Goal: Task Accomplishment & Management: Manage account settings

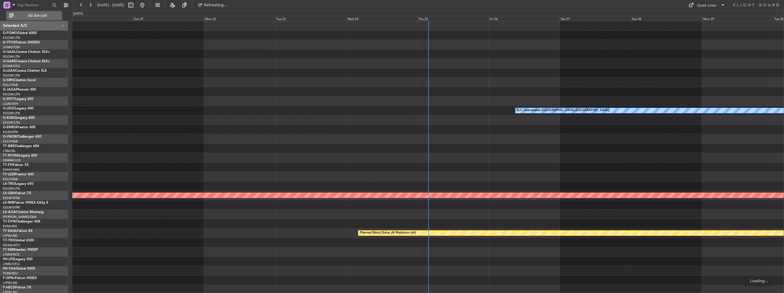
click at [25, 14] on span "All Aircraft" at bounding box center [37, 16] width 45 height 4
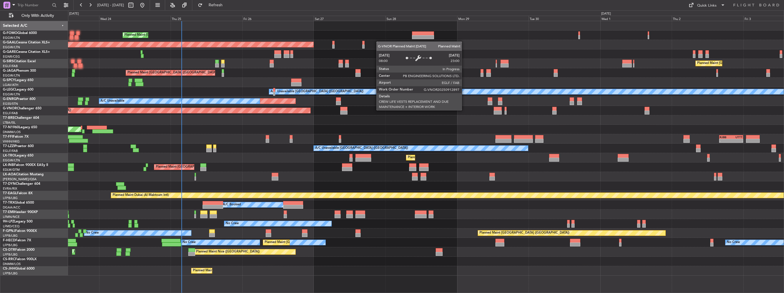
click at [220, 109] on div "Planned Maint [GEOGRAPHIC_DATA] ([GEOGRAPHIC_DATA])" at bounding box center [145, 110] width 331 height 5
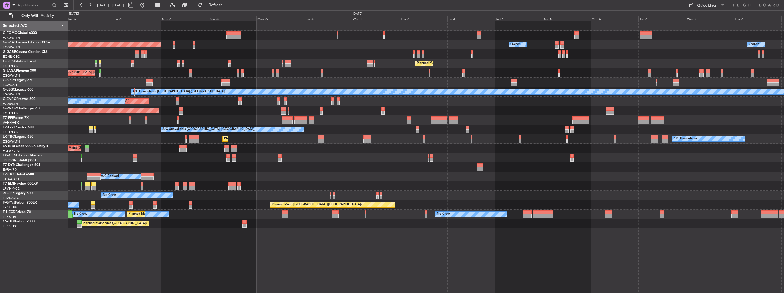
click at [339, 63] on div "Planned Maint [GEOGRAPHIC_DATA] ([GEOGRAPHIC_DATA])" at bounding box center [426, 63] width 716 height 9
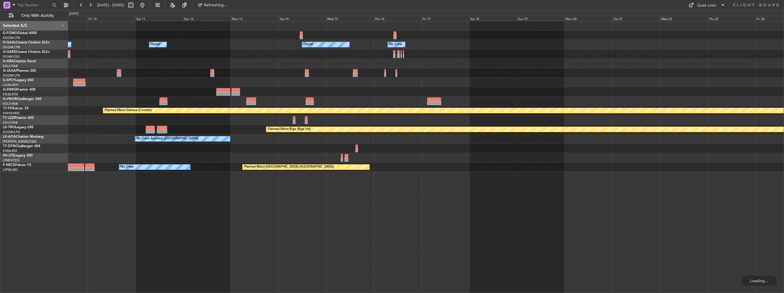
click at [55, 135] on div "Owner Owner Owner Owner No Crew Planned Maint Geneva (Cointrin) Planned Maint R…" at bounding box center [392, 151] width 784 height 283
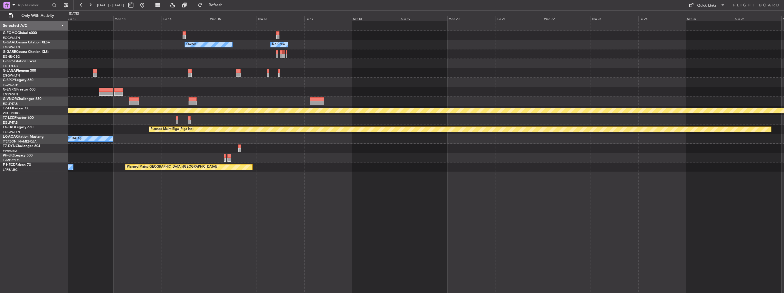
click at [69, 135] on div "Owner Owner No Crew Owner Owner Planned Maint Geneva (Cointrin) Planned Maint R…" at bounding box center [426, 96] width 716 height 151
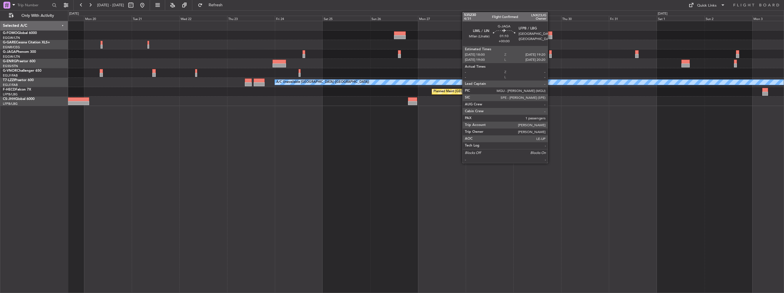
click at [551, 52] on div at bounding box center [550, 52] width 3 height 4
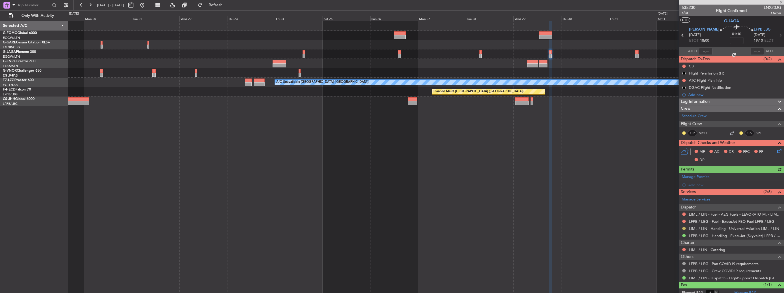
click at [684, 228] on button at bounding box center [683, 228] width 3 height 3
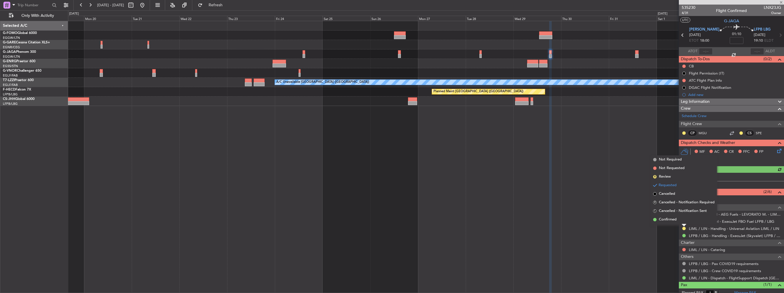
click at [670, 220] on span "Confirmed" at bounding box center [668, 220] width 18 height 6
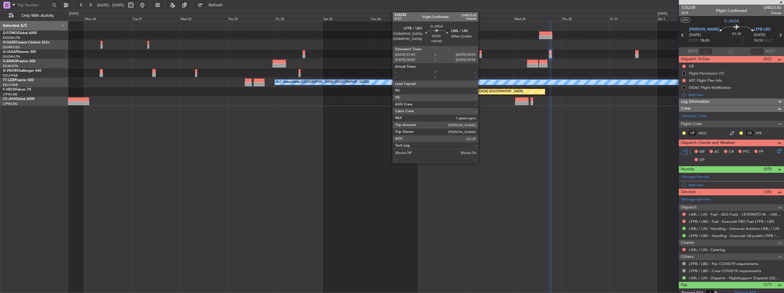
click at [481, 53] on div at bounding box center [480, 52] width 2 height 4
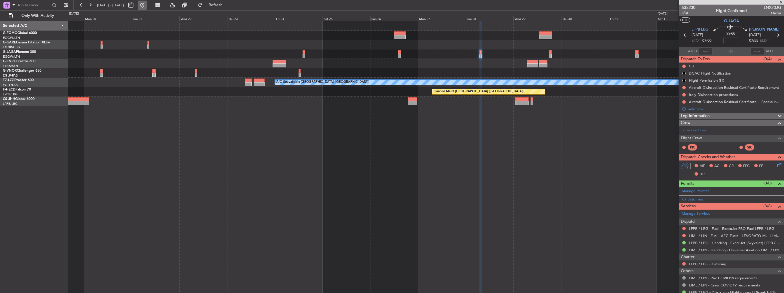
click at [147, 6] on button at bounding box center [142, 5] width 9 height 9
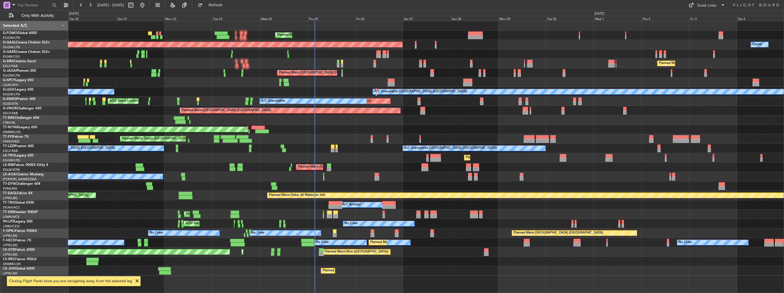
click at [400, 95] on div "A/C Unavailable London (Luton) A/C Unavailable" at bounding box center [426, 91] width 716 height 9
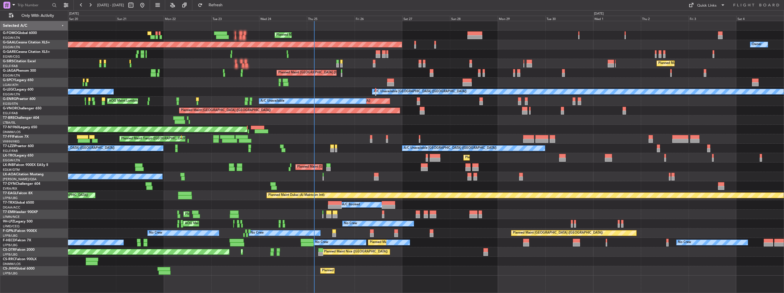
click at [17, 111] on div "Planned Maint London (Luton) Planned Maint Dusseldorf Owner Planned Maint Londo…" at bounding box center [392, 151] width 784 height 283
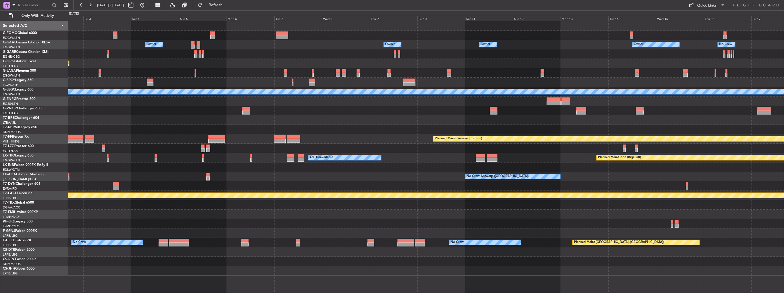
click at [1, 120] on div "Owner Owner Owner Owner Owner No Crew Planned Maint London (Luton) Planned Main…" at bounding box center [392, 151] width 784 height 283
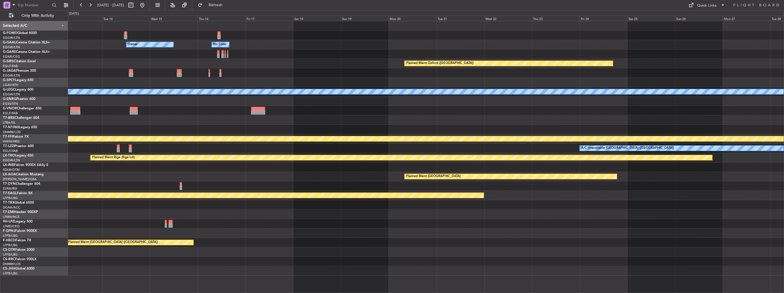
click at [118, 118] on div "Owner Owner No Crew Owner Owner Planned Maint Oxford (Kidlington) A/C Unavailab…" at bounding box center [426, 148] width 716 height 255
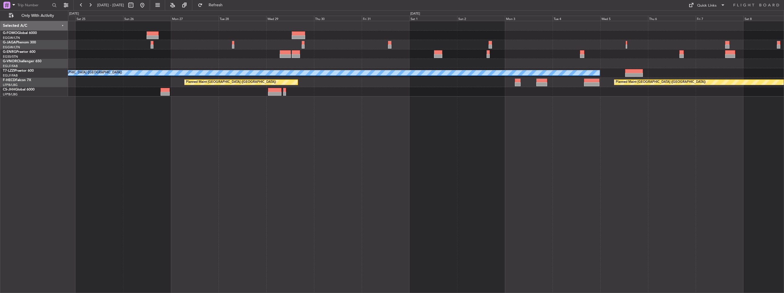
click at [115, 105] on div "A/C Unavailable [GEOGRAPHIC_DATA] ([GEOGRAPHIC_DATA]) Planned Maint [GEOGRAPHIC…" at bounding box center [426, 157] width 716 height 272
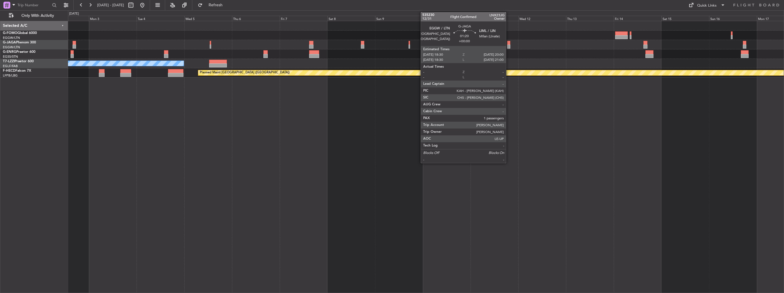
click at [509, 46] on div at bounding box center [508, 47] width 3 height 4
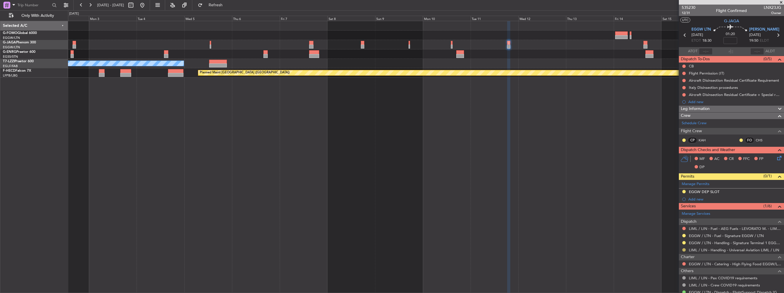
click at [684, 250] on button at bounding box center [683, 249] width 3 height 3
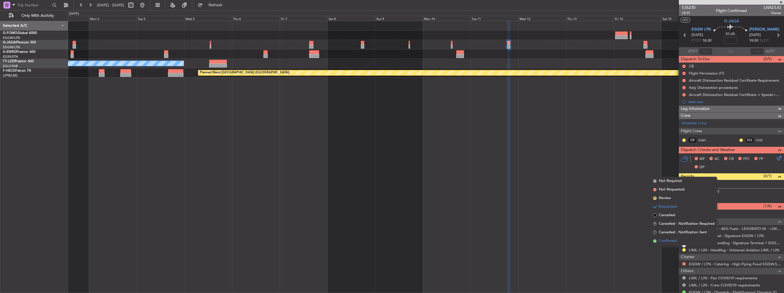
click at [676, 241] on span "Confirmed" at bounding box center [668, 241] width 18 height 6
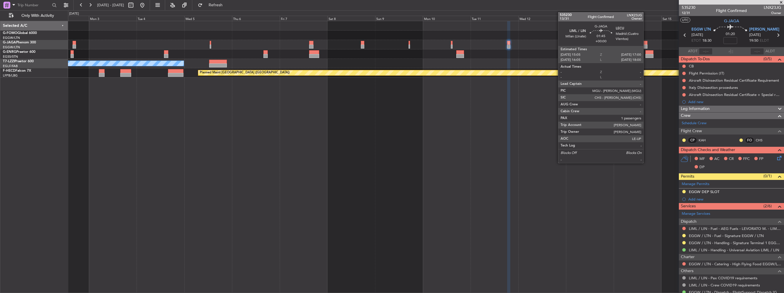
click at [646, 47] on div at bounding box center [645, 47] width 4 height 4
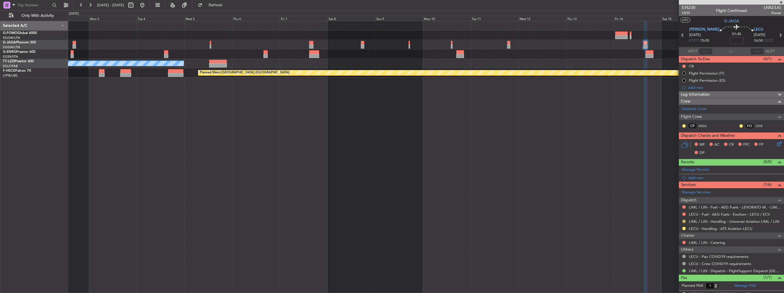
click at [684, 220] on button at bounding box center [683, 221] width 3 height 3
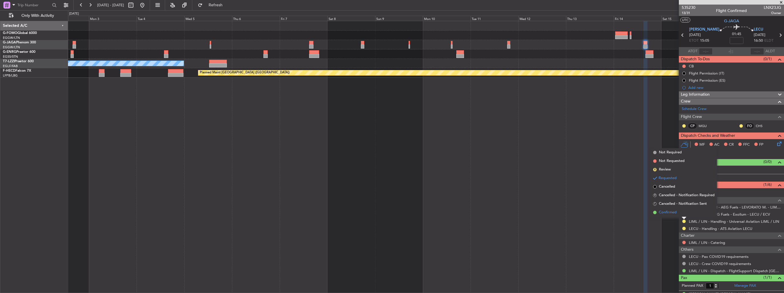
click at [671, 214] on span "Confirmed" at bounding box center [668, 213] width 18 height 6
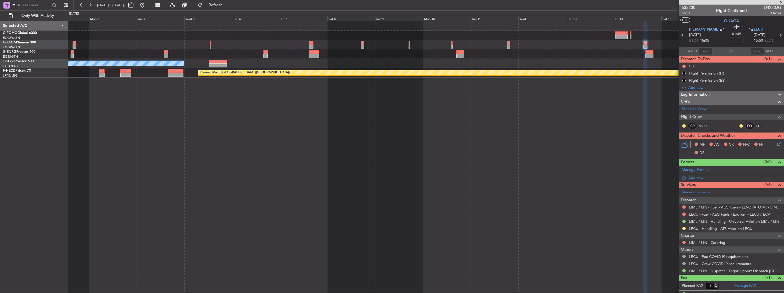
click at [150, 7] on fb-range-datepicker "02 Nov 2025 - 17 Nov 2025" at bounding box center [111, 5] width 77 height 10
click at [147, 7] on button at bounding box center [142, 5] width 9 height 9
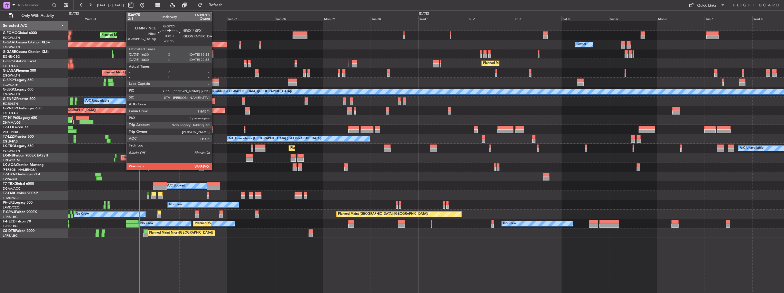
click at [215, 81] on div at bounding box center [215, 81] width 7 height 4
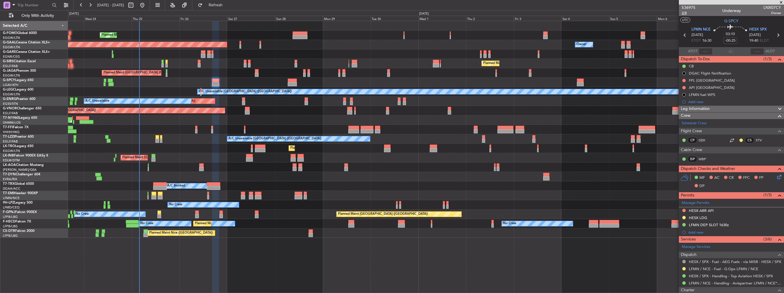
click at [682, 13] on span "2/8" at bounding box center [689, 13] width 14 height 5
click at [682, 13] on mat-tooltip-component "Trip Number" at bounding box center [688, 18] width 28 height 15
click at [683, 13] on span "2/8" at bounding box center [689, 13] width 14 height 5
click at [684, 210] on button at bounding box center [683, 210] width 3 height 3
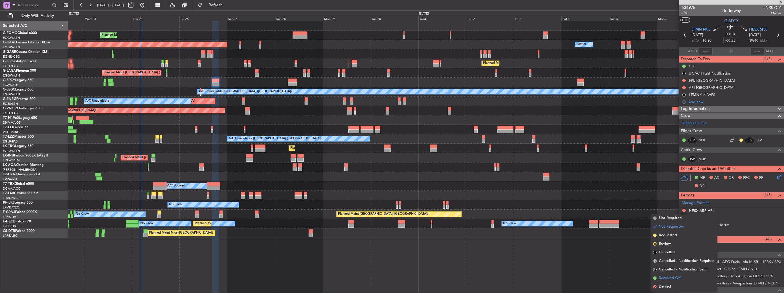
click at [667, 276] on span "Received OK" at bounding box center [670, 278] width 22 height 6
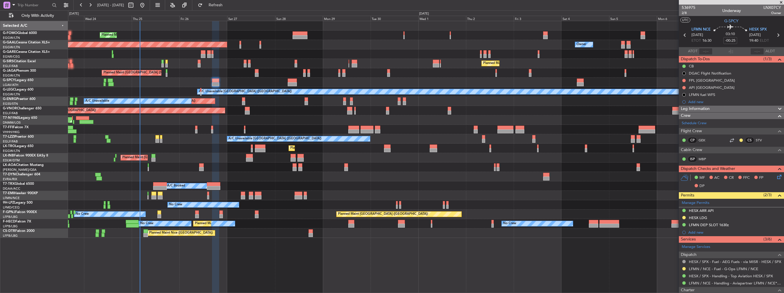
click at [320, 111] on div "Planned Maint [GEOGRAPHIC_DATA] ([GEOGRAPHIC_DATA])" at bounding box center [426, 110] width 716 height 9
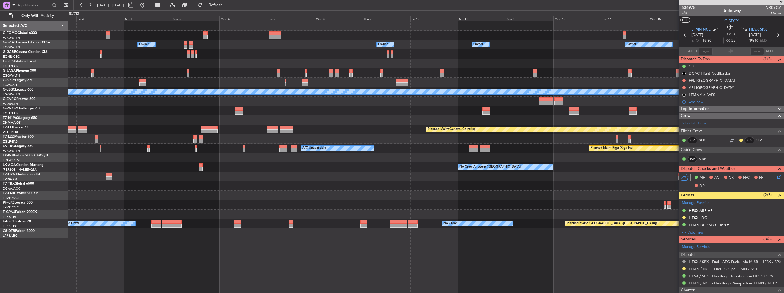
click at [301, 118] on div at bounding box center [426, 119] width 716 height 9
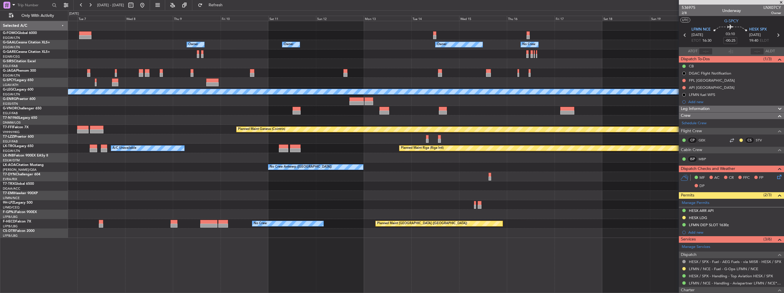
click at [261, 119] on div at bounding box center [426, 119] width 716 height 9
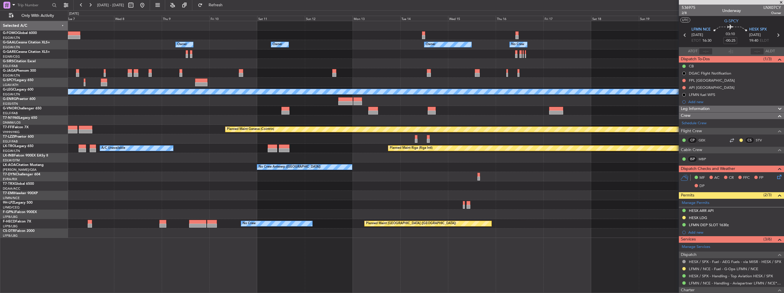
click at [283, 119] on div at bounding box center [426, 119] width 716 height 9
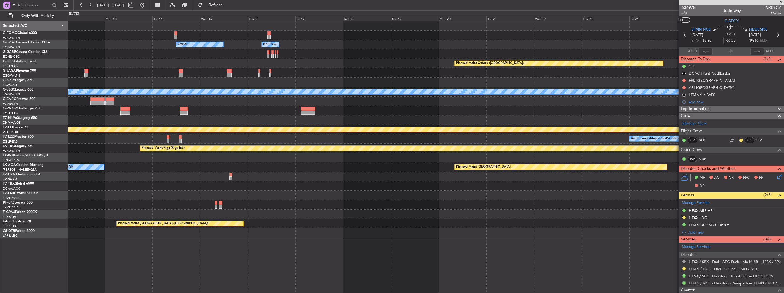
click at [294, 119] on div at bounding box center [426, 119] width 716 height 9
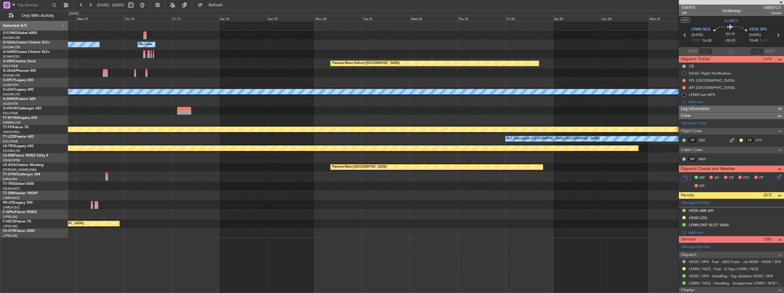
click at [285, 118] on div "Owner Owner No Crew Owner Planned Maint Oxford (Kidlington) A/C Unavailable Lon…" at bounding box center [426, 129] width 716 height 217
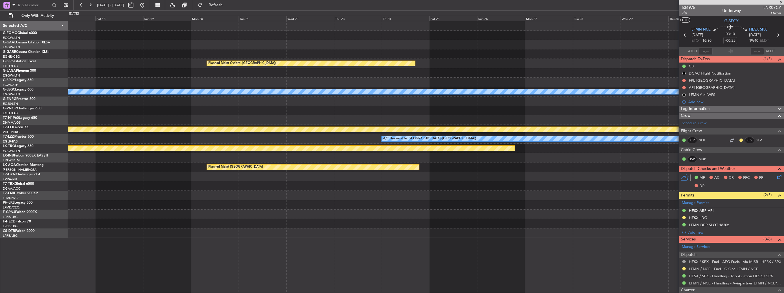
click at [278, 113] on div at bounding box center [426, 110] width 716 height 9
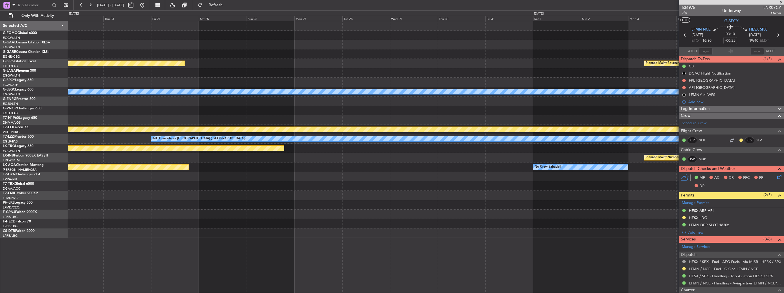
click at [275, 107] on div "Planned Maint Oxford (Kidlington) Planned Maint Bournemouth Planned Maint Bourn…" at bounding box center [426, 129] width 716 height 217
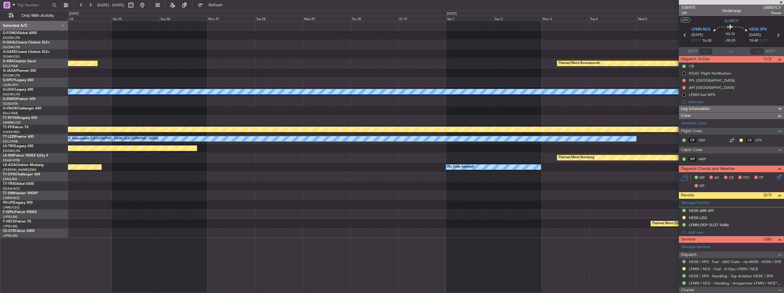
click at [247, 106] on div "Planned Maint Oxford (Kidlington) Planned Maint Bournemouth Planned Maint Bourn…" at bounding box center [426, 129] width 716 height 217
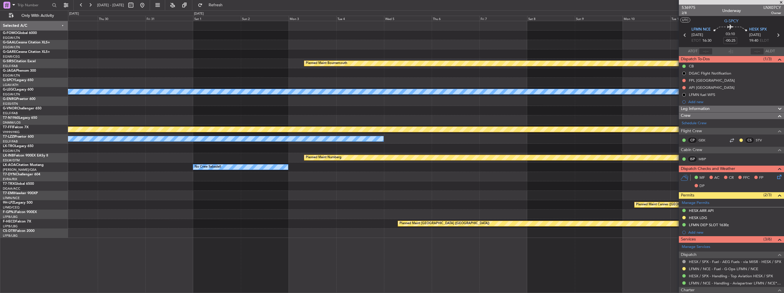
click at [243, 103] on div "Planned Maint Bournemouth Planned Maint Bournemouth A/C Unavailable London (Lut…" at bounding box center [426, 129] width 716 height 217
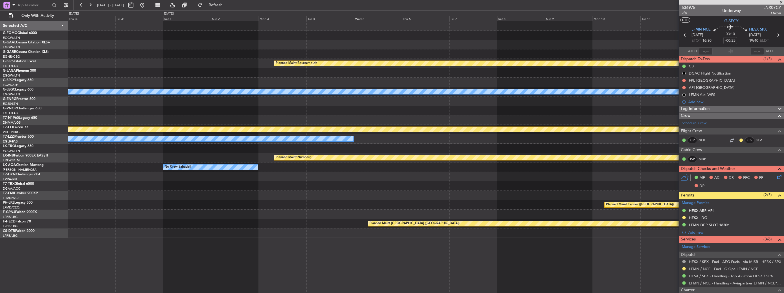
click at [156, 99] on div "Planned Maint Bournemouth Planned Maint Bournemouth A/C Unavailable London (Lut…" at bounding box center [426, 129] width 716 height 217
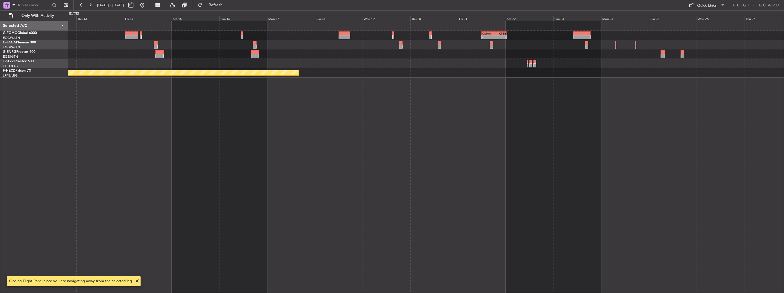
click at [13, 123] on div "- - OMAA 11:50 Z KTEB 00:30 Z Planned Maint Paris (Le Bourget) Selected A/C G-F…" at bounding box center [392, 151] width 784 height 283
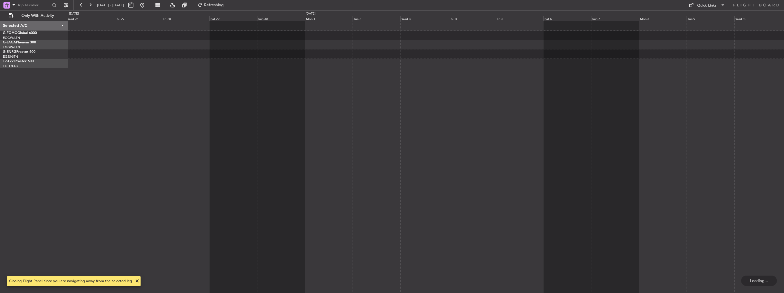
click at [2, 113] on div "Selected A/C G-FOMO Global 6000 EGGW/LTN London (Luton) G-JAGA Phenom 300 EGGW/…" at bounding box center [392, 151] width 784 height 283
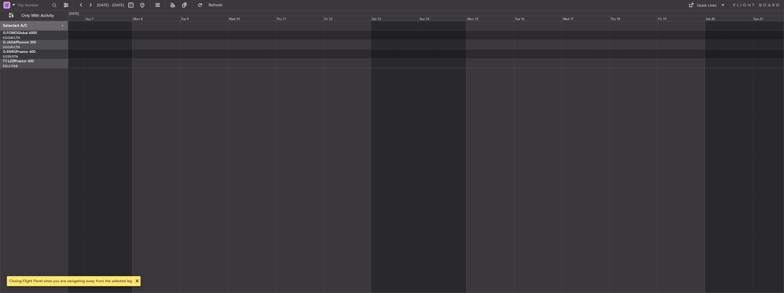
click at [0, 122] on html "14 Nov 2025 - 29 Nov 2025 Refresh Quick Links Only With Activity Selected A/C G…" at bounding box center [392, 146] width 784 height 293
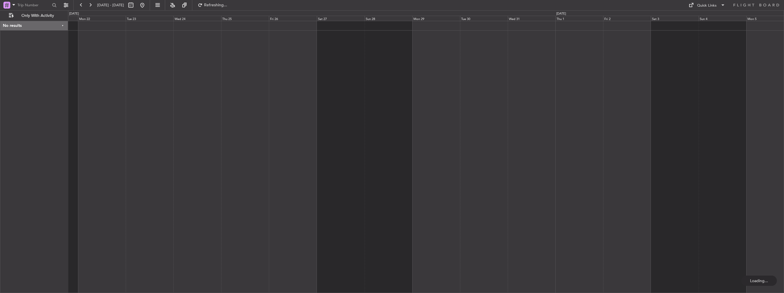
click at [0, 87] on html "18 Dec 2025 - 02 Jan 2026 Refreshing... Quick Links Only With Activity No resul…" at bounding box center [392, 146] width 784 height 293
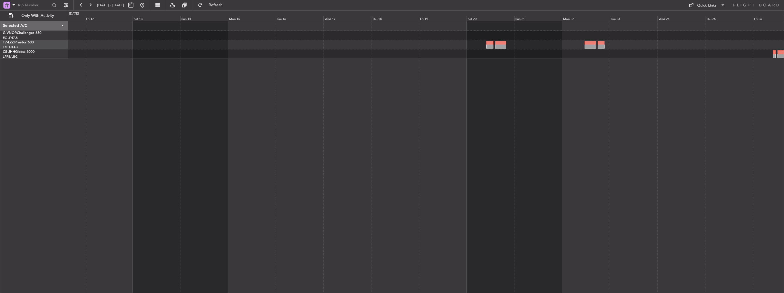
click at [727, 163] on div at bounding box center [426, 157] width 716 height 272
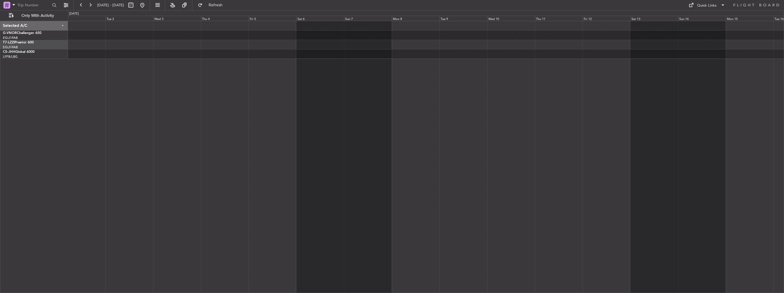
click at [653, 143] on div at bounding box center [426, 157] width 716 height 272
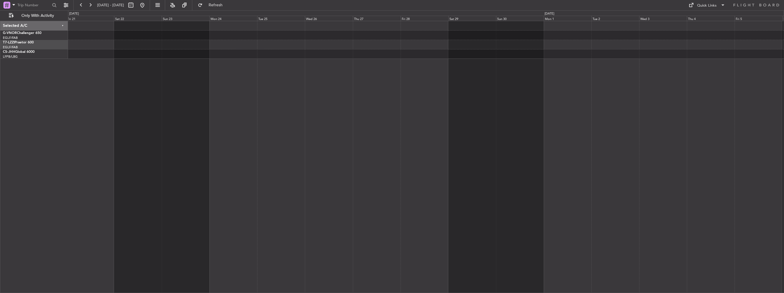
click at [627, 136] on div at bounding box center [426, 157] width 716 height 272
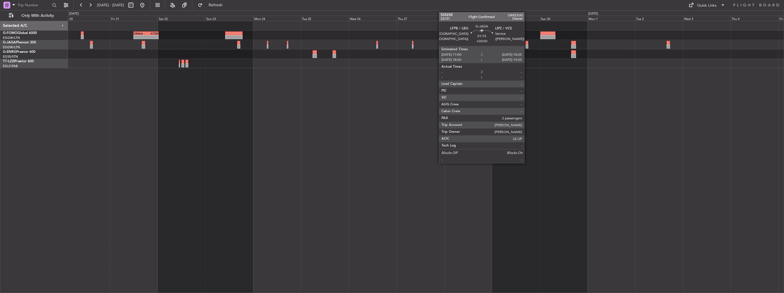
click at [527, 44] on div at bounding box center [526, 43] width 3 height 4
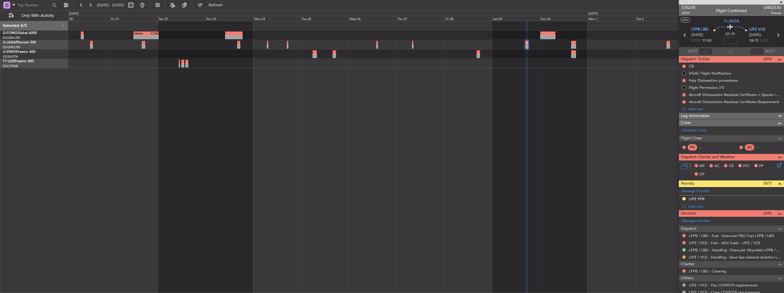
click at [683, 257] on button at bounding box center [683, 256] width 3 height 3
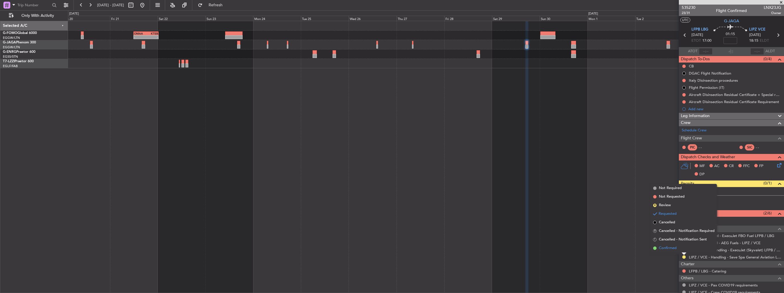
click at [671, 250] on span "Confirmed" at bounding box center [668, 248] width 18 height 6
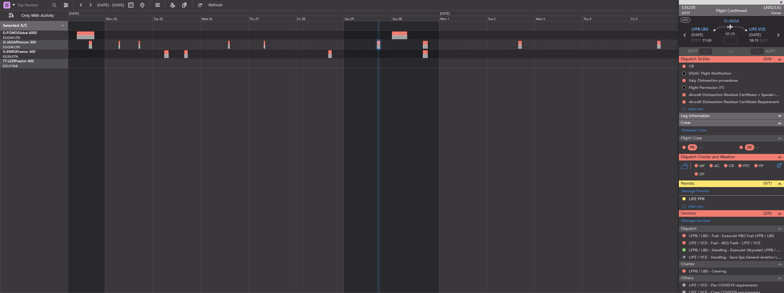
click at [431, 116] on div "- - OMAA 11:50 Z KTEB 00:30 Z" at bounding box center [426, 157] width 716 height 272
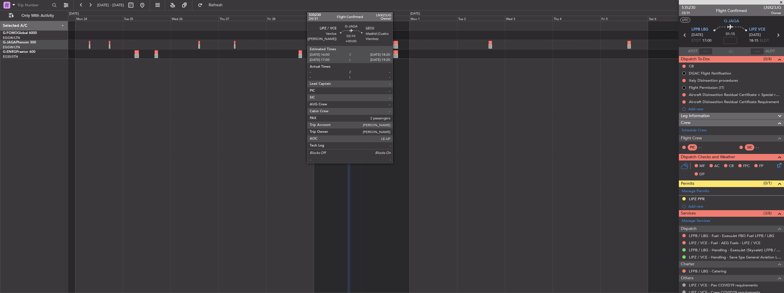
click at [395, 44] on div at bounding box center [395, 43] width 5 height 4
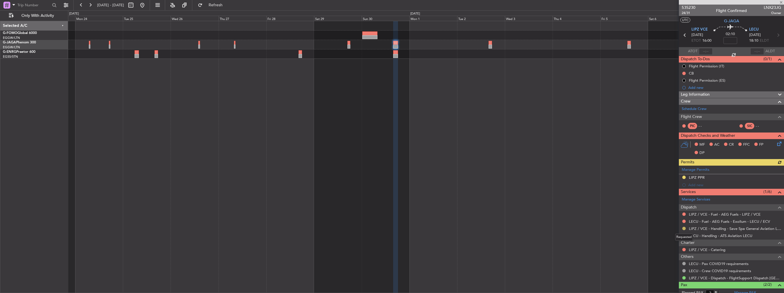
click at [685, 228] on button at bounding box center [683, 228] width 3 height 3
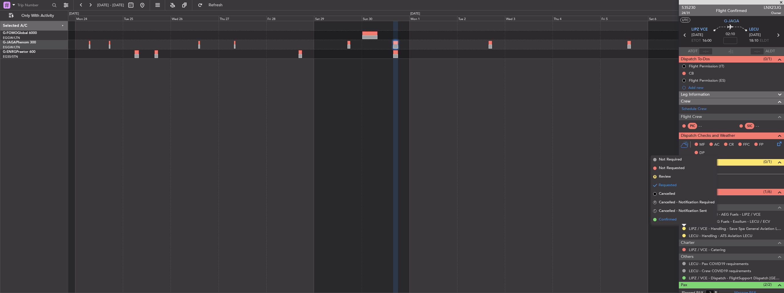
click at [666, 222] on span "Confirmed" at bounding box center [668, 220] width 18 height 6
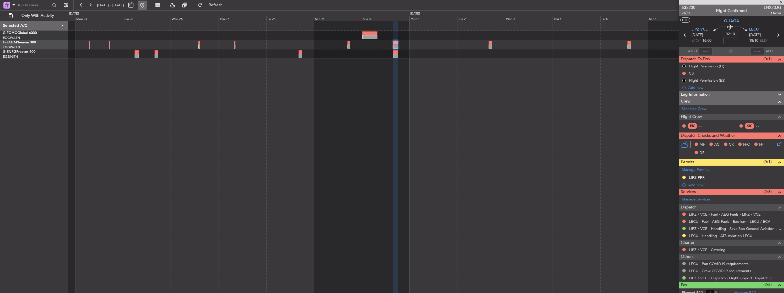
drag, startPoint x: 159, startPoint y: 7, endPoint x: 156, endPoint y: 6, distance: 3.1
click at [147, 7] on button at bounding box center [142, 5] width 9 height 9
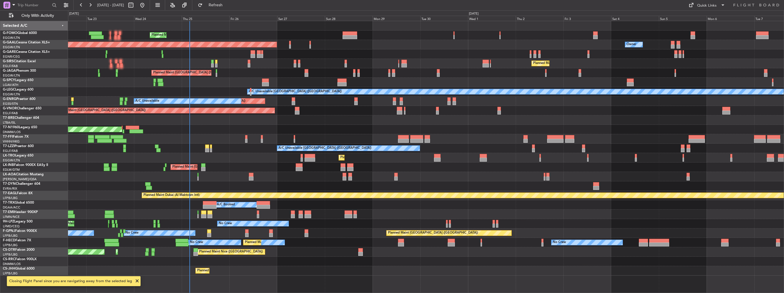
click at [335, 99] on div "Planned Maint London (Luton) Planned Maint Dusseldorf Owner Owner Owner Planned…" at bounding box center [426, 148] width 716 height 255
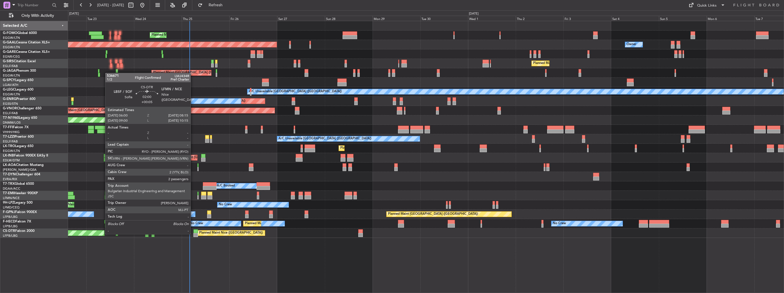
click at [193, 234] on div at bounding box center [195, 235] width 5 height 4
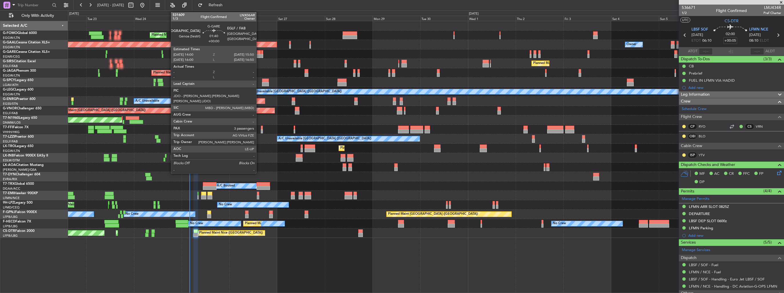
click at [259, 55] on div at bounding box center [259, 56] width 4 height 4
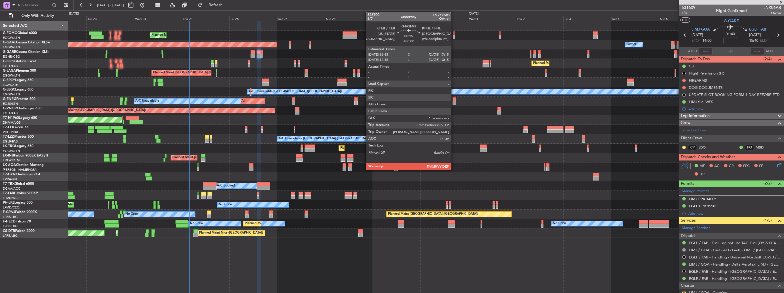
click at [454, 35] on div at bounding box center [453, 37] width 1 height 4
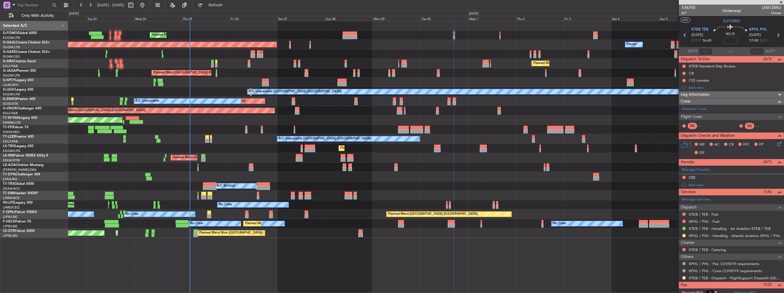
click at [683, 235] on button at bounding box center [683, 235] width 3 height 3
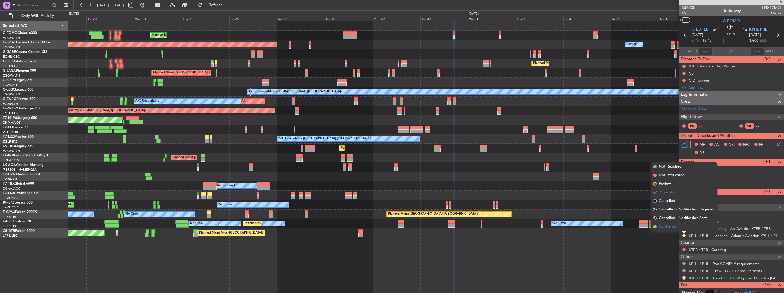
click at [674, 228] on span "Confirmed" at bounding box center [668, 227] width 18 height 6
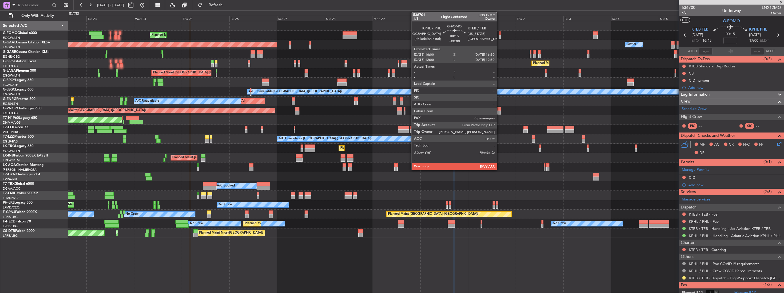
click at [499, 37] on div at bounding box center [499, 37] width 1 height 4
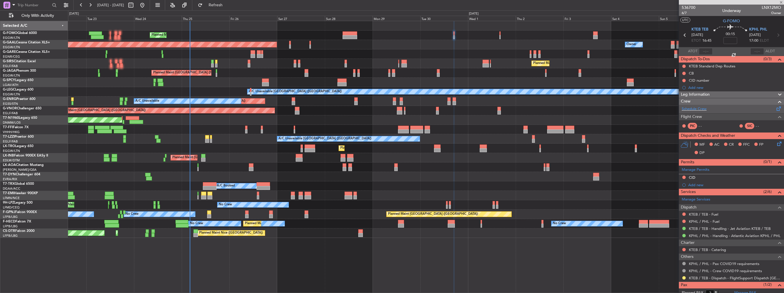
type input "0"
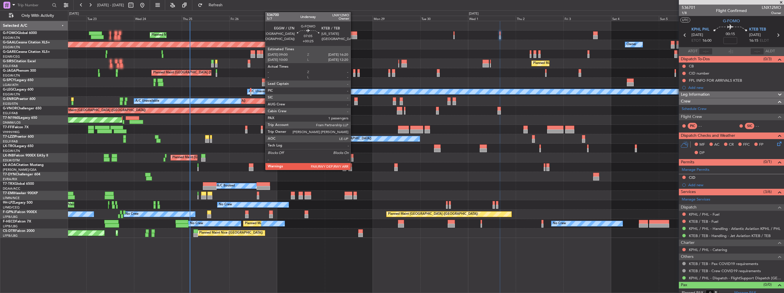
click at [353, 31] on div at bounding box center [350, 33] width 15 height 4
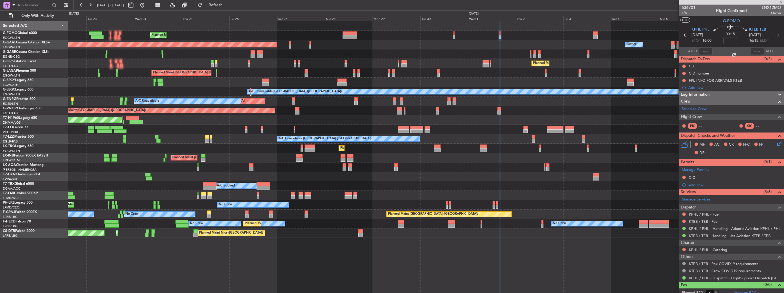
type input "+00:25"
type input "2"
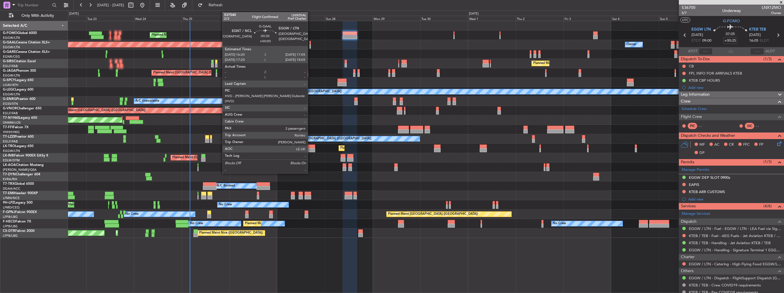
click at [310, 45] on div at bounding box center [310, 47] width 2 height 4
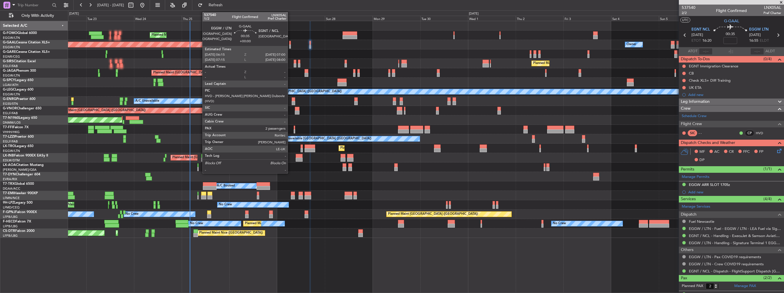
click at [290, 46] on div at bounding box center [290, 47] width 2 height 4
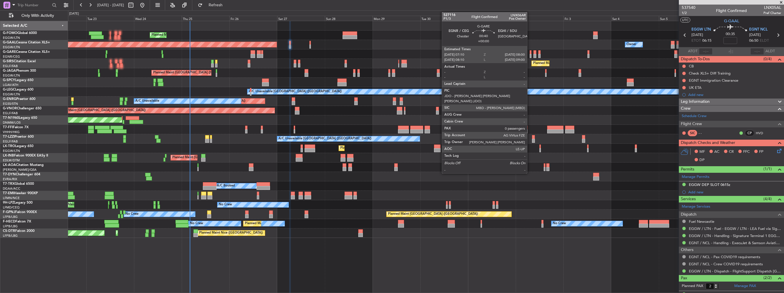
click at [530, 55] on div at bounding box center [531, 56] width 2 height 4
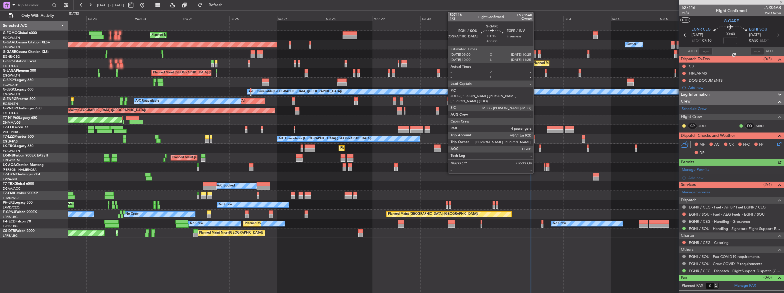
click at [536, 55] on div at bounding box center [534, 56] width 3 height 4
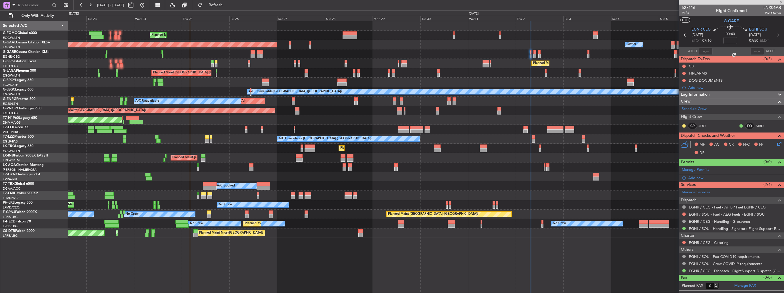
type input "4"
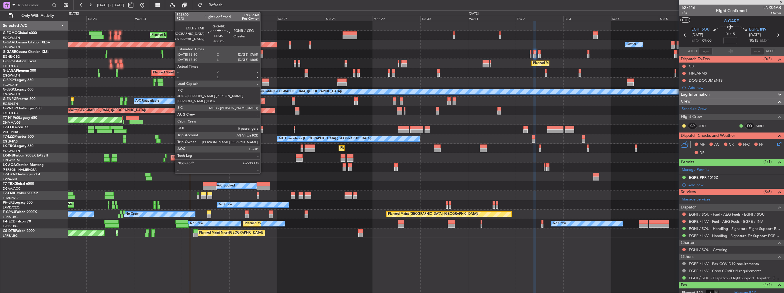
click at [263, 55] on div at bounding box center [262, 56] width 2 height 4
type input "+00:05"
type input "0"
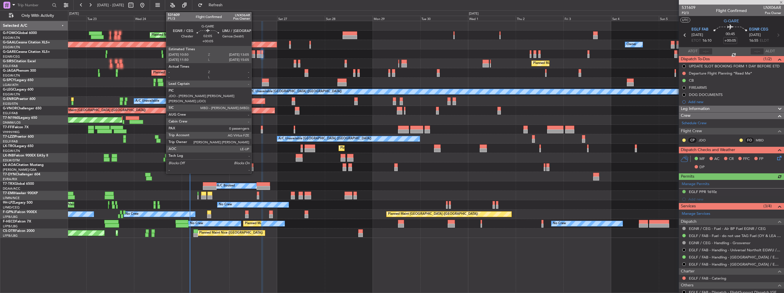
click at [254, 55] on div at bounding box center [253, 56] width 5 height 4
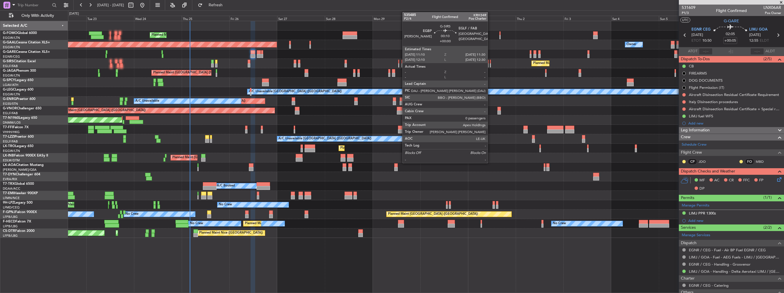
click at [490, 63] on div at bounding box center [490, 65] width 1 height 4
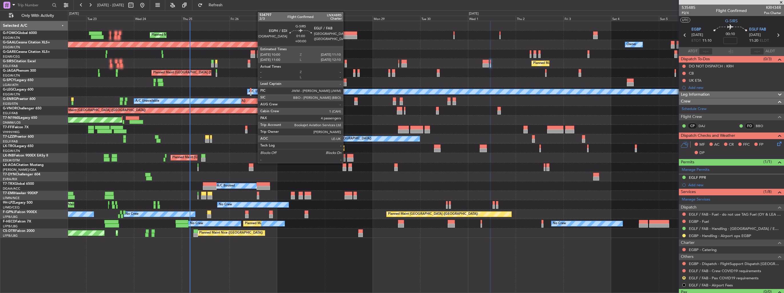
click at [346, 65] on div at bounding box center [346, 65] width 3 height 4
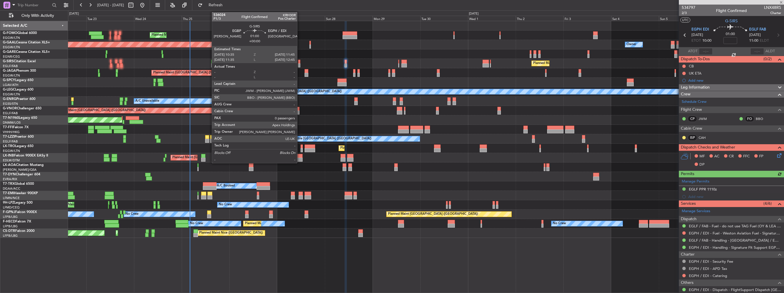
click at [300, 64] on div at bounding box center [299, 65] width 3 height 4
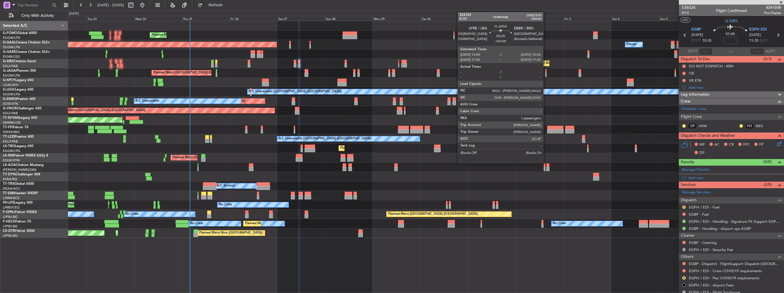
click at [546, 74] on div at bounding box center [545, 75] width 1 height 4
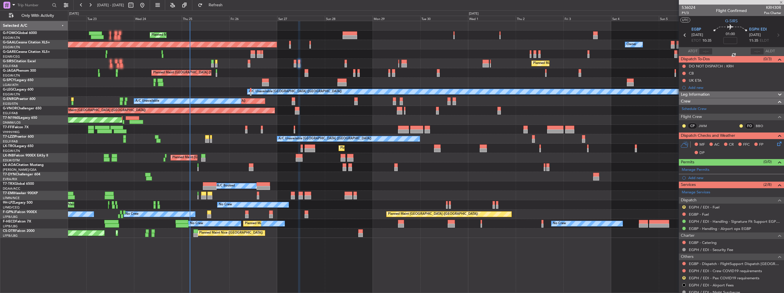
type input "1"
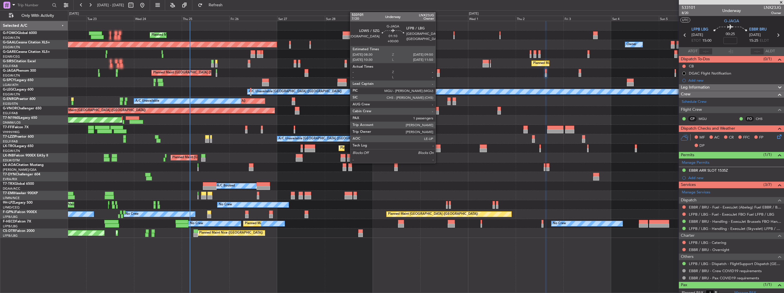
click at [438, 74] on div at bounding box center [438, 75] width 3 height 4
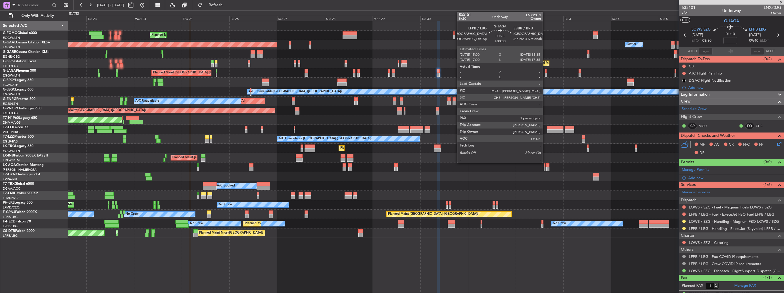
click at [545, 74] on div at bounding box center [545, 75] width 1 height 4
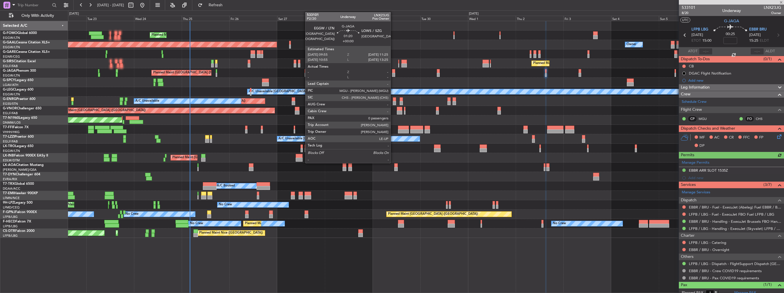
click at [393, 73] on div at bounding box center [393, 75] width 3 height 4
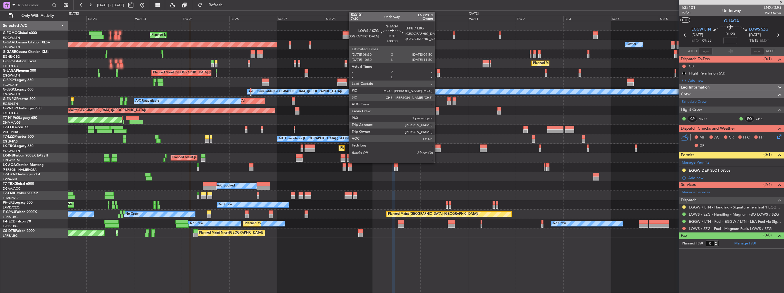
click at [437, 73] on div at bounding box center [438, 75] width 3 height 4
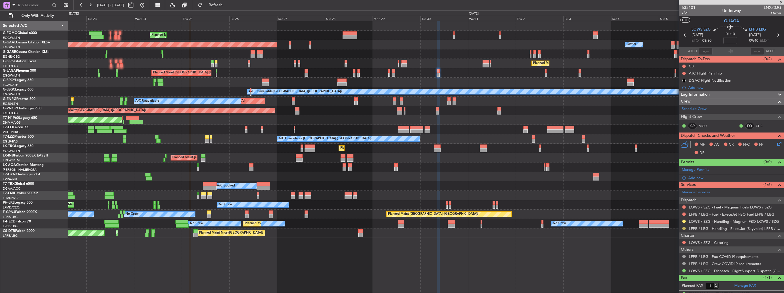
click at [684, 228] on button at bounding box center [683, 228] width 3 height 3
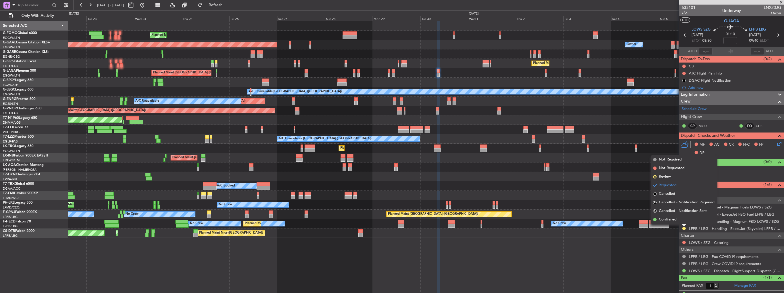
click at [674, 222] on span "Confirmed" at bounding box center [668, 220] width 18 height 6
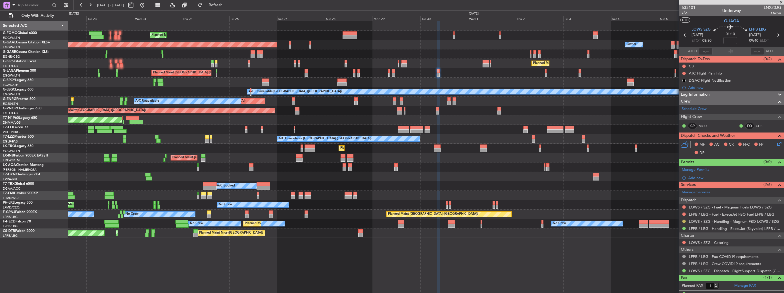
click at [683, 221] on button at bounding box center [683, 221] width 3 height 3
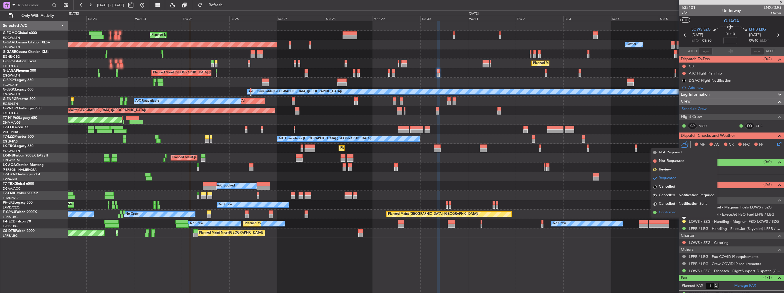
click at [666, 213] on span "Confirmed" at bounding box center [668, 213] width 18 height 6
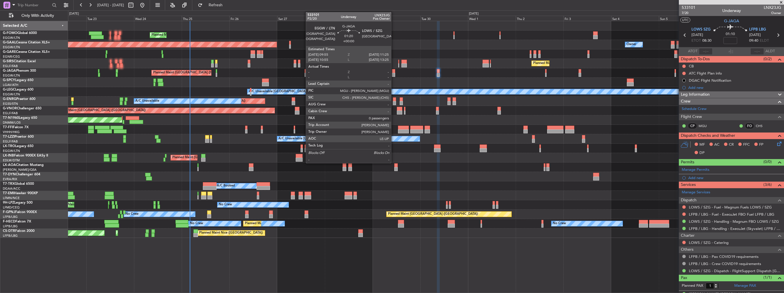
click at [394, 73] on div at bounding box center [393, 75] width 3 height 4
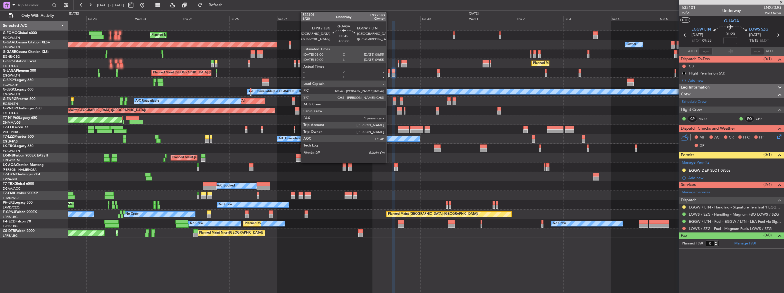
click at [389, 75] on div at bounding box center [389, 75] width 2 height 4
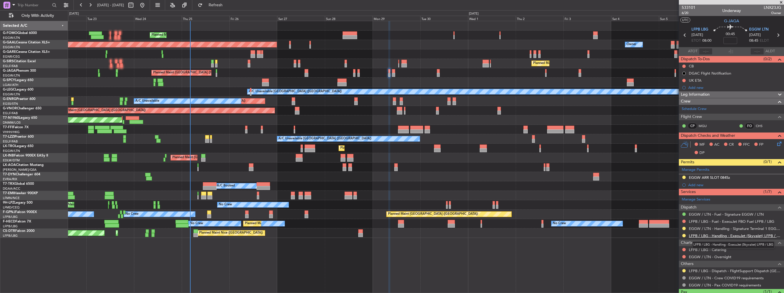
click at [698, 236] on link "LFPB / LBG - Handling - ExecuJet (Skyvalet) LFPB / LBG" at bounding box center [735, 235] width 92 height 5
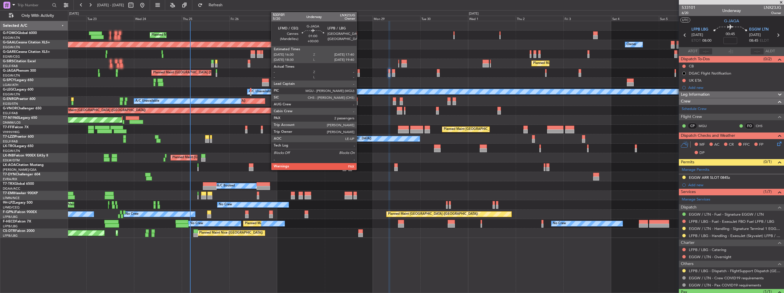
click at [359, 73] on div at bounding box center [358, 75] width 3 height 4
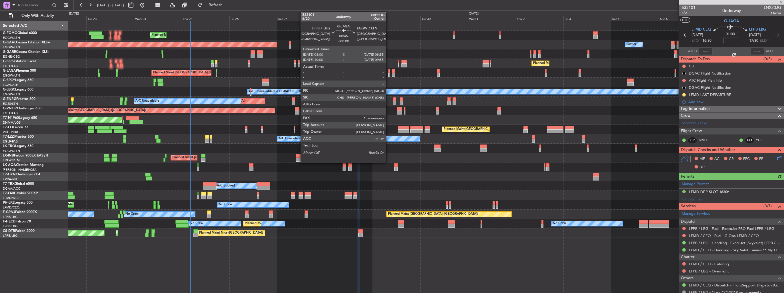
click at [389, 73] on div at bounding box center [389, 75] width 2 height 4
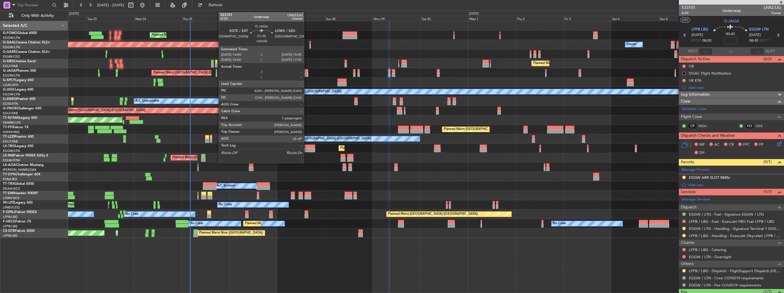
click at [307, 73] on div at bounding box center [307, 75] width 4 height 4
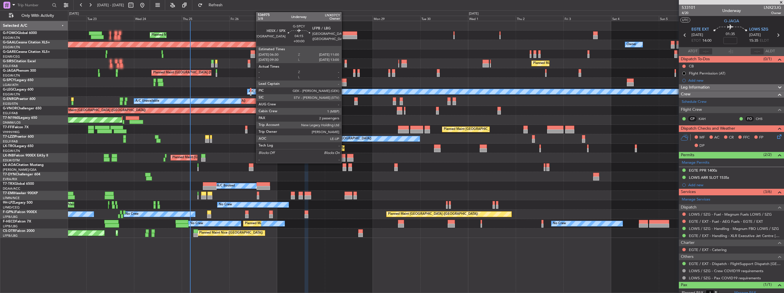
click at [344, 84] on div at bounding box center [341, 84] width 9 height 4
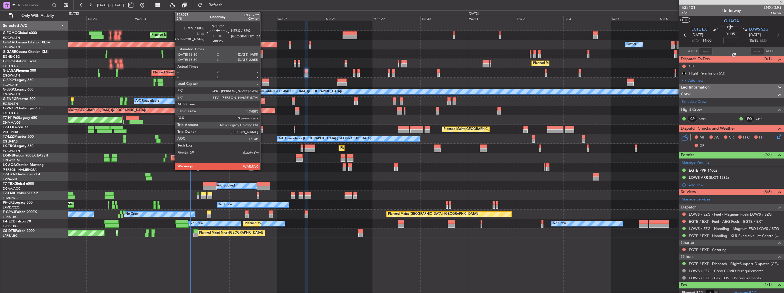
type input "2"
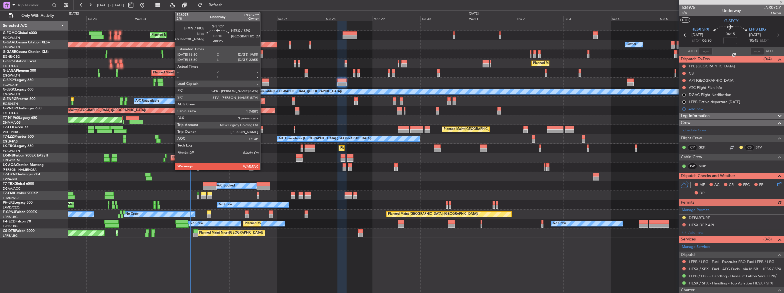
click at [263, 81] on div at bounding box center [265, 81] width 7 height 4
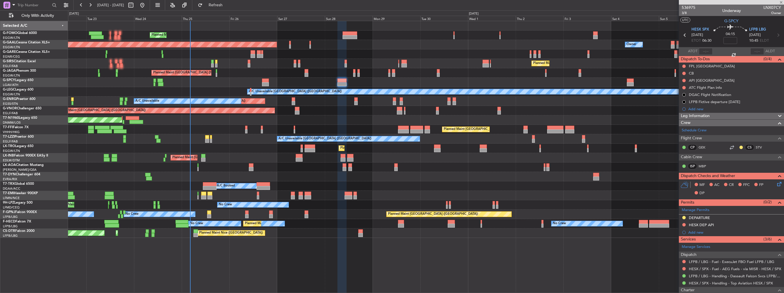
type input "-00:25"
type input "3"
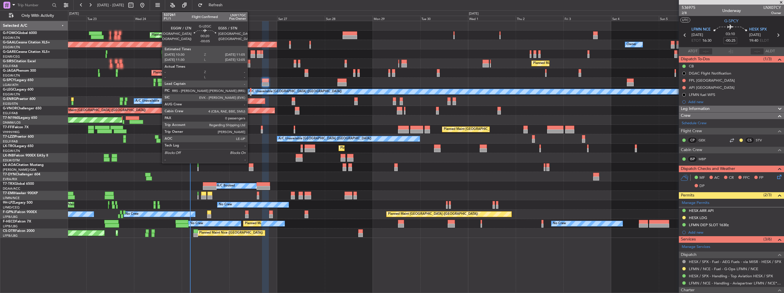
click at [250, 94] on div at bounding box center [250, 94] width 1 height 4
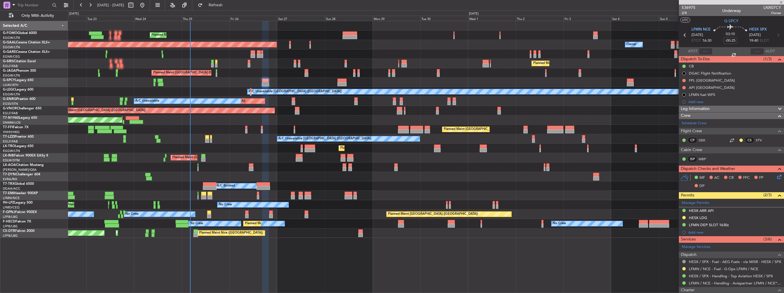
type input "-00:05"
type input "0"
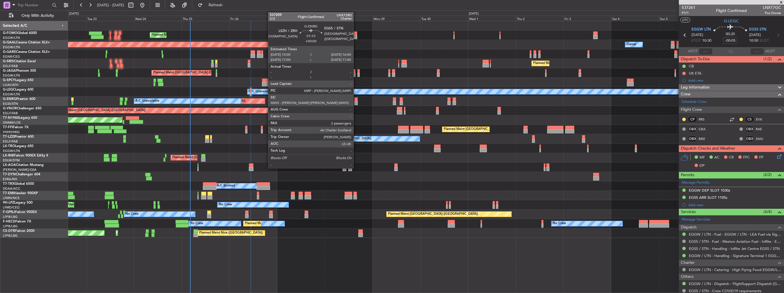
click at [356, 103] on div at bounding box center [355, 103] width 3 height 4
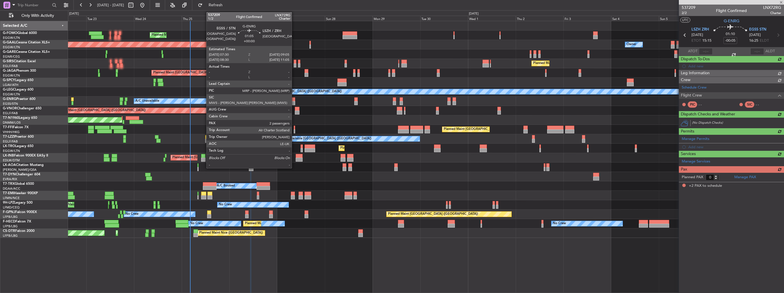
type input "2"
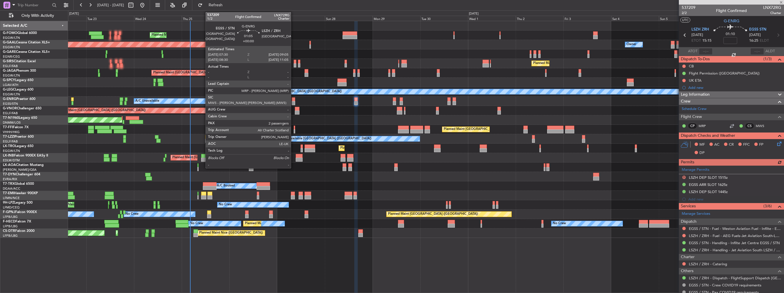
click at [293, 101] on div at bounding box center [293, 99] width 3 height 4
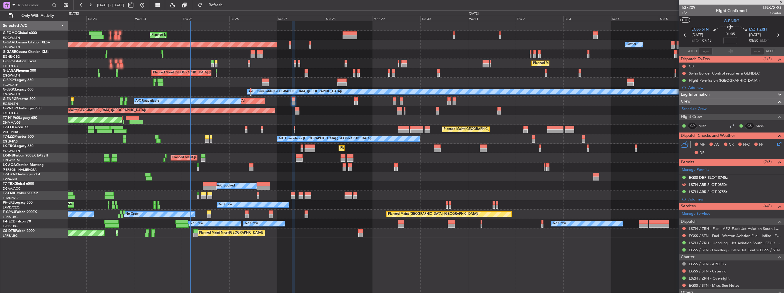
click at [93, 141] on div "Planned Maint London (Luton) Planned Maint Dusseldorf Owner Owner Owner Planned…" at bounding box center [426, 129] width 716 height 217
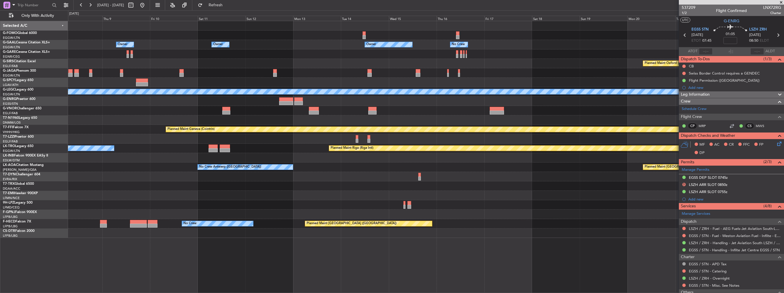
click at [173, 150] on div "Owner Owner Owner Owner No Crew Owner Planned Maint Oxford (Kidlington) A/C Una…" at bounding box center [426, 129] width 716 height 217
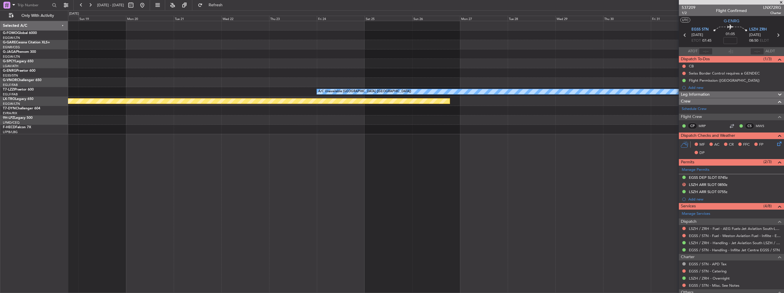
click at [0, 160] on html "08 Oct 2025 - 23 Oct 2025 Refresh Quick Links Only With Activity A/C Unavailabl…" at bounding box center [392, 146] width 784 height 293
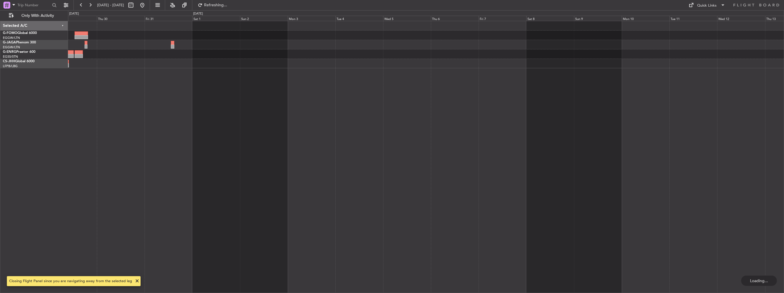
click at [151, 146] on div at bounding box center [426, 157] width 716 height 272
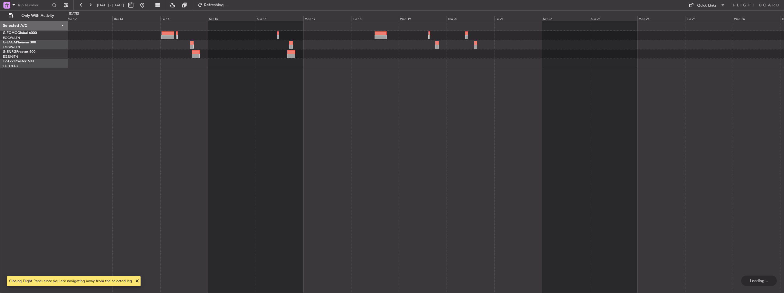
click at [235, 120] on div at bounding box center [426, 157] width 716 height 272
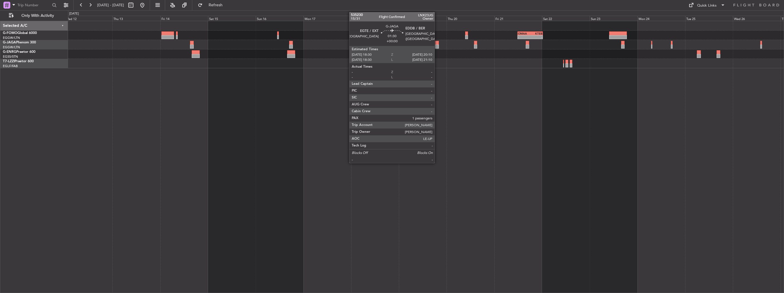
click at [437, 42] on div at bounding box center [436, 43] width 3 height 4
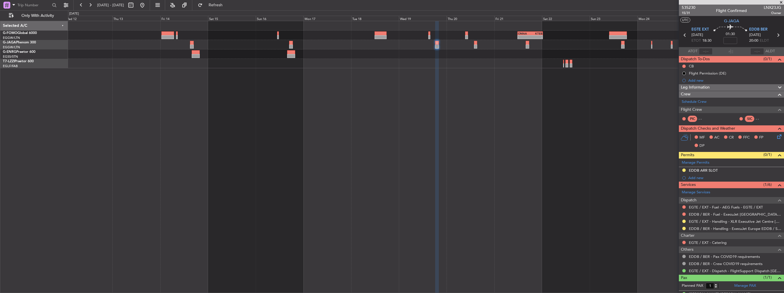
drag, startPoint x: 684, startPoint y: 227, endPoint x: 679, endPoint y: 228, distance: 5.5
click at [684, 227] on button at bounding box center [683, 228] width 3 height 3
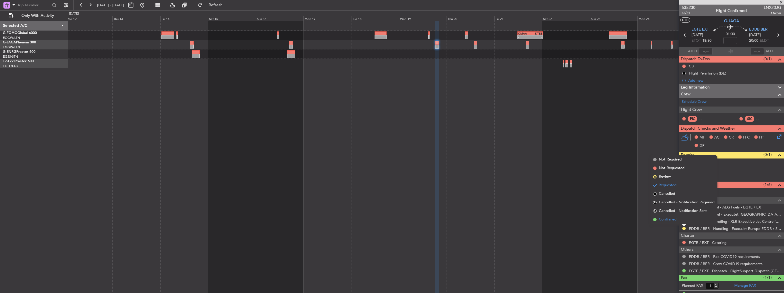
click at [677, 217] on span "Confirmed" at bounding box center [668, 220] width 18 height 6
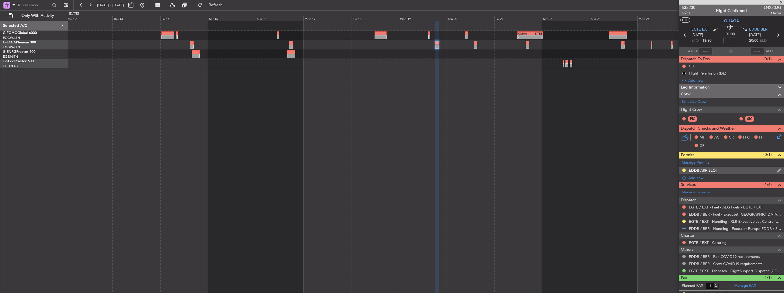
click at [777, 169] on img at bounding box center [779, 170] width 4 height 5
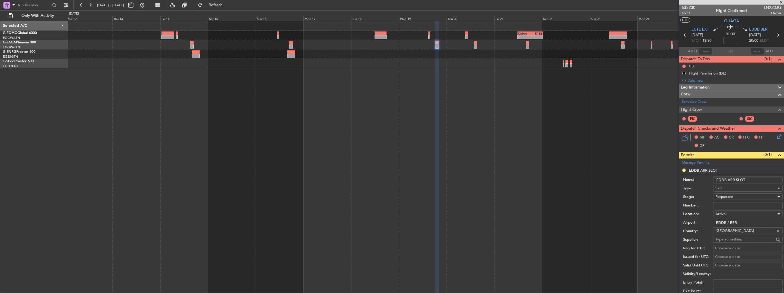
click at [761, 181] on input "EDDB ARR SLOT" at bounding box center [747, 180] width 69 height 7
type input "EDDB ARR SLOT 2010z"
click at [744, 207] on input "Number:" at bounding box center [747, 205] width 69 height 7
paste input "ASLEDDB2509258698"
type input "ASLEDDB2509258698"
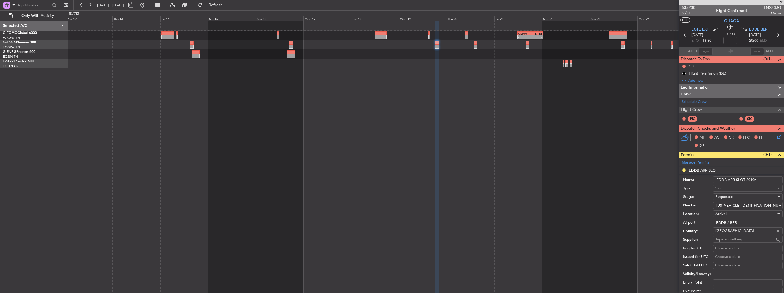
click at [735, 196] on div "Requested" at bounding box center [745, 197] width 61 height 9
click at [735, 236] on span "Received OK" at bounding box center [746, 240] width 60 height 9
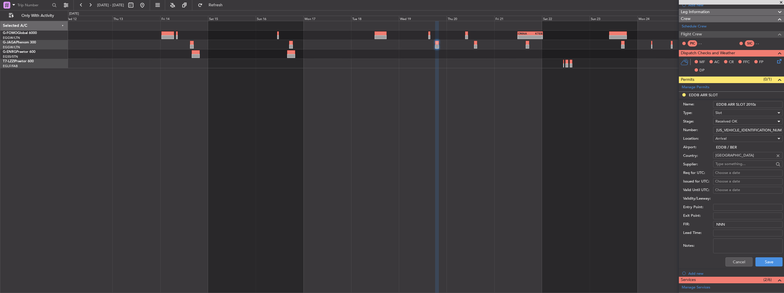
scroll to position [114, 0]
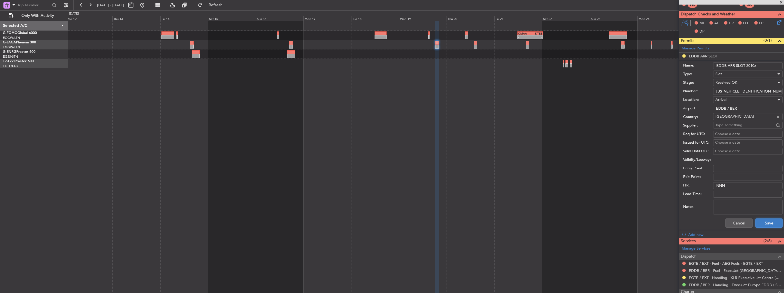
click at [764, 225] on button "Save" at bounding box center [768, 223] width 27 height 9
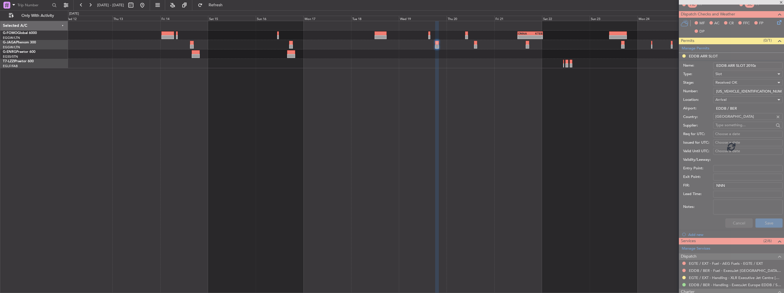
scroll to position [9, 0]
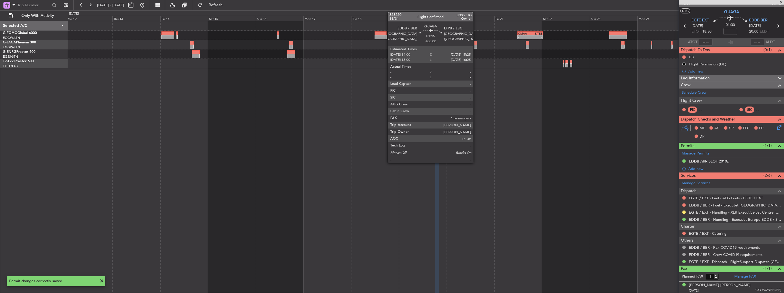
click at [476, 43] on div at bounding box center [475, 43] width 3 height 4
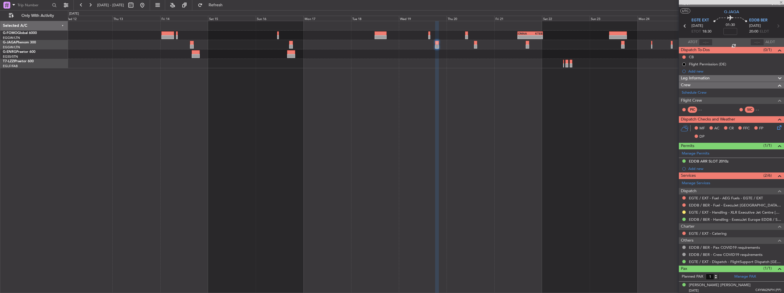
scroll to position [0, 0]
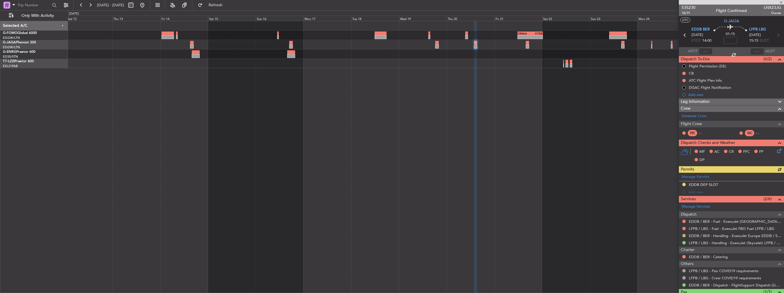
click at [683, 235] on button at bounding box center [683, 235] width 3 height 3
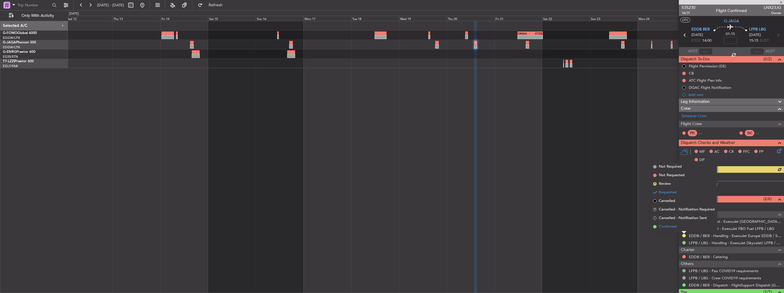
click at [671, 227] on span "Confirmed" at bounding box center [668, 227] width 18 height 6
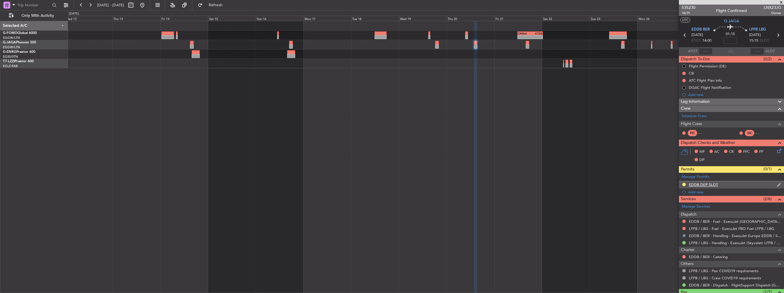
click at [777, 185] on img at bounding box center [779, 184] width 4 height 5
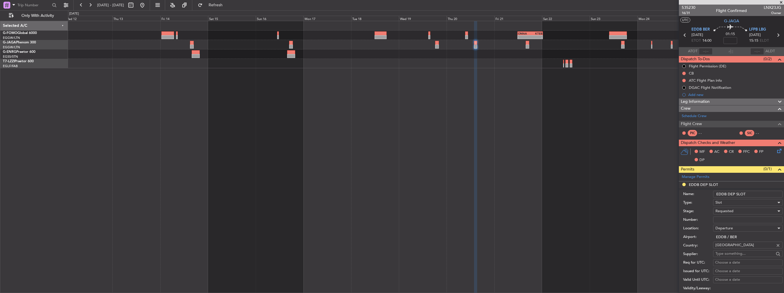
click at [757, 193] on input "EDDB DEP SLOT" at bounding box center [747, 194] width 69 height 7
type input "EDDB DEP SLOT 1400z"
click at [748, 219] on input "Number:" at bounding box center [747, 220] width 69 height 7
paste input "ASLEDDB2509258699"
type input "ASLEDDB2509258699"
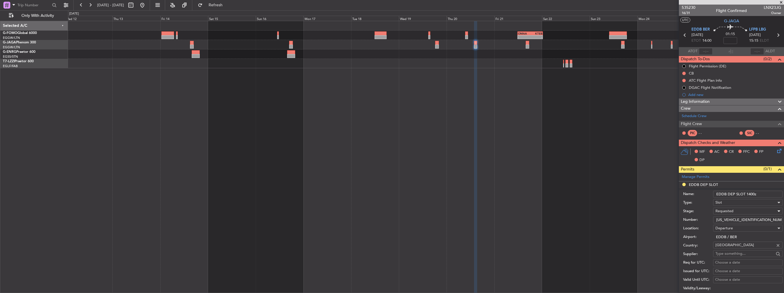
click at [749, 212] on div "Requested" at bounding box center [745, 211] width 61 height 9
click at [734, 254] on span "Received OK" at bounding box center [746, 254] width 60 height 9
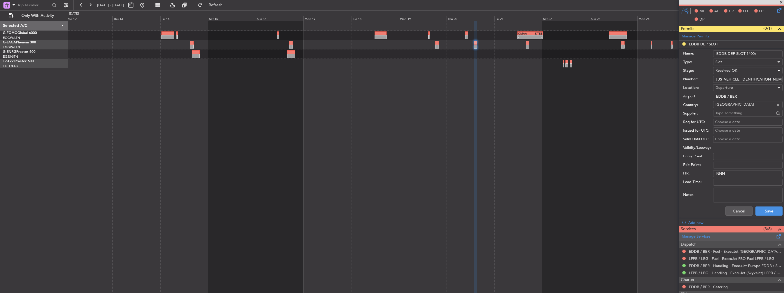
scroll to position [143, 0]
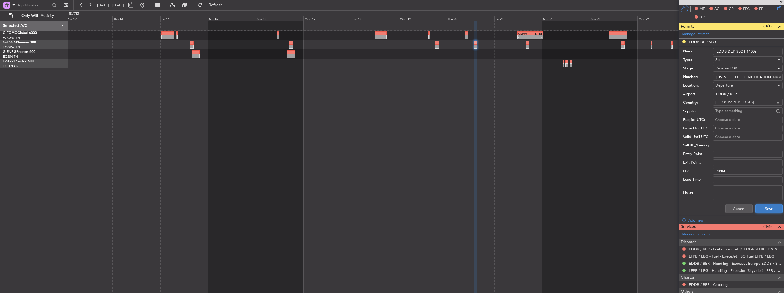
click at [766, 208] on button "Save" at bounding box center [768, 208] width 27 height 9
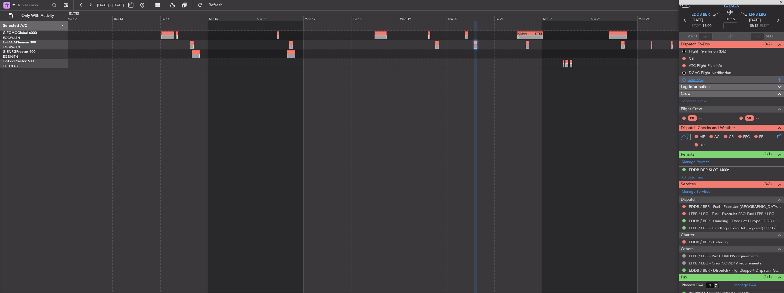
scroll to position [0, 0]
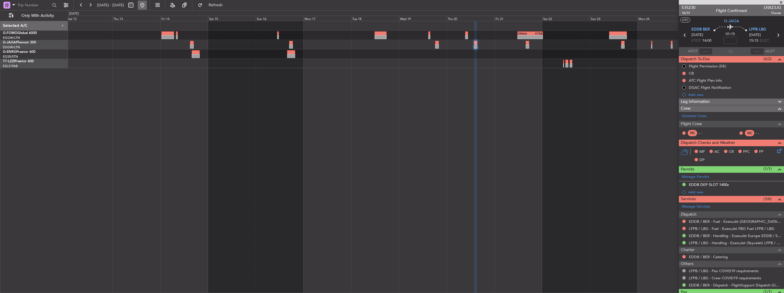
click at [147, 5] on button at bounding box center [142, 5] width 9 height 9
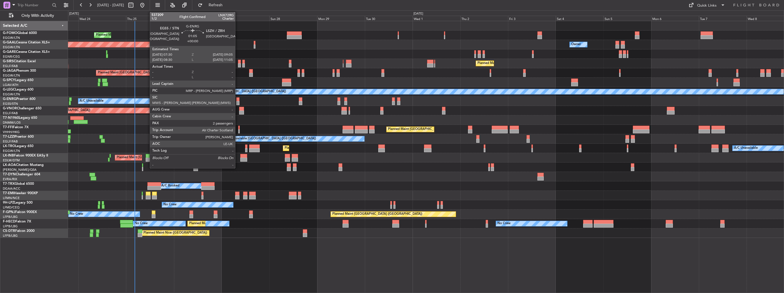
click at [238, 102] on div at bounding box center [237, 103] width 3 height 4
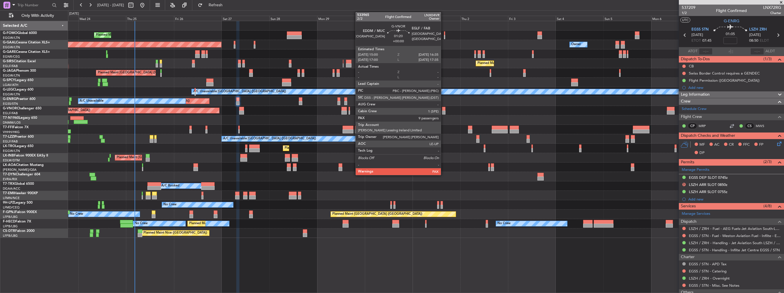
click at [443, 112] on div at bounding box center [443, 113] width 3 height 4
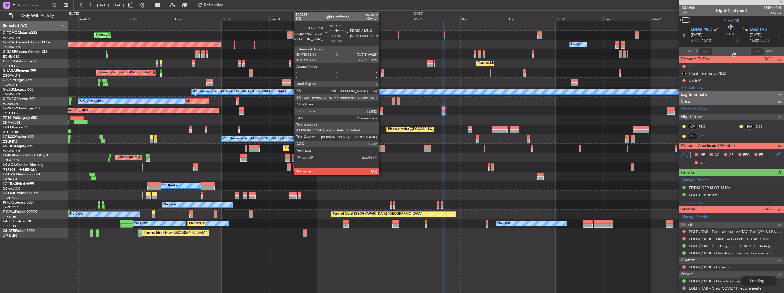
click at [382, 110] on div at bounding box center [381, 109] width 3 height 4
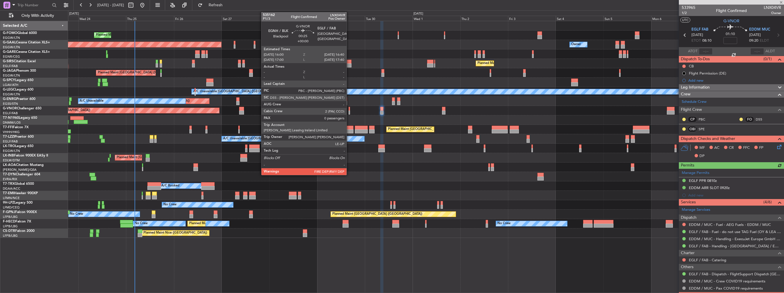
click at [349, 112] on div at bounding box center [349, 113] width 1 height 4
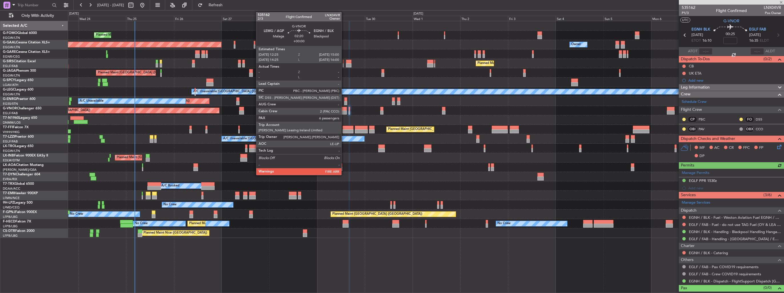
click at [344, 111] on div at bounding box center [343, 113] width 5 height 4
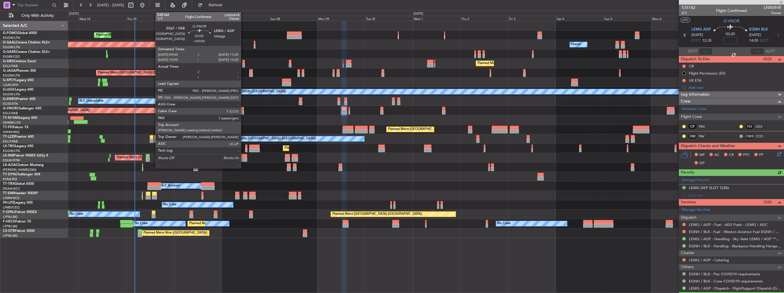
click at [243, 111] on div at bounding box center [241, 113] width 5 height 4
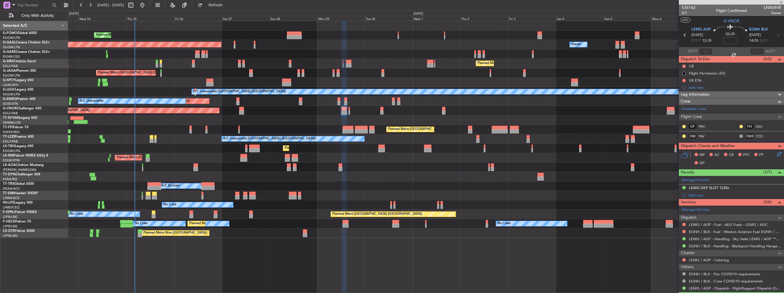
type input "7"
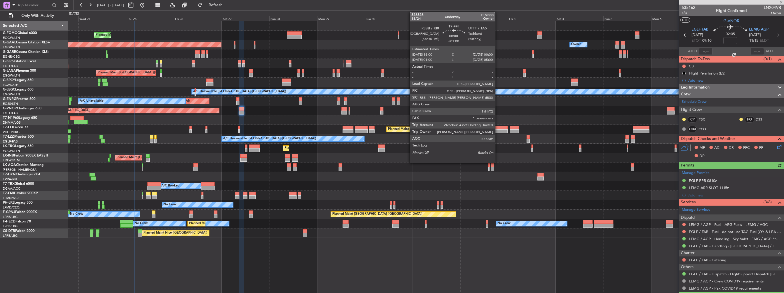
click at [498, 127] on div at bounding box center [500, 128] width 16 height 4
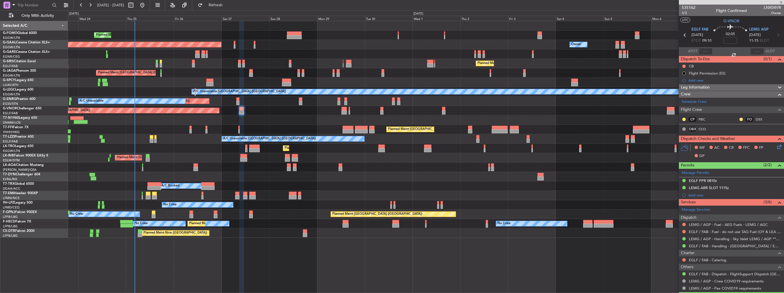
type input "+01:00"
type input "1"
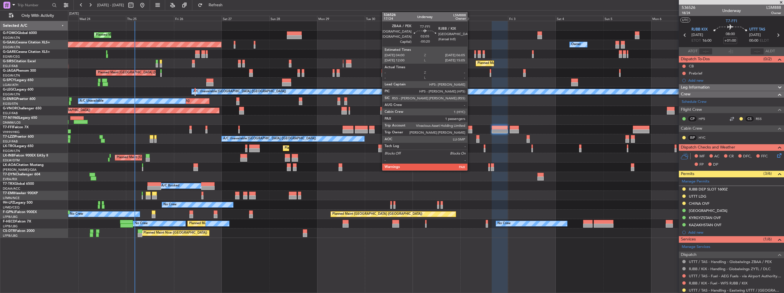
click at [470, 128] on div at bounding box center [470, 128] width 4 height 4
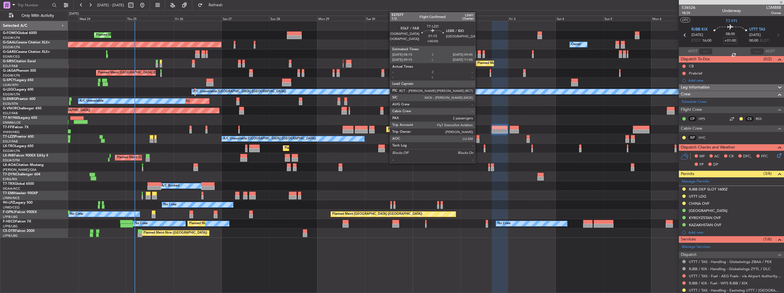
type input "-00:20"
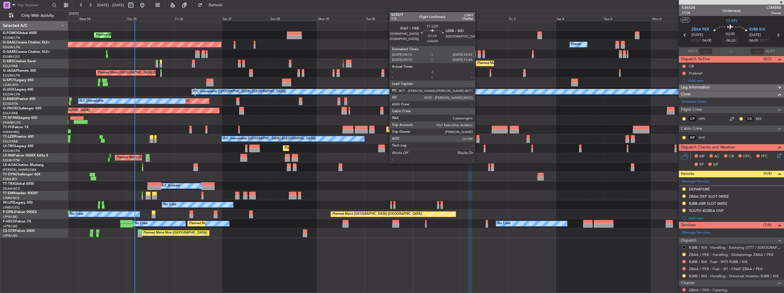
click at [477, 139] on div at bounding box center [477, 141] width 3 height 4
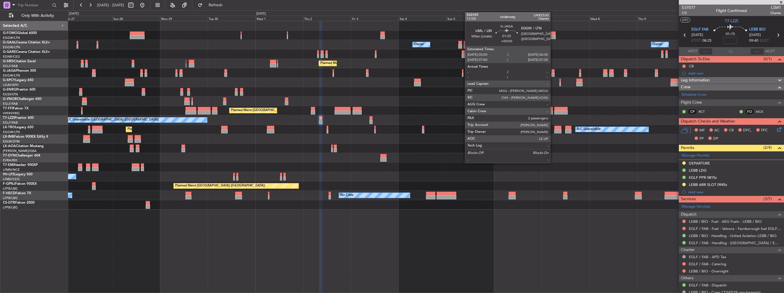
click at [553, 74] on div at bounding box center [552, 75] width 3 height 4
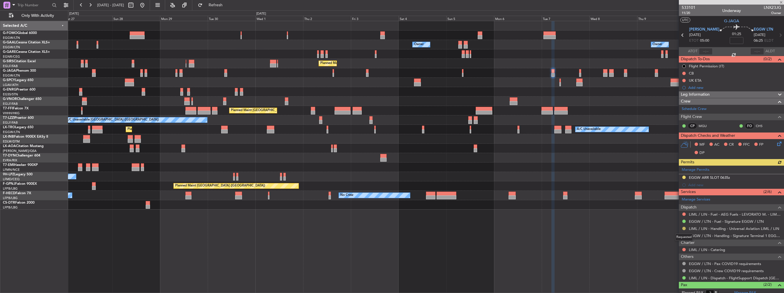
click at [683, 228] on button at bounding box center [683, 228] width 3 height 3
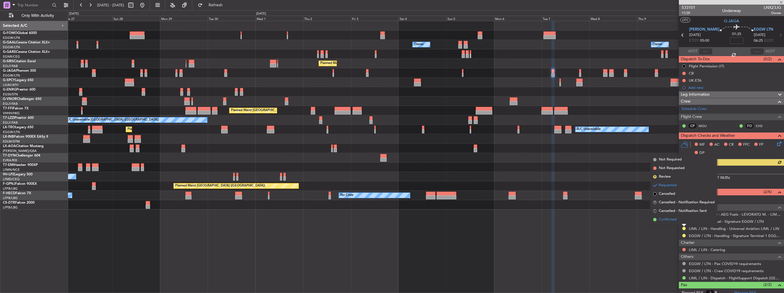
click at [669, 219] on span "Confirmed" at bounding box center [668, 220] width 18 height 6
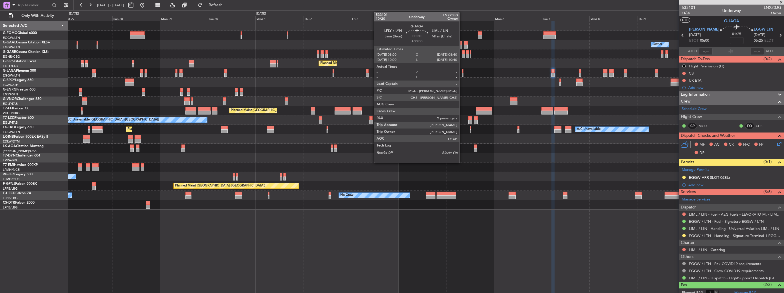
click at [462, 73] on div at bounding box center [462, 75] width 1 height 4
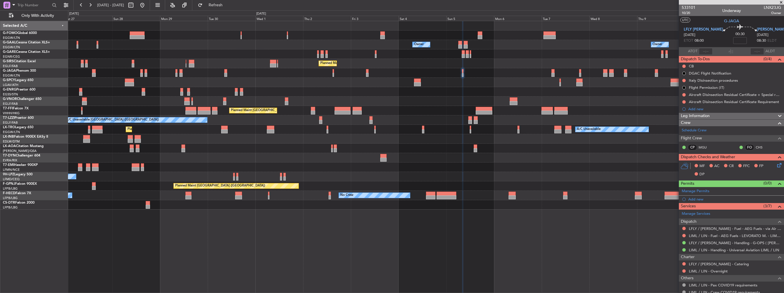
click at [539, 145] on div "No Crew Antwerp ([GEOGRAPHIC_DATA])" at bounding box center [426, 148] width 716 height 9
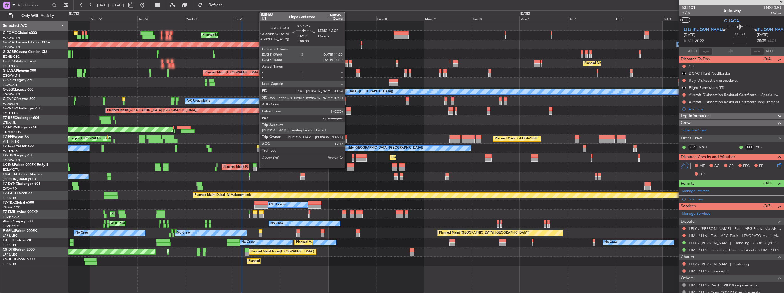
click at [347, 111] on div at bounding box center [348, 113] width 5 height 4
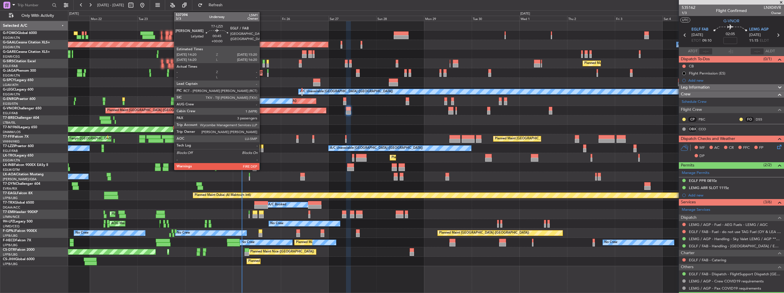
click at [262, 150] on div at bounding box center [262, 150] width 2 height 4
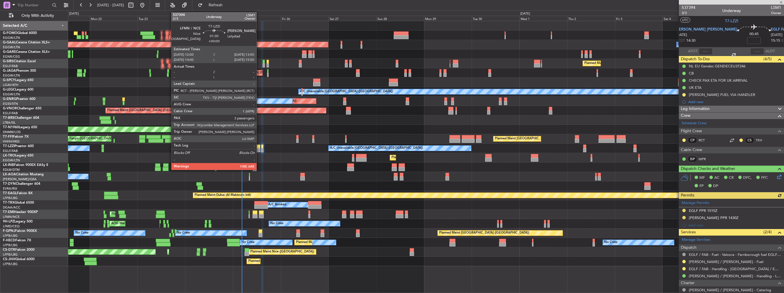
click at [259, 149] on div at bounding box center [259, 150] width 4 height 4
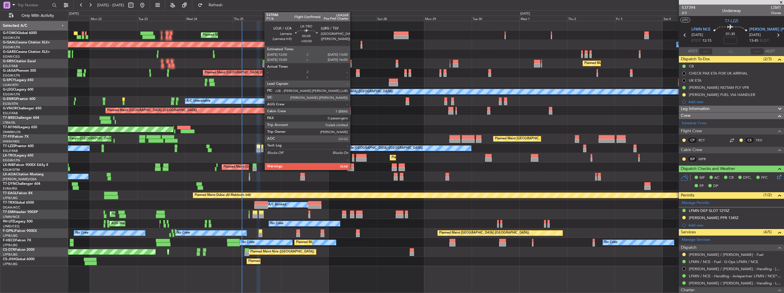
click at [352, 156] on div at bounding box center [353, 156] width 2 height 4
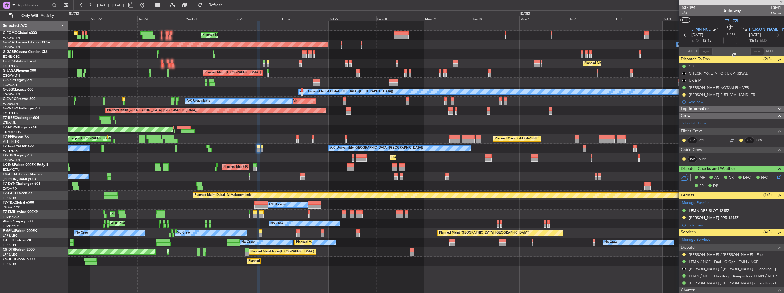
type input "0"
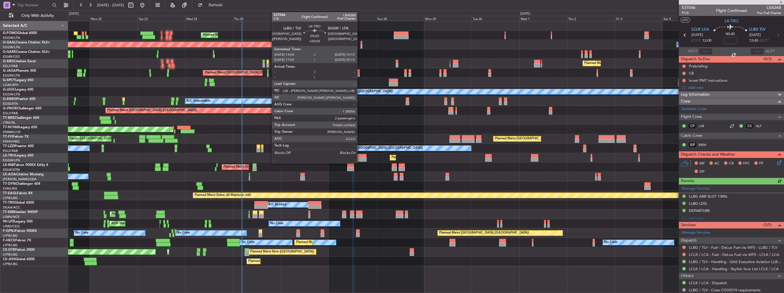
click at [360, 156] on div at bounding box center [361, 156] width 11 height 4
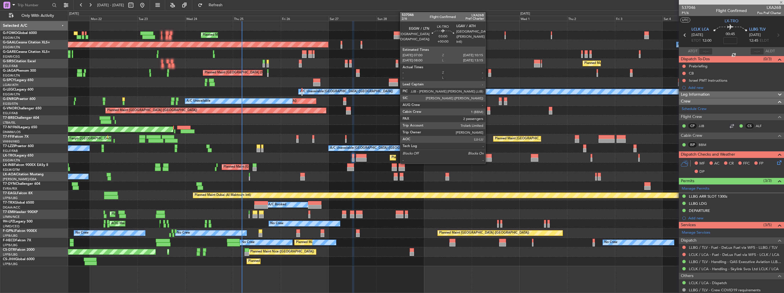
type input "+00:05"
type input "2"
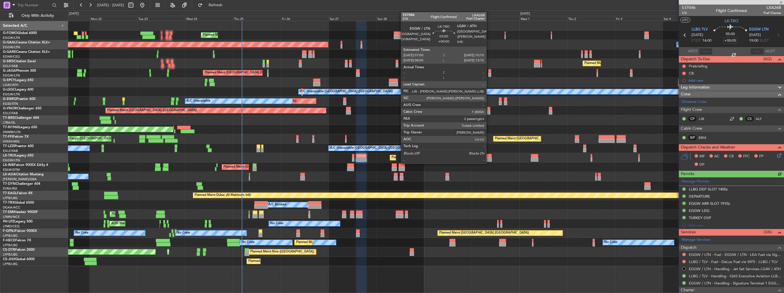
click at [489, 158] on div at bounding box center [488, 160] width 7 height 4
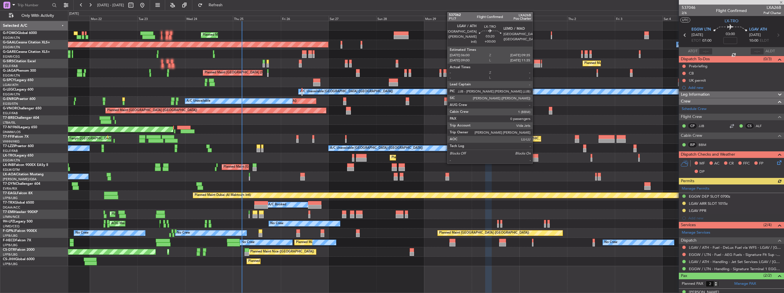
click at [535, 158] on div at bounding box center [534, 160] width 7 height 4
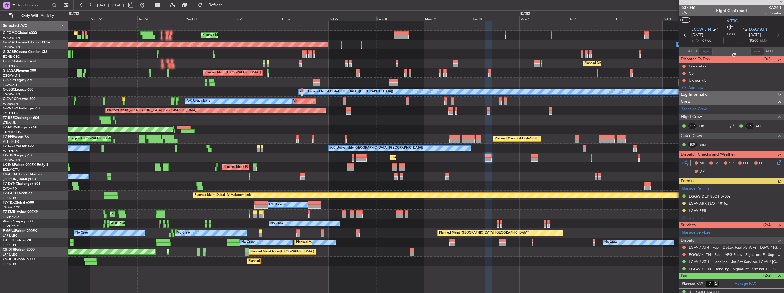
type input "0"
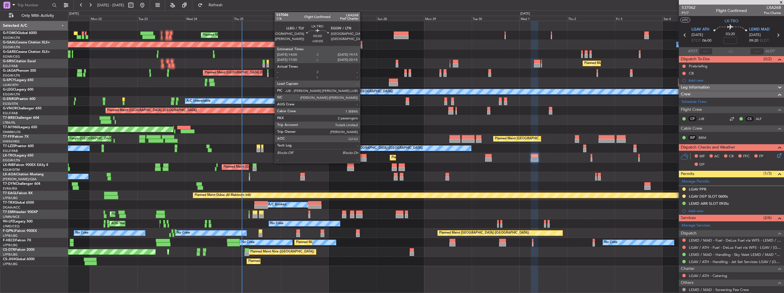
click at [363, 156] on div at bounding box center [361, 156] width 11 height 4
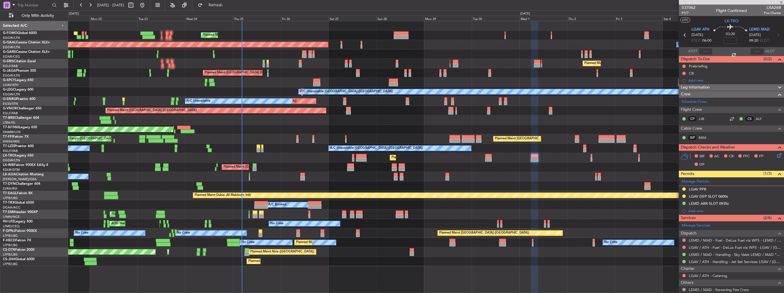
type input "+00:05"
type input "2"
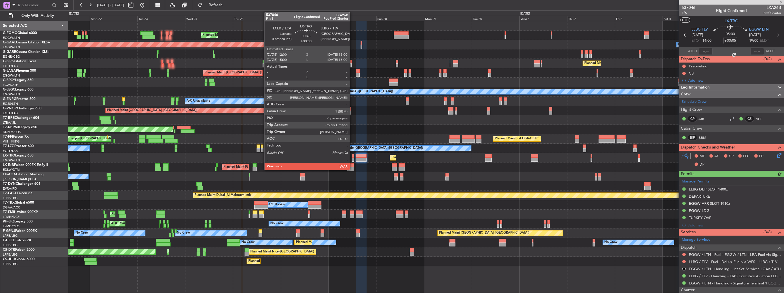
click at [352, 159] on div at bounding box center [353, 160] width 2 height 4
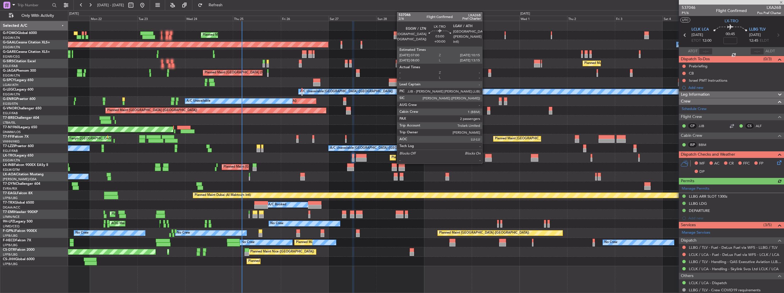
click at [485, 158] on div at bounding box center [488, 160] width 7 height 4
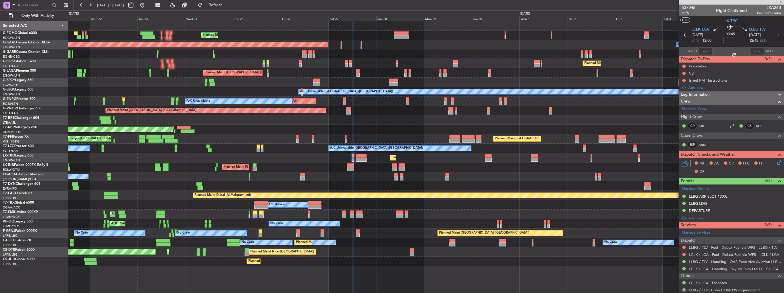
type input "2"
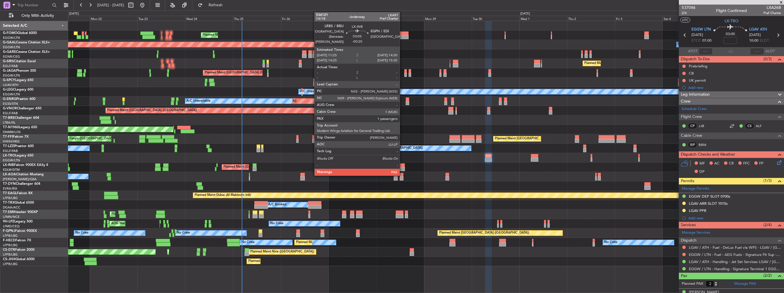
click at [402, 166] on div at bounding box center [402, 165] width 6 height 4
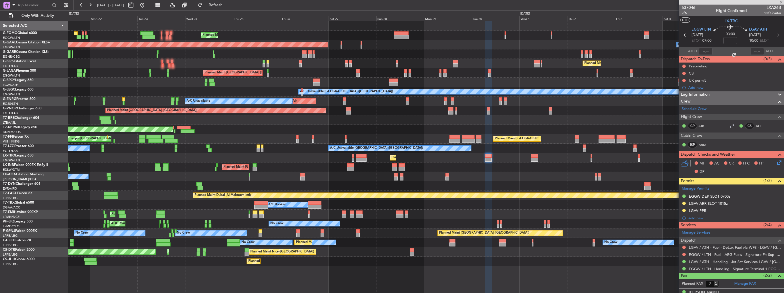
type input "-00:20"
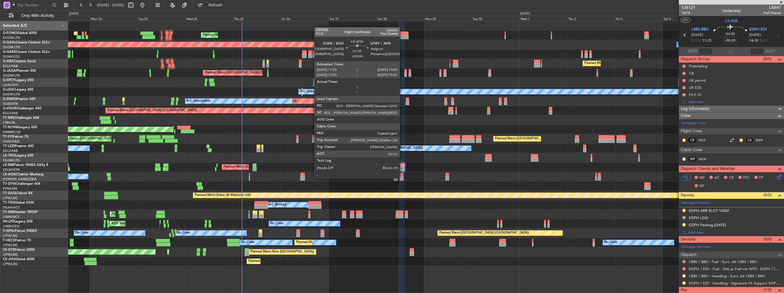
click at [402, 178] on div at bounding box center [402, 179] width 4 height 4
type input "0"
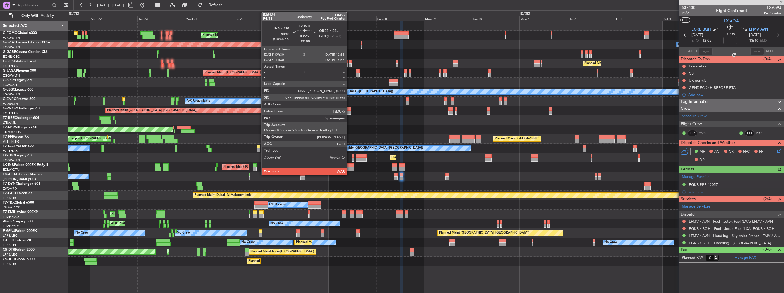
click at [349, 168] on div at bounding box center [350, 169] width 7 height 4
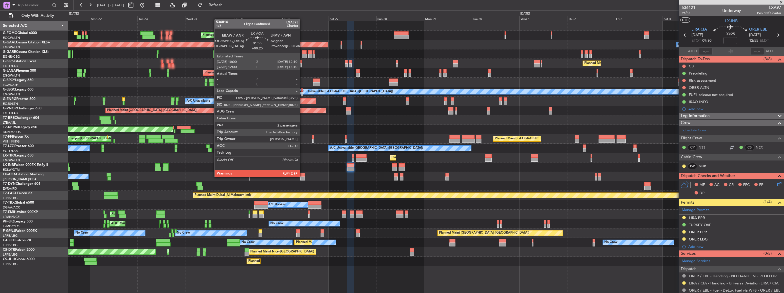
click at [302, 177] on div at bounding box center [302, 179] width 5 height 4
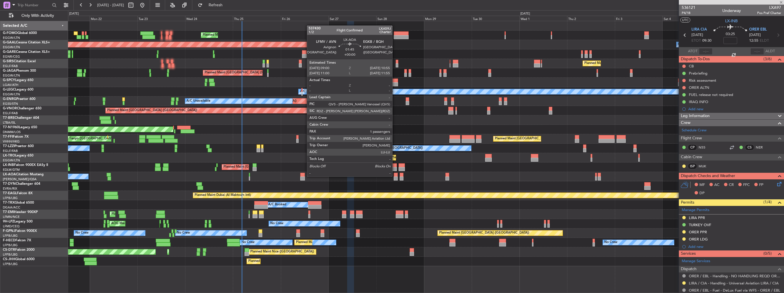
type input "+00:25"
type input "2"
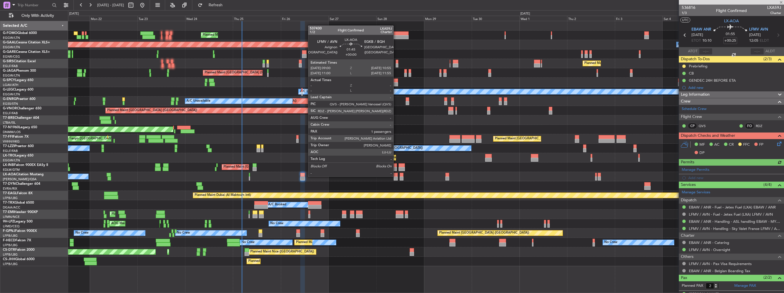
click at [396, 176] on div at bounding box center [396, 175] width 4 height 4
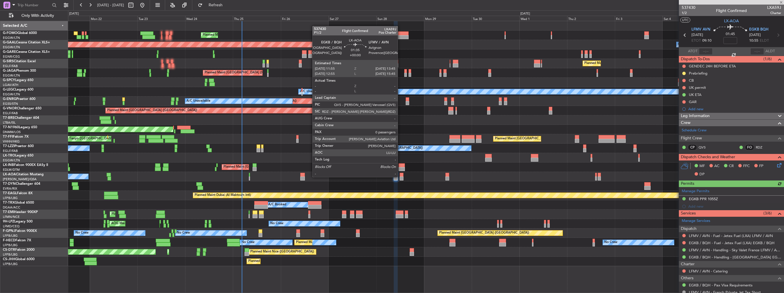
click at [400, 177] on div at bounding box center [402, 179] width 4 height 4
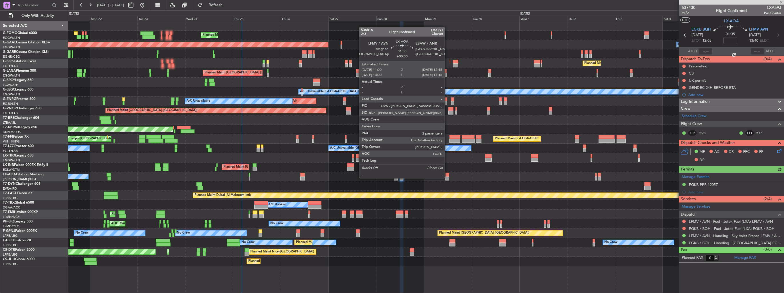
click at [447, 178] on div at bounding box center [447, 179] width 4 height 4
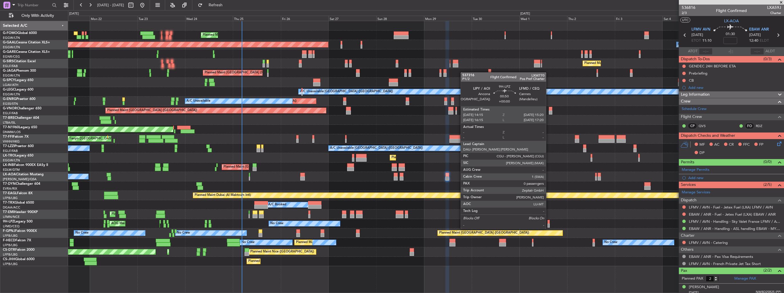
click at [549, 223] on div at bounding box center [548, 222] width 2 height 4
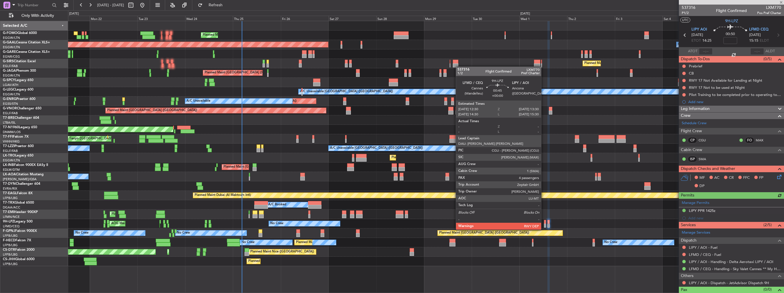
click at [544, 224] on div at bounding box center [545, 226] width 2 height 4
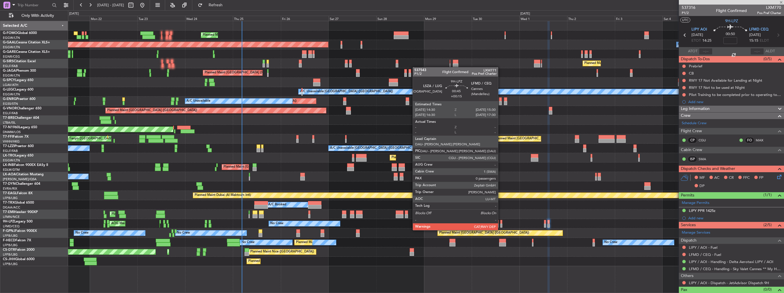
type input "4"
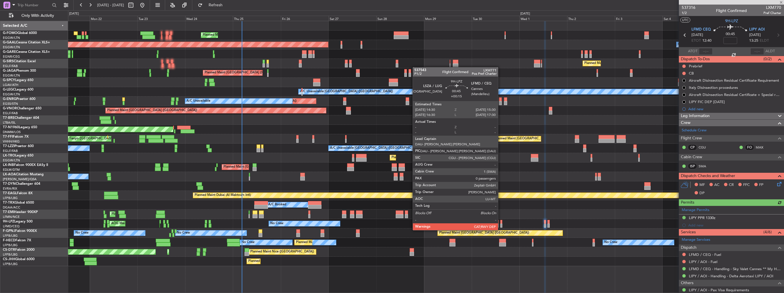
click at [501, 225] on div at bounding box center [501, 226] width 2 height 4
type input "+00:15"
type input "0"
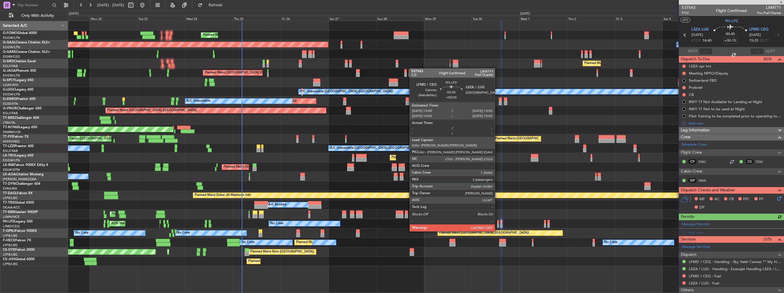
click at [497, 226] on div at bounding box center [498, 226] width 2 height 4
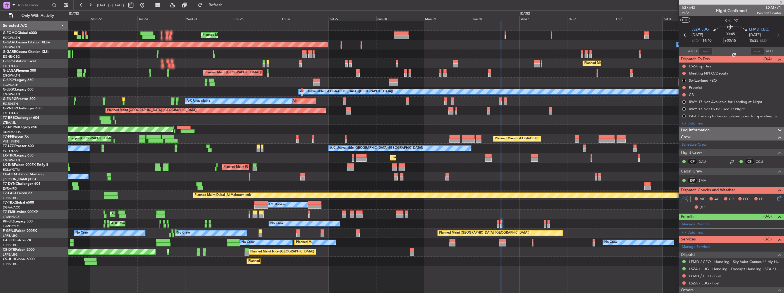
type input "+00:05"
type input "2"
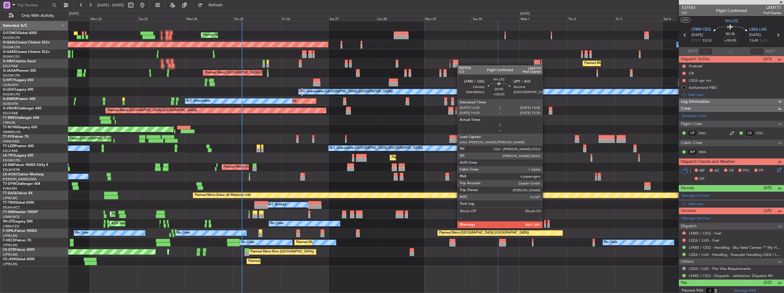
click at [545, 223] on div at bounding box center [545, 222] width 2 height 4
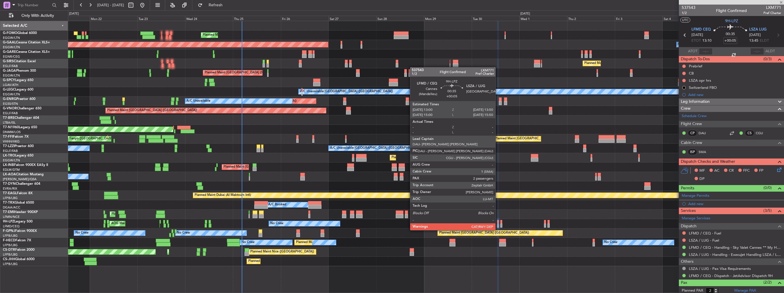
type input "4"
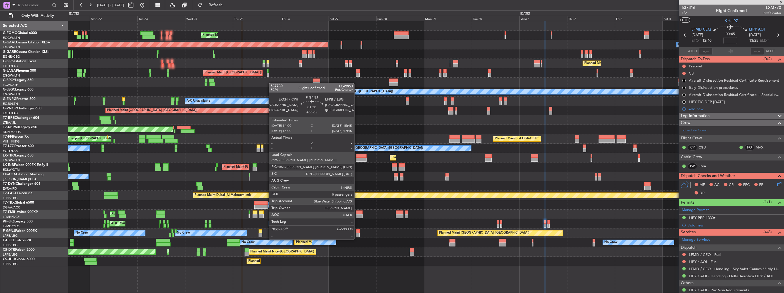
click at [357, 234] on div at bounding box center [358, 235] width 4 height 4
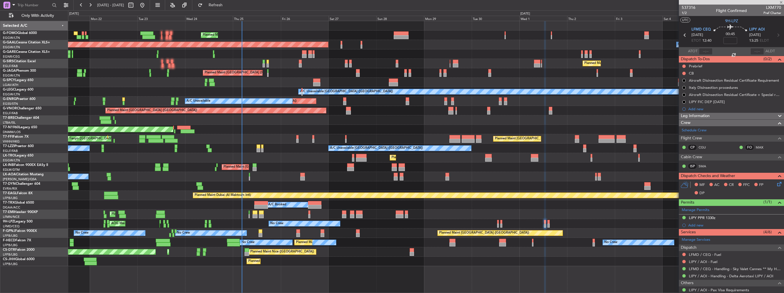
type input "+00:05"
type input "0"
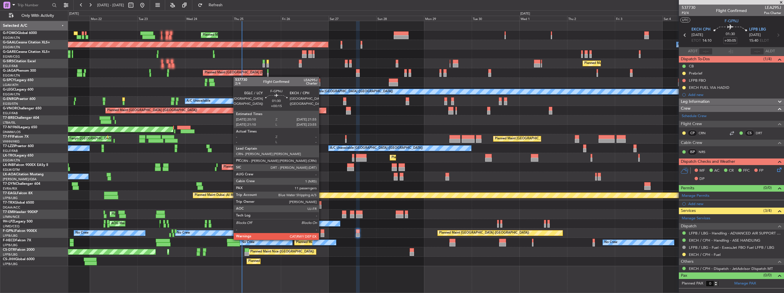
click at [321, 234] on div at bounding box center [323, 235] width 4 height 4
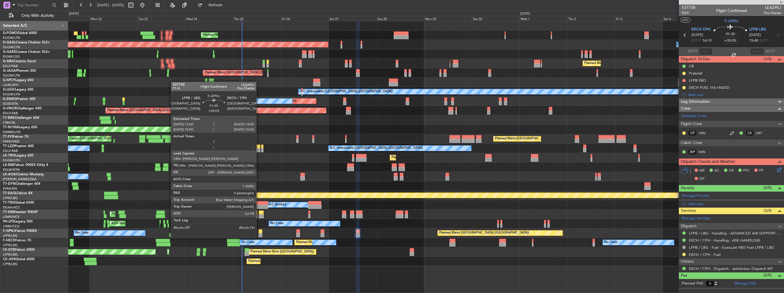
type input "+00:15"
type input "11"
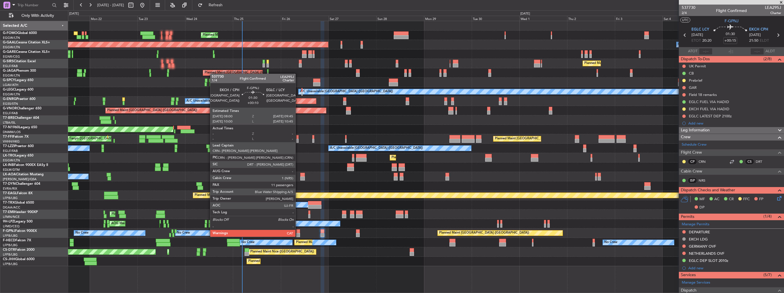
click at [298, 231] on div at bounding box center [298, 231] width 4 height 4
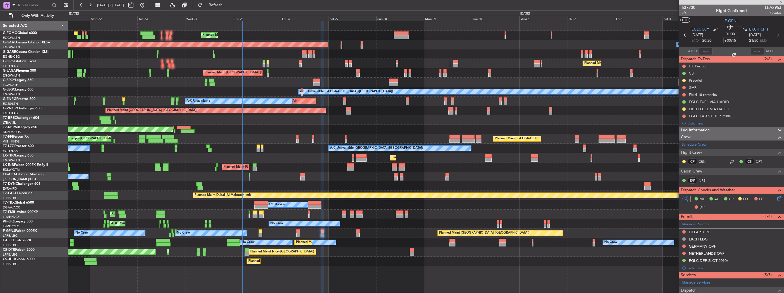
type input "+00:10"
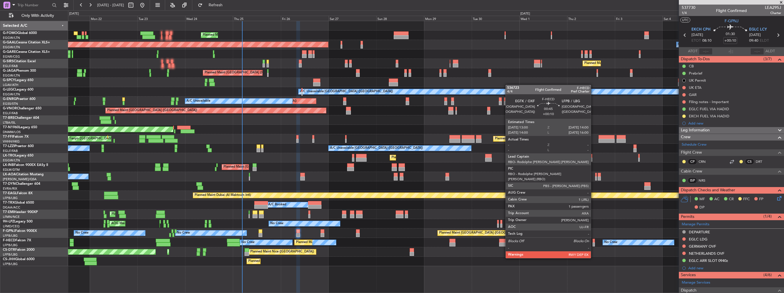
click at [593, 243] on div at bounding box center [594, 245] width 2 height 4
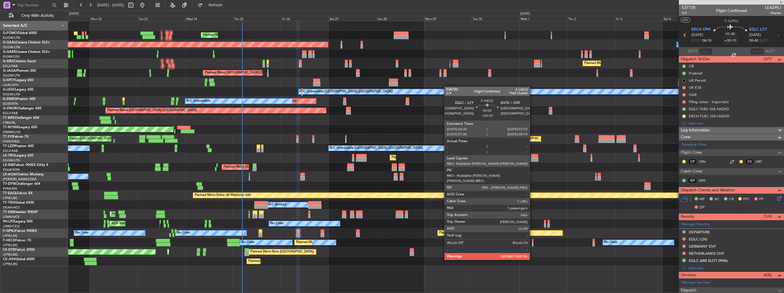
type input "1"
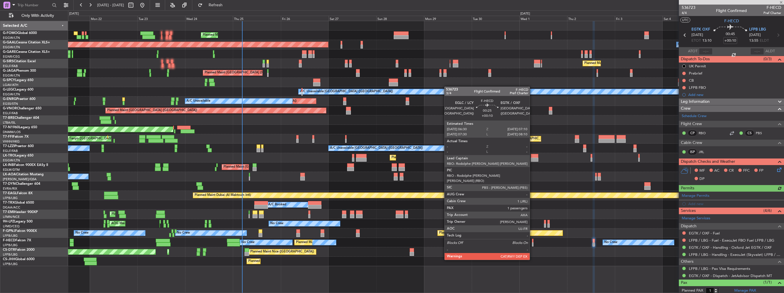
click at [532, 244] on div at bounding box center [532, 245] width 1 height 4
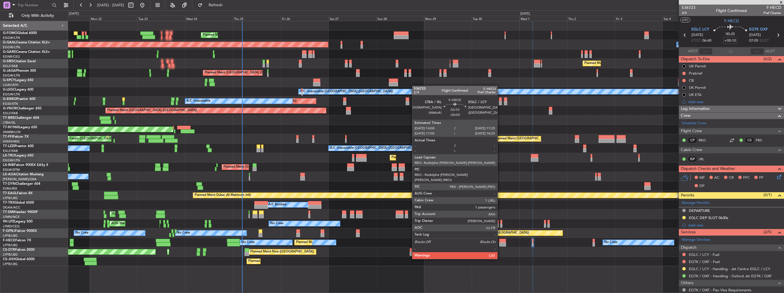
click at [500, 243] on div at bounding box center [502, 245] width 7 height 4
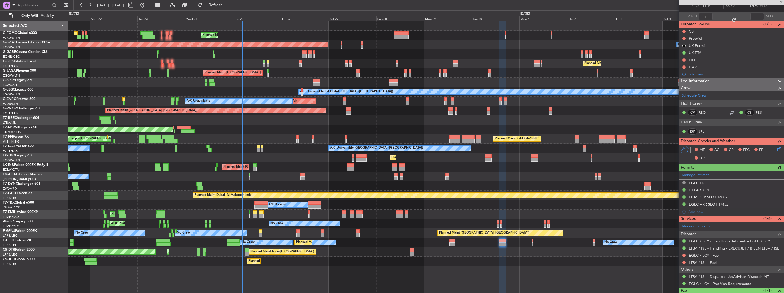
scroll to position [57, 0]
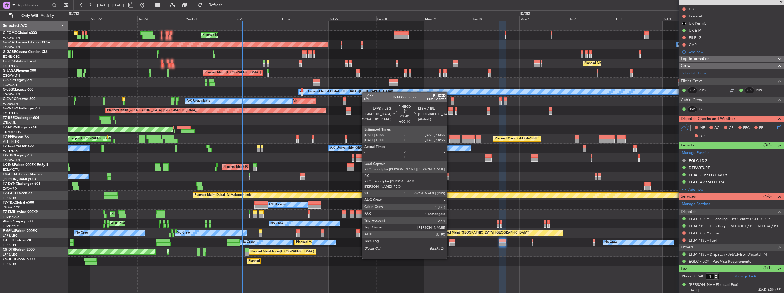
click at [450, 243] on div at bounding box center [452, 245] width 6 height 4
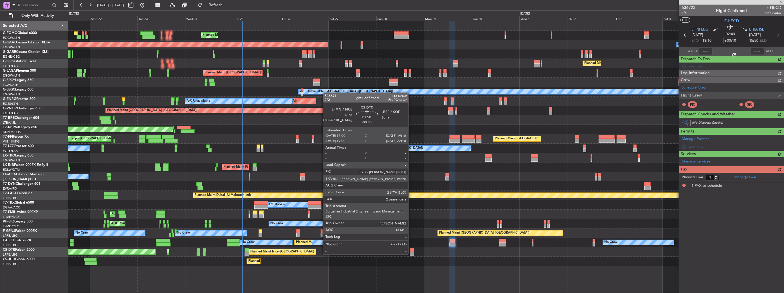
scroll to position [0, 0]
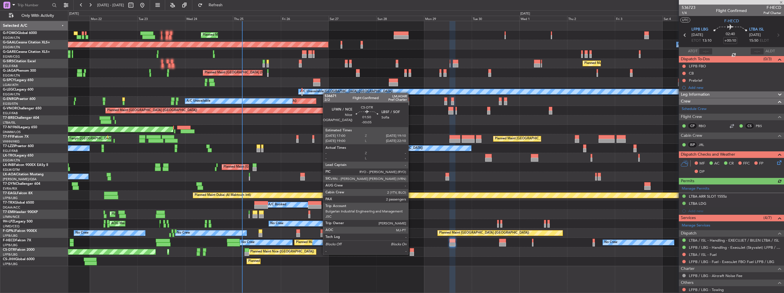
click at [411, 254] on div at bounding box center [412, 254] width 5 height 4
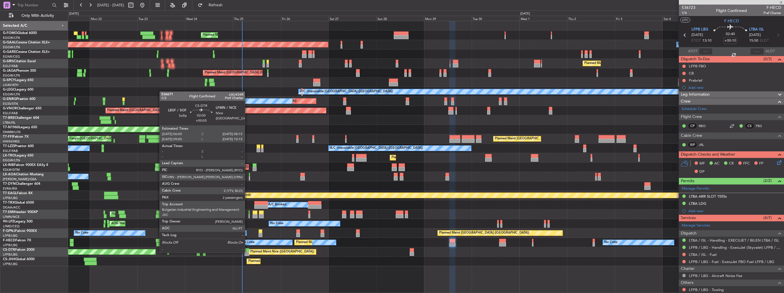
type input "-00:05"
type input "2"
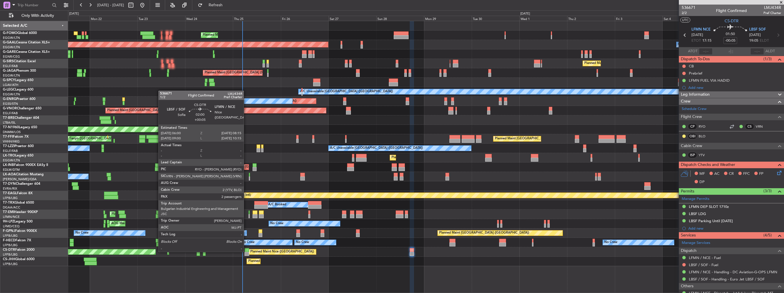
click at [246, 251] on div at bounding box center [247, 250] width 5 height 4
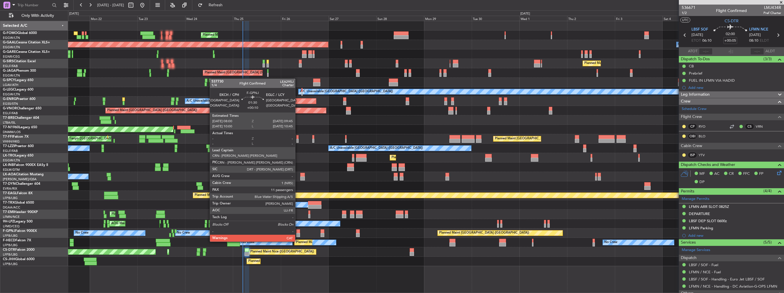
click at [298, 236] on div at bounding box center [298, 235] width 4 height 4
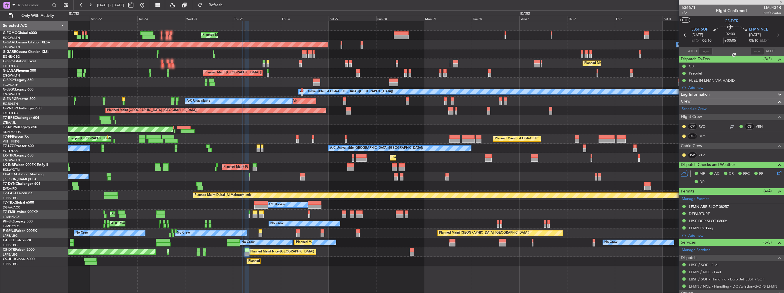
type input "+00:10"
type input "11"
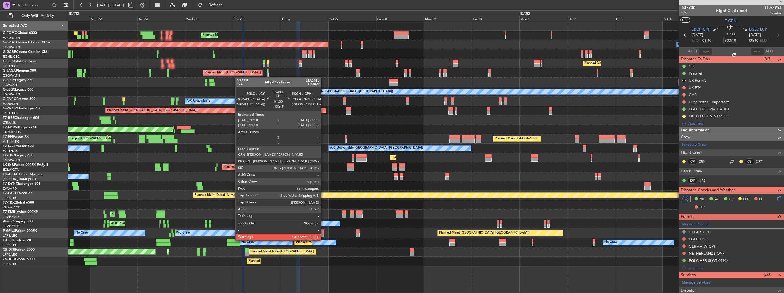
click at [323, 235] on div at bounding box center [323, 235] width 4 height 4
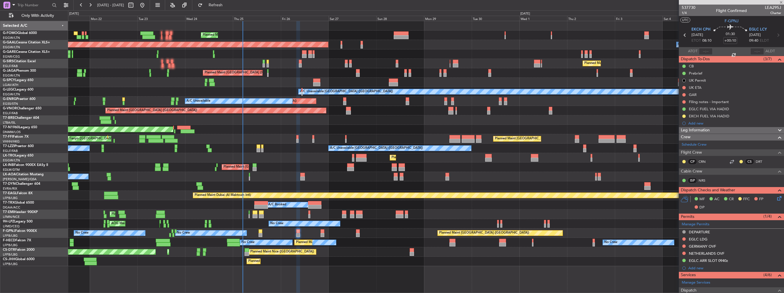
type input "+00:15"
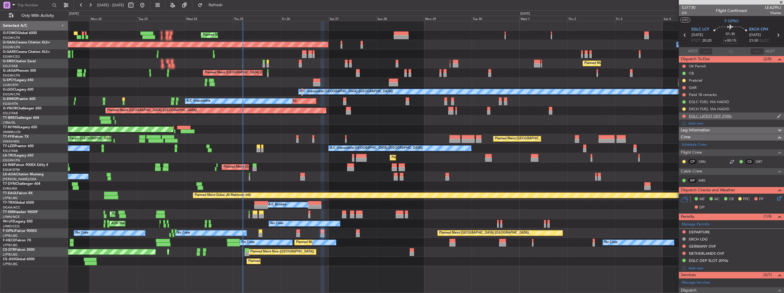
click at [777, 115] on img at bounding box center [779, 116] width 4 height 5
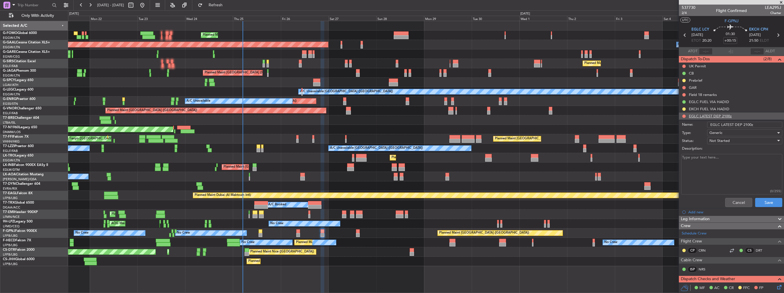
drag, startPoint x: 752, startPoint y: 125, endPoint x: 745, endPoint y: 125, distance: 7.1
click at [745, 125] on input "EGLC LATEST DEP 2100z" at bounding box center [744, 125] width 75 height 6
click at [733, 203] on button "Cancel" at bounding box center [738, 202] width 27 height 9
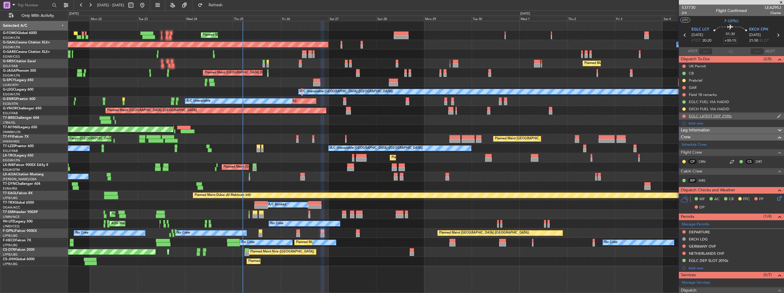
click at [777, 116] on img at bounding box center [779, 116] width 4 height 5
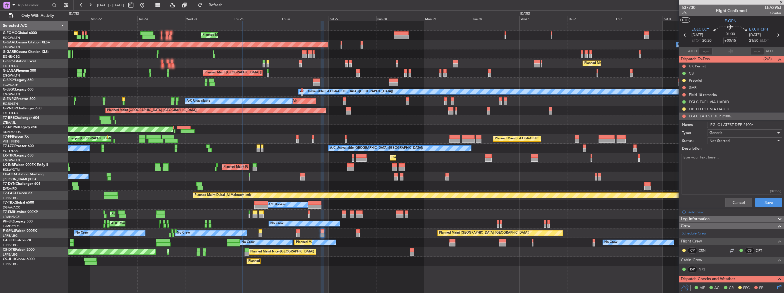
drag, startPoint x: 754, startPoint y: 125, endPoint x: 744, endPoint y: 124, distance: 10.0
click at [744, 124] on input "EGLC LATEST DEP 2100z" at bounding box center [744, 125] width 75 height 6
type input "EGLC LATEST DEP 2030z"
click at [763, 199] on button "Save" at bounding box center [768, 202] width 27 height 9
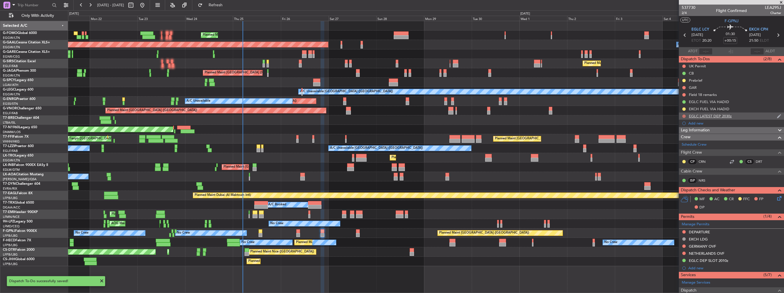
click at [684, 117] on button at bounding box center [683, 116] width 3 height 3
click at [678, 140] on span "Completed" at bounding box center [686, 142] width 19 height 6
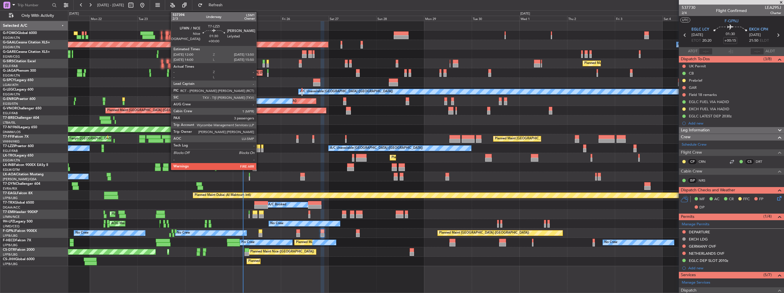
click at [259, 150] on div at bounding box center [259, 150] width 4 height 4
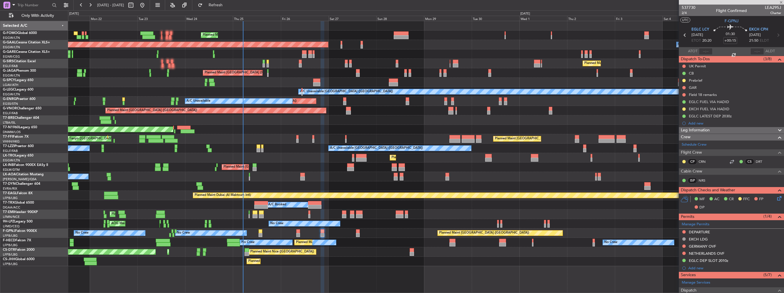
type input "3"
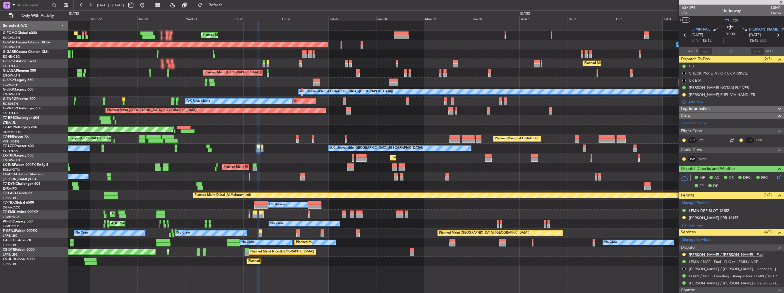
click at [692, 253] on link "[PERSON_NAME] / [PERSON_NAME] - Fuel" at bounding box center [726, 254] width 75 height 5
click at [777, 94] on img at bounding box center [779, 94] width 4 height 5
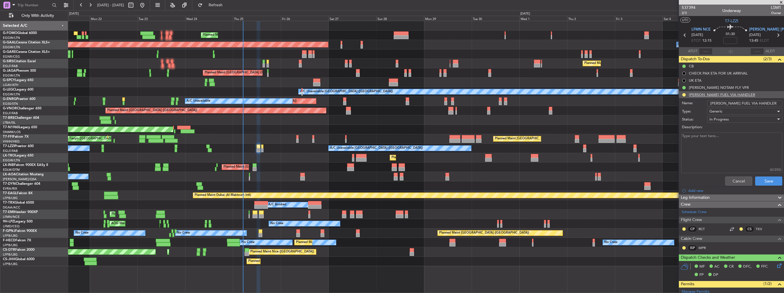
drag, startPoint x: 757, startPoint y: 102, endPoint x: 737, endPoint y: 103, distance: 20.3
click at [737, 103] on input "EHLE FUEL VIA HANDLER" at bounding box center [744, 103] width 75 height 6
type input "[PERSON_NAME] FUEL VIA WFS"
click at [776, 182] on button "Save" at bounding box center [768, 181] width 27 height 9
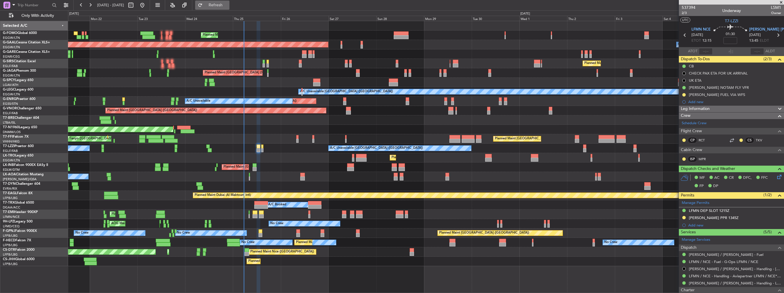
click at [227, 8] on button "Refresh" at bounding box center [212, 5] width 34 height 9
click at [684, 95] on button at bounding box center [683, 94] width 3 height 3
click at [684, 121] on span "Completed" at bounding box center [686, 120] width 19 height 6
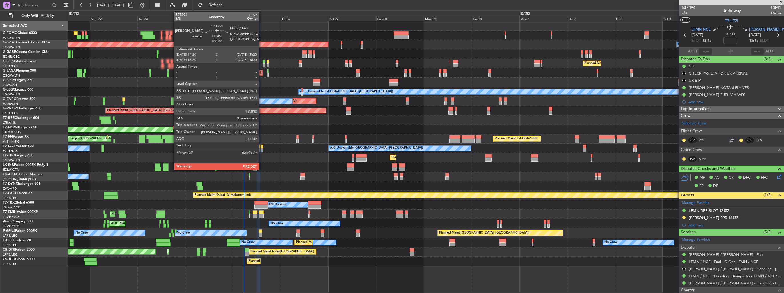
click at [262, 150] on div at bounding box center [262, 150] width 2 height 4
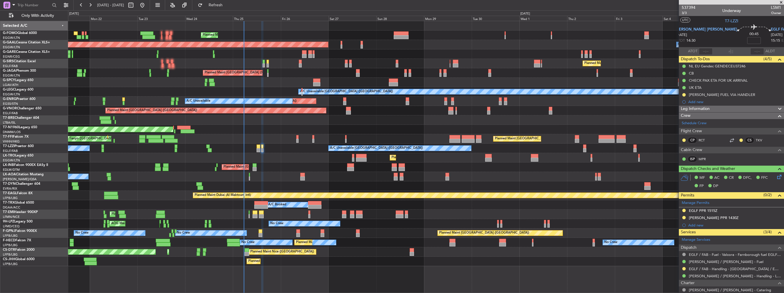
click at [0, 0] on img at bounding box center [0, 0] width 0 height 0
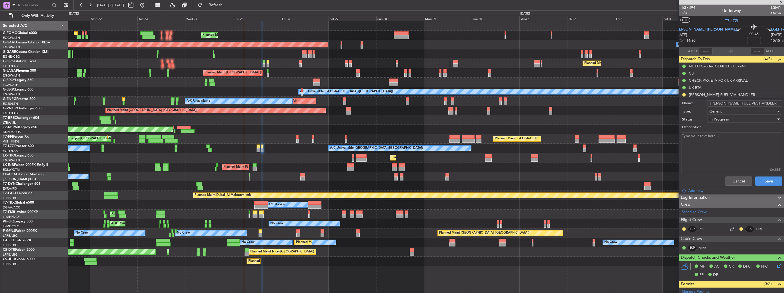
drag, startPoint x: 762, startPoint y: 104, endPoint x: 736, endPoint y: 103, distance: 26.0
click at [736, 103] on input "EHLE FUEL VIA HANDLER" at bounding box center [744, 103] width 75 height 6
type input "[PERSON_NAME] FUEL VIA WFS"
click at [739, 118] on div "In Progress" at bounding box center [742, 119] width 67 height 9
click at [735, 149] on span "Completed" at bounding box center [742, 147] width 67 height 9
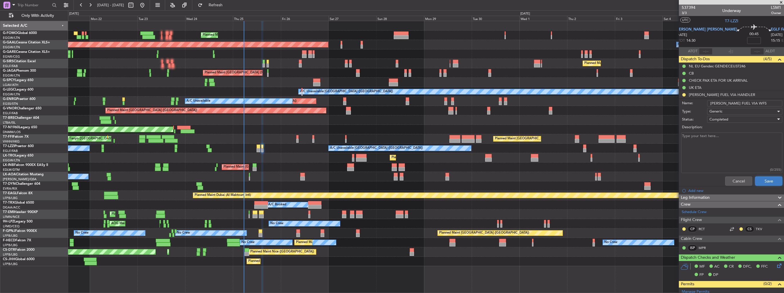
click at [764, 182] on button "Save" at bounding box center [768, 181] width 27 height 9
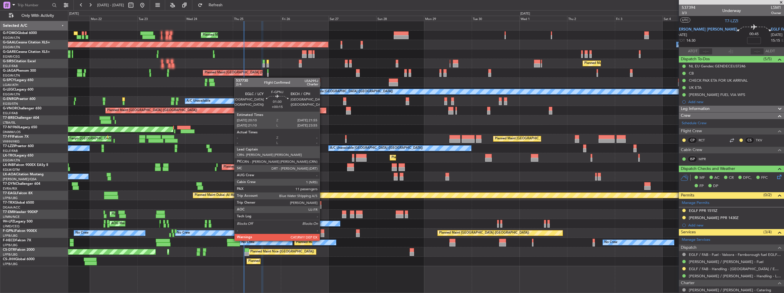
click at [322, 235] on div at bounding box center [323, 235] width 4 height 4
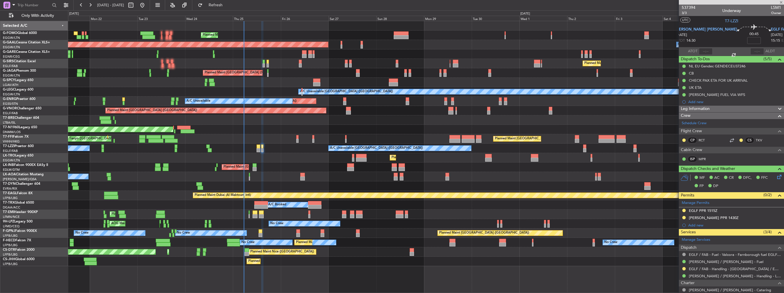
type input "+00:15"
type input "11"
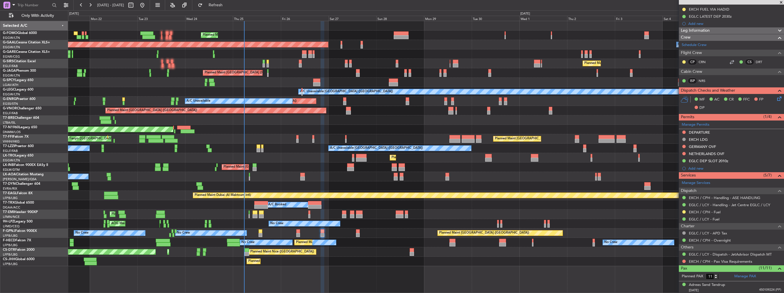
scroll to position [114, 0]
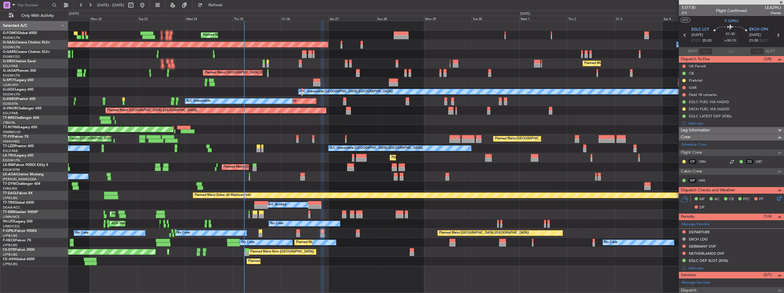
scroll to position [114, 0]
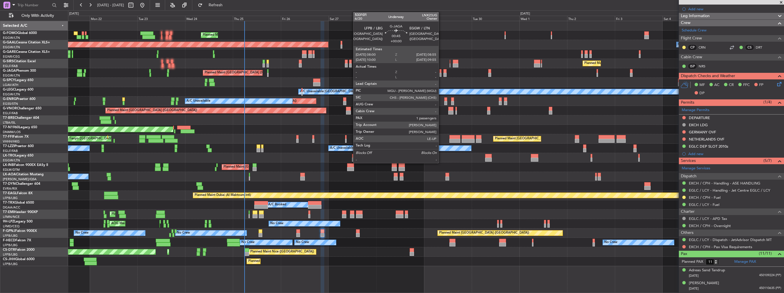
click at [441, 72] on div at bounding box center [440, 71] width 2 height 4
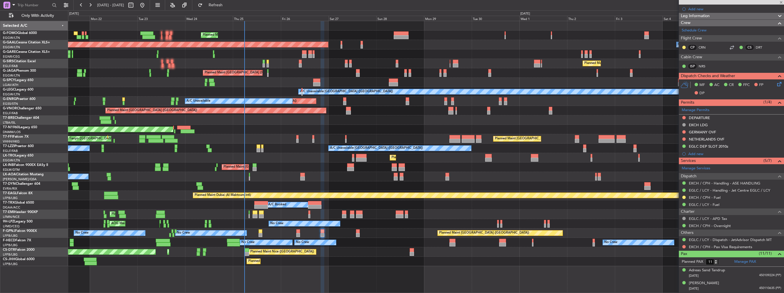
type input "1"
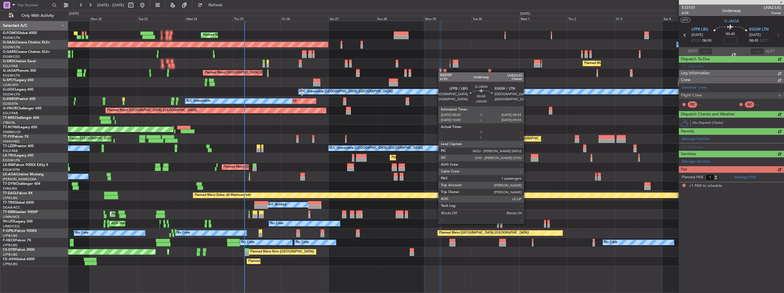
scroll to position [0, 0]
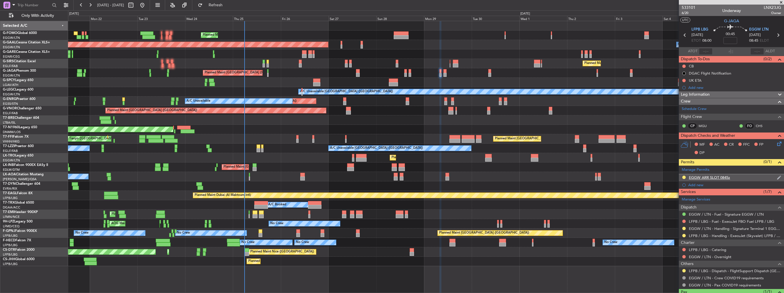
click at [777, 177] on img at bounding box center [779, 177] width 4 height 5
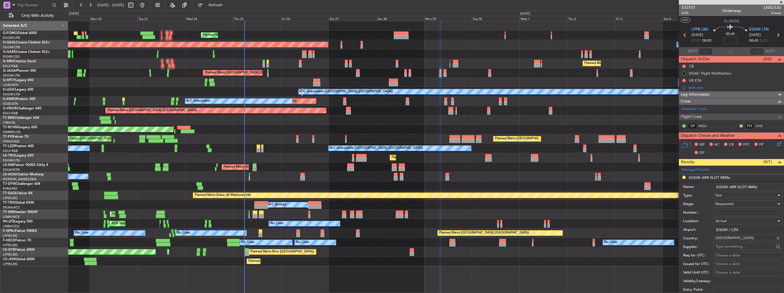
click at [751, 186] on input "EGGW ARR SLOT 0845z" at bounding box center [747, 187] width 69 height 7
click at [754, 186] on input "EGGW ARR SLOT 0845z" at bounding box center [747, 187] width 69 height 7
type input "EGGW ARR SLOT 0855z"
click at [743, 204] on div "Requested" at bounding box center [745, 204] width 61 height 9
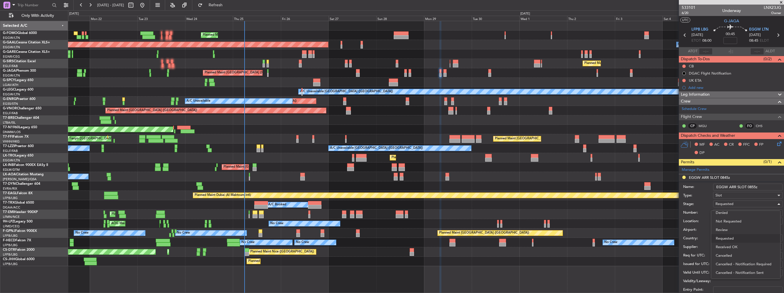
click at [746, 246] on span "Received OK" at bounding box center [746, 247] width 60 height 9
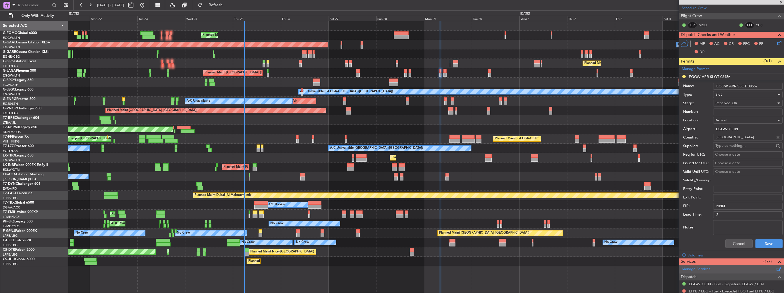
scroll to position [143, 0]
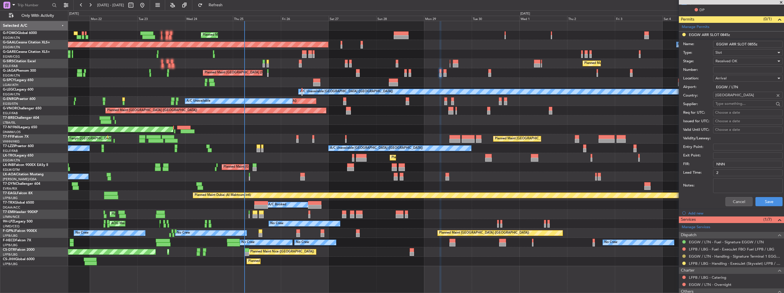
click at [684, 255] on button at bounding box center [683, 256] width 3 height 3
click at [675, 246] on span "Confirmed" at bounding box center [668, 248] width 18 height 6
click at [760, 199] on button "Save" at bounding box center [768, 201] width 27 height 9
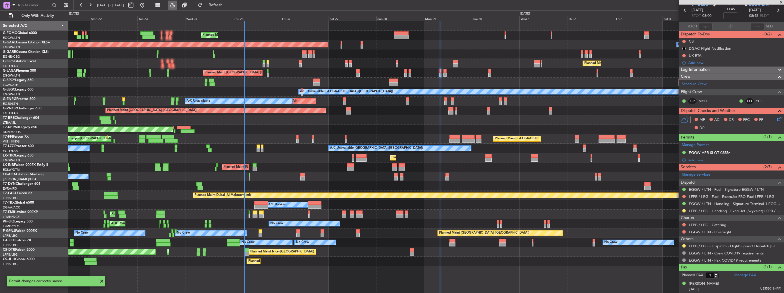
scroll to position [24, 0]
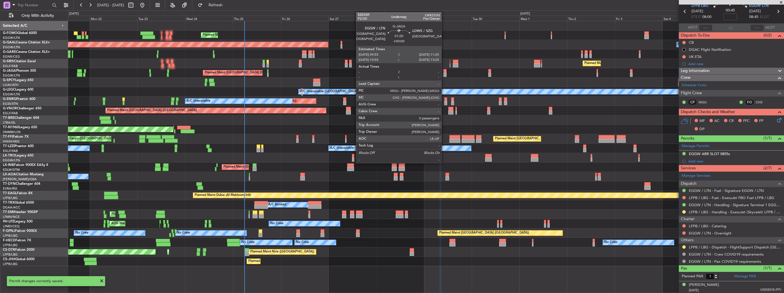
click at [444, 71] on div at bounding box center [444, 71] width 3 height 4
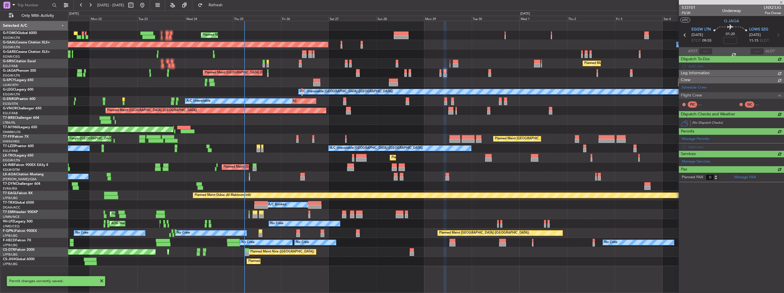
scroll to position [0, 0]
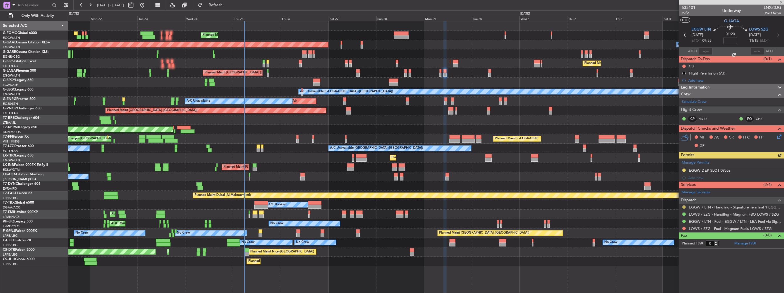
click at [684, 206] on button at bounding box center [683, 206] width 3 height 3
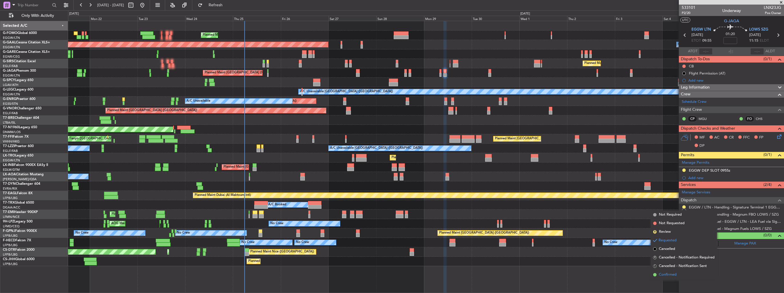
click at [671, 274] on span "Confirmed" at bounding box center [668, 275] width 18 height 6
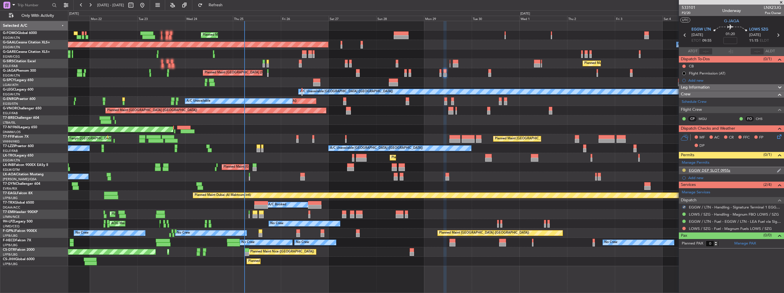
click at [684, 170] on button at bounding box center [683, 170] width 3 height 3
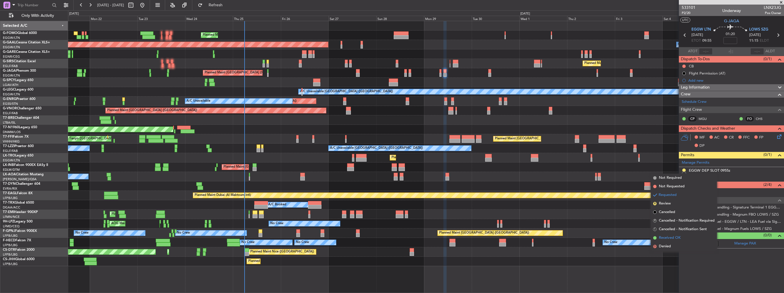
click at [667, 236] on span "Received OK" at bounding box center [670, 238] width 22 height 6
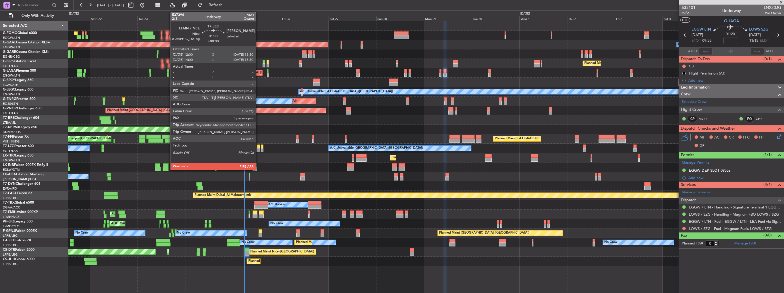
click at [258, 149] on div at bounding box center [259, 150] width 4 height 4
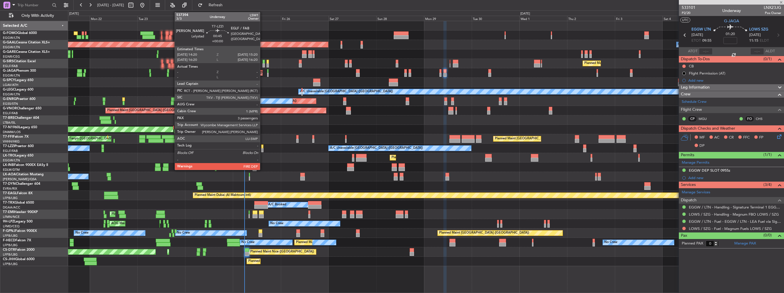
type input "3"
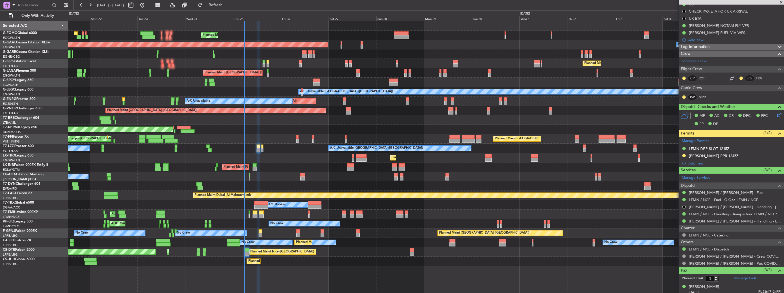
scroll to position [89, 0]
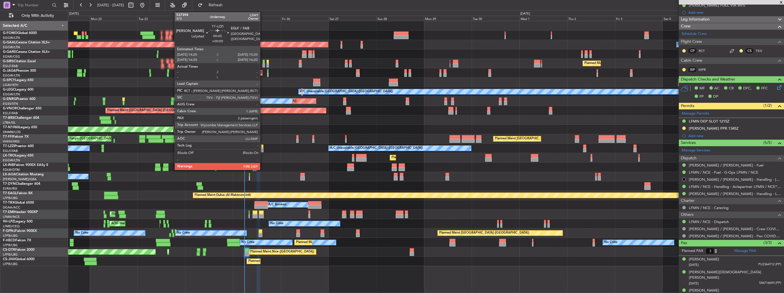
click at [263, 149] on div at bounding box center [262, 150] width 2 height 4
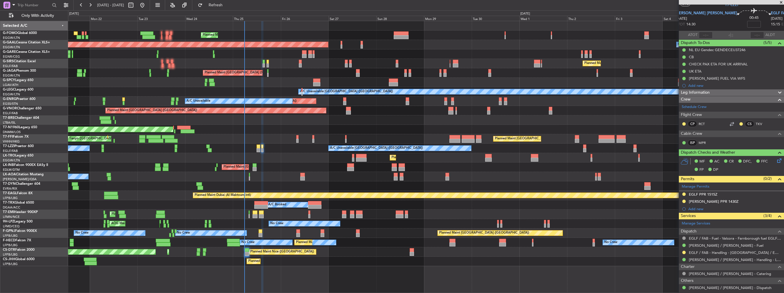
scroll to position [0, 0]
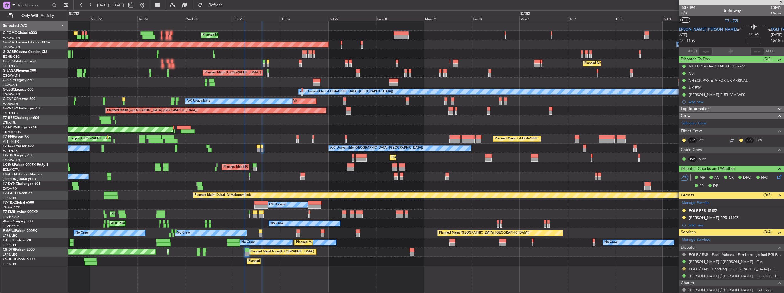
click at [684, 268] on button at bounding box center [683, 268] width 3 height 3
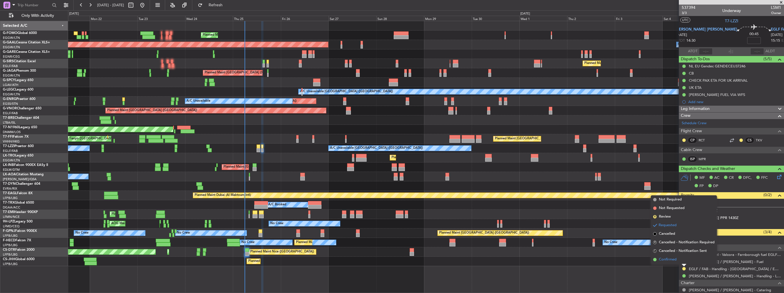
click at [674, 260] on span "Confirmed" at bounding box center [668, 260] width 18 height 6
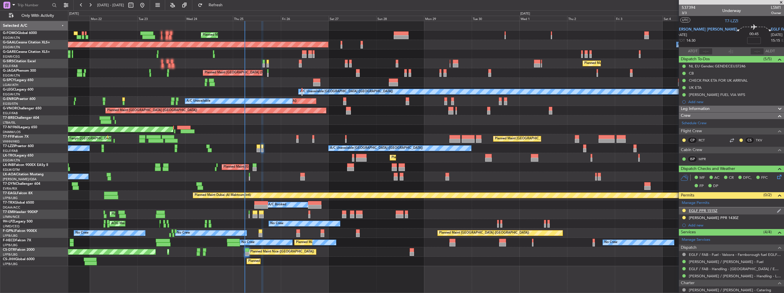
click at [777, 211] on img at bounding box center [779, 210] width 4 height 5
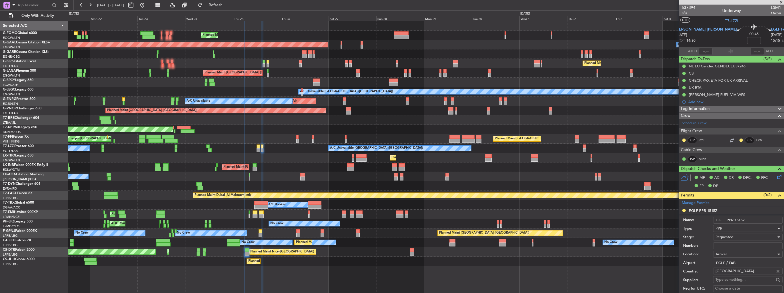
click at [736, 246] on input "Number:" at bounding box center [747, 246] width 69 height 7
paste input "375704"
type input "375704"
click at [740, 236] on div "Requested" at bounding box center [745, 237] width 61 height 9
click at [739, 281] on span "Received OK" at bounding box center [746, 282] width 60 height 9
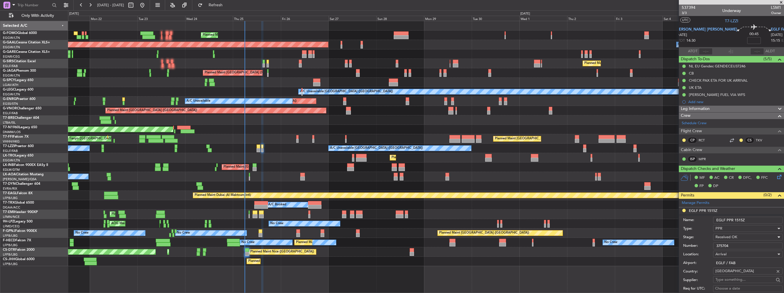
scroll to position [143, 0]
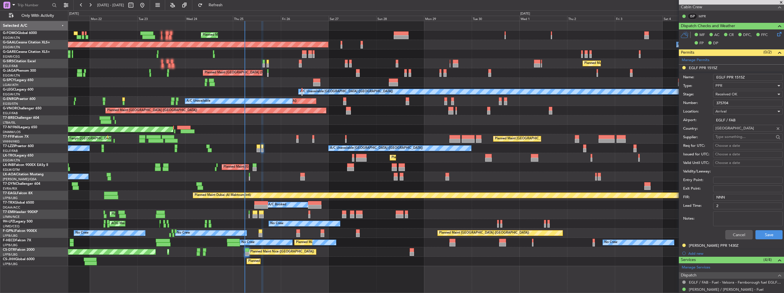
click at [754, 78] on input "EGLF PPR 1515Z" at bounding box center [747, 77] width 69 height 7
type input "EGLF PPR 1515z"
click at [766, 232] on button "Save" at bounding box center [768, 234] width 27 height 9
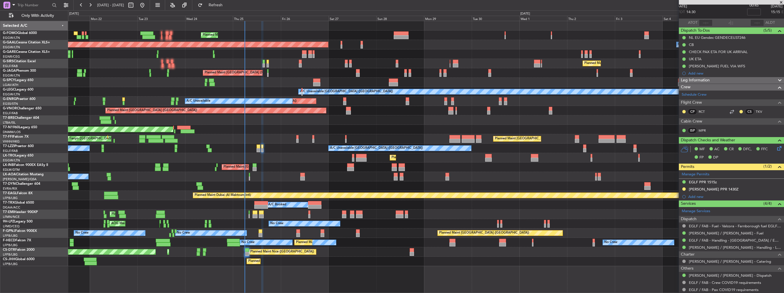
scroll to position [82, 0]
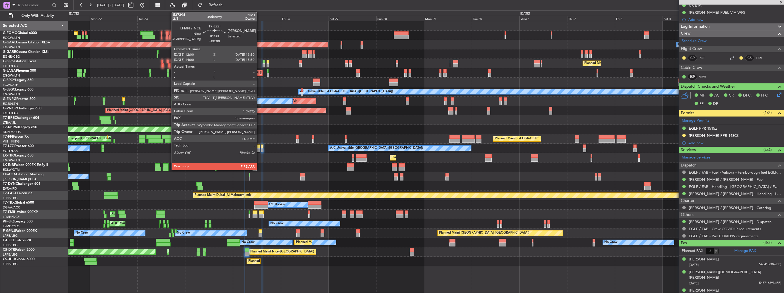
click at [259, 147] on div at bounding box center [259, 147] width 4 height 4
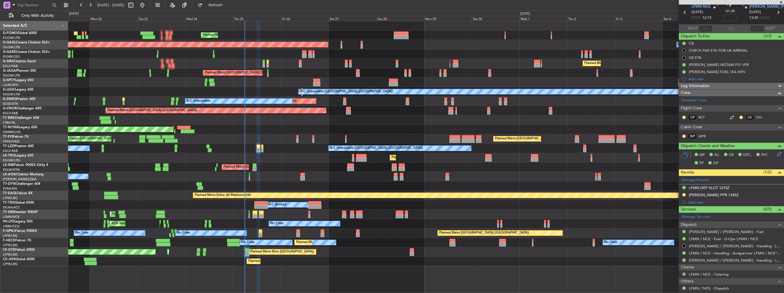
scroll to position [0, 0]
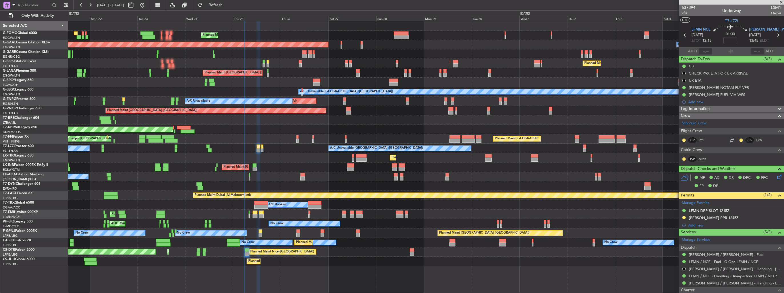
click at [62, 168] on div "Planned Maint London (Luton) Planned Maint Dusseldorf Owner Owner Planned Maint…" at bounding box center [392, 151] width 784 height 283
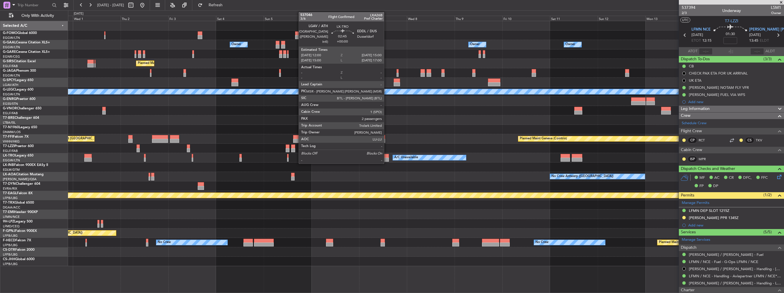
click at [78, 174] on div "Owner Owner Owner Owner Owner No Crew Planned Maint London (Luton) A/C Unavaila…" at bounding box center [426, 143] width 716 height 245
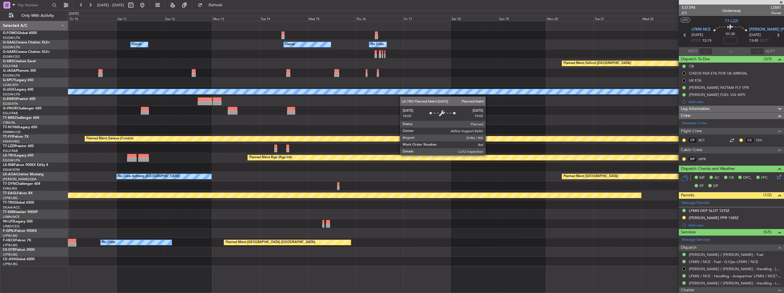
click at [107, 163] on div "Owner Owner Owner No Crew Owner Planned Maint Oxford (Kidlington) A/C Unavailab…" at bounding box center [426, 143] width 716 height 245
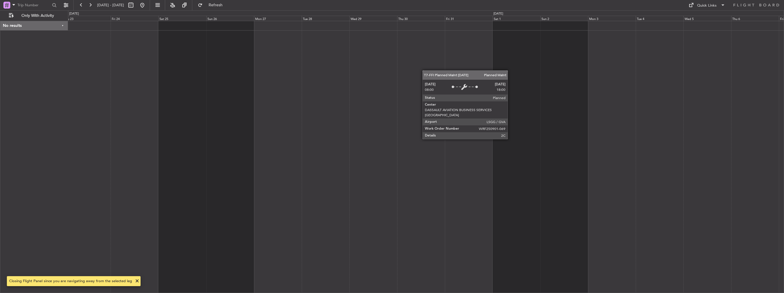
click at [198, 157] on div at bounding box center [426, 157] width 716 height 272
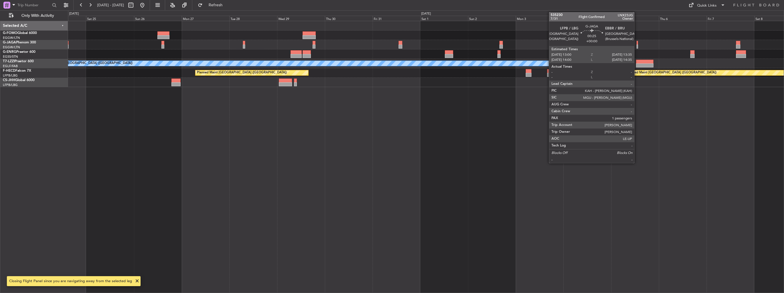
click at [637, 46] on div at bounding box center [637, 47] width 1 height 4
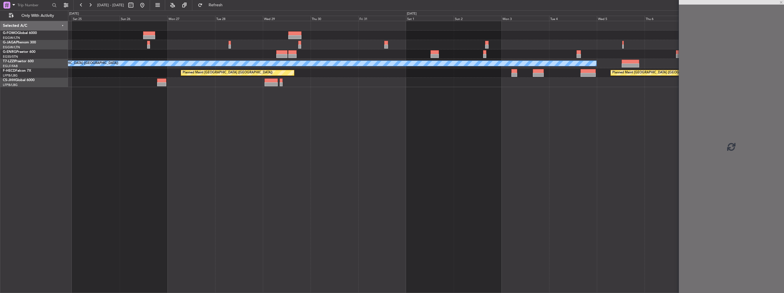
click at [487, 155] on div "A/C Unavailable London (Luton) Planned Maint Paris (Le Bourget) Planned Maint P…" at bounding box center [426, 157] width 716 height 272
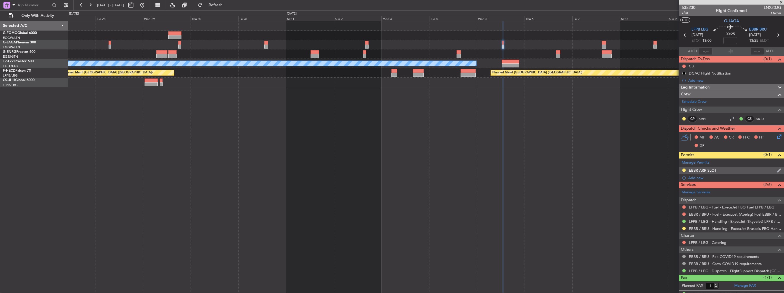
click at [777, 170] on img at bounding box center [779, 170] width 4 height 5
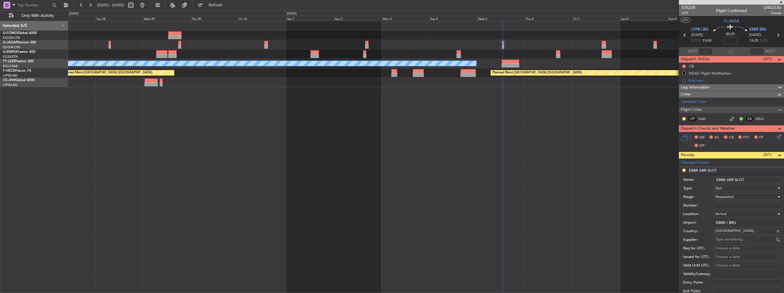
click at [747, 181] on input "EBBR ARR SLOT" at bounding box center [747, 180] width 69 height 7
type input "EBBR ARR SLOT 1335z"
click at [738, 198] on div "Requested" at bounding box center [745, 197] width 61 height 9
click at [740, 238] on span "Received OK" at bounding box center [746, 240] width 60 height 9
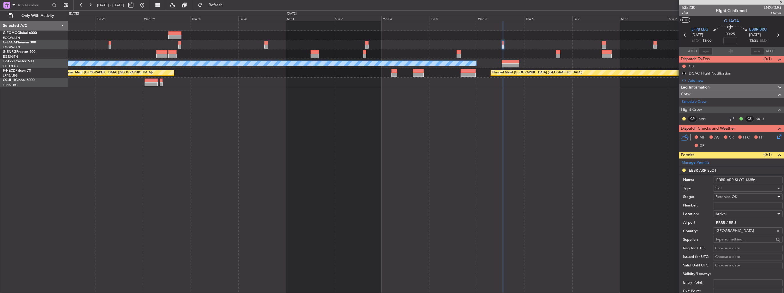
click at [743, 206] on input "Number:" at bounding box center [747, 205] width 69 height 7
paste input "EBBRAAB5501A"
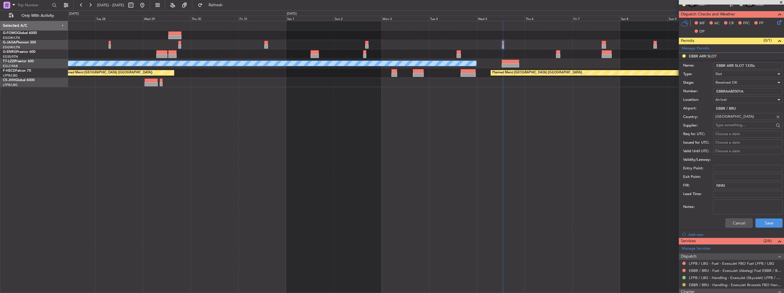
type input "EBBRAAB5501A"
drag, startPoint x: 685, startPoint y: 285, endPoint x: 680, endPoint y: 281, distance: 6.5
click at [685, 285] on button at bounding box center [683, 284] width 3 height 3
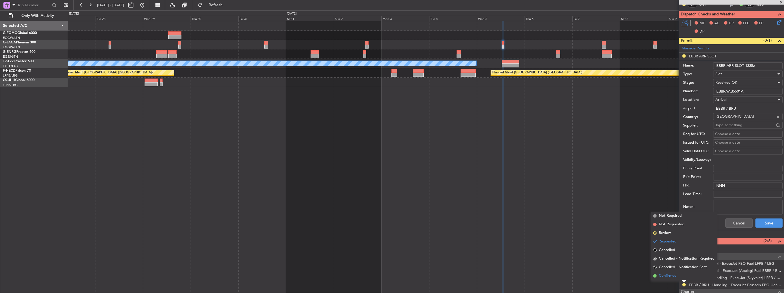
click at [675, 277] on span "Confirmed" at bounding box center [668, 276] width 18 height 6
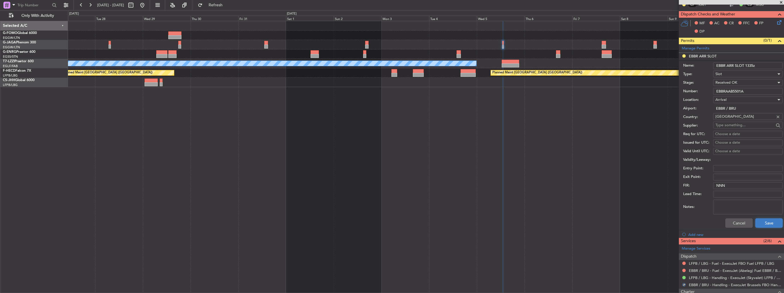
click at [770, 222] on button "Save" at bounding box center [768, 223] width 27 height 9
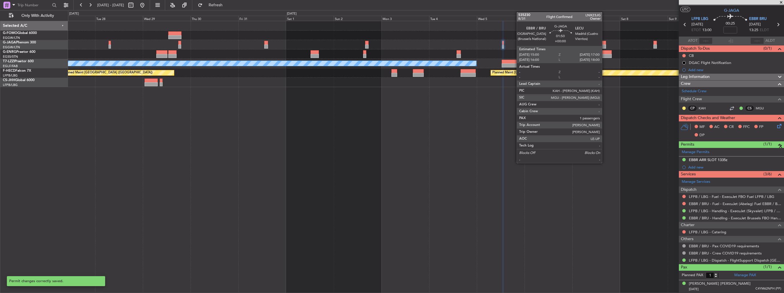
scroll to position [9, 0]
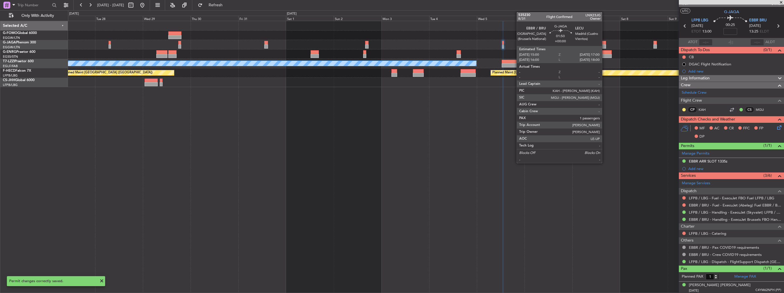
click at [605, 43] on div at bounding box center [604, 43] width 4 height 4
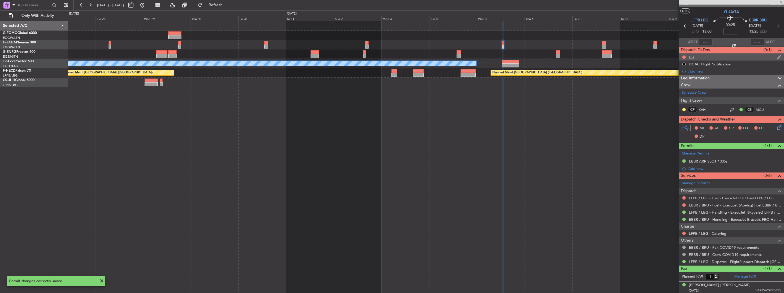
scroll to position [0, 0]
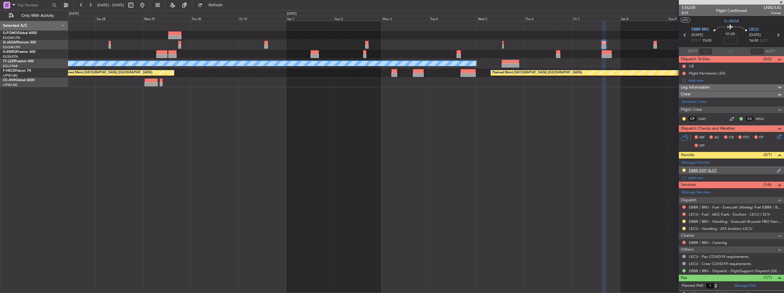
click at [777, 169] on img at bounding box center [779, 170] width 4 height 5
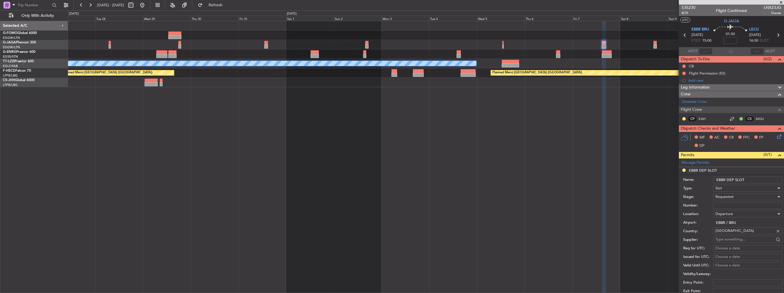
click at [756, 178] on input "EBBR DEP SLOT" at bounding box center [747, 180] width 69 height 7
type input "EBBR DEP SLOT 1500z"
click at [747, 205] on input "Number:" at bounding box center [747, 205] width 69 height 7
paste input "EBBRAAB5702D"
type input "EBBRAAB5702D"
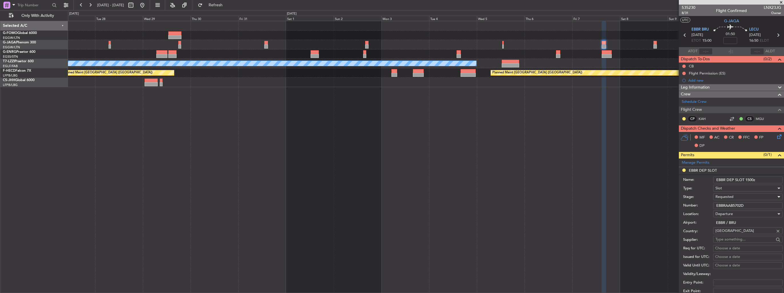
click at [746, 197] on div "Requested" at bounding box center [745, 197] width 61 height 9
click at [745, 238] on span "Received OK" at bounding box center [746, 240] width 60 height 9
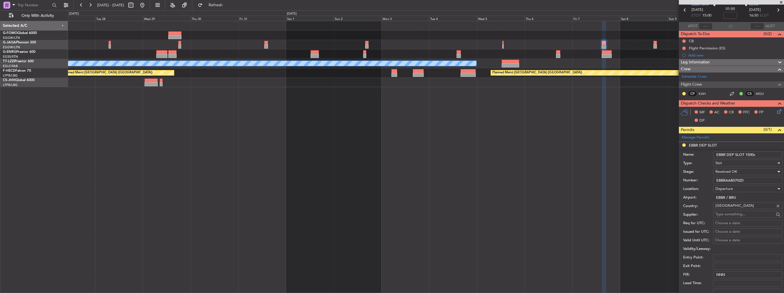
scroll to position [114, 0]
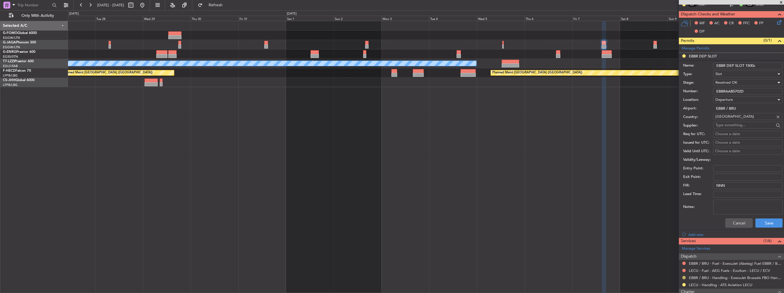
click at [683, 276] on button at bounding box center [683, 277] width 3 height 3
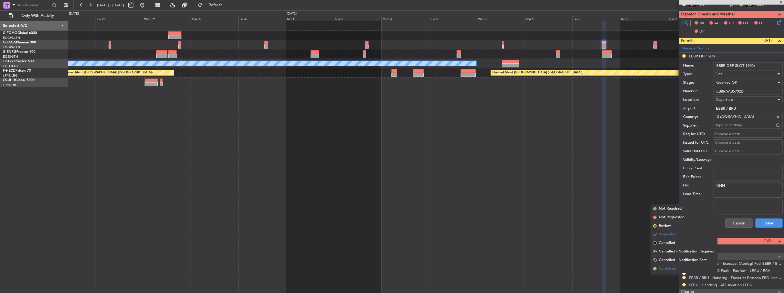
click at [672, 269] on span "Confirmed" at bounding box center [668, 269] width 18 height 6
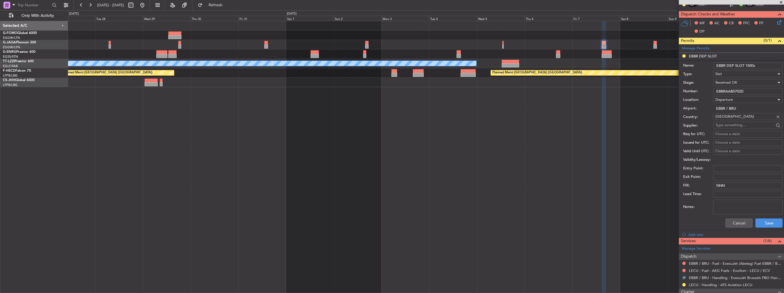
click at [768, 216] on div "Cancel Save" at bounding box center [732, 223] width 99 height 15
click at [769, 220] on button "Save" at bounding box center [768, 223] width 27 height 9
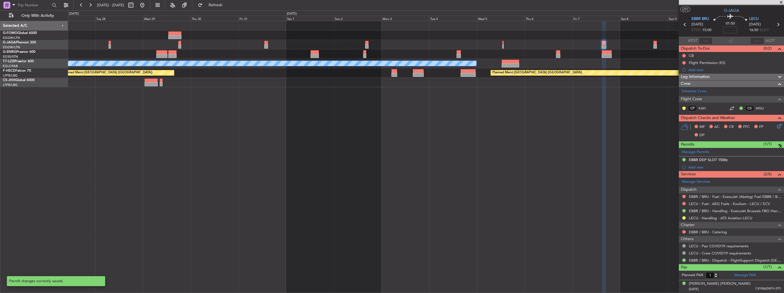
scroll to position [9, 0]
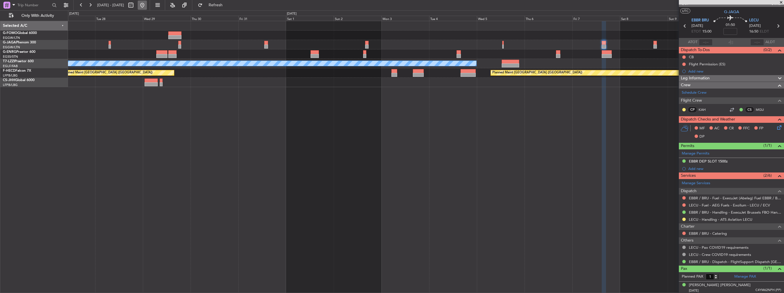
click at [147, 7] on button at bounding box center [142, 5] width 9 height 9
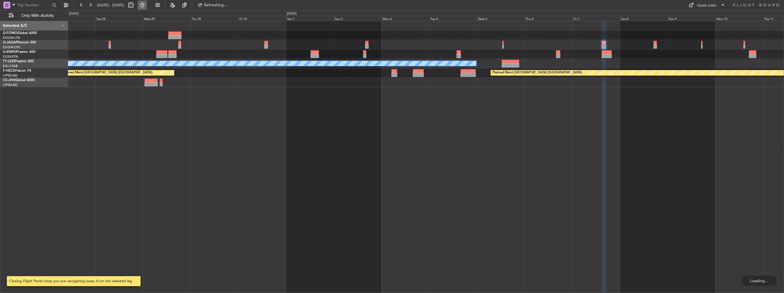
scroll to position [0, 0]
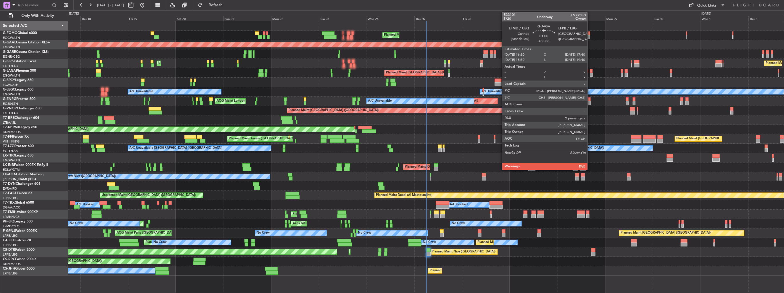
click at [590, 75] on div at bounding box center [591, 75] width 3 height 4
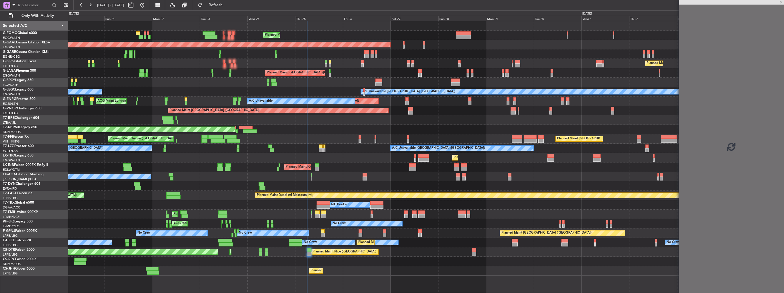
click at [497, 107] on div "Planned Maint London (Luton) Planned Maint Dusseldorf Owner Planned Maint Londo…" at bounding box center [426, 148] width 716 height 255
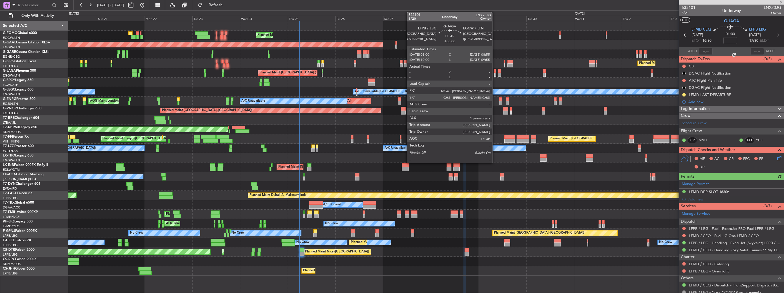
click at [495, 72] on div at bounding box center [495, 71] width 2 height 4
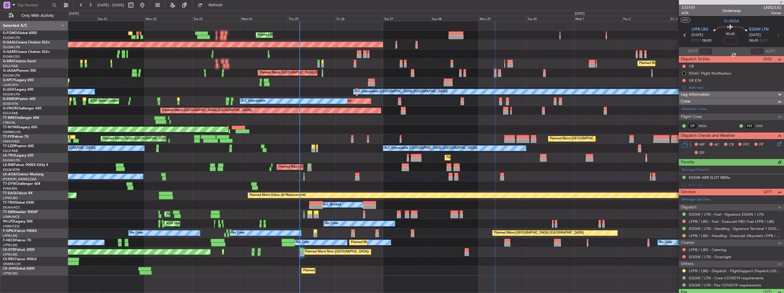
click at [683, 235] on button at bounding box center [683, 235] width 3 height 3
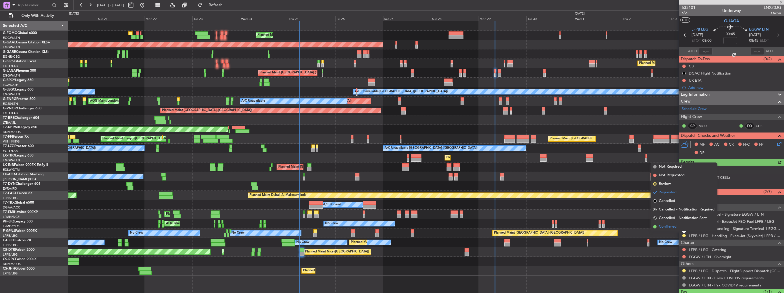
click at [674, 225] on span "Confirmed" at bounding box center [668, 227] width 18 height 6
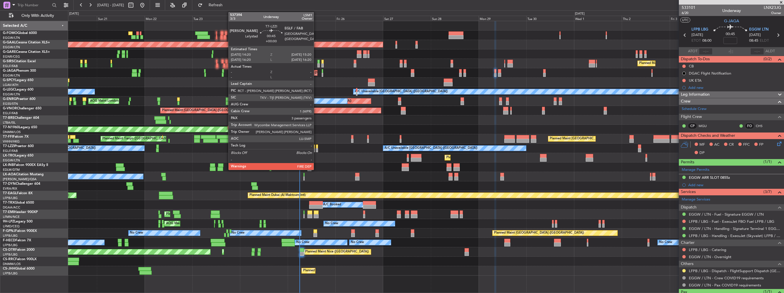
click at [316, 150] on div at bounding box center [317, 150] width 2 height 4
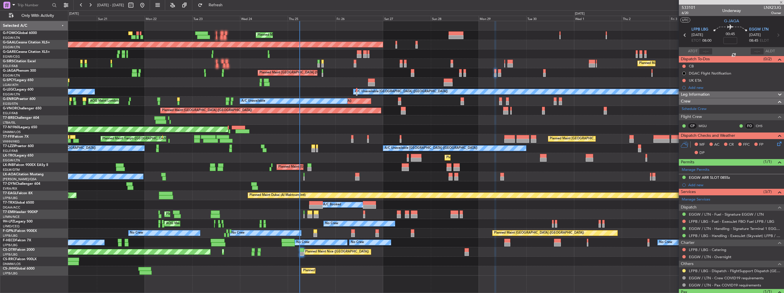
type input "3"
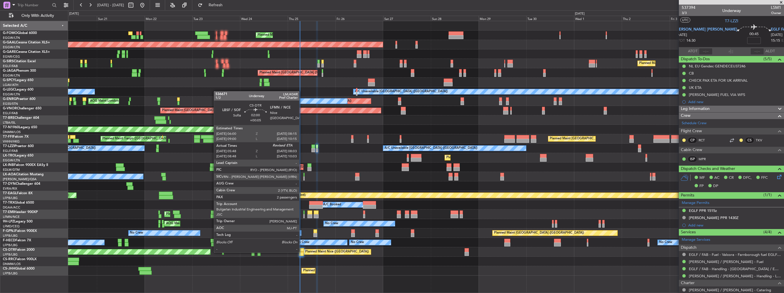
click at [302, 252] on div at bounding box center [301, 254] width 5 height 4
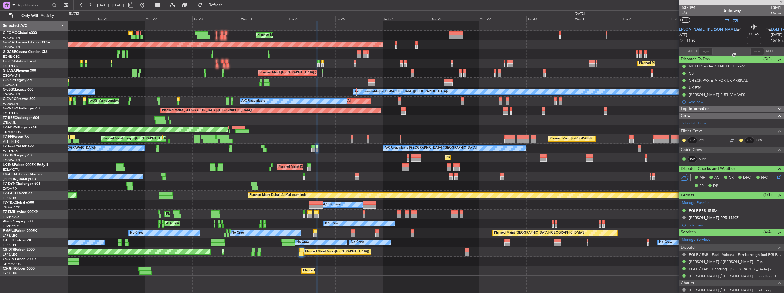
type input "+00:05"
type input "05:58"
type input "2"
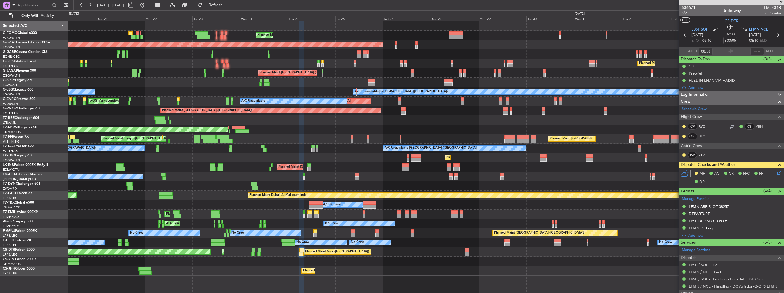
type input "05:58"
click at [684, 13] on span "1/2" at bounding box center [689, 13] width 14 height 5
click icon
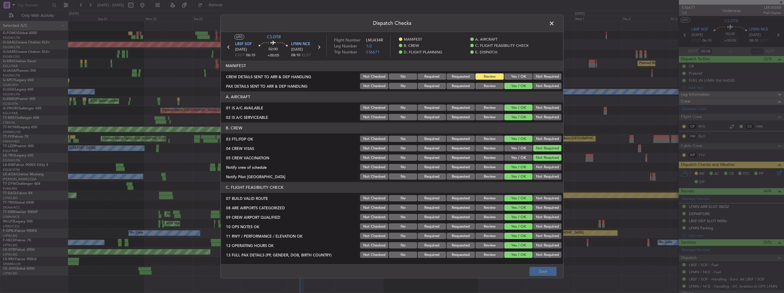
click button "Yes / OK"
click button "Save"
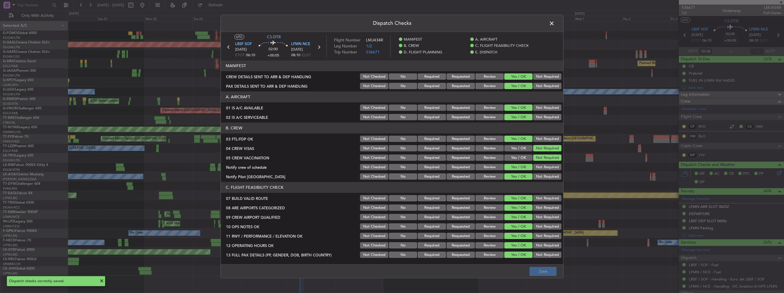
click span
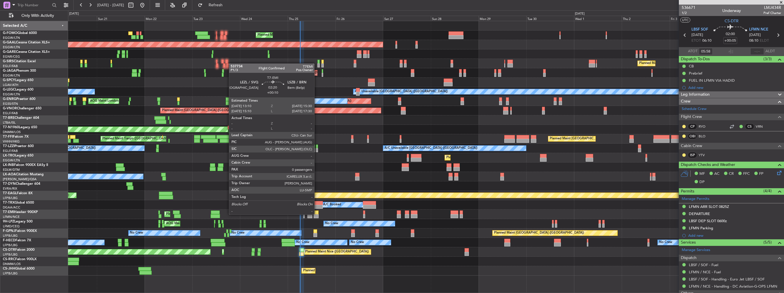
click div
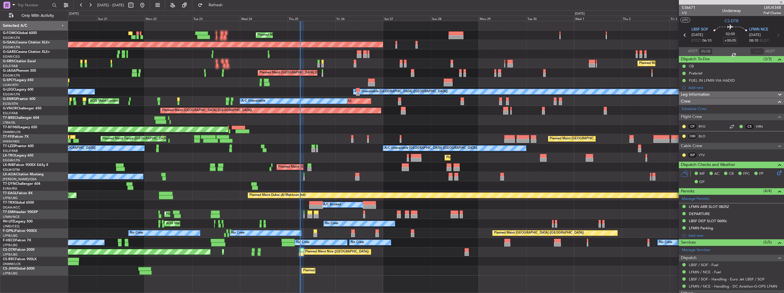
type input "+00:10"
type input "0"
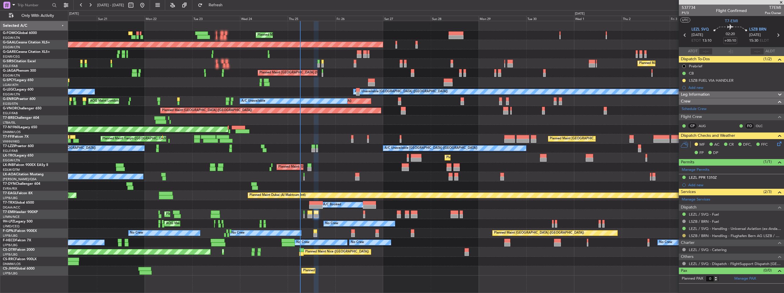
click button
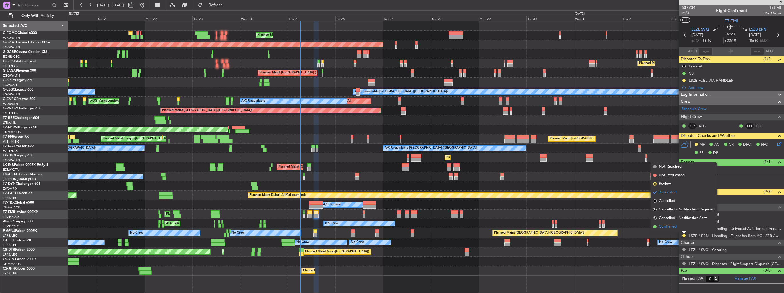
click span "Confirmed"
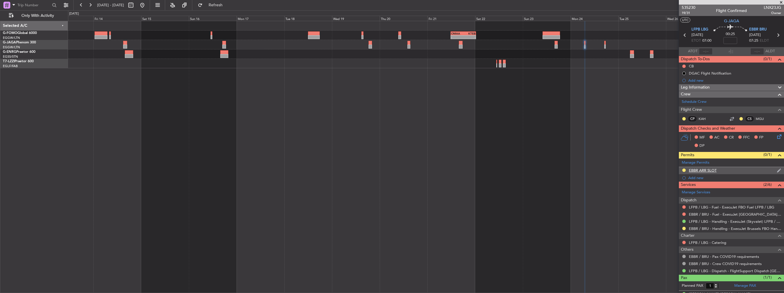
click at [777, 171] on img at bounding box center [779, 170] width 4 height 5
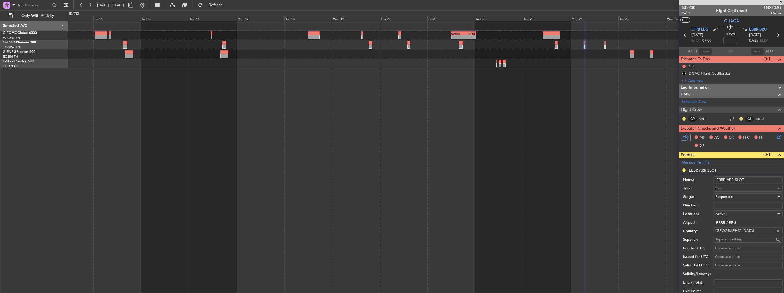
click at [758, 178] on input "EBBR ARR SLOT" at bounding box center [747, 180] width 69 height 7
type input "EBBR ARR SLOT 0735z"
click at [742, 205] on input "Number:" at bounding box center [747, 205] width 69 height 7
paste input "EBBRAAB7401A"
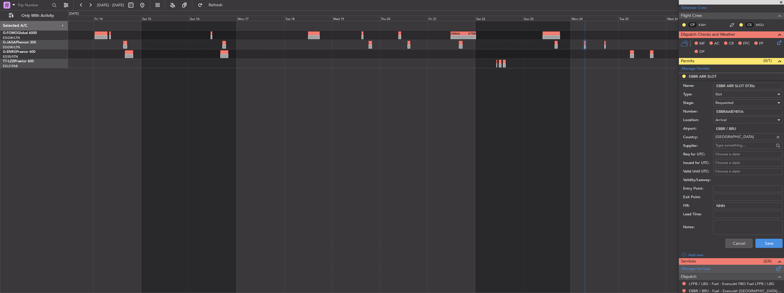
scroll to position [180, 0]
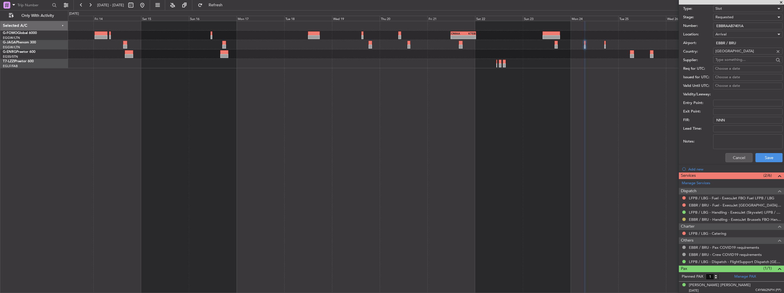
type input "EBBRAAB7401A"
click at [683, 219] on button at bounding box center [683, 219] width 3 height 3
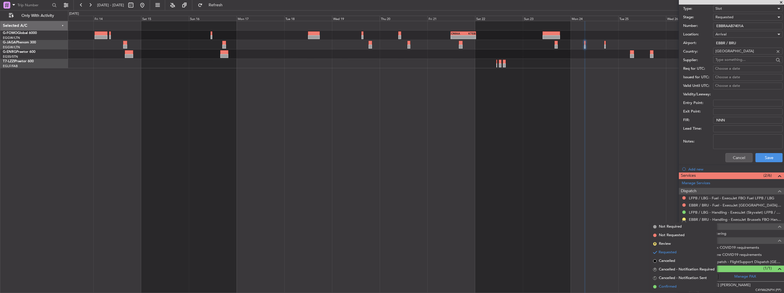
click at [674, 284] on li "Confirmed" at bounding box center [684, 287] width 66 height 9
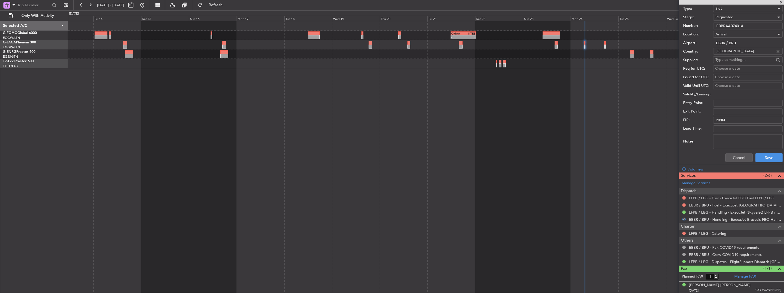
scroll to position [37, 0]
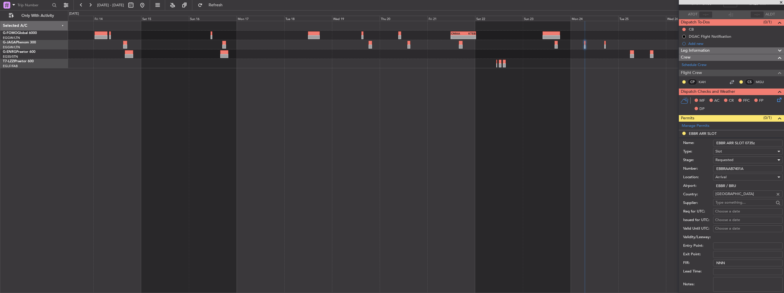
click at [735, 161] on div "Requested" at bounding box center [745, 160] width 61 height 9
click at [737, 203] on span "Received OK" at bounding box center [746, 203] width 60 height 9
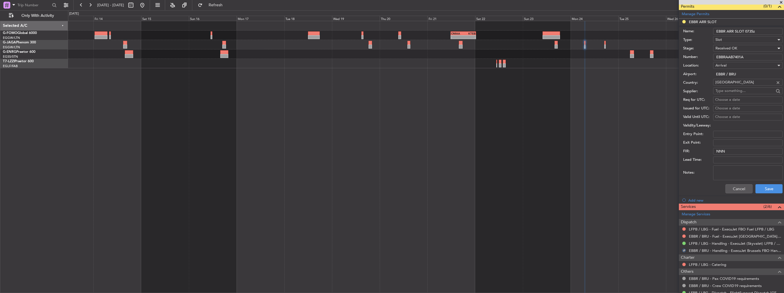
scroll to position [180, 0]
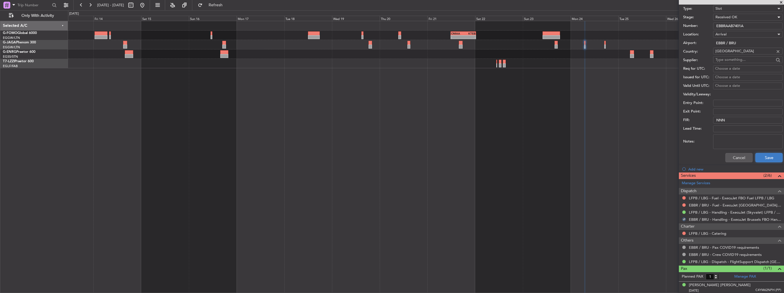
click at [768, 158] on button "Save" at bounding box center [768, 157] width 27 height 9
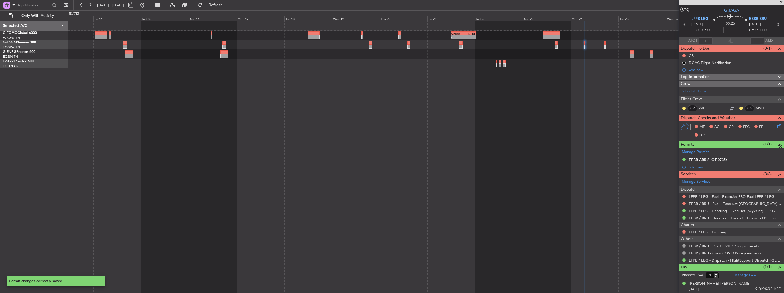
scroll to position [9, 0]
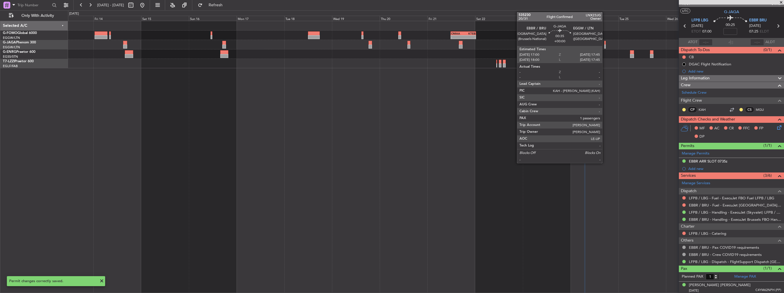
click at [605, 46] on div at bounding box center [605, 47] width 2 height 4
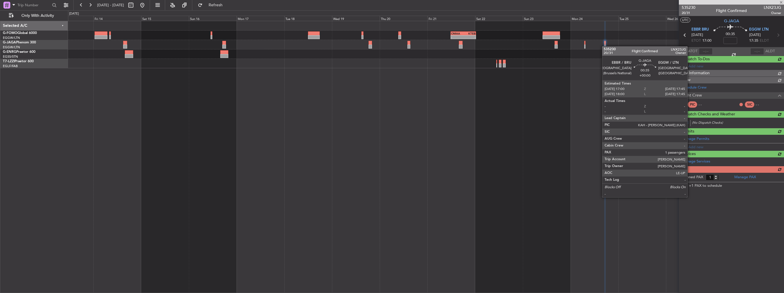
scroll to position [0, 0]
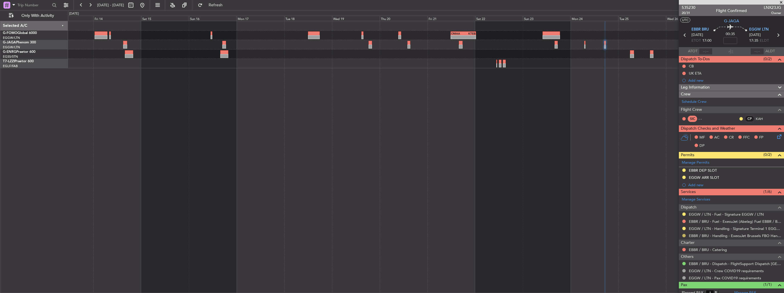
click at [684, 236] on button at bounding box center [683, 235] width 3 height 3
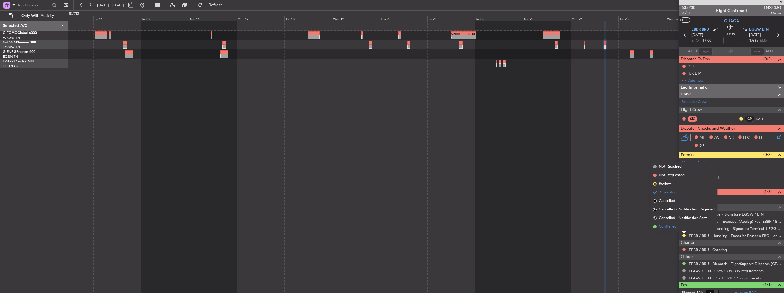
click at [668, 228] on span "Confirmed" at bounding box center [668, 227] width 18 height 6
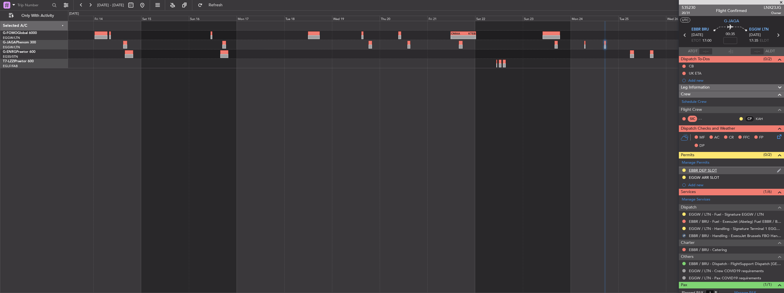
click at [777, 169] on img at bounding box center [779, 170] width 4 height 5
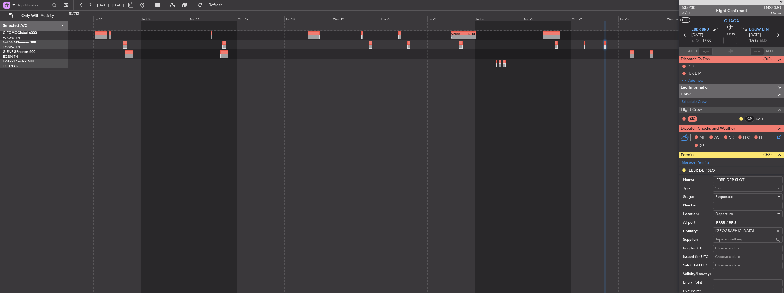
click at [754, 181] on input "EBBR DEP SLOT" at bounding box center [747, 180] width 69 height 7
type input "EBBR DEP SLOT 1700z"
click at [744, 206] on input "Number:" at bounding box center [747, 205] width 69 height 7
paste input "EBBRAAB7402D"
type input "EBBRAAB7402D"
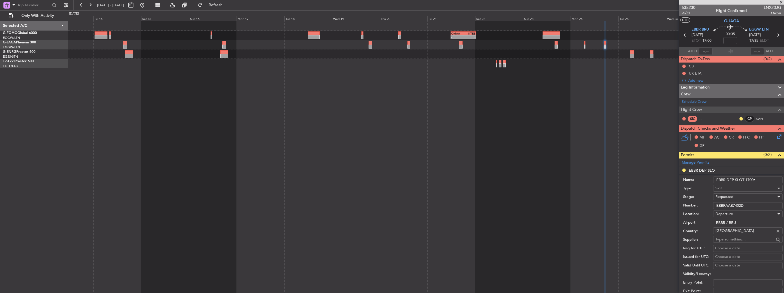
click at [739, 198] on div "Requested" at bounding box center [745, 197] width 61 height 9
click at [745, 240] on span "Received OK" at bounding box center [746, 240] width 60 height 9
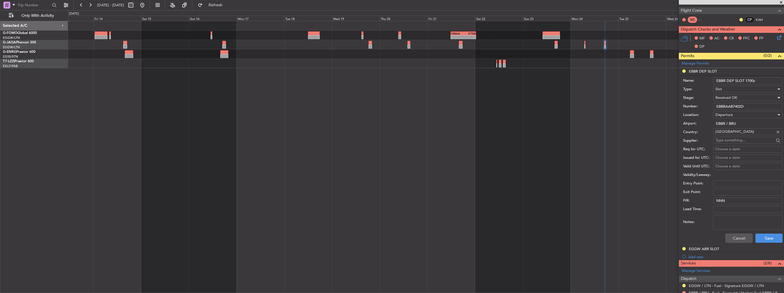
scroll to position [114, 0]
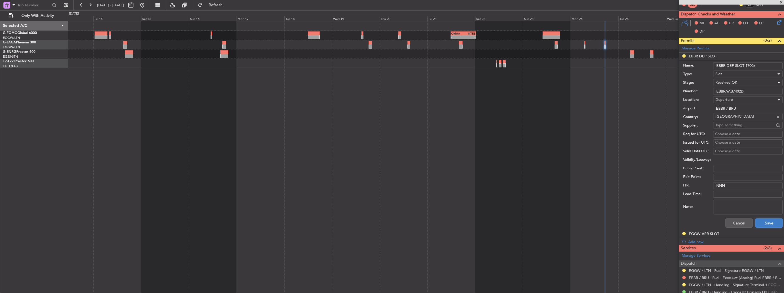
click at [765, 223] on button "Save" at bounding box center [768, 223] width 27 height 9
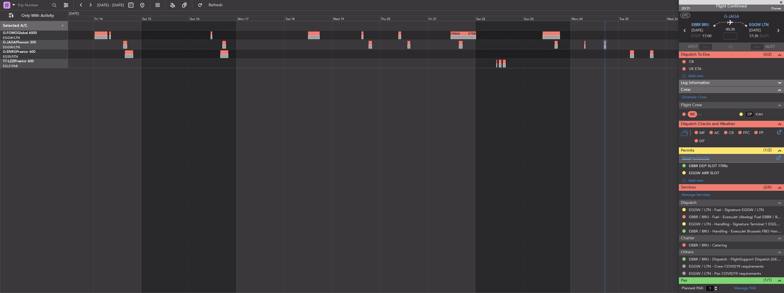
scroll to position [0, 0]
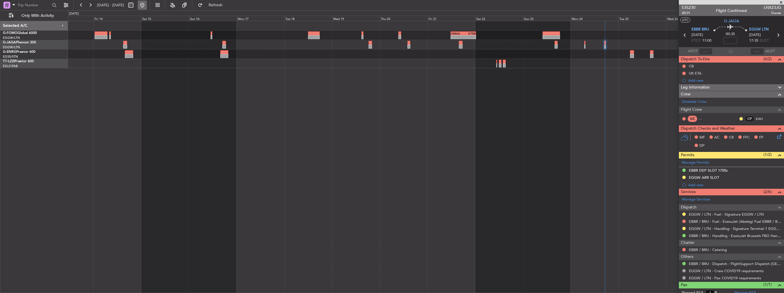
click at [147, 6] on button at bounding box center [142, 5] width 9 height 9
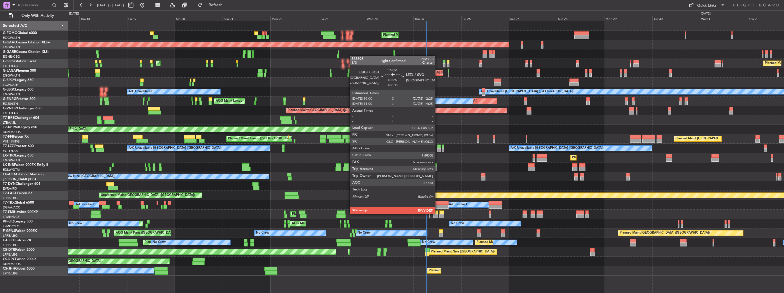
click at [438, 213] on div at bounding box center [435, 213] width 5 height 4
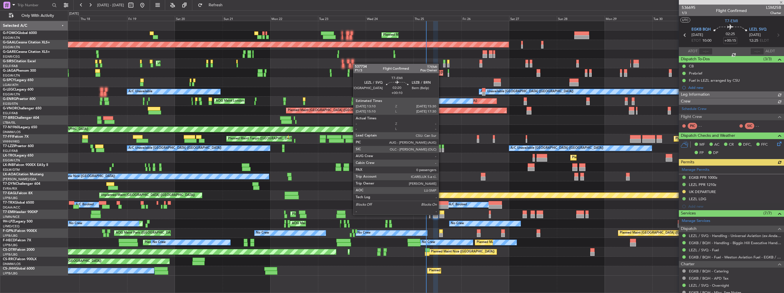
click at [441, 214] on div at bounding box center [441, 216] width 5 height 4
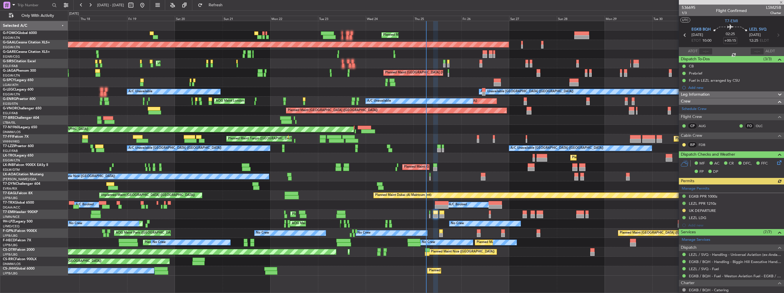
type input "+00:10"
type input "0"
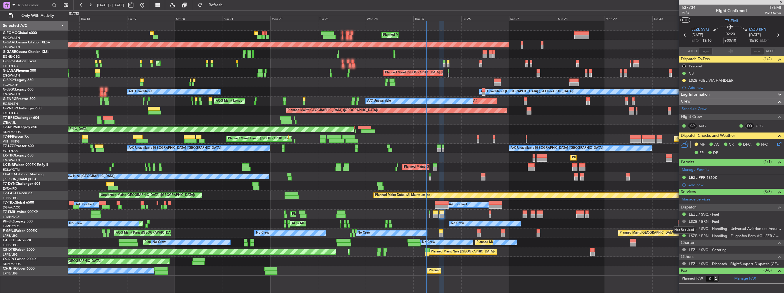
click at [683, 221] on button at bounding box center [683, 221] width 3 height 3
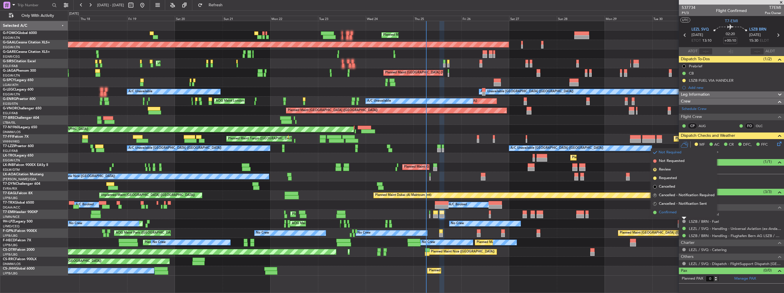
click at [673, 212] on span "Confirmed" at bounding box center [668, 213] width 18 height 6
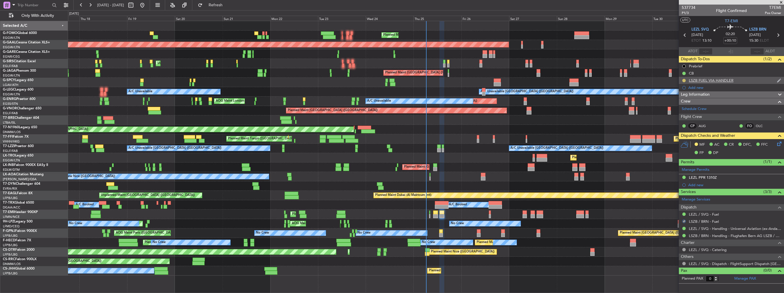
click at [683, 80] on button at bounding box center [683, 80] width 3 height 3
click at [679, 104] on span "Completed" at bounding box center [686, 106] width 19 height 6
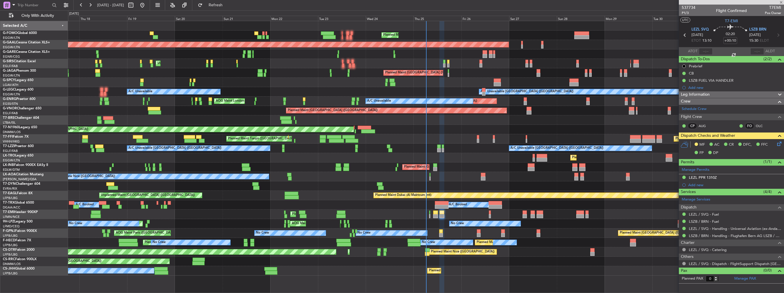
type input "+00:15"
type input "2"
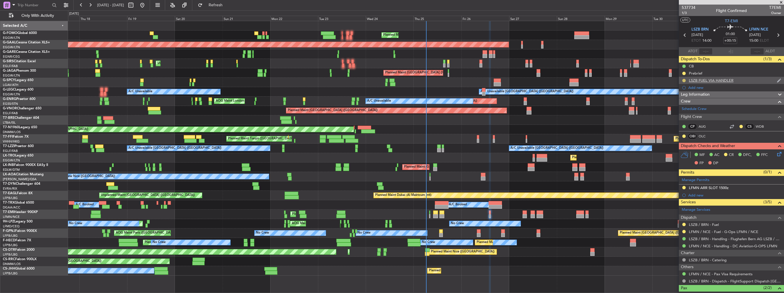
click at [683, 80] on button at bounding box center [683, 80] width 3 height 3
click at [675, 106] on li "Completed" at bounding box center [684, 105] width 31 height 9
click at [683, 223] on button at bounding box center [683, 224] width 3 height 3
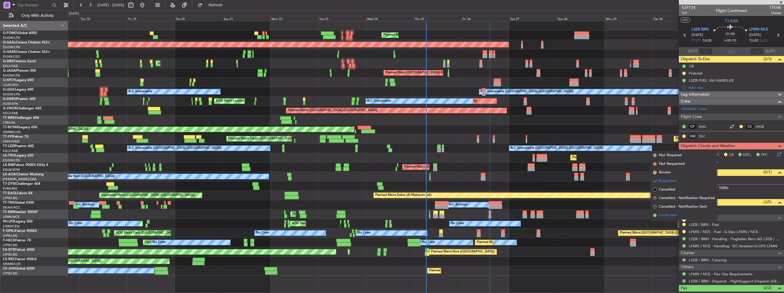
click at [676, 217] on span "Confirmed" at bounding box center [668, 216] width 18 height 6
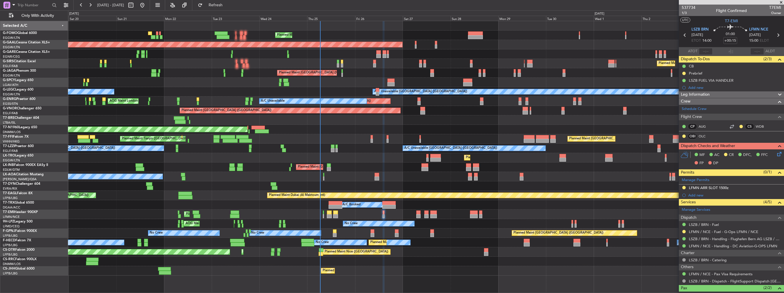
click at [75, 143] on div "Planned Maint London (Luton) Planned Maint Dusseldorf Owner Planned Maint Londo…" at bounding box center [426, 148] width 716 height 255
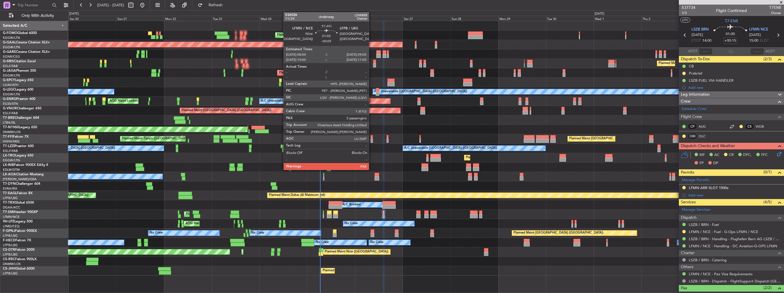
click at [371, 142] on div at bounding box center [372, 141] width 2 height 4
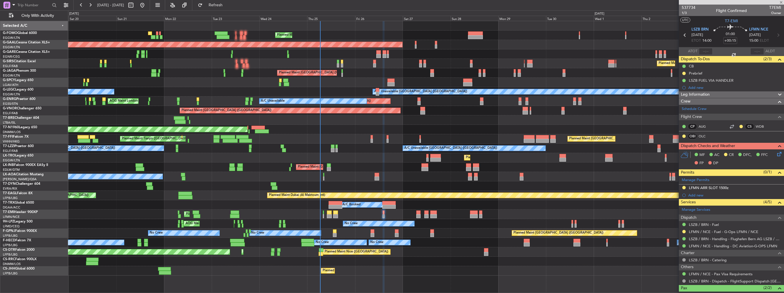
type input "-00:05"
type input "5"
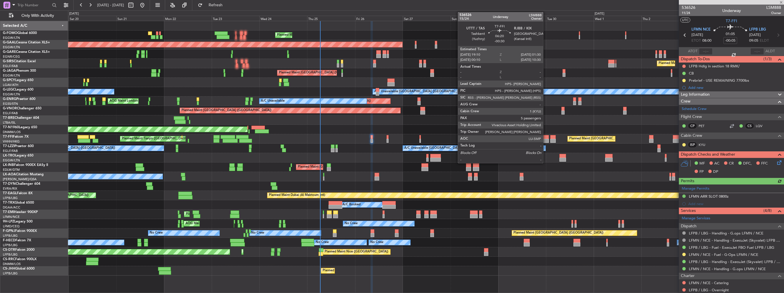
click at [546, 140] on div at bounding box center [542, 141] width 13 height 4
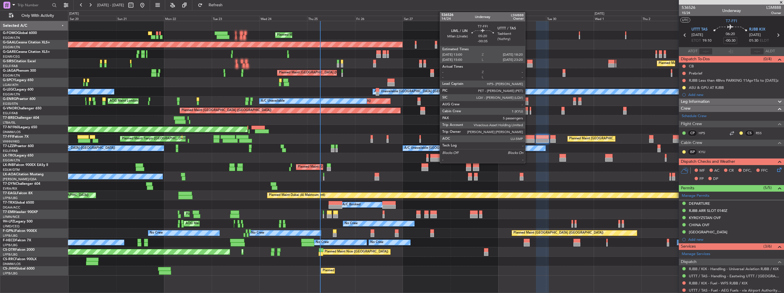
click at [528, 139] on div at bounding box center [529, 141] width 11 height 4
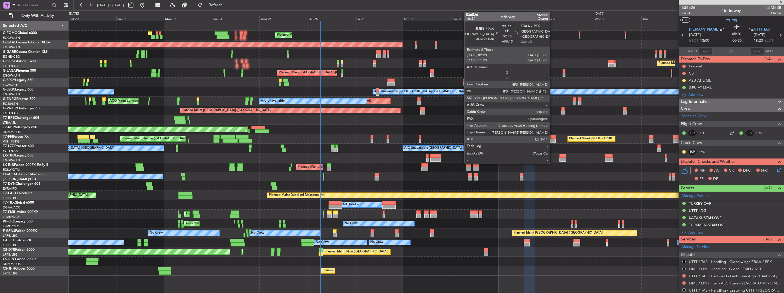
click at [553, 138] on div at bounding box center [552, 137] width 5 height 4
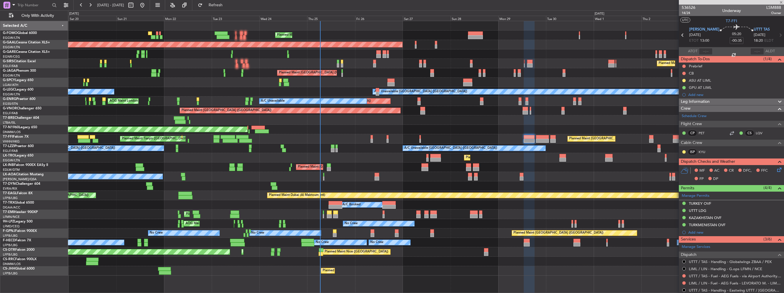
type input "+00:15"
type input "4"
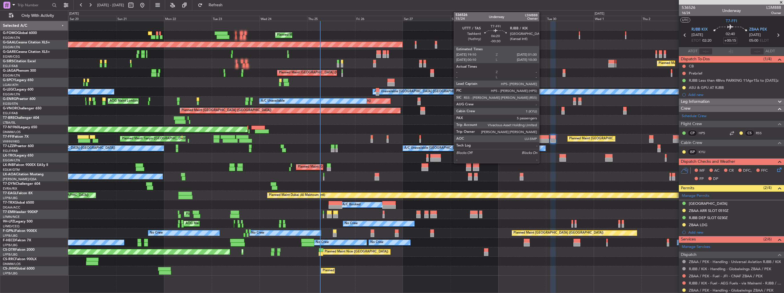
click at [542, 138] on div at bounding box center [542, 137] width 13 height 4
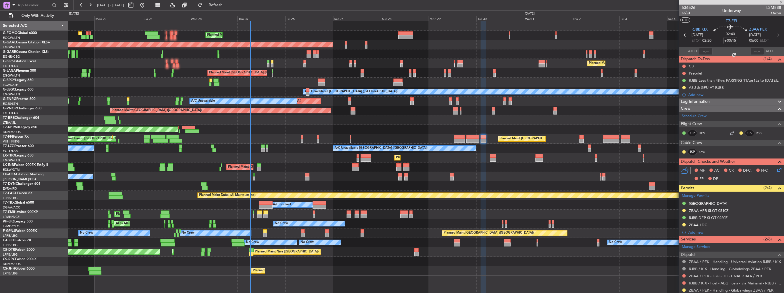
click at [497, 132] on div "Planned Maint London (Luton) Planned Maint Dusseldorf Owner Owner Planned Maint…" at bounding box center [426, 148] width 716 height 255
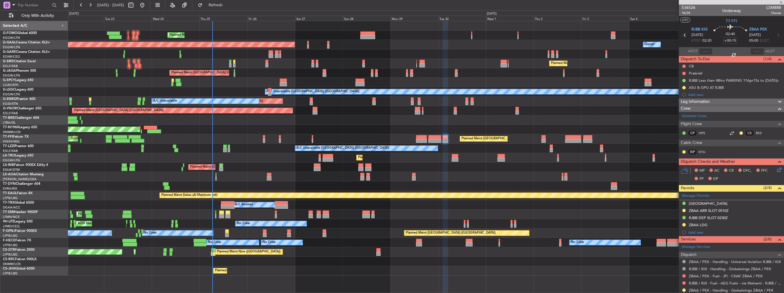
type input "-00:30"
type input "5"
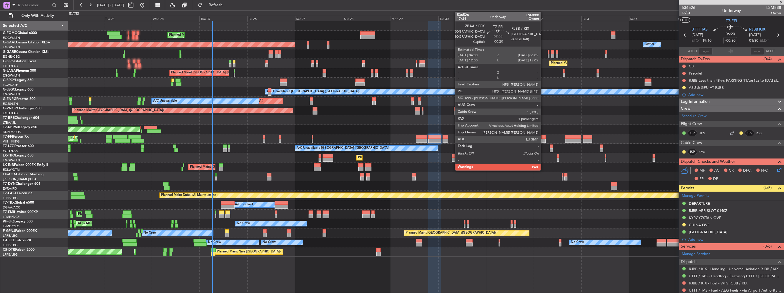
click at [543, 138] on div at bounding box center [543, 137] width 4 height 4
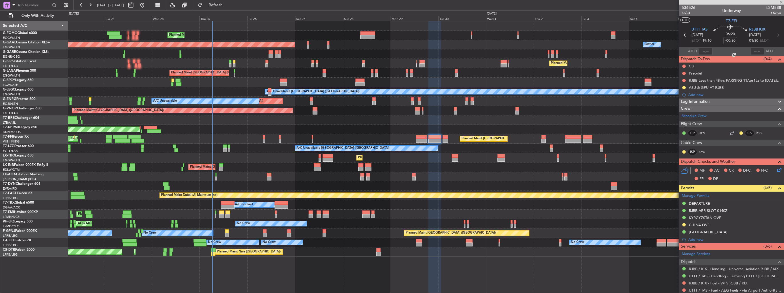
type input "-00:20"
type input "1"
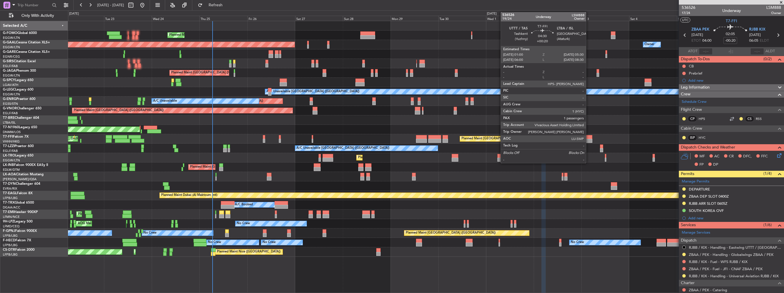
click at [589, 138] on div at bounding box center [587, 137] width 9 height 4
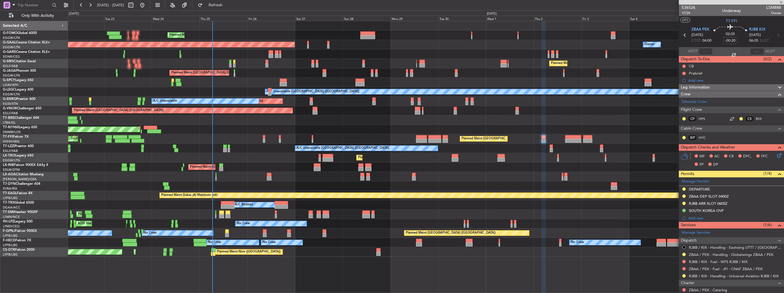
type input "+00:20"
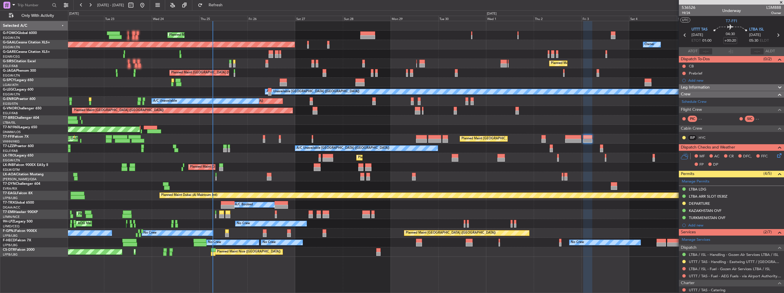
click at [215, 119] on div "Planned Maint London (Luton) Planned Maint Dusseldorf Owner Owner Planned Maint…" at bounding box center [426, 139] width 716 height 236
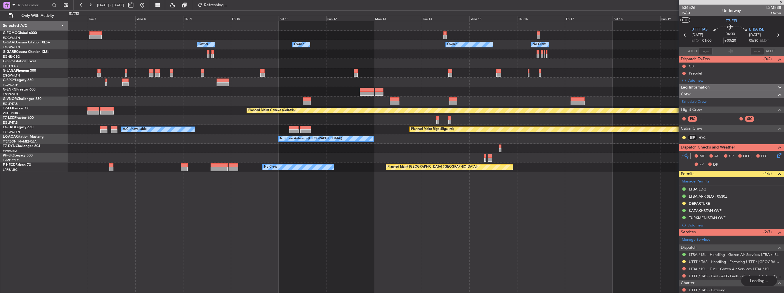
click at [210, 123] on div "Owner Owner Owner Owner No Crew Owner Planned Maint Oxford (Kidlington) Planned…" at bounding box center [426, 96] width 716 height 151
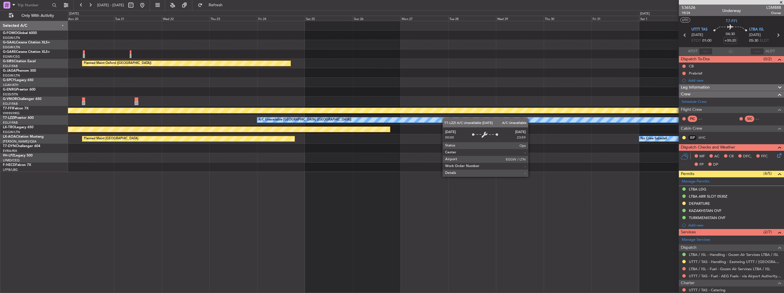
click at [210, 123] on div "Owner No Crew Owner Planned Maint Oxford (Kidlington) Planned Maint Bournemouth…" at bounding box center [426, 96] width 716 height 151
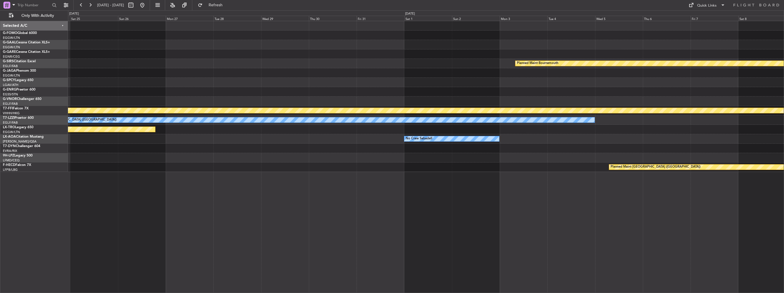
click at [142, 125] on div "Planned Maint Bournemouth Planned Maint Bournemouth Planned Maint Oxford (Kidli…" at bounding box center [426, 96] width 716 height 151
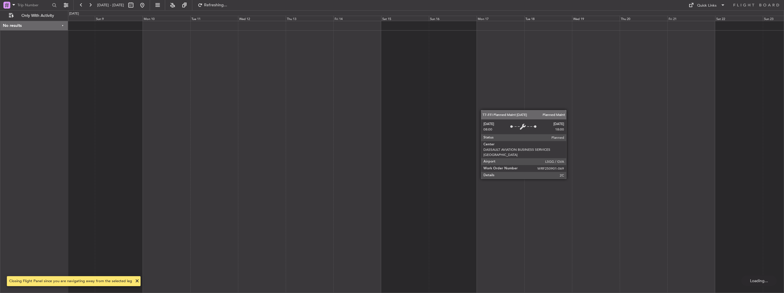
click at [157, 136] on div at bounding box center [426, 157] width 716 height 272
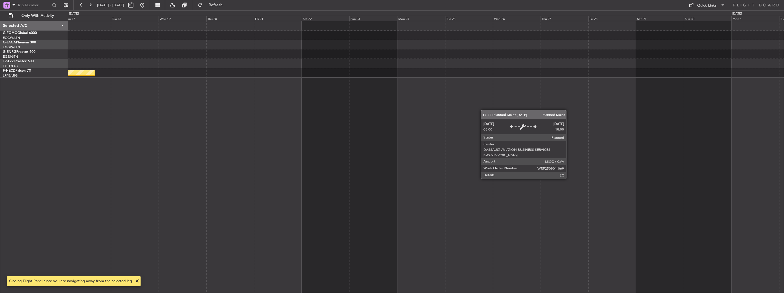
click at [148, 114] on div "Planned Maint [GEOGRAPHIC_DATA] ([GEOGRAPHIC_DATA])" at bounding box center [426, 157] width 716 height 272
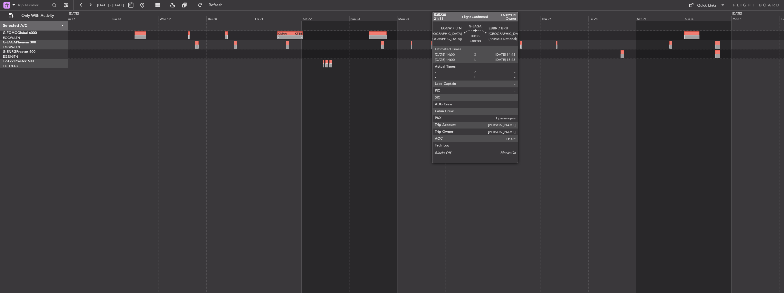
click at [520, 45] on div at bounding box center [521, 47] width 2 height 4
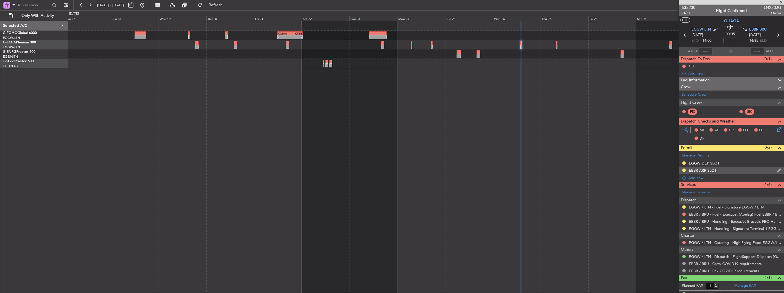
click at [777, 170] on img at bounding box center [779, 170] width 4 height 5
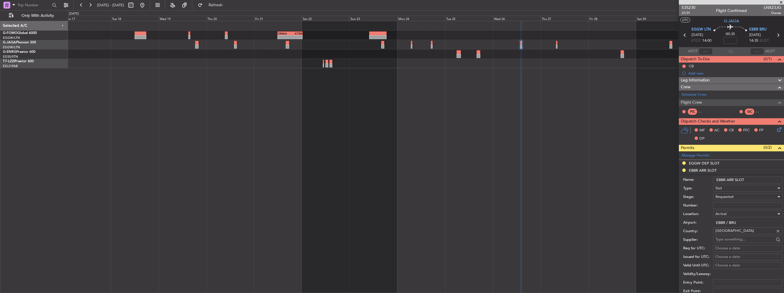
click at [756, 179] on input "EBBR ARR SLOT" at bounding box center [747, 180] width 69 height 7
type input "EBBR ARR SLOT 1445z"
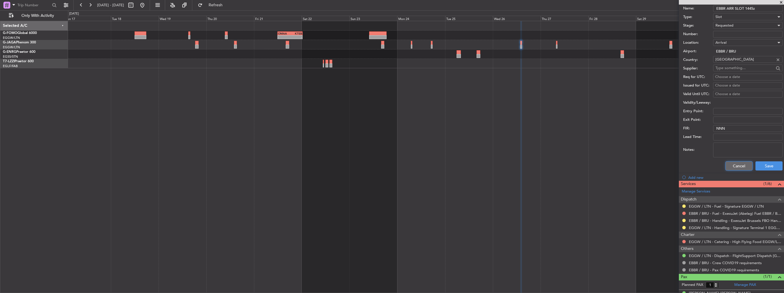
click at [737, 167] on button "Cancel" at bounding box center [738, 165] width 27 height 9
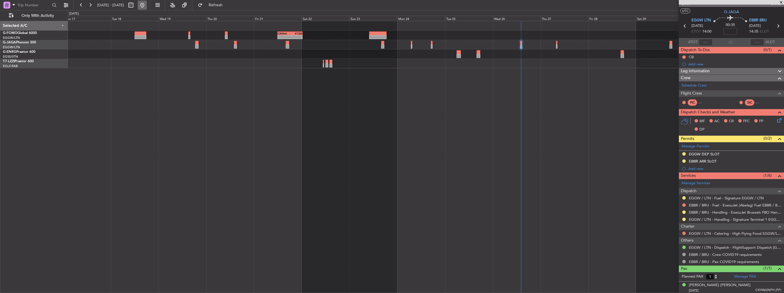
click at [147, 9] on button at bounding box center [142, 5] width 9 height 9
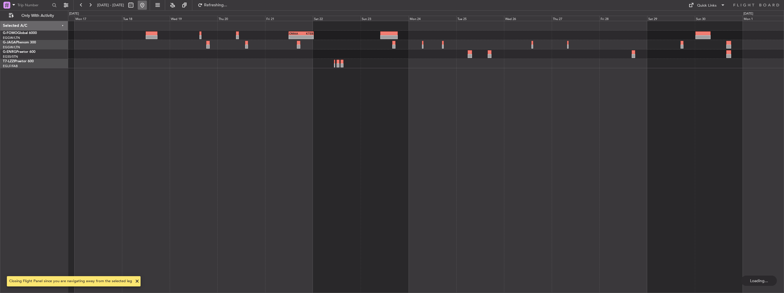
scroll to position [0, 0]
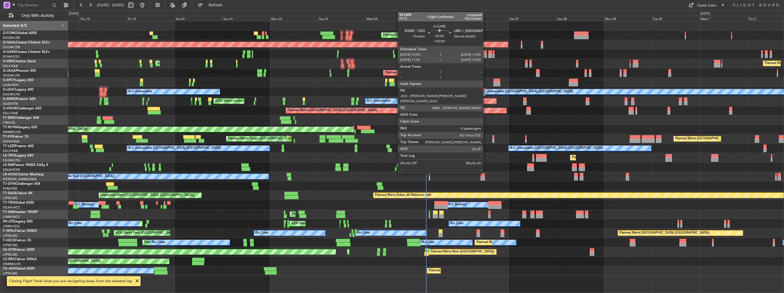
click at [486, 53] on div at bounding box center [484, 52] width 5 height 4
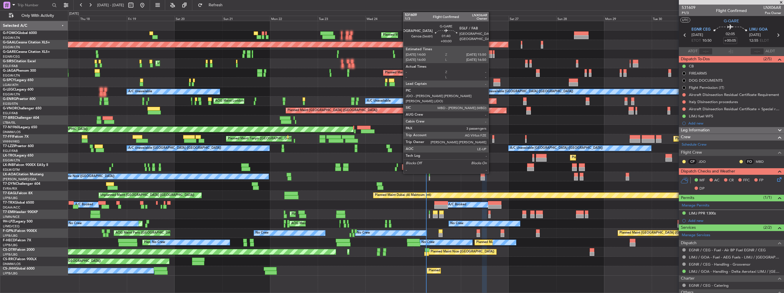
click at [491, 54] on div at bounding box center [490, 56] width 4 height 4
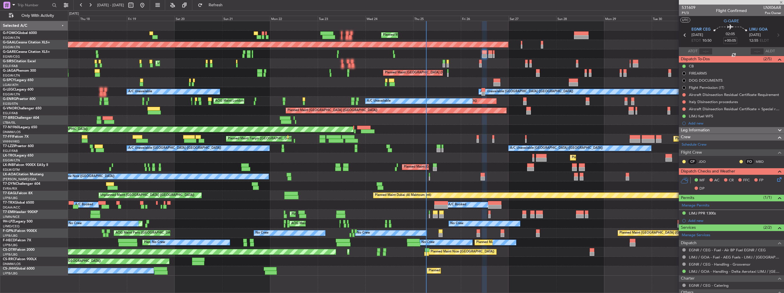
type input "3"
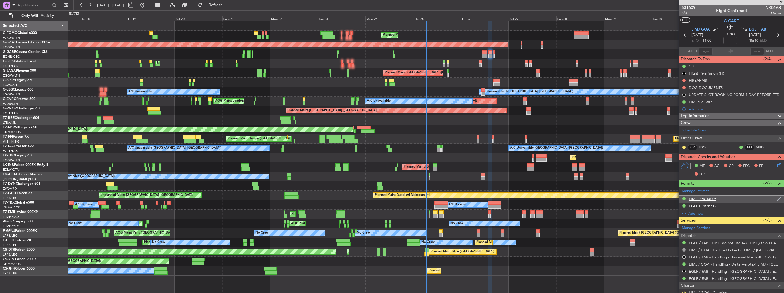
click at [777, 198] on img at bounding box center [779, 199] width 4 height 5
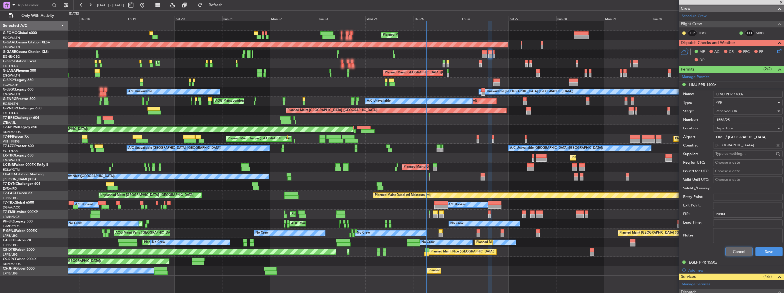
click at [738, 252] on button "Cancel" at bounding box center [738, 251] width 27 height 9
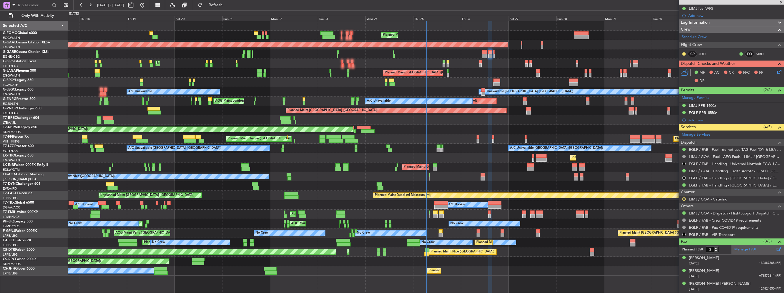
scroll to position [92, 0]
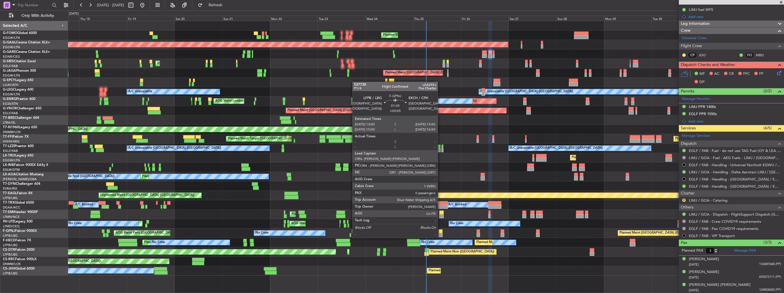
click at [440, 232] on div at bounding box center [441, 231] width 4 height 4
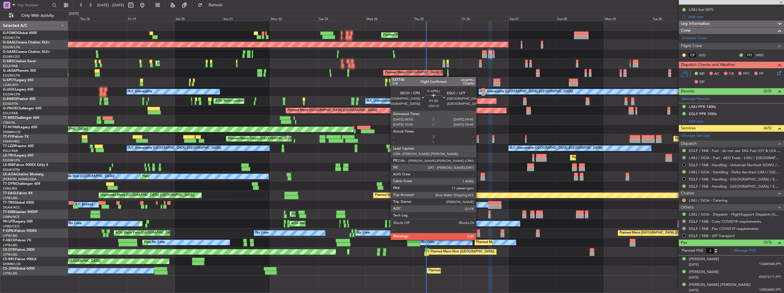
type input "+00:05"
type input "0"
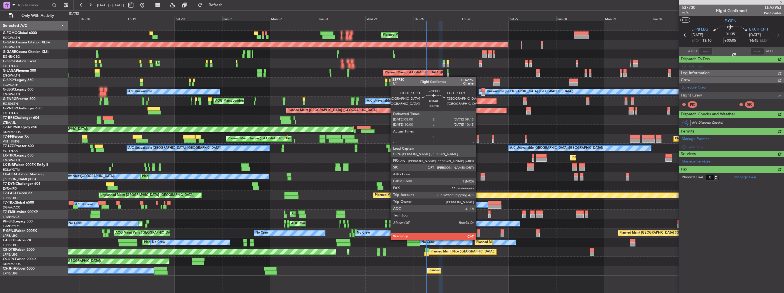
scroll to position [0, 0]
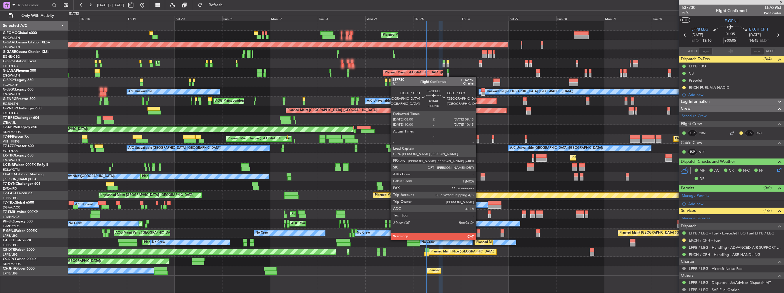
click at [479, 234] on div at bounding box center [479, 235] width 4 height 4
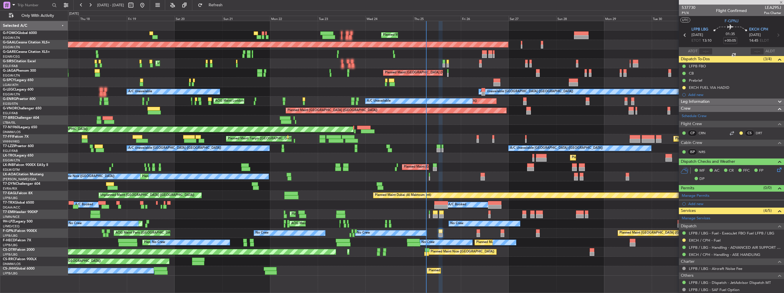
type input "+00:10"
type input "11"
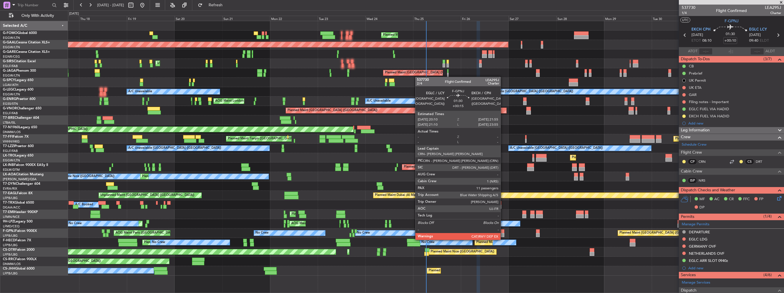
click at [503, 234] on div at bounding box center [503, 235] width 4 height 4
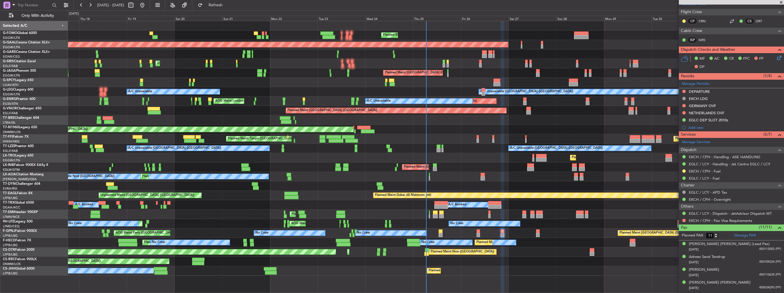
scroll to position [171, 0]
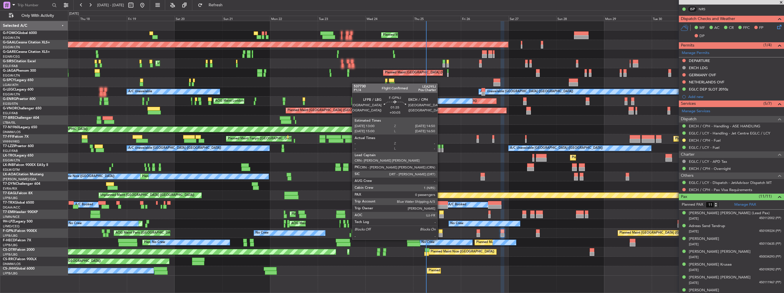
click at [440, 234] on div at bounding box center [441, 235] width 4 height 4
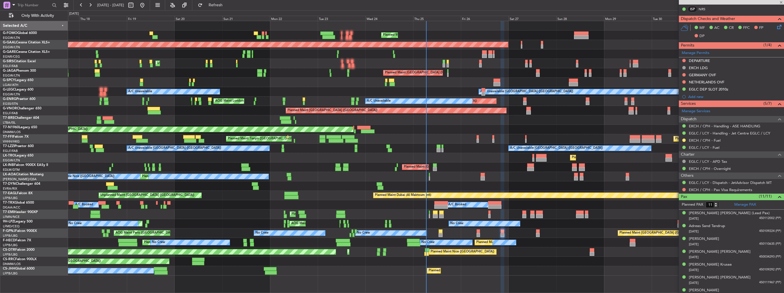
type input "+00:05"
type input "0"
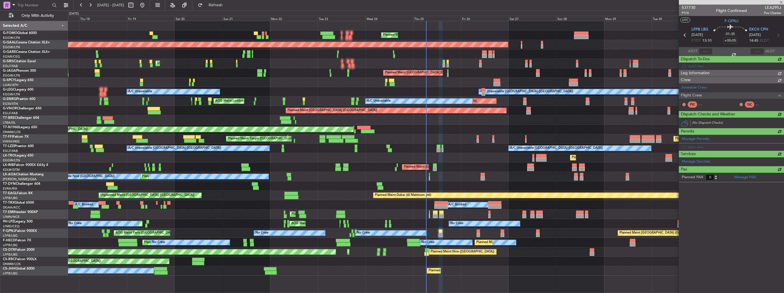
scroll to position [0, 0]
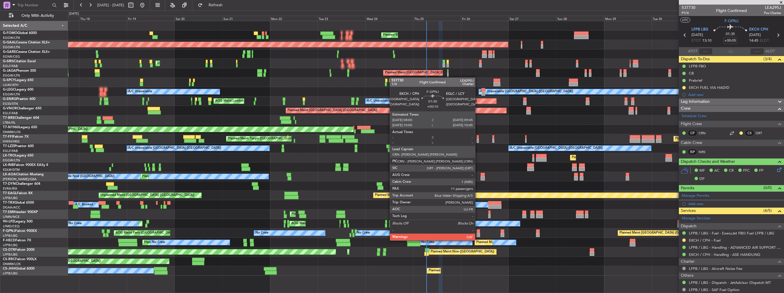
click at [478, 235] on div at bounding box center [479, 235] width 4 height 4
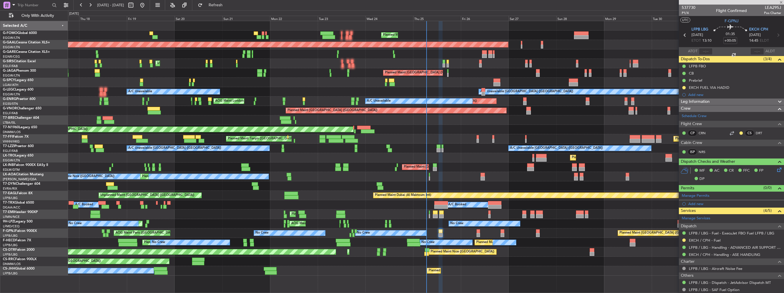
type input "+00:10"
type input "11"
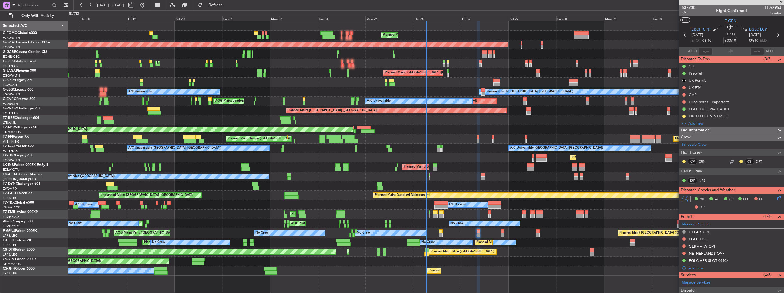
click at [59, 122] on div "Planned Maint London (Luton) OLBA 11:00 Z KTEB 22:45 Z 10:50 Z 22:30 Z Planned …" at bounding box center [392, 151] width 784 height 283
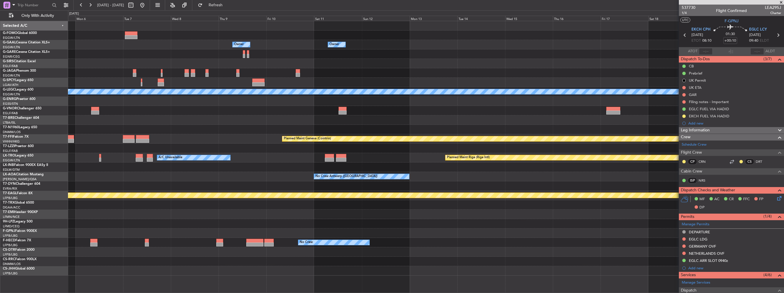
click at [65, 117] on div "Owner Owner Owner Planned Maint Oxford (Kidlington) Planned Maint London (Luton…" at bounding box center [392, 151] width 784 height 283
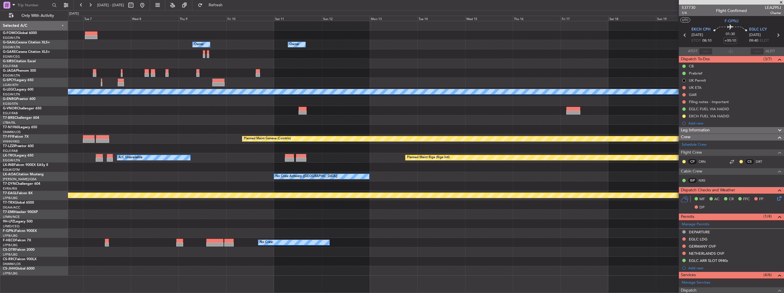
click at [94, 118] on div "Owner Owner Owner Planned Maint Oxford (Kidlington) A/C Unavailable London (Lut…" at bounding box center [426, 148] width 716 height 255
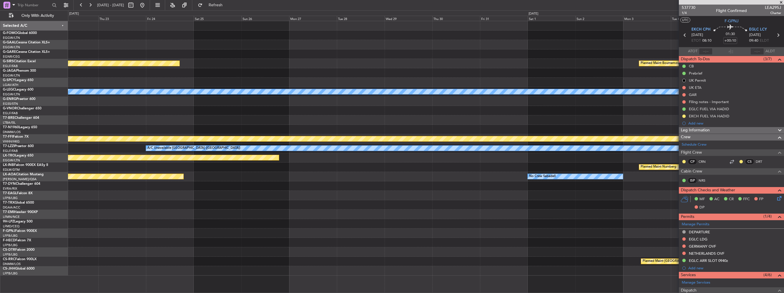
click at [182, 116] on div "Planned Maint Oxford (Kidlington) Planned Maint Bournemouth Planned Maint Bourn…" at bounding box center [426, 148] width 716 height 255
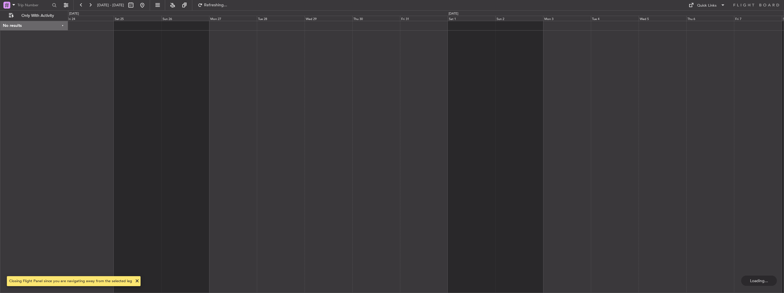
click at [137, 104] on div at bounding box center [426, 157] width 716 height 272
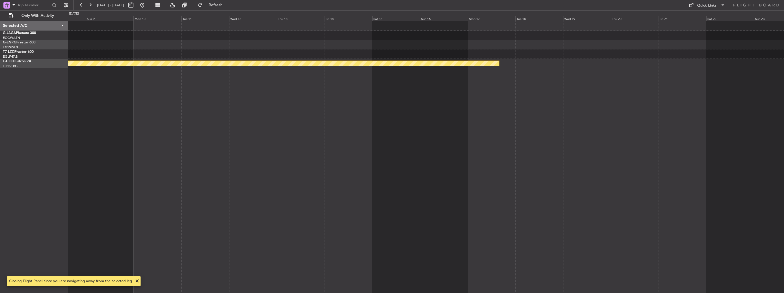
click at [139, 112] on div "A/C Unavailable London (Luton) Planned Maint Paris (Le Bourget)" at bounding box center [426, 157] width 716 height 272
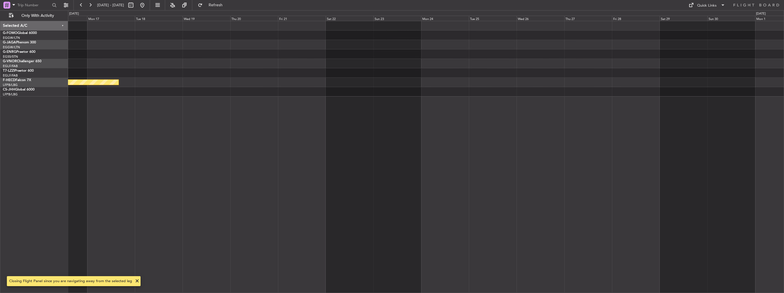
click at [155, 116] on div "Planned Maint [GEOGRAPHIC_DATA] ([GEOGRAPHIC_DATA])" at bounding box center [426, 157] width 716 height 272
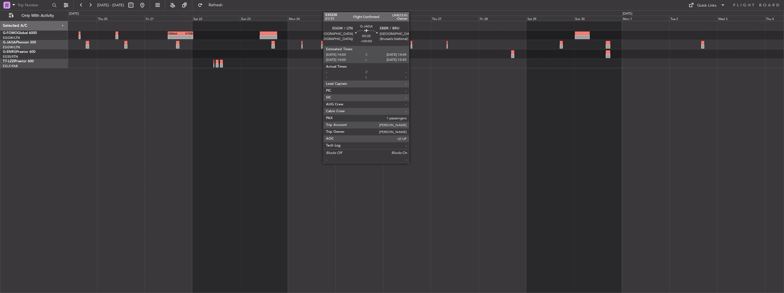
click at [411, 46] on div at bounding box center [412, 47] width 2 height 4
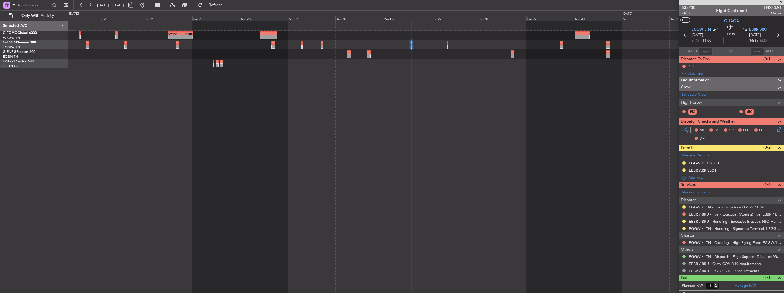
drag, startPoint x: 774, startPoint y: 169, endPoint x: 769, endPoint y: 172, distance: 5.2
click at [0, 0] on img at bounding box center [0, 0] width 0 height 0
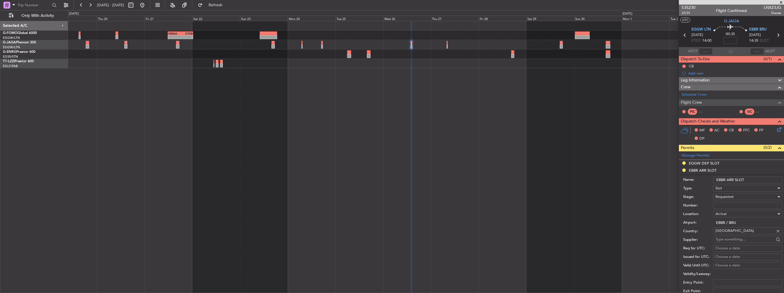
click at [752, 179] on input "EBBR ARR SLOT" at bounding box center [747, 180] width 69 height 7
type input "EBBR ARR SLOT 1445z"
click at [750, 197] on div "Requested" at bounding box center [745, 197] width 61 height 9
click at [743, 238] on span "Received OK" at bounding box center [746, 240] width 60 height 9
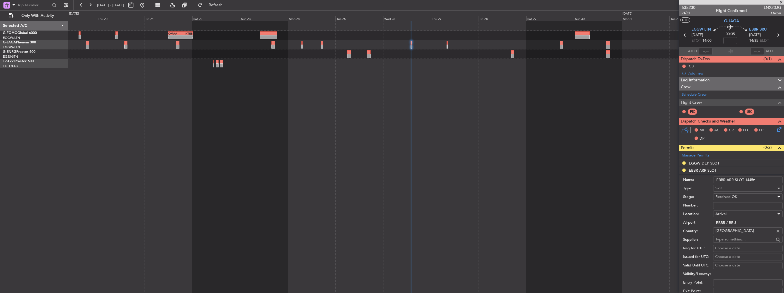
scroll to position [114, 0]
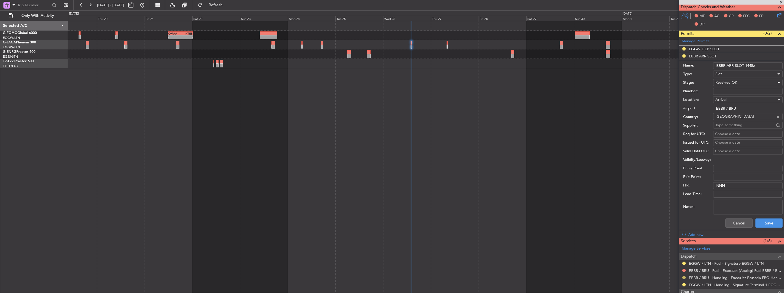
click at [684, 278] on button at bounding box center [683, 277] width 3 height 3
click at [674, 268] on span "Confirmed" at bounding box center [668, 269] width 18 height 6
click at [728, 92] on input "Number:" at bounding box center [747, 91] width 69 height 7
paste input "EBBRAAB7601A"
type input "EBBRAAB7601A"
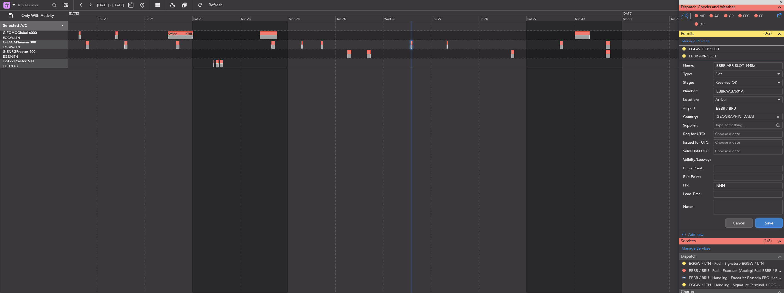
click at [770, 221] on button "Save" at bounding box center [768, 223] width 27 height 9
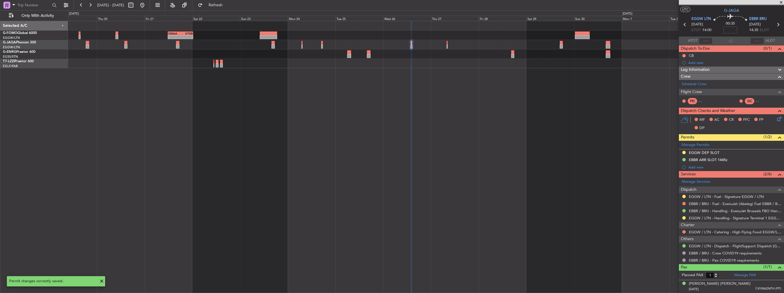
scroll to position [9, 0]
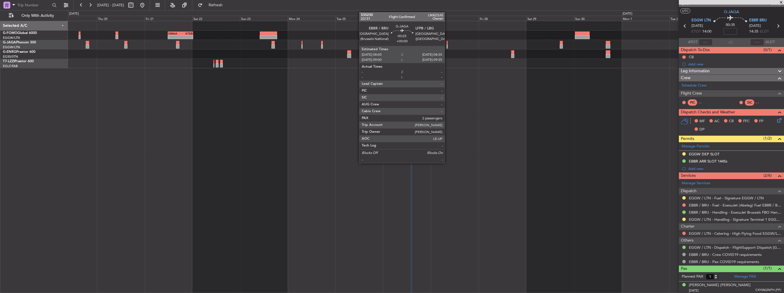
click at [447, 46] on div at bounding box center [447, 47] width 1 height 4
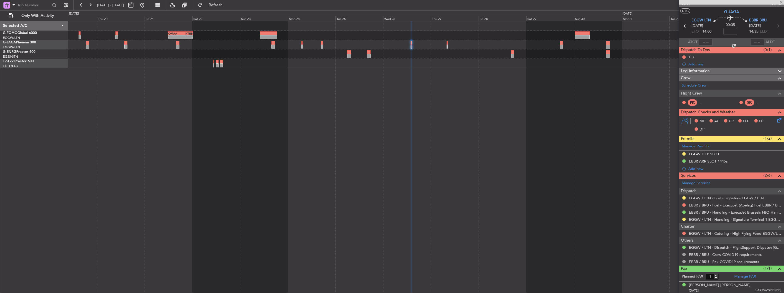
type input "2"
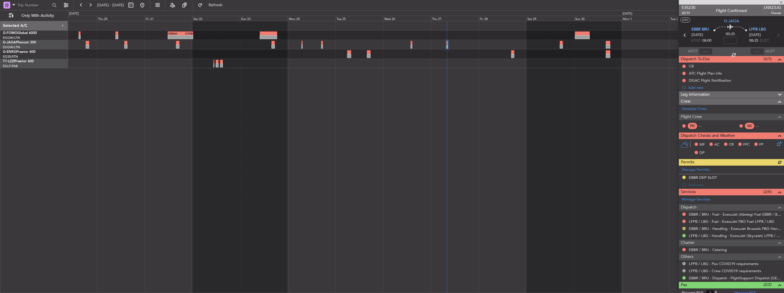
click at [684, 229] on button at bounding box center [683, 228] width 3 height 3
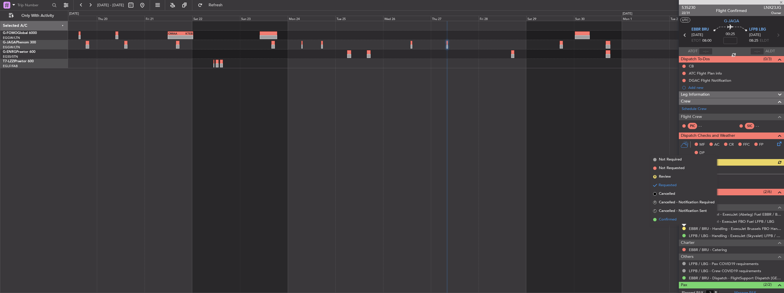
click at [670, 219] on span "Confirmed" at bounding box center [668, 220] width 18 height 6
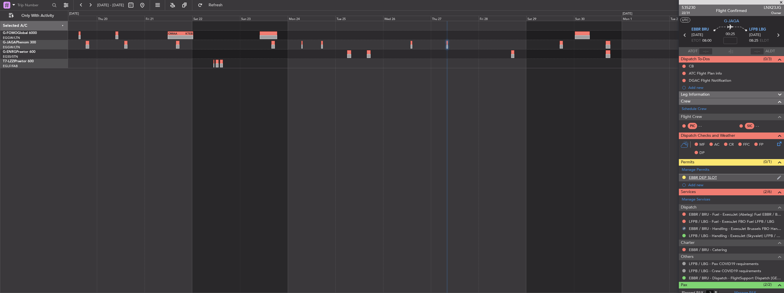
click at [770, 177] on div "EBBR DEP SLOT" at bounding box center [731, 177] width 105 height 7
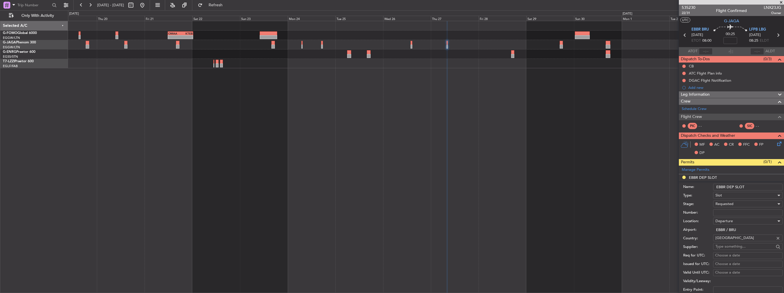
click at [758, 184] on input "EBBR DEP SLOT" at bounding box center [747, 187] width 69 height 7
type input "EBBR DEP SLOT 0800z"
click at [743, 213] on input "Number:" at bounding box center [747, 212] width 69 height 7
paste input "EBBRAAB7701D"
type input "EBBRAAB7701D"
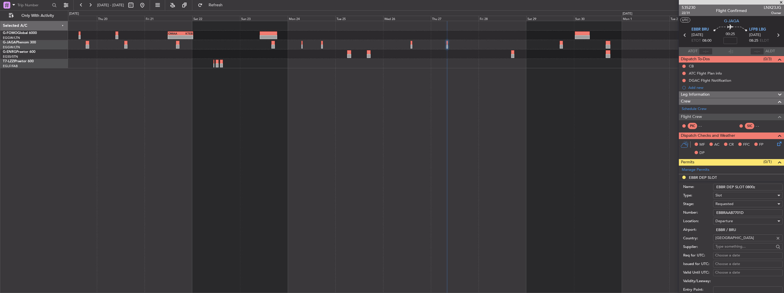
click at [747, 203] on div "Requested" at bounding box center [745, 204] width 61 height 9
click at [744, 247] on span "Received OK" at bounding box center [746, 247] width 60 height 9
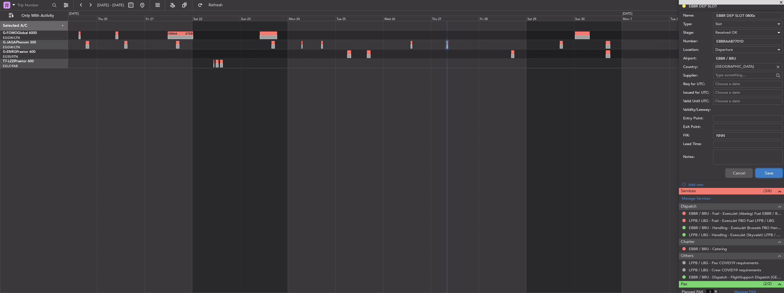
click at [762, 175] on button "Save" at bounding box center [768, 173] width 27 height 9
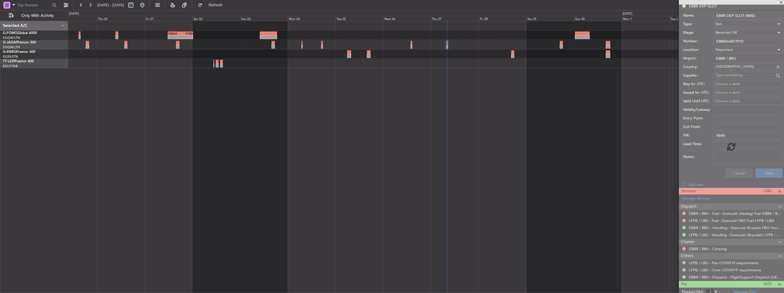
scroll to position [1, 0]
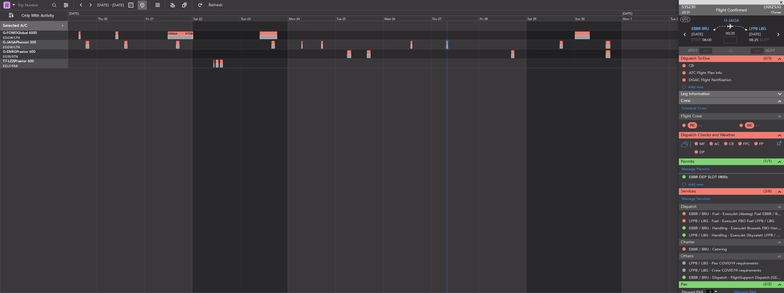
click at [147, 7] on button at bounding box center [142, 5] width 9 height 9
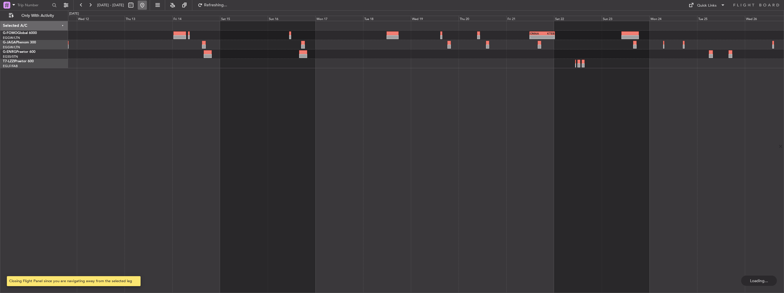
scroll to position [0, 0]
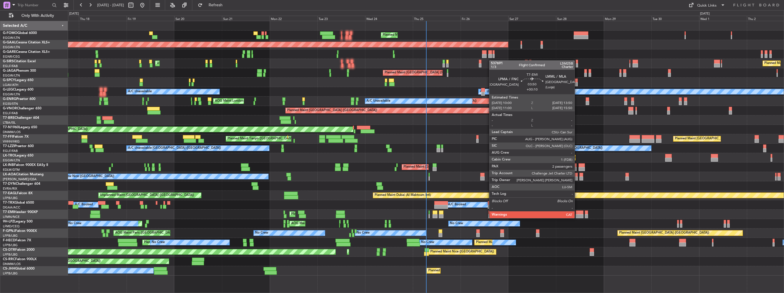
click at [577, 218] on div at bounding box center [580, 216] width 8 height 4
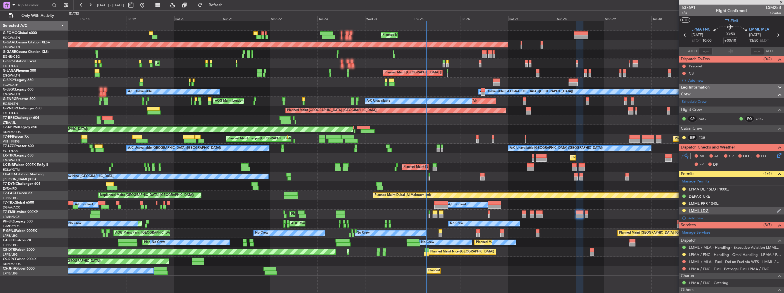
click at [777, 211] on img at bounding box center [779, 210] width 4 height 5
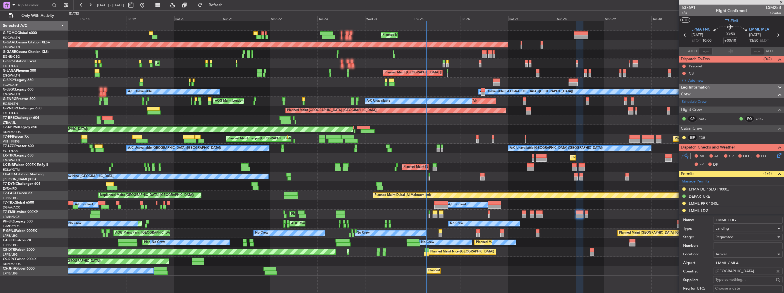
click at [744, 248] on input "Number:" at bounding box center [747, 246] width 69 height 7
paste input "PPR00023401"
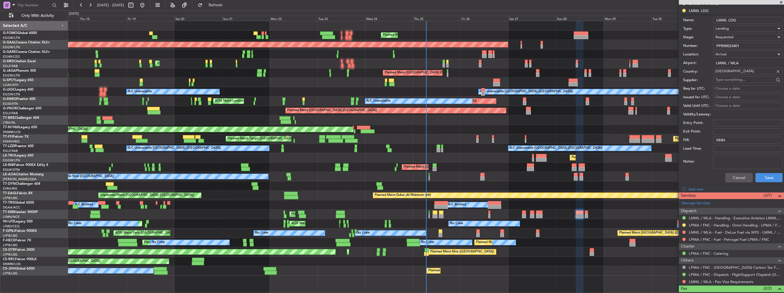
scroll to position [86, 0]
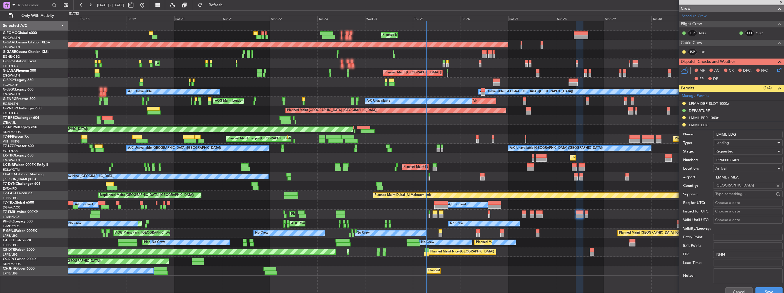
type input "PPR00023401"
click at [727, 152] on span "Requested" at bounding box center [724, 151] width 18 height 5
click at [737, 193] on span "Received OK" at bounding box center [746, 194] width 60 height 9
click at [762, 290] on button "Save" at bounding box center [768, 291] width 27 height 9
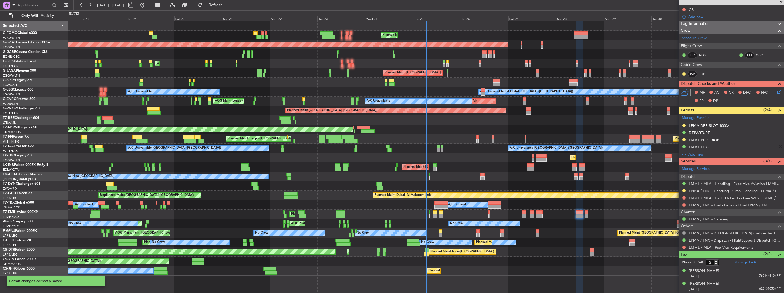
scroll to position [62, 0]
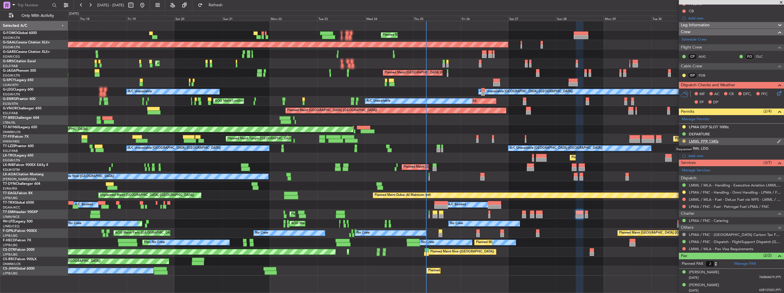
click at [684, 140] on button at bounding box center [683, 140] width 3 height 3
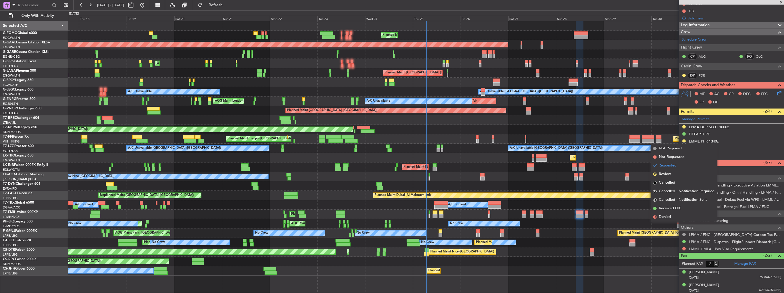
click at [639, 242] on div "No Crew No Crew Planned Maint [GEOGRAPHIC_DATA] ([GEOGRAPHIC_DATA]) No Crew Pla…" at bounding box center [426, 242] width 716 height 9
click at [672, 209] on span "Received OK" at bounding box center [670, 209] width 22 height 6
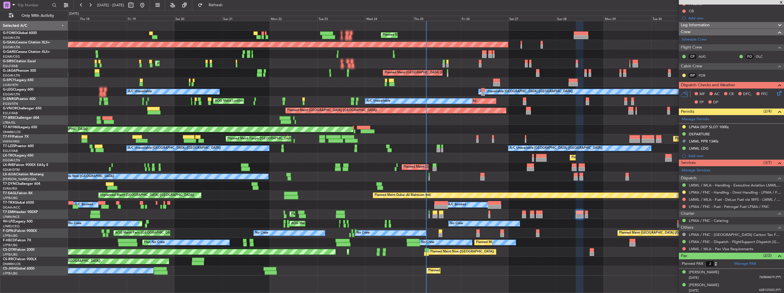
scroll to position [0, 0]
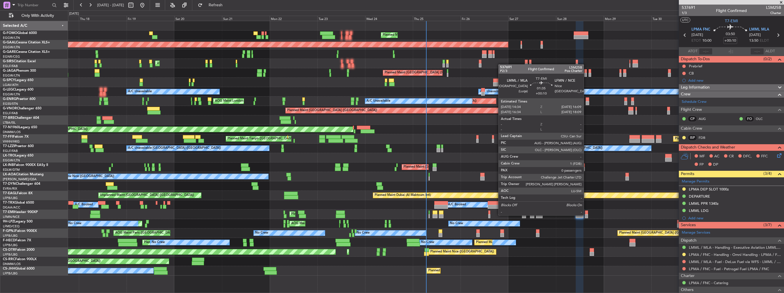
click at [586, 215] on div at bounding box center [586, 216] width 3 height 4
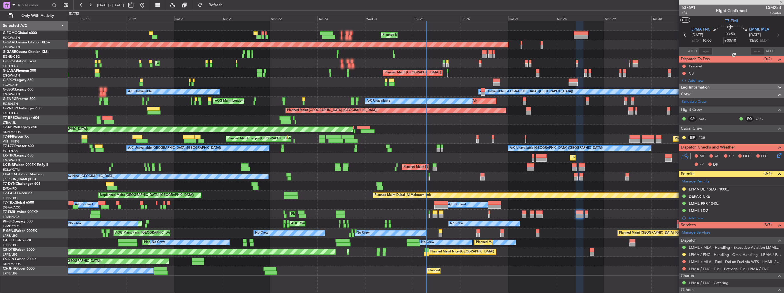
type input "0"
click at [777, 189] on img at bounding box center [779, 189] width 4 height 5
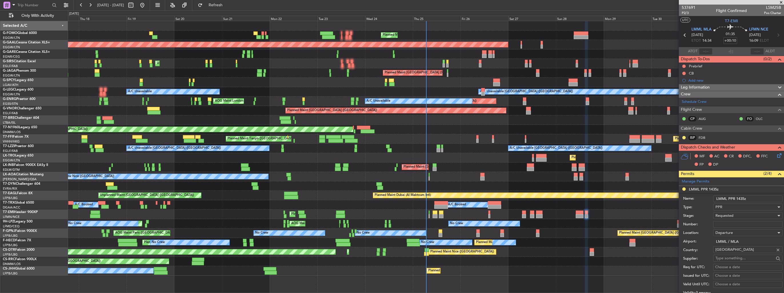
click at [721, 223] on input "Number:" at bounding box center [747, 224] width 69 height 7
paste input "PPR00023401"
type input "PPR00023401"
click at [730, 214] on span "Requested" at bounding box center [724, 215] width 18 height 5
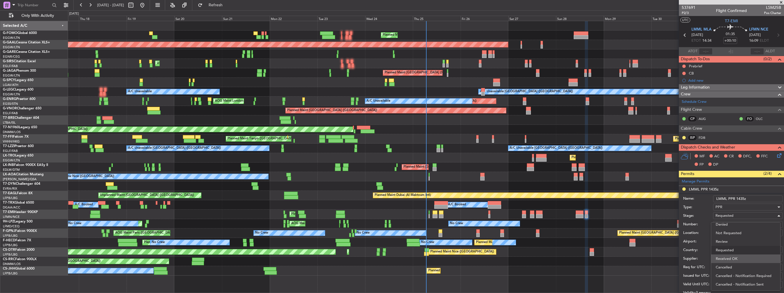
click at [733, 255] on span "Received OK" at bounding box center [746, 259] width 60 height 9
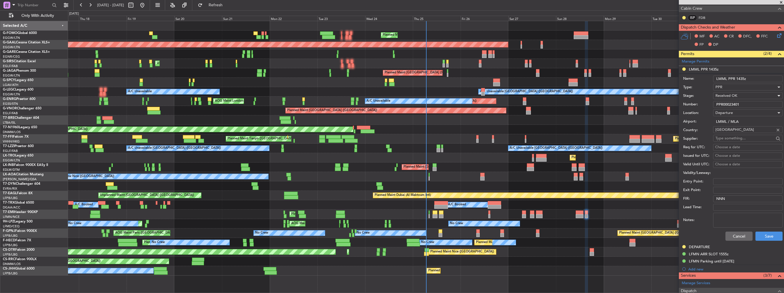
scroll to position [171, 0]
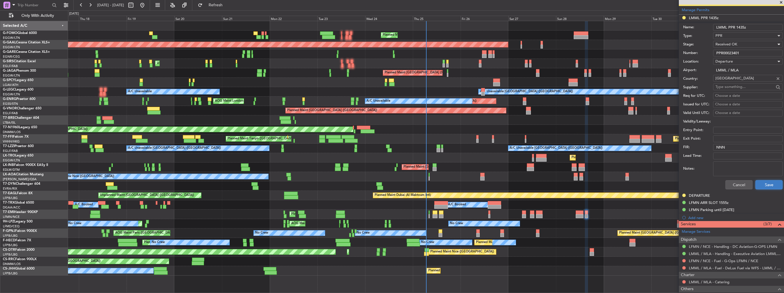
click at [760, 185] on button "Save" at bounding box center [768, 184] width 27 height 9
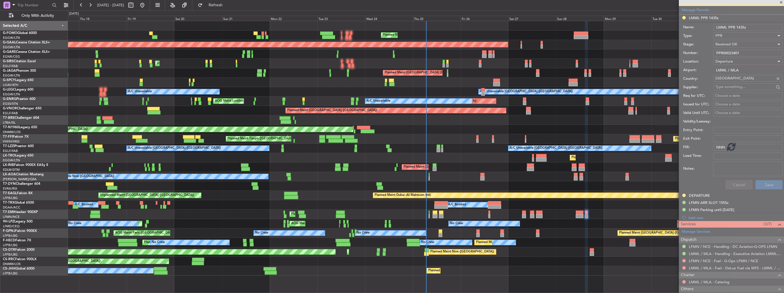
scroll to position [30, 0]
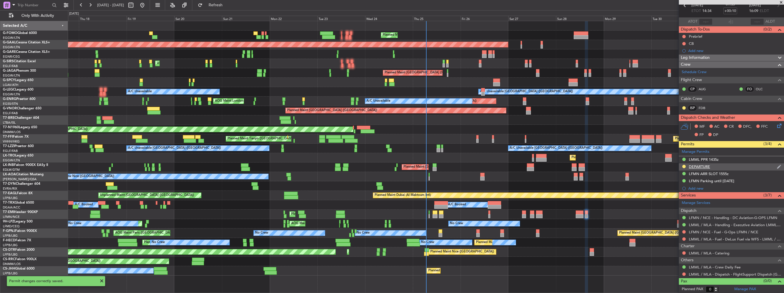
click at [777, 165] on img at bounding box center [779, 166] width 4 height 5
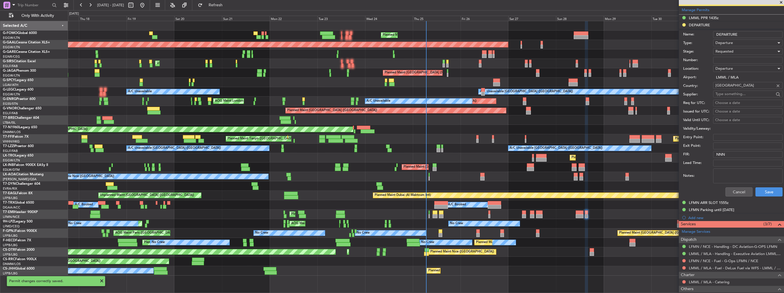
click at [741, 61] on input "Number:" at bounding box center [747, 60] width 69 height 7
paste input "PPR00023401"
type input "PPR00023401"
click at [741, 52] on div "Requested" at bounding box center [745, 51] width 61 height 9
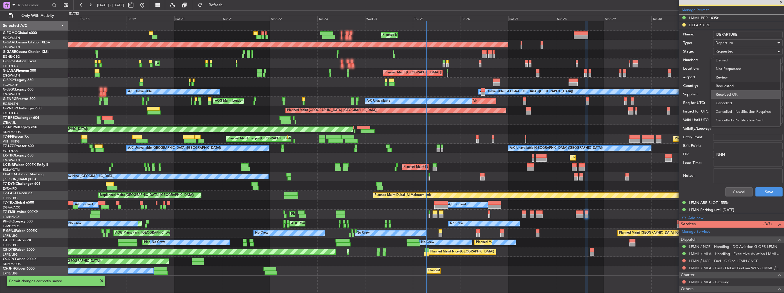
click at [742, 91] on span "Received OK" at bounding box center [746, 94] width 60 height 9
click at [764, 195] on button "Save" at bounding box center [768, 191] width 27 height 9
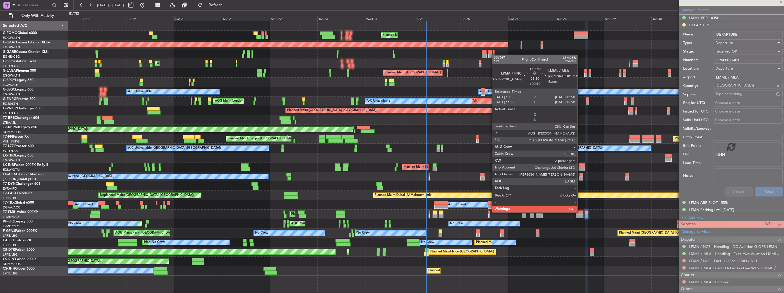
scroll to position [30, 0]
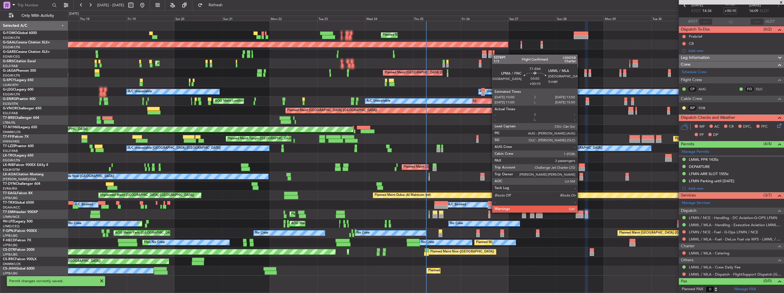
click at [580, 212] on div at bounding box center [580, 213] width 8 height 4
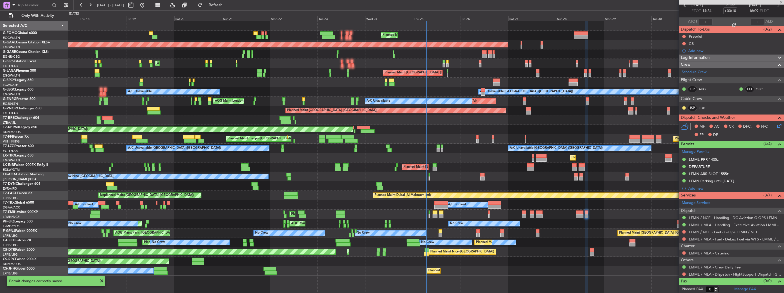
type input "2"
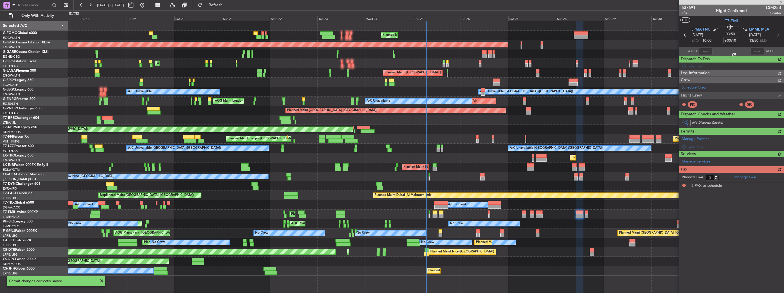
scroll to position [0, 0]
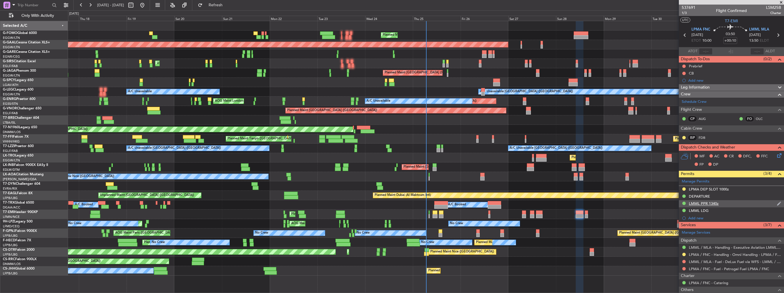
click at [777, 204] on img at bounding box center [779, 203] width 4 height 5
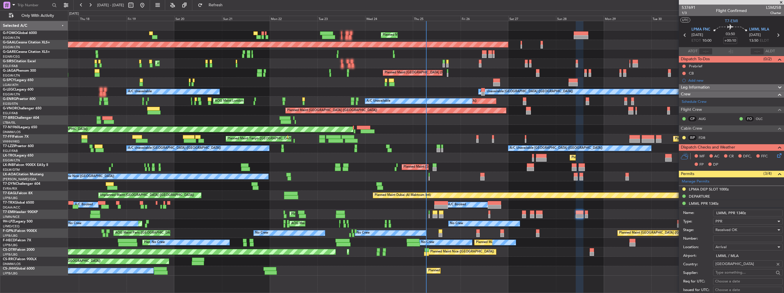
click at [735, 239] on input "Number:" at bounding box center [747, 238] width 69 height 7
paste input "PPR00023401"
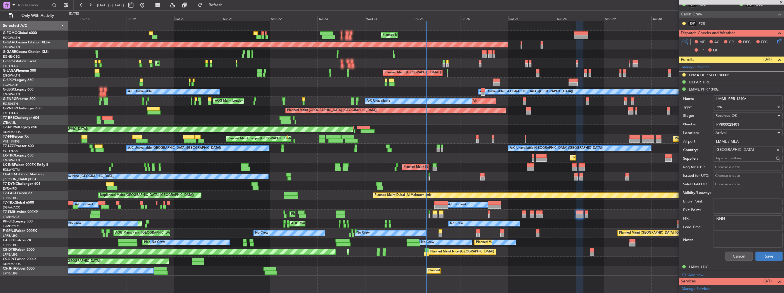
type input "PPR00023401"
click at [760, 254] on button "Save" at bounding box center [768, 256] width 27 height 9
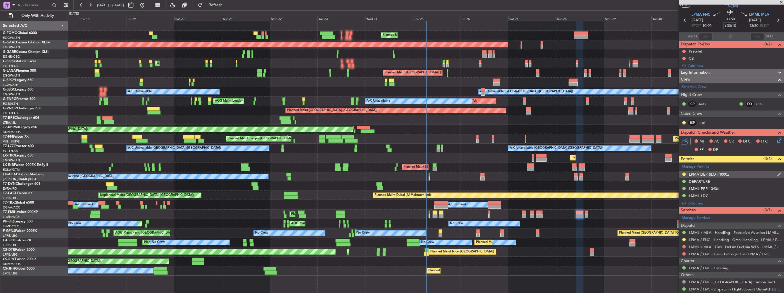
scroll to position [0, 0]
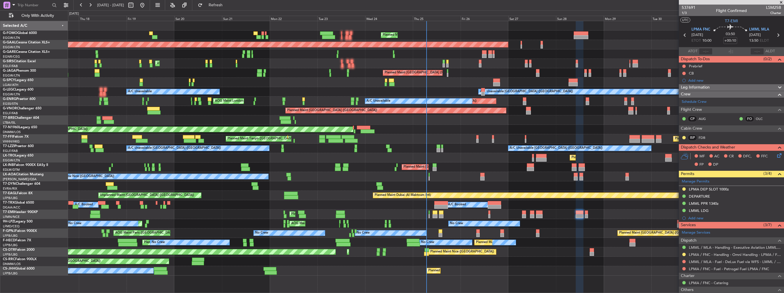
click at [147, 7] on div at bounding box center [136, 5] width 21 height 9
click at [135, 6] on button at bounding box center [130, 5] width 9 height 9
select select "9"
select select "2025"
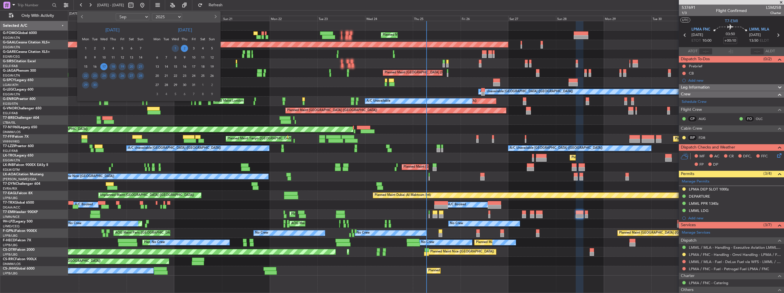
click at [213, 18] on button "Next month" at bounding box center [215, 16] width 6 height 9
click at [166, 49] on span "2" at bounding box center [166, 48] width 7 height 7
click at [197, 57] on span "12" at bounding box center [193, 57] width 7 height 7
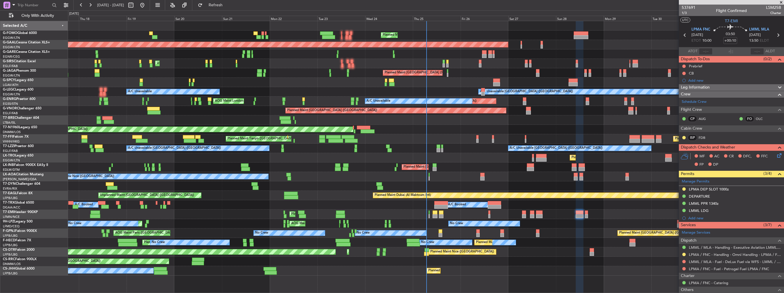
select select "12"
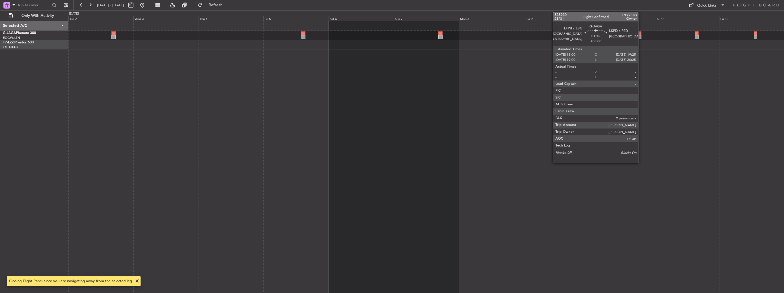
click at [641, 37] on div at bounding box center [639, 37] width 4 height 4
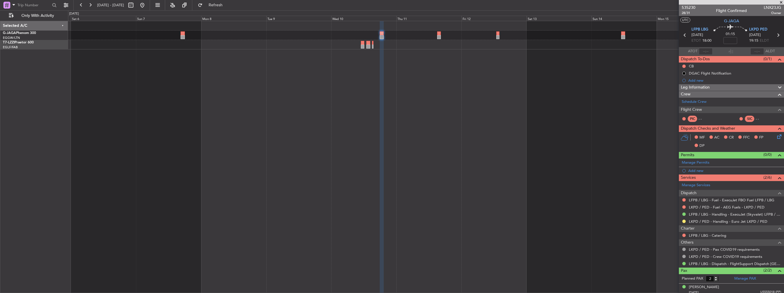
click at [310, 125] on div at bounding box center [426, 157] width 716 height 272
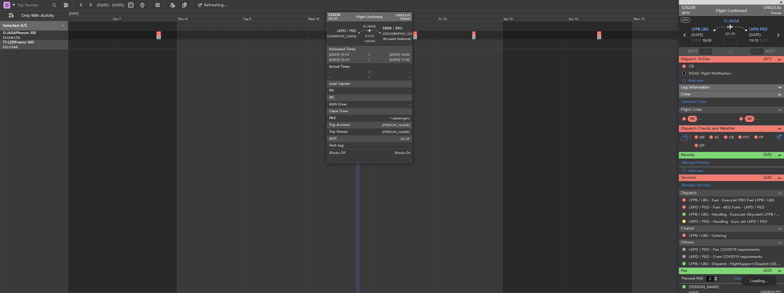
click at [415, 36] on div at bounding box center [415, 37] width 4 height 4
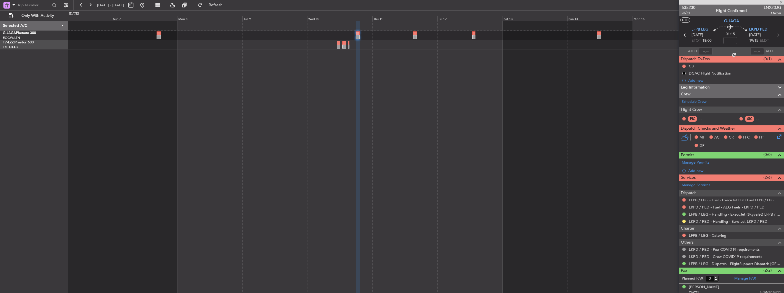
type input "1"
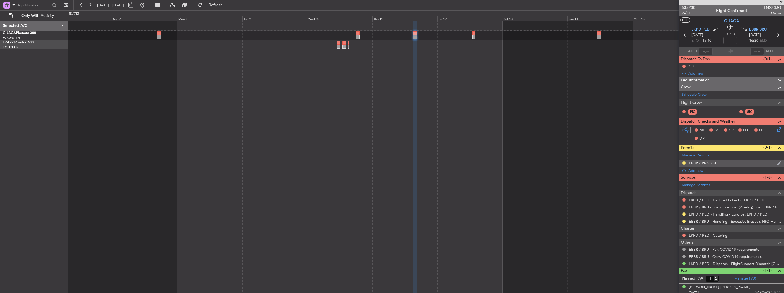
click at [778, 164] on div "EBBR ARR SLOT" at bounding box center [731, 163] width 105 height 7
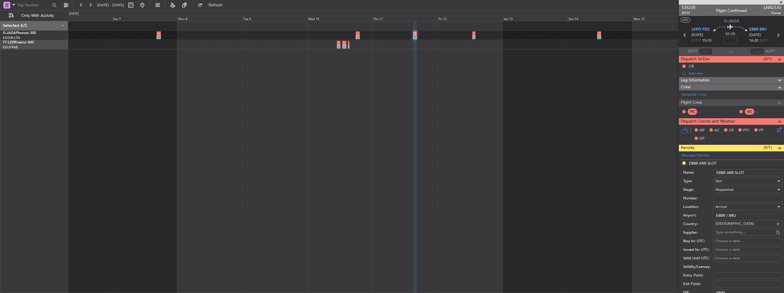
click at [760, 174] on input "EBBR ARR SLOT" at bounding box center [747, 172] width 69 height 7
type input "EBBR ARR SLOT 1630z"
click at [721, 195] on input "Number:" at bounding box center [747, 198] width 69 height 7
paste input "EBBRAAB6101A"
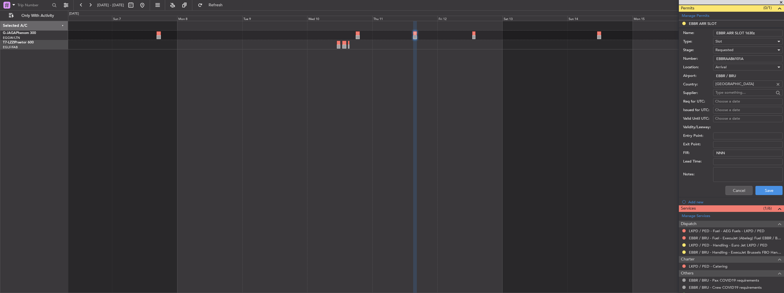
scroll to position [143, 0]
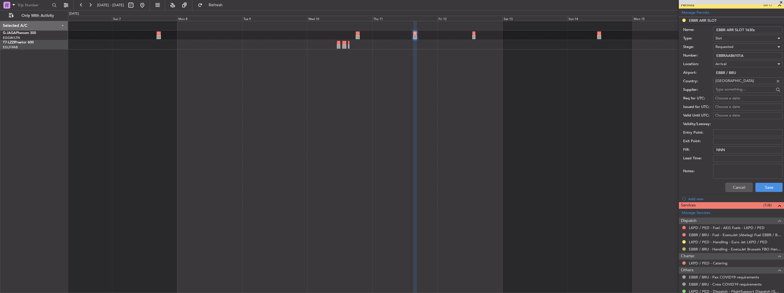
type input "EBBRAAB6101A"
click at [684, 249] on button at bounding box center [683, 248] width 3 height 3
click at [674, 240] on span "Confirmed" at bounding box center [668, 240] width 18 height 6
click at [736, 47] on div "Requested" at bounding box center [745, 47] width 61 height 9
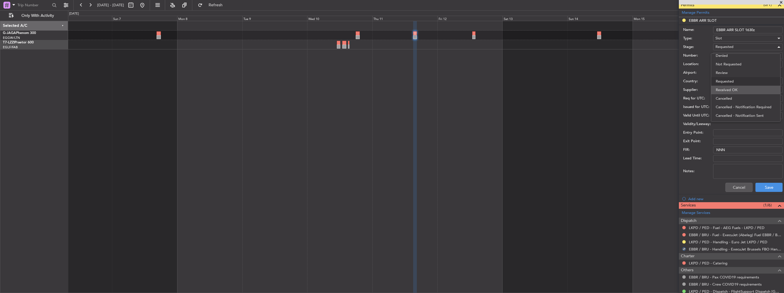
click at [737, 87] on span "Received OK" at bounding box center [746, 90] width 60 height 9
click at [764, 186] on button "Save" at bounding box center [768, 187] width 27 height 9
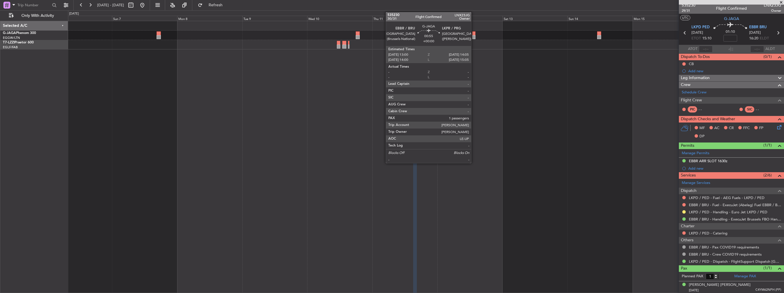
click at [474, 38] on div at bounding box center [473, 37] width 3 height 4
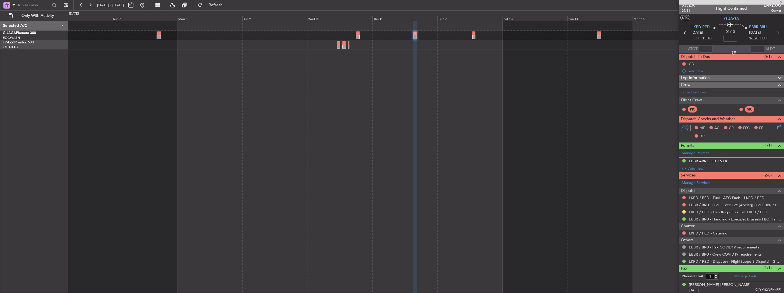
scroll to position [0, 0]
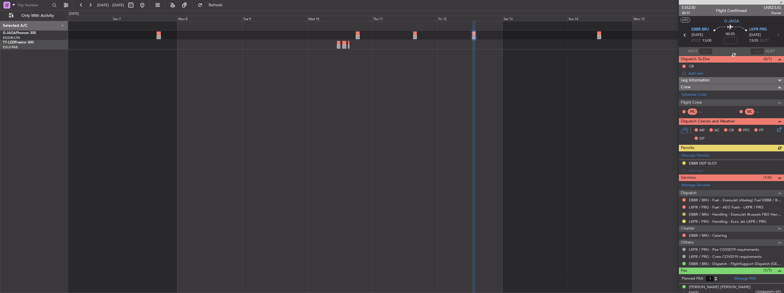
click at [685, 213] on button at bounding box center [683, 214] width 3 height 3
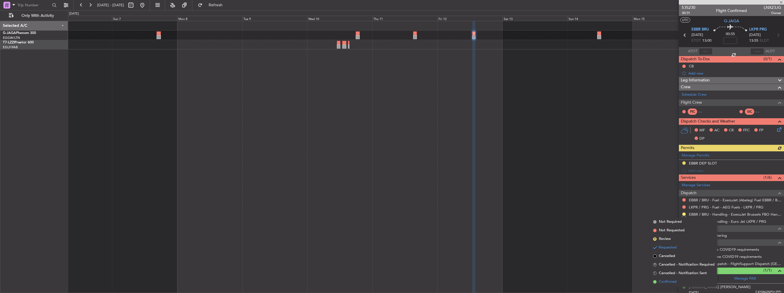
click at [660, 282] on span "Confirmed" at bounding box center [668, 282] width 18 height 6
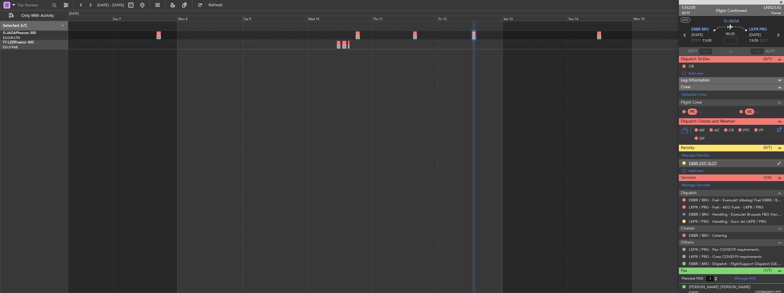
click at [777, 162] on img at bounding box center [779, 163] width 4 height 5
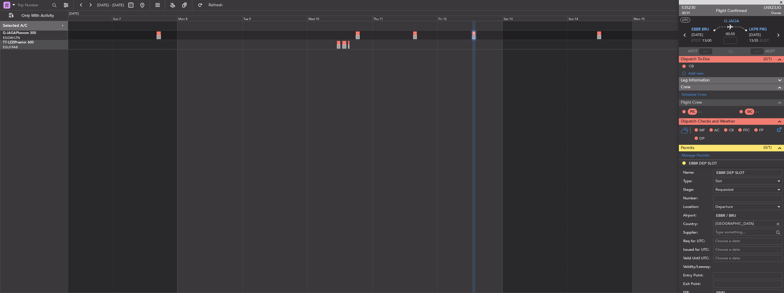
click at [766, 173] on input "EBBR DEP SLOT" at bounding box center [747, 172] width 69 height 7
type input "EBBR DEP SLOT 1300z"
click at [749, 202] on div "Number:" at bounding box center [732, 198] width 99 height 9
click at [749, 197] on input "Number:" at bounding box center [747, 198] width 69 height 7
paste input "EBBRAAB6201D"
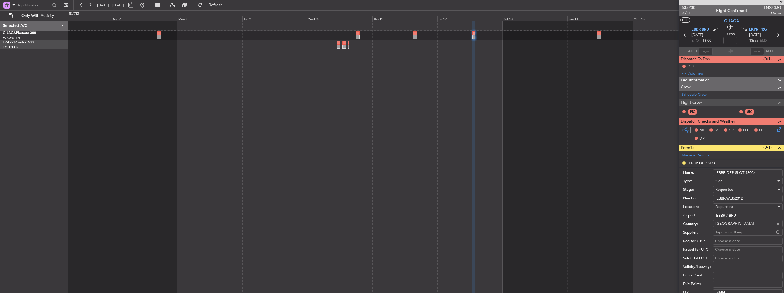
type input "EBBRAAB6201D"
click at [745, 189] on div "Requested" at bounding box center [745, 189] width 61 height 9
click at [737, 236] on span "Received OK" at bounding box center [746, 233] width 60 height 9
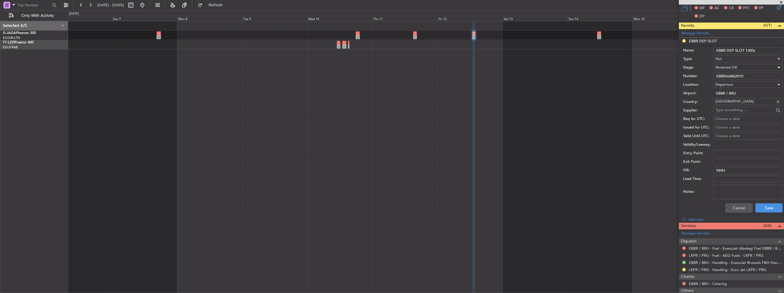
scroll to position [143, 0]
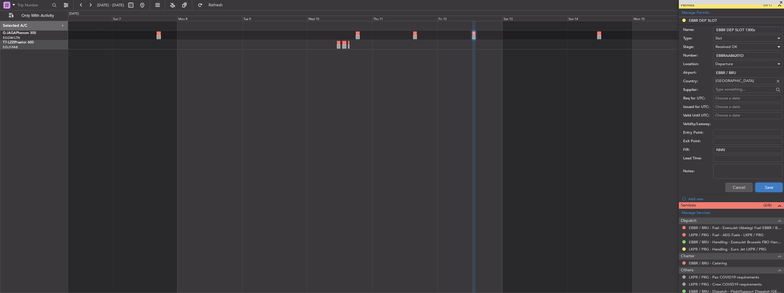
click at [762, 187] on button "Save" at bounding box center [768, 187] width 27 height 9
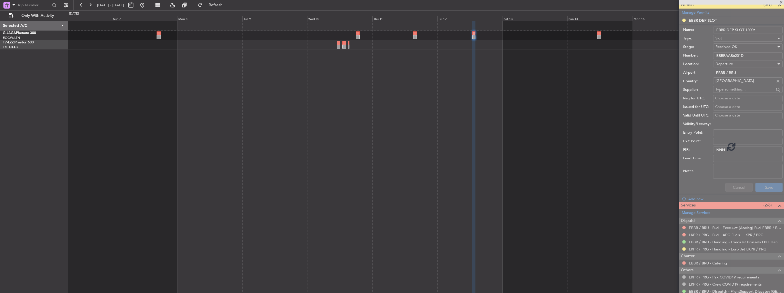
scroll to position [2, 0]
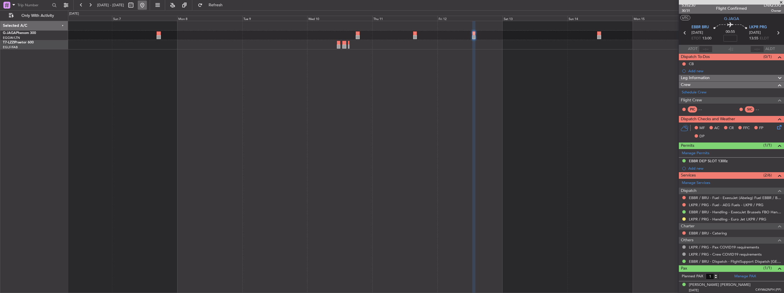
click at [147, 7] on button at bounding box center [142, 5] width 9 height 9
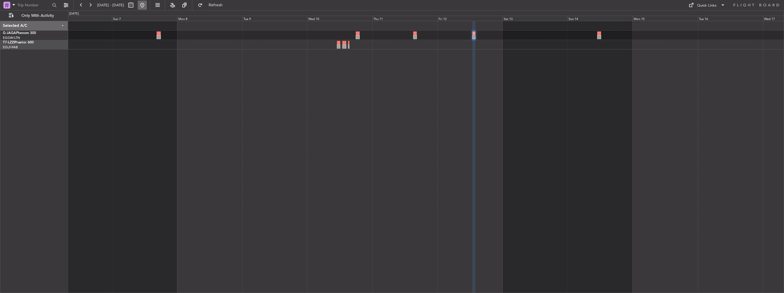
scroll to position [0, 0]
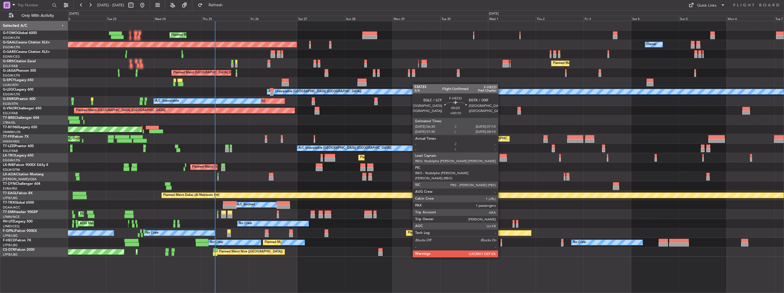
click at [501, 241] on div at bounding box center [501, 241] width 1 height 4
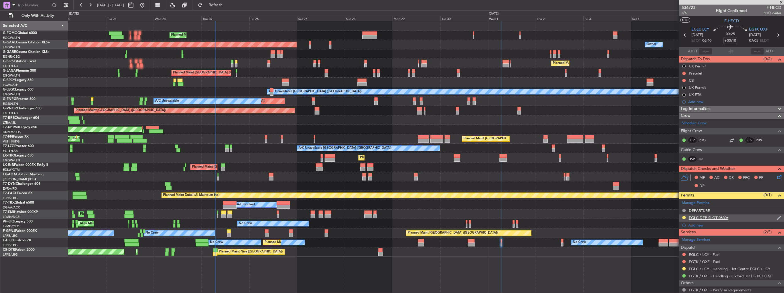
click at [682, 219] on nimbus-traffic-light at bounding box center [684, 217] width 5 height 5
click at [684, 217] on button at bounding box center [683, 217] width 3 height 3
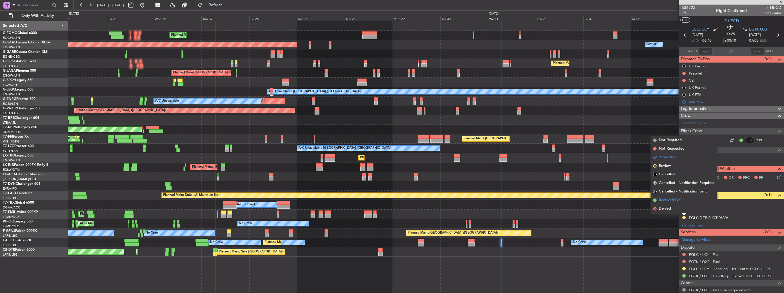
click at [667, 201] on span "Received OK" at bounding box center [670, 200] width 22 height 6
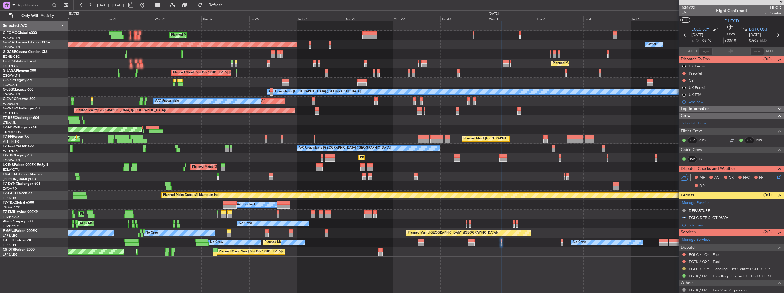
click at [685, 268] on button at bounding box center [683, 268] width 3 height 3
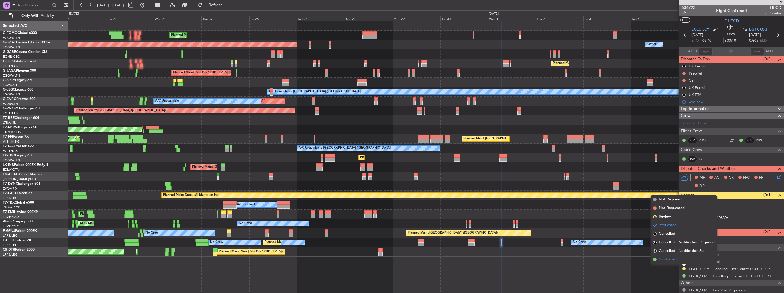
click at [664, 258] on span "Confirmed" at bounding box center [668, 260] width 18 height 6
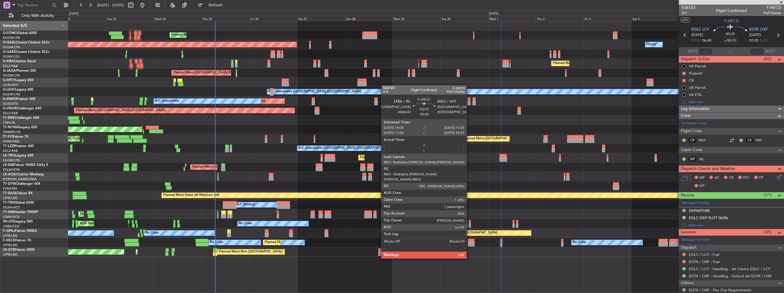
click at [469, 243] on div at bounding box center [471, 245] width 7 height 4
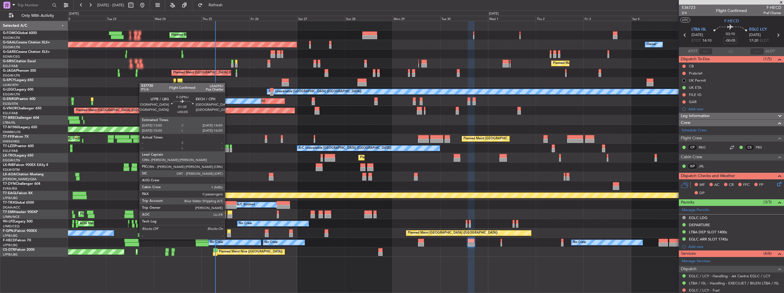
click at [227, 233] on div at bounding box center [229, 235] width 4 height 4
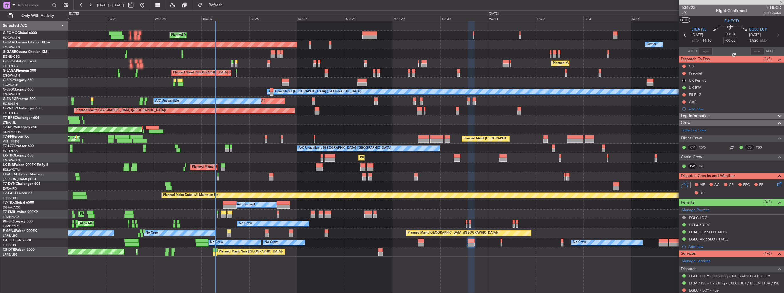
type input "+00:05"
type input "0"
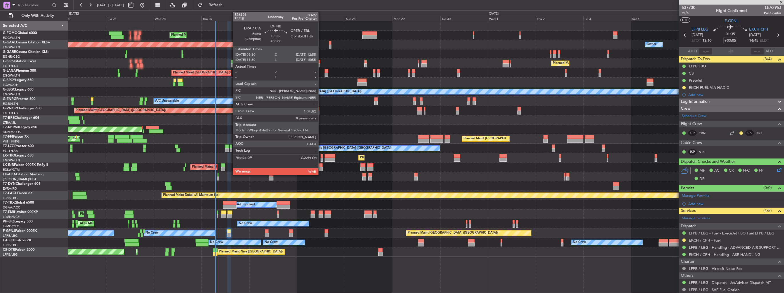
click at [321, 164] on div at bounding box center [319, 165] width 7 height 4
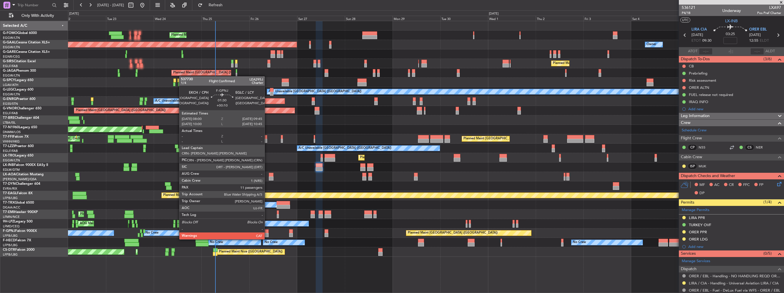
click at [267, 234] on div at bounding box center [267, 235] width 4 height 4
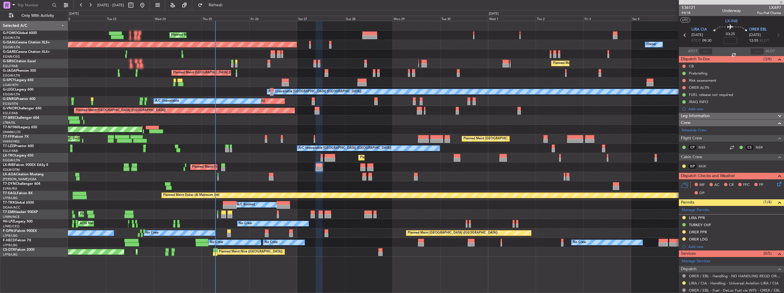
type input "+00:10"
type input "11"
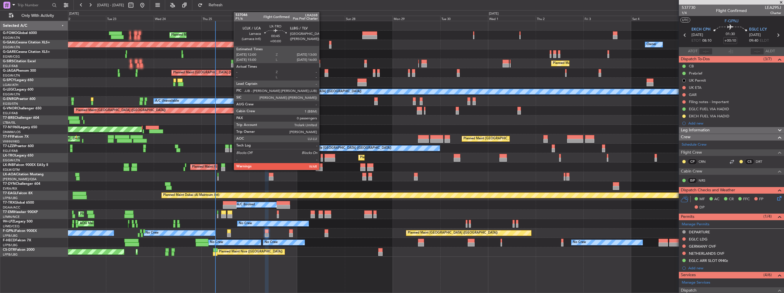
click at [322, 156] on div at bounding box center [322, 156] width 2 height 4
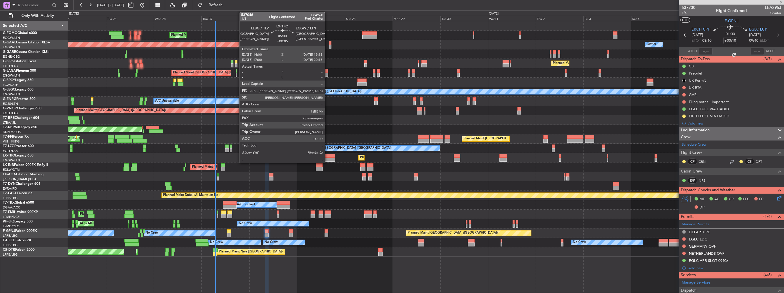
type input "0"
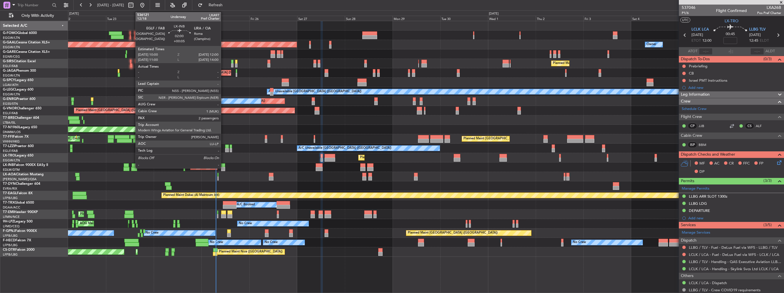
click at [223, 165] on div at bounding box center [223, 165] width 4 height 4
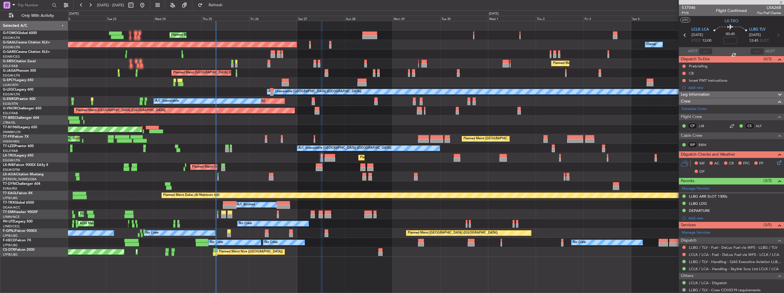
type input "+00:05"
type input "2"
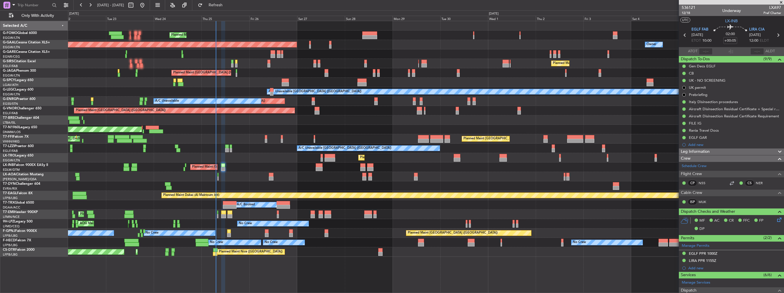
click at [260, 128] on div "AOG Maint London ([GEOGRAPHIC_DATA])" at bounding box center [426, 129] width 716 height 9
click at [580, 289] on div "Planned Maint [GEOGRAPHIC_DATA] ([GEOGRAPHIC_DATA]) Planned [GEOGRAPHIC_DATA] O…" at bounding box center [426, 157] width 716 height 272
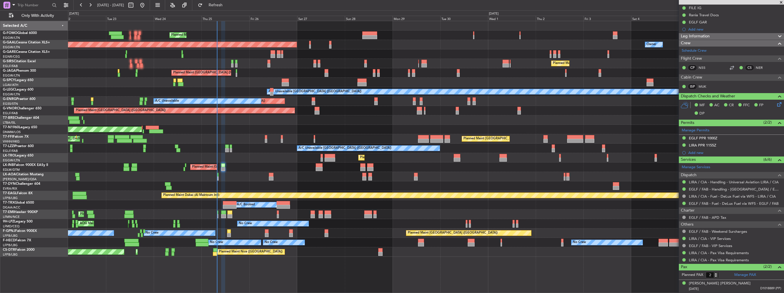
scroll to position [127, 0]
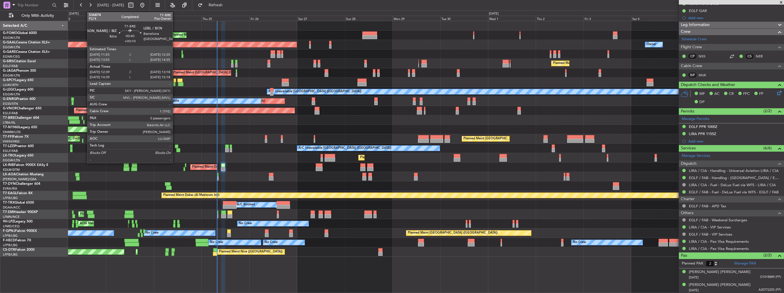
click at [84, 121] on div at bounding box center [83, 122] width 1 height 4
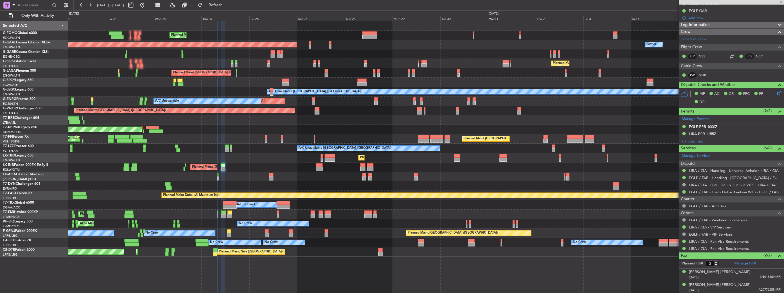
type input "+00:10"
type input "12:39"
type input "13:18"
type input "0"
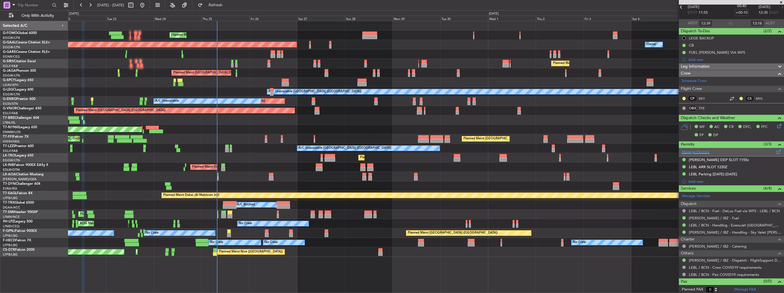
scroll to position [0, 0]
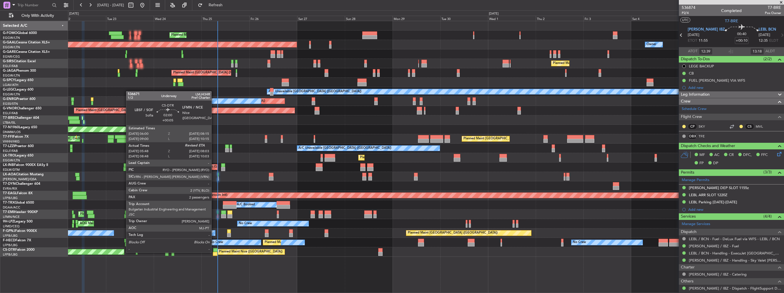
click at [214, 252] on div at bounding box center [215, 254] width 5 height 4
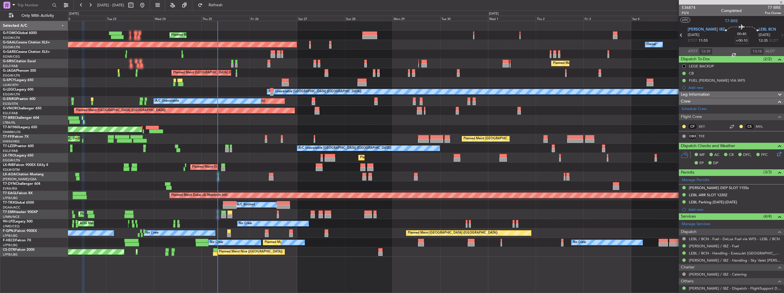
type input "+00:05"
type input "05:58"
type input "2"
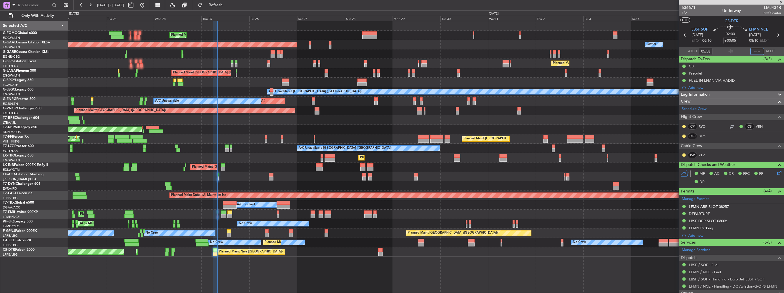
click at [751, 52] on input "text" at bounding box center [757, 51] width 14 height 7
click at [697, 23] on section "UTC CS-DTR" at bounding box center [731, 20] width 105 height 9
type input "08:03"
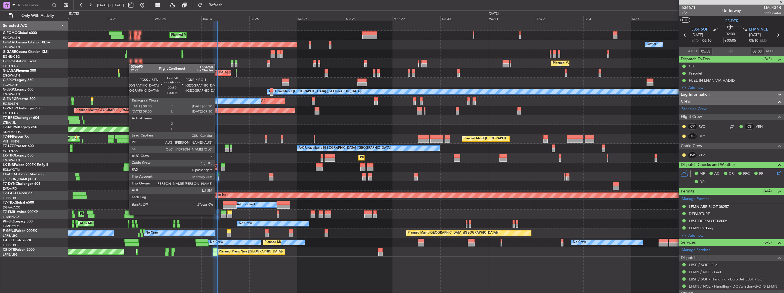
click at [217, 214] on div at bounding box center [217, 216] width 1 height 4
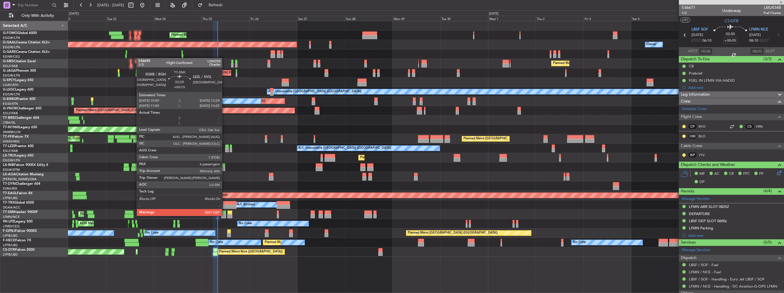
type input "0"
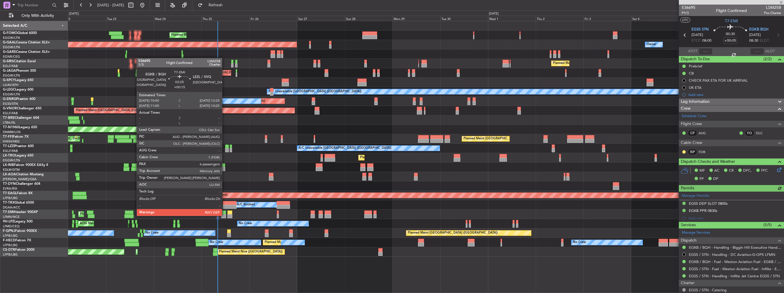
click at [225, 215] on div at bounding box center [223, 216] width 5 height 4
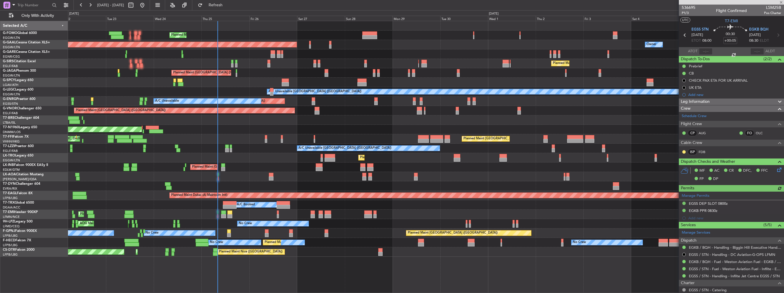
type input "+00:15"
type input "6"
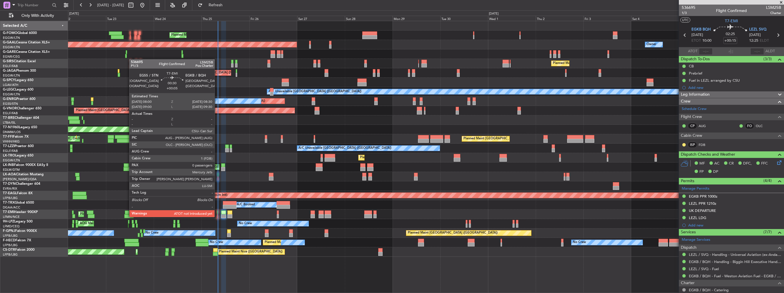
click at [217, 217] on div at bounding box center [217, 216] width 1 height 4
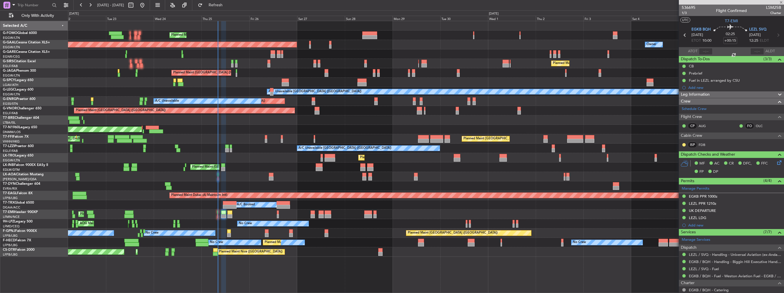
type input "+00:05"
type input "0"
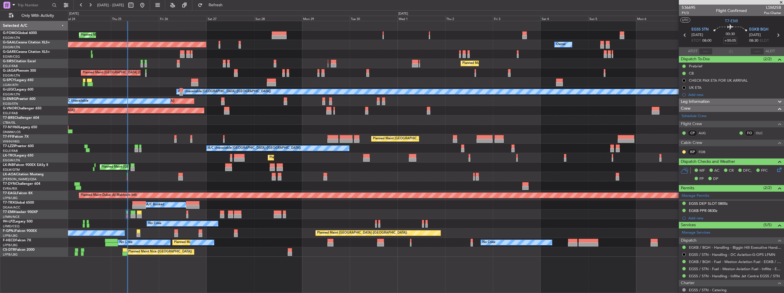
click at [506, 44] on div "Planned Maint London (Luton) Owner Planned Maint Dusseldorf Owner Owner Planned…" at bounding box center [426, 139] width 716 height 236
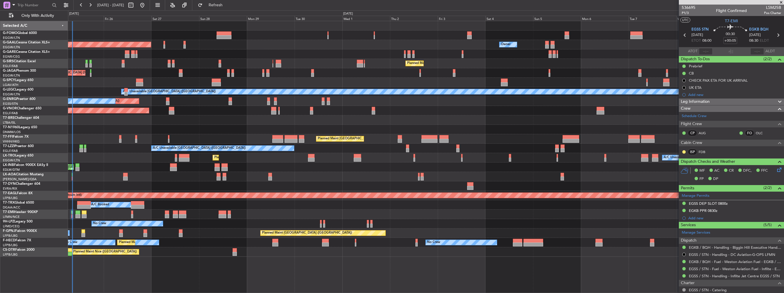
click at [449, 47] on div "Owner Planned Maint Dusseldorf Owner Owner" at bounding box center [426, 44] width 716 height 9
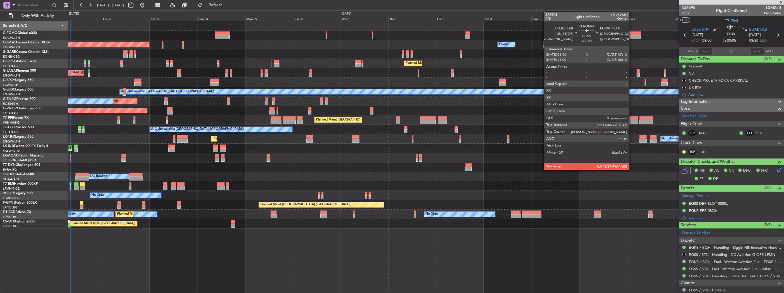
click at [632, 34] on div at bounding box center [635, 33] width 12 height 4
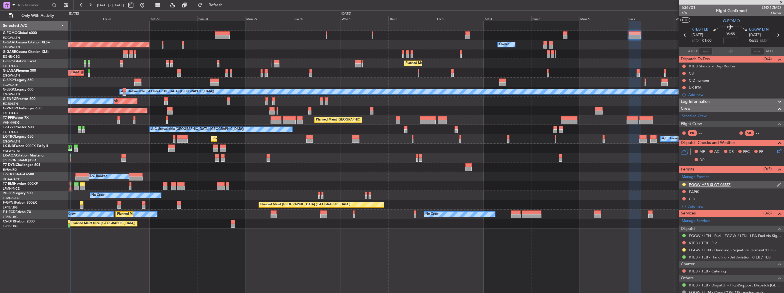
click at [777, 186] on img at bounding box center [779, 184] width 4 height 5
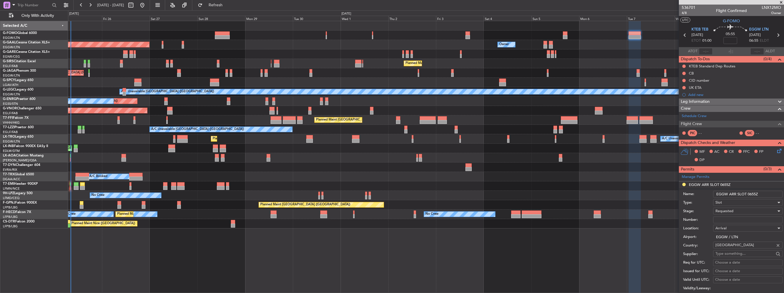
drag, startPoint x: 762, startPoint y: 193, endPoint x: 749, endPoint y: 194, distance: 12.3
click at [749, 194] on input "EGGW ARR SLOT 0655Z" at bounding box center [747, 194] width 69 height 7
type input "EGGW ARR SLOT 0710z"
click at [739, 211] on div "Requested" at bounding box center [745, 211] width 61 height 9
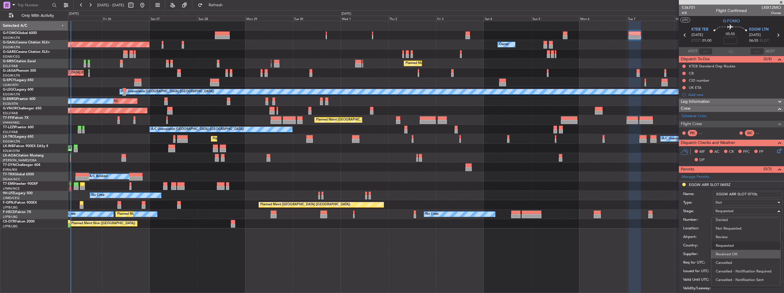
click at [740, 255] on span "Received OK" at bounding box center [746, 254] width 60 height 9
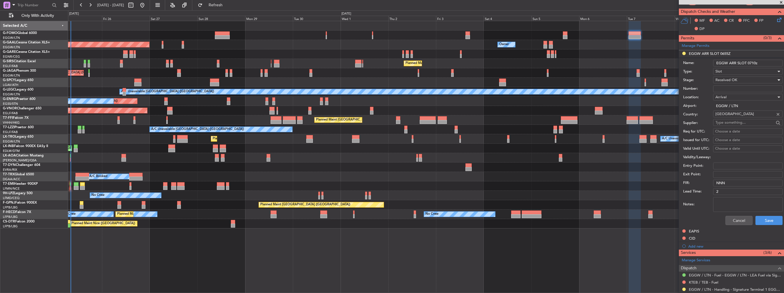
scroll to position [143, 0]
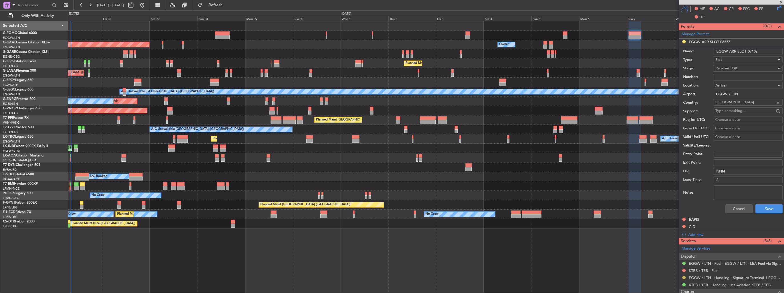
click at [683, 277] on button at bounding box center [683, 277] width 3 height 3
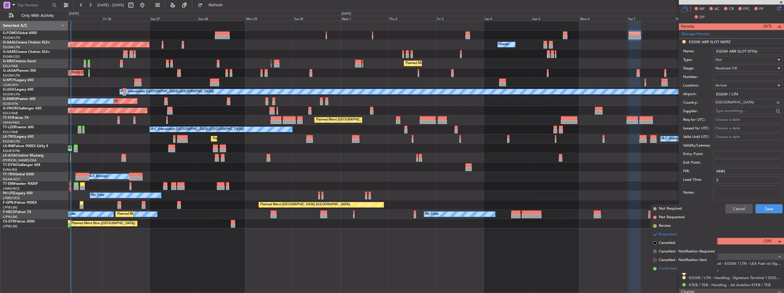
click at [676, 268] on span "Confirmed" at bounding box center [668, 269] width 18 height 6
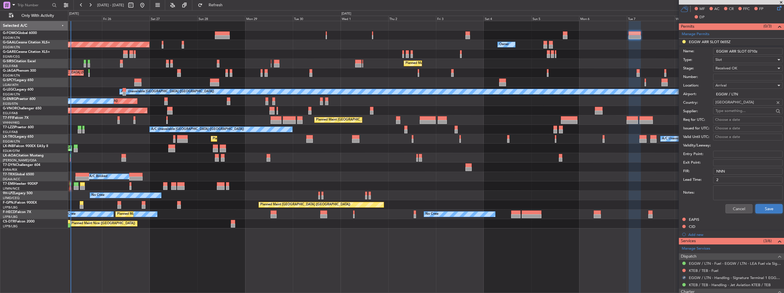
click at [760, 210] on button "Save" at bounding box center [768, 208] width 27 height 9
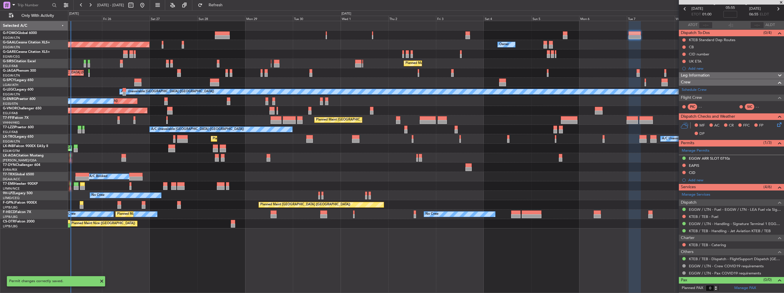
scroll to position [25, 0]
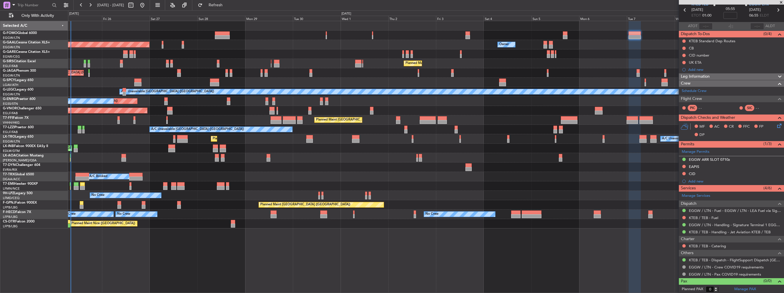
click at [325, 236] on div "Planned Maint London (Luton) Planned Maint Dusseldorf Owner Owner Owner Planned…" at bounding box center [426, 157] width 716 height 272
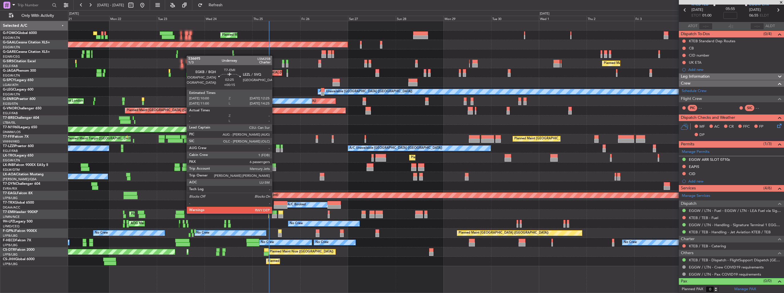
click at [275, 213] on div at bounding box center [274, 213] width 5 height 4
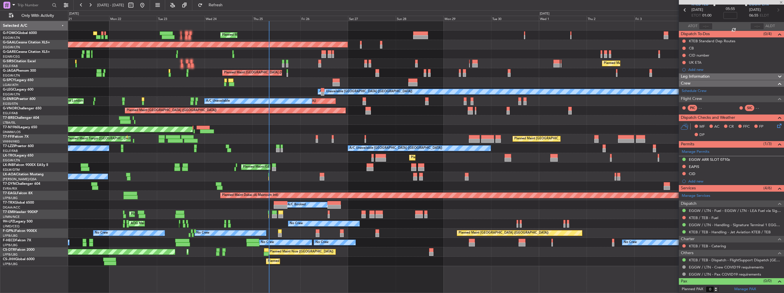
type input "+00:15"
type input "6"
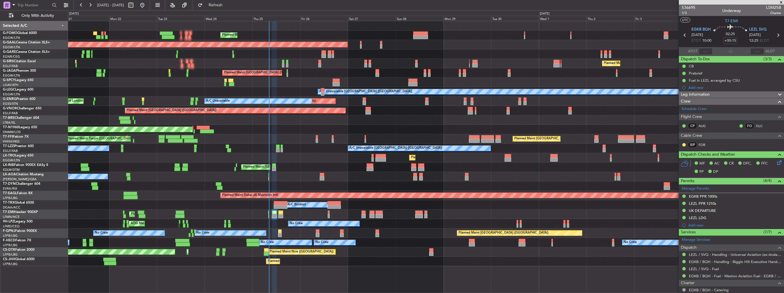
click at [267, 213] on div "Planned Maint [GEOGRAPHIC_DATA]" at bounding box center [426, 214] width 716 height 9
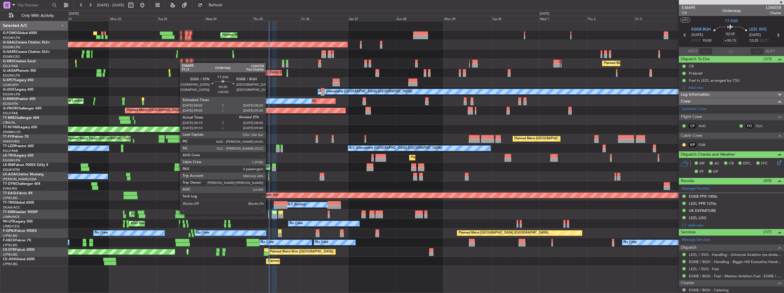
click at [268, 213] on div at bounding box center [268, 213] width 1 height 4
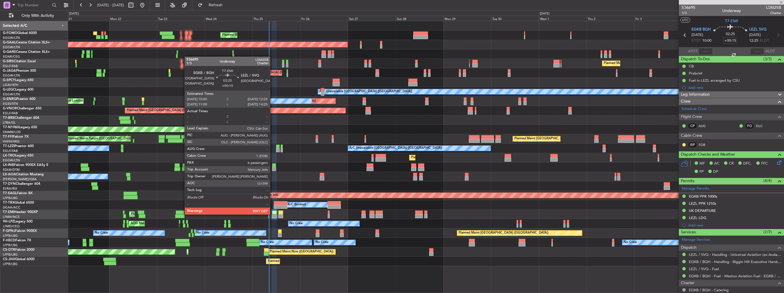
type input "+00:05"
type input "08:10"
type input "0"
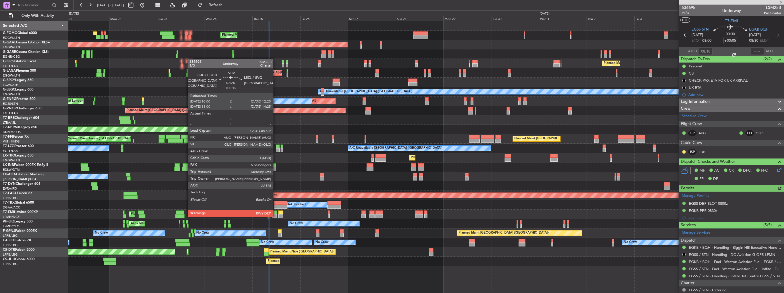
click at [276, 216] on div at bounding box center [274, 216] width 5 height 4
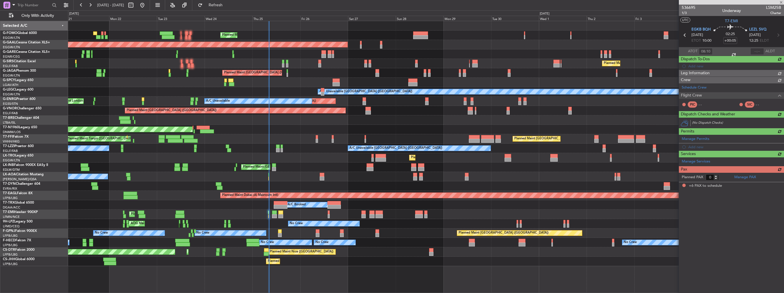
type input "+00:15"
type input "6"
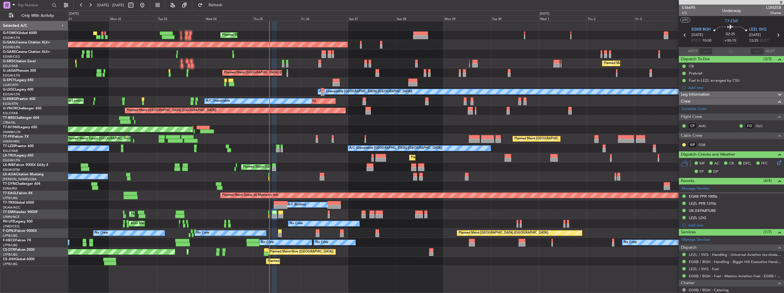
click at [277, 70] on div "Planned Maint [GEOGRAPHIC_DATA] ([GEOGRAPHIC_DATA])" at bounding box center [426, 72] width 716 height 9
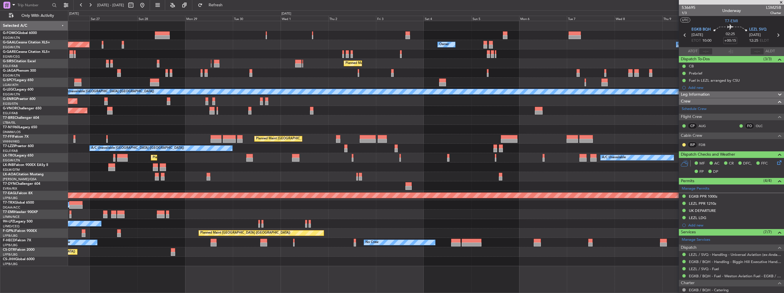
click at [225, 75] on div "Planned Maint London (Luton) Planned Maint Dusseldorf Owner Owner Owner Owner P…" at bounding box center [426, 143] width 716 height 245
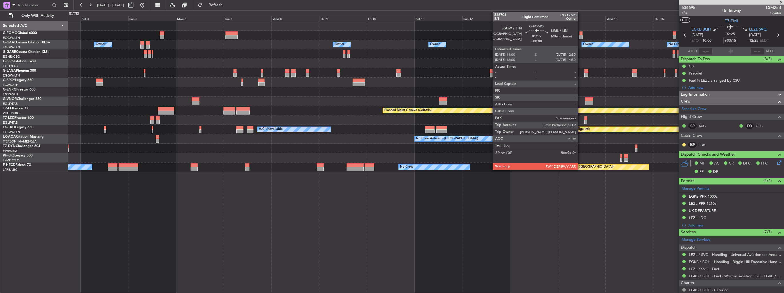
click at [581, 33] on div at bounding box center [580, 33] width 3 height 4
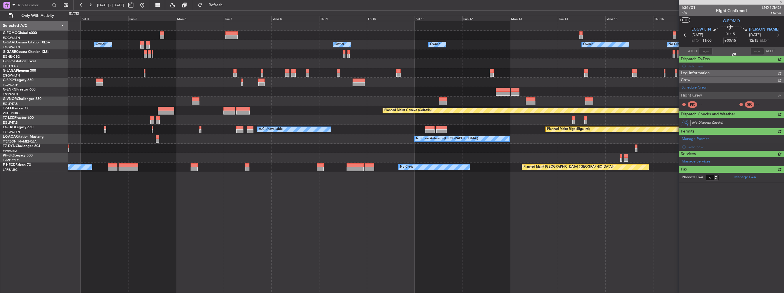
type input "0"
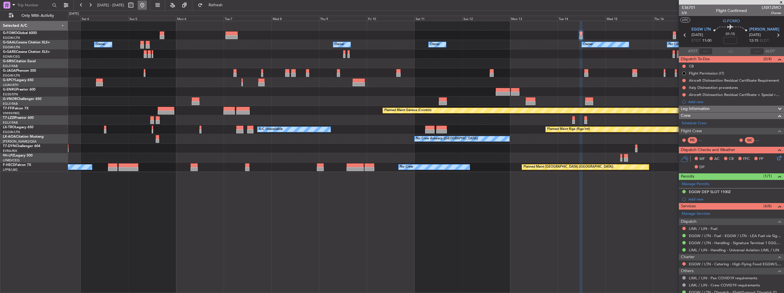
click at [147, 5] on button at bounding box center [142, 5] width 9 height 9
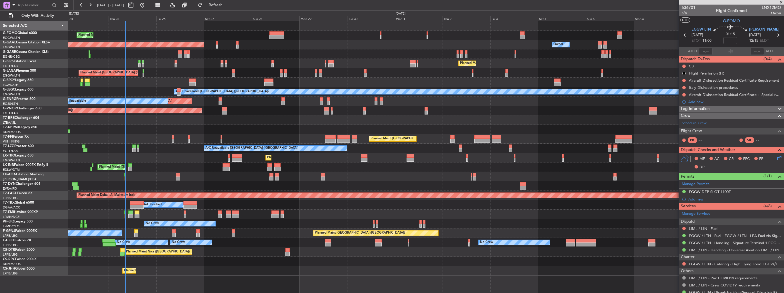
click at [156, 107] on div "Planned Maint London (Luton) Planned Maint Dusseldorf Owner Owner Owner Planned…" at bounding box center [426, 148] width 716 height 255
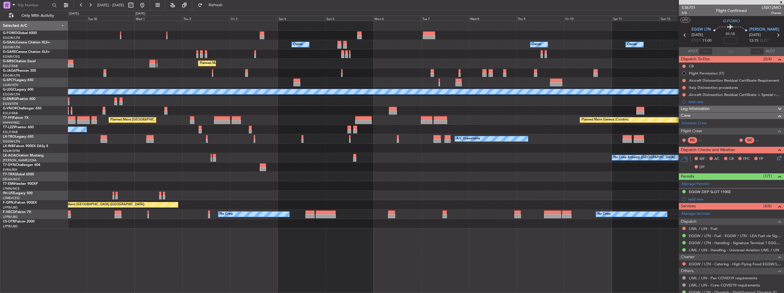
click at [335, 99] on div "Owner Owner Owner Owner Owner No Crew Planned Maint Dusseldorf Planned Maint Lo…" at bounding box center [426, 124] width 716 height 207
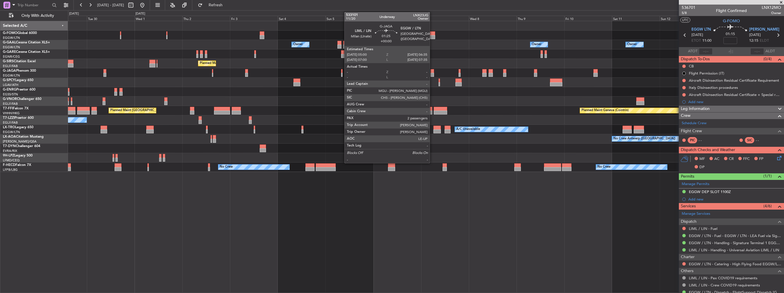
click at [432, 73] on div at bounding box center [432, 75] width 3 height 4
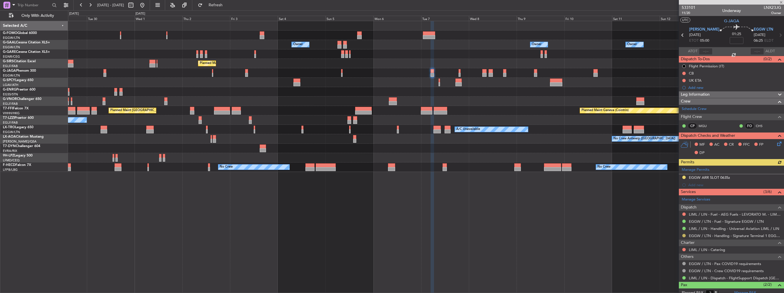
click at [685, 236] on button at bounding box center [683, 235] width 3 height 3
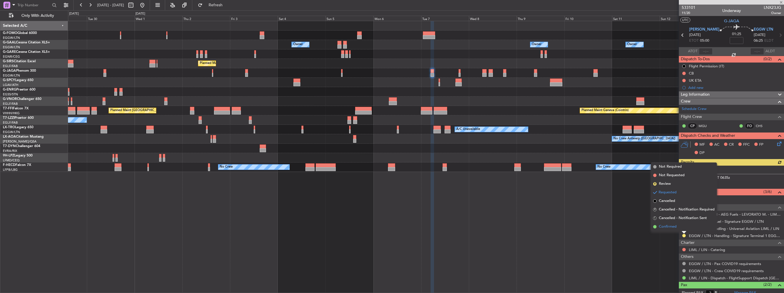
click at [672, 229] on span "Confirmed" at bounding box center [668, 227] width 18 height 6
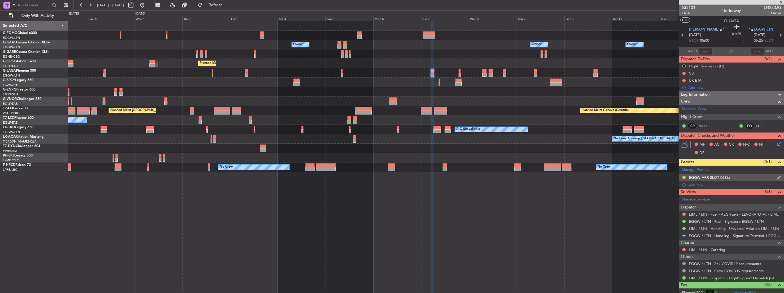
click at [684, 177] on button at bounding box center [683, 177] width 3 height 3
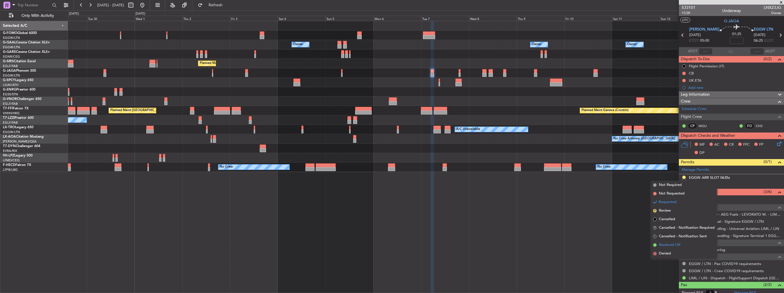
click at [669, 244] on span "Received OK" at bounding box center [670, 245] width 22 height 6
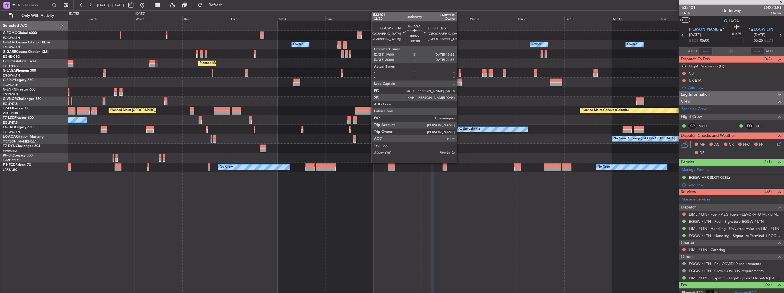
click at [459, 75] on div at bounding box center [460, 75] width 2 height 4
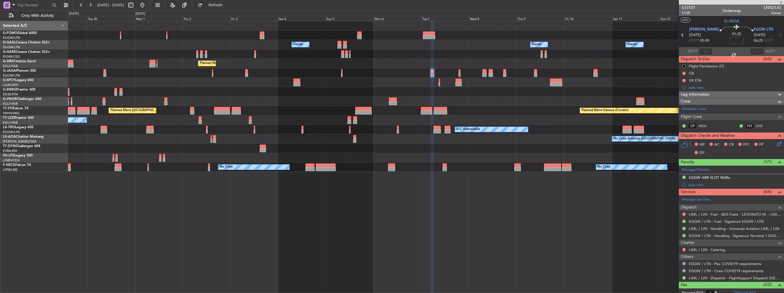
type input "1"
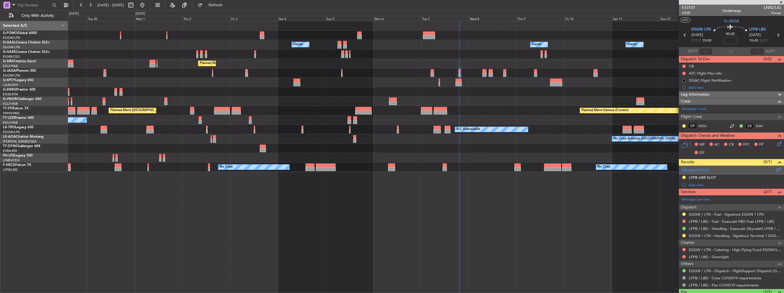
click at [687, 171] on link "Manage Permits" at bounding box center [696, 170] width 28 height 6
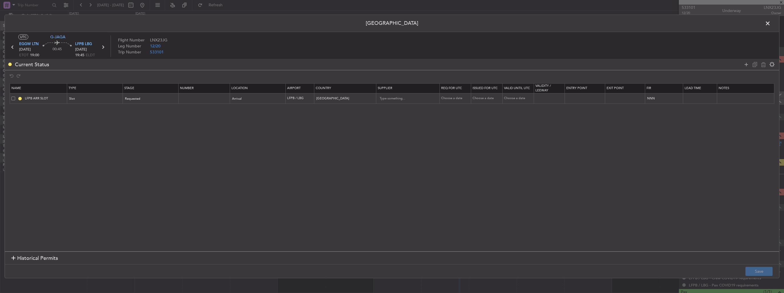
click at [12, 98] on span at bounding box center [13, 99] width 4 height 4
click at [15, 97] on input "checkbox" at bounding box center [15, 97] width 0 height 0
click at [761, 65] on icon at bounding box center [763, 64] width 7 height 7
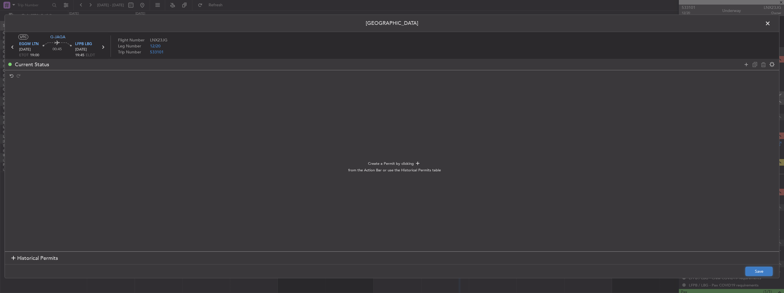
click at [760, 274] on button "Save" at bounding box center [758, 271] width 27 height 9
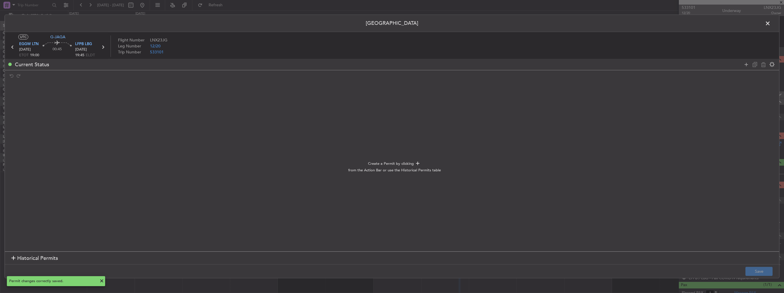
click at [770, 23] on span at bounding box center [770, 24] width 0 height 11
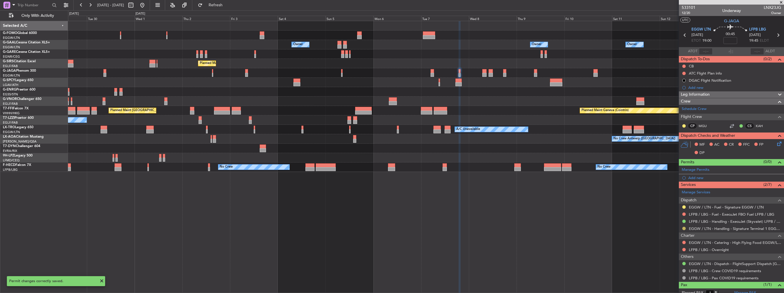
click at [684, 227] on button at bounding box center [683, 228] width 3 height 3
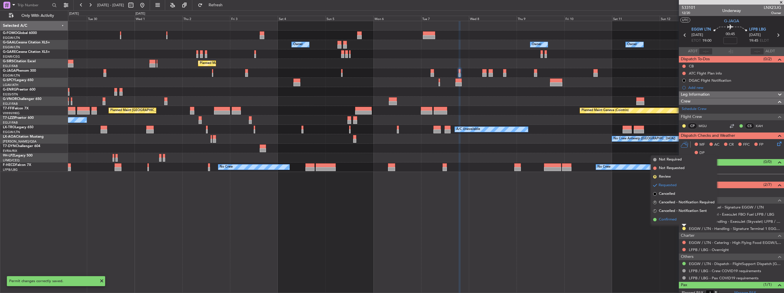
click at [672, 219] on span "Confirmed" at bounding box center [668, 220] width 18 height 6
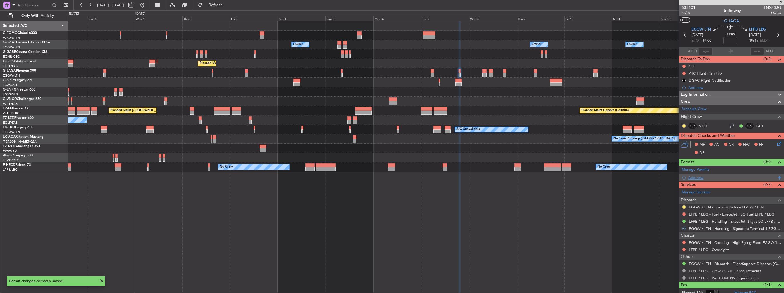
click at [696, 176] on div "Add new" at bounding box center [732, 177] width 88 height 5
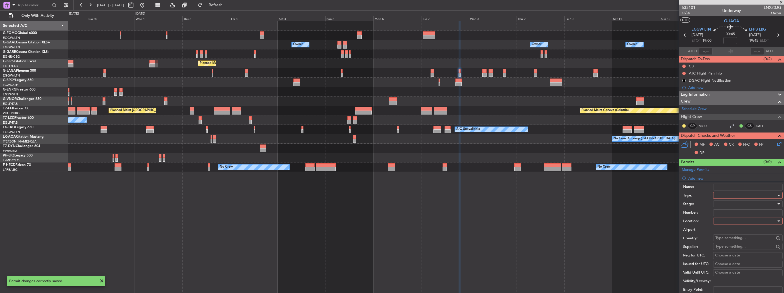
click at [729, 194] on div at bounding box center [745, 195] width 61 height 9
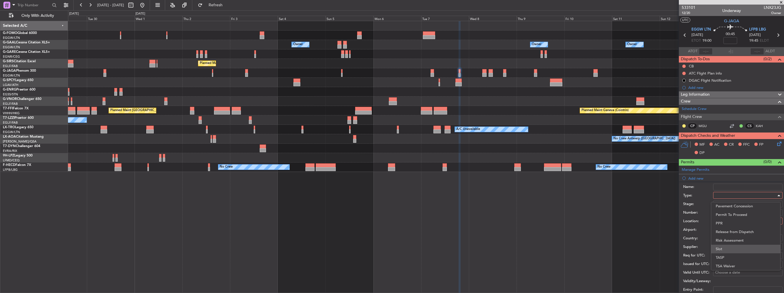
click at [729, 249] on span "Slot" at bounding box center [746, 249] width 60 height 9
click at [731, 219] on div at bounding box center [745, 221] width 61 height 9
click at [730, 231] on span "Departure" at bounding box center [746, 232] width 60 height 9
type input "EGGW / LTN"
click at [736, 205] on div at bounding box center [745, 204] width 61 height 9
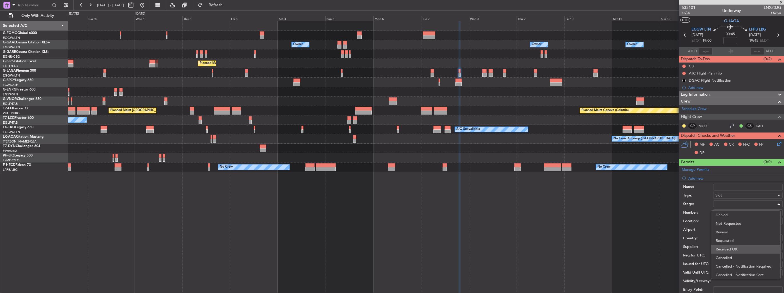
click at [734, 249] on span "Received OK" at bounding box center [746, 249] width 60 height 9
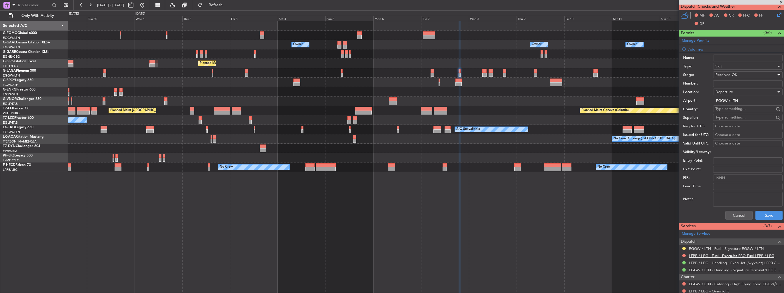
scroll to position [171, 0]
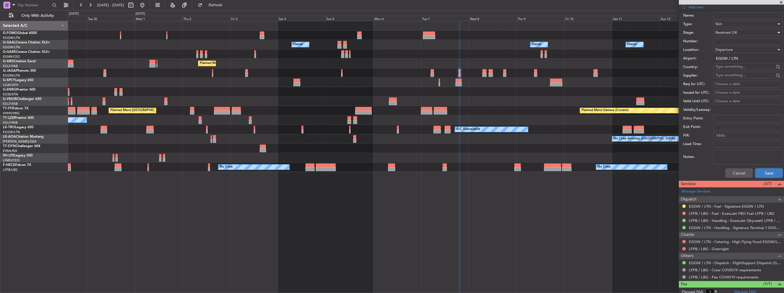
click at [765, 173] on button "Save" at bounding box center [768, 173] width 27 height 9
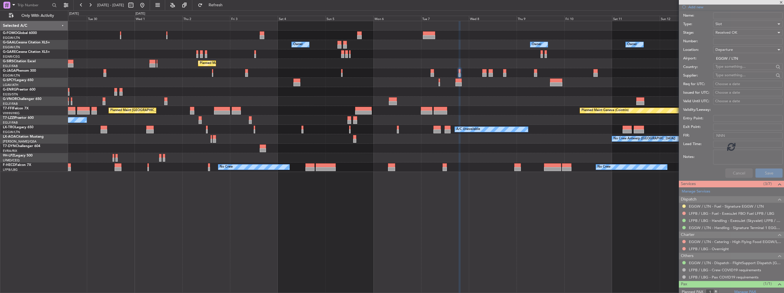
scroll to position [24, 0]
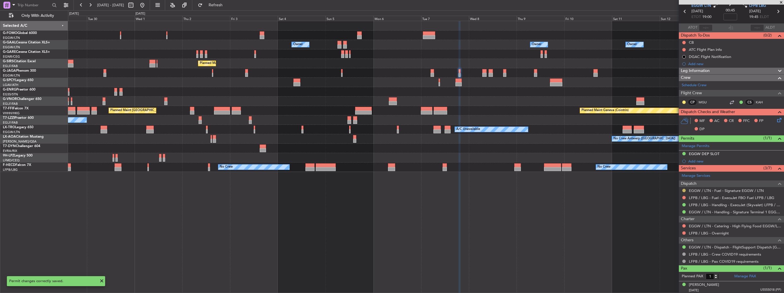
click at [684, 189] on button at bounding box center [683, 190] width 3 height 3
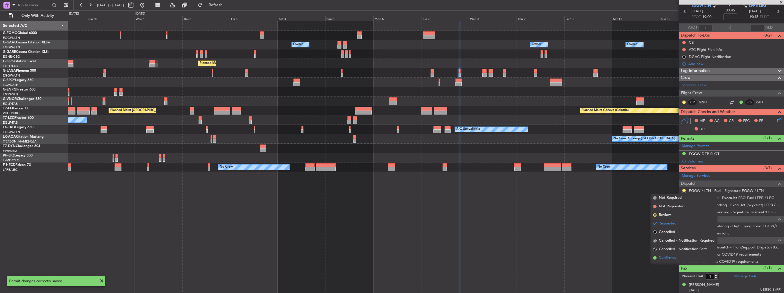
click at [670, 257] on span "Confirmed" at bounding box center [668, 258] width 18 height 6
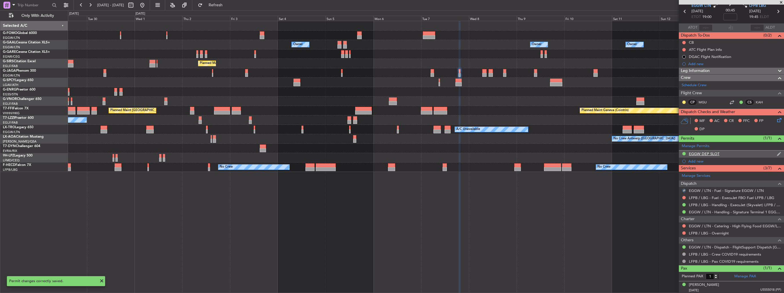
click at [771, 154] on div "EGGW DEP SLOT" at bounding box center [731, 154] width 105 height 7
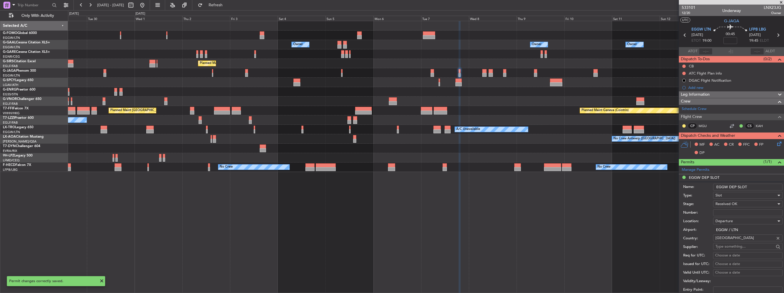
click at [755, 184] on input "EGGW DEP SLOT" at bounding box center [747, 187] width 69 height 7
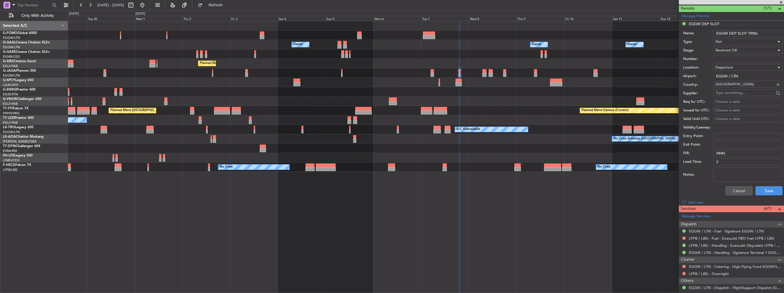
scroll to position [194, 0]
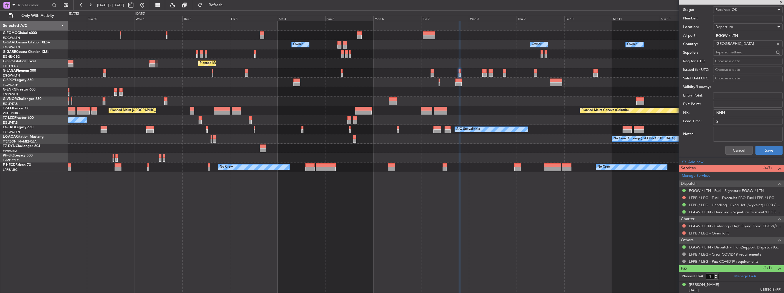
type input "EGGW DEP SLOT 1900z"
click at [758, 148] on button "Save" at bounding box center [768, 150] width 27 height 9
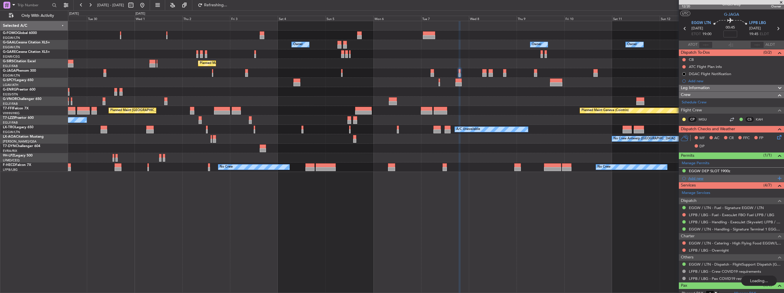
scroll to position [0, 0]
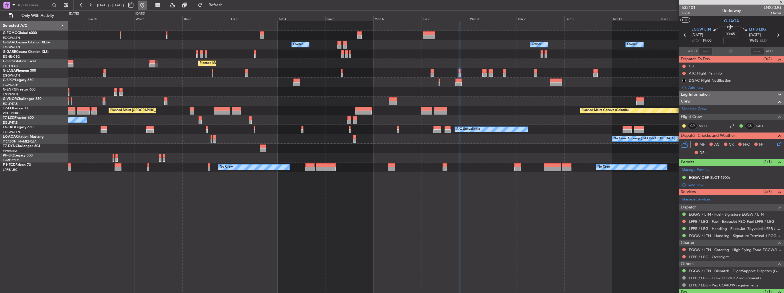
click at [147, 8] on button at bounding box center [142, 5] width 9 height 9
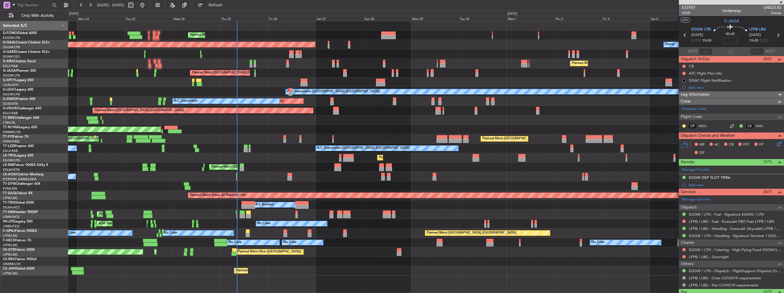
click at [297, 109] on div "Planned Maint London (Luton) Planned Maint Dusseldorf Owner Owner Planned Maint…" at bounding box center [426, 148] width 716 height 255
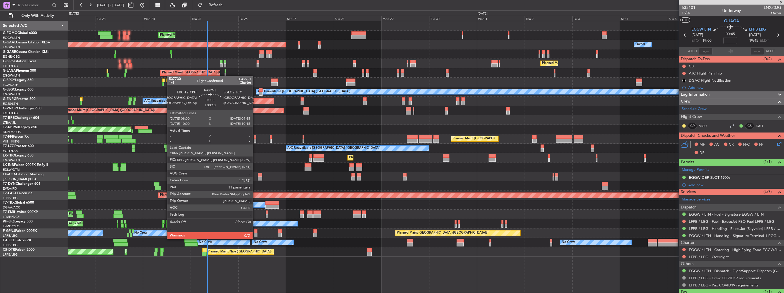
click at [255, 233] on div at bounding box center [256, 235] width 4 height 4
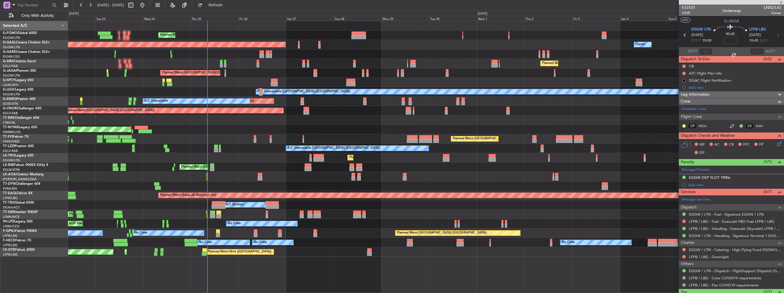
type input "+00:10"
type input "11"
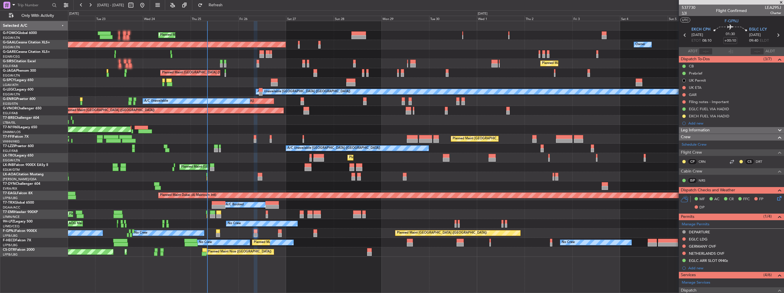
click at [683, 13] on span "1/4" at bounding box center [689, 13] width 14 height 5
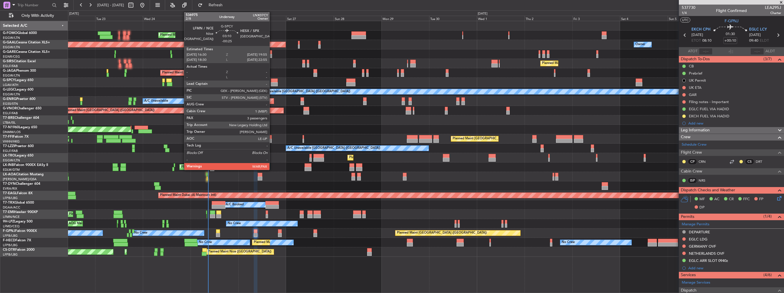
click at [272, 82] on div at bounding box center [274, 81] width 7 height 4
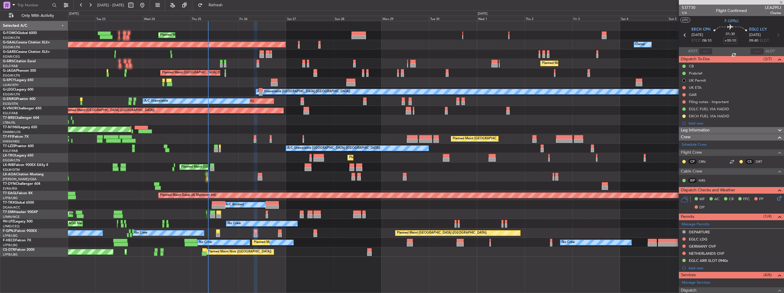
type input "-00:25"
type input "3"
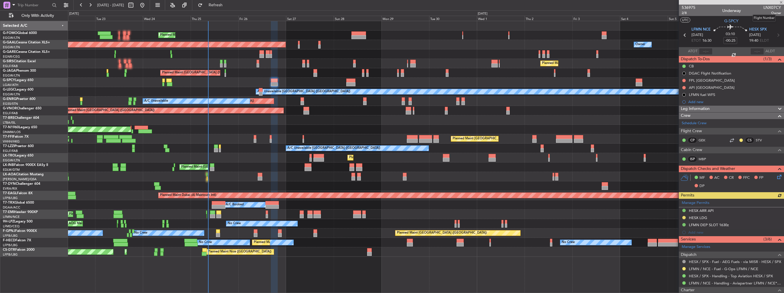
click at [763, 8] on span "LNX07CY" at bounding box center [772, 8] width 18 height 6
copy span "LNX07CY"
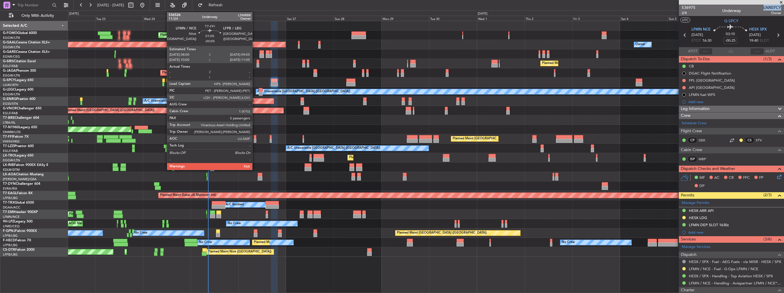
click at [255, 138] on div at bounding box center [255, 137] width 2 height 4
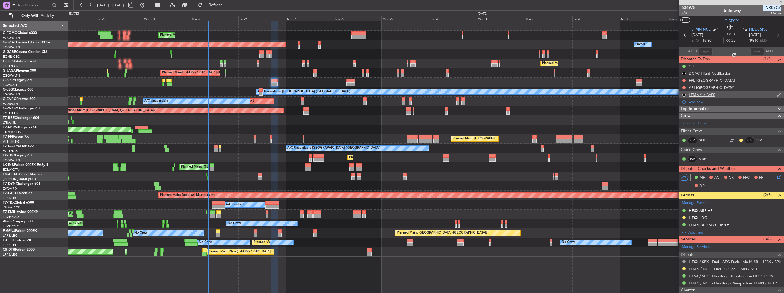
type input "-00:05"
type input "5"
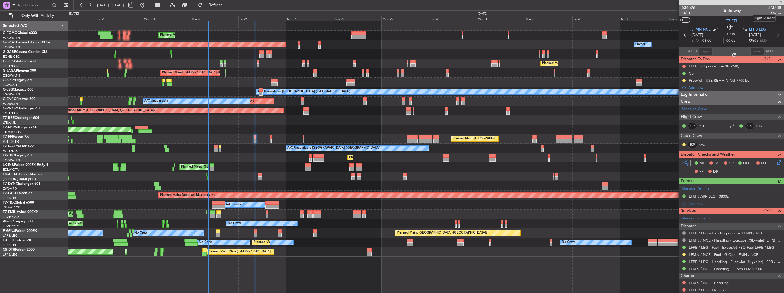
click at [768, 8] on span "LSM888" at bounding box center [773, 8] width 15 height 6
copy span "LSM888"
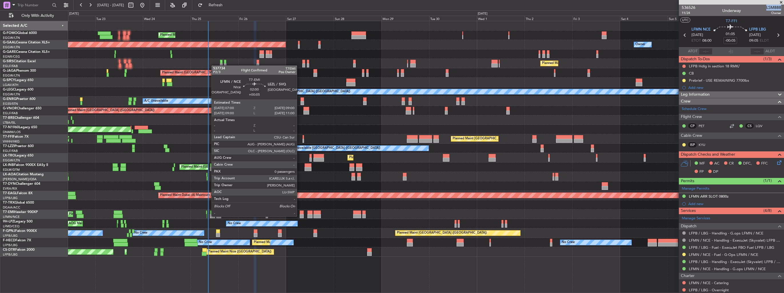
click at [300, 216] on div at bounding box center [302, 216] width 4 height 4
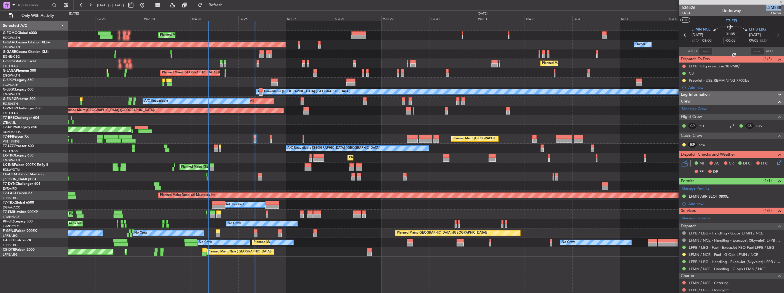
type input "+00:05"
type input "0"
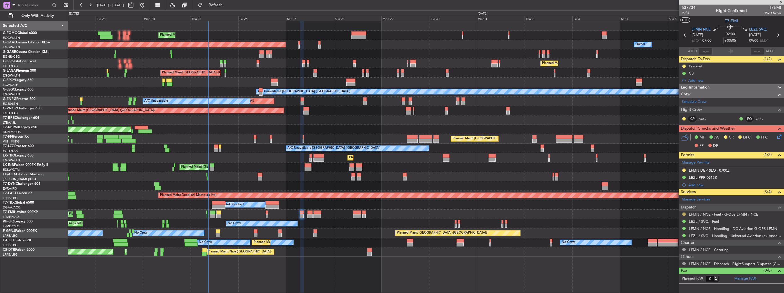
click at [684, 213] on button at bounding box center [683, 214] width 3 height 3
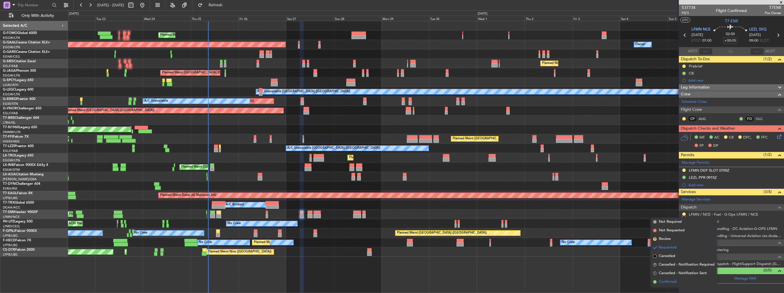
click at [667, 281] on span "Confirmed" at bounding box center [668, 282] width 18 height 6
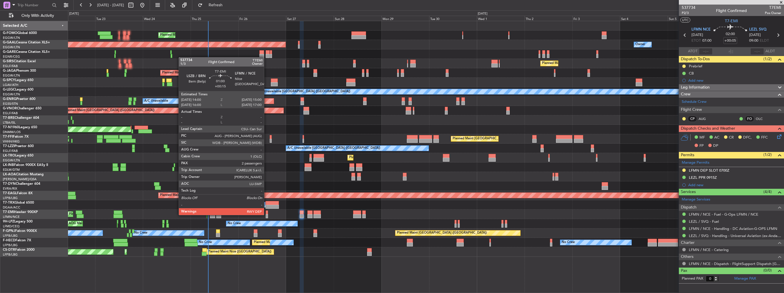
click at [267, 215] on div at bounding box center [267, 216] width 2 height 4
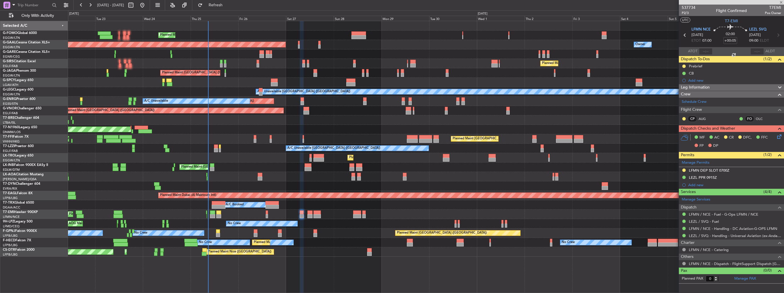
type input "+00:15"
type input "2"
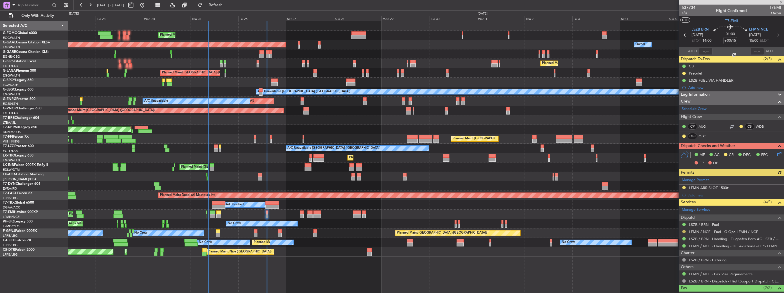
click at [684, 232] on button at bounding box center [683, 231] width 3 height 3
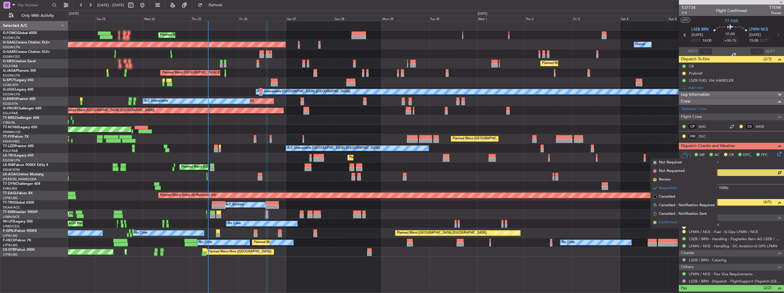
click at [667, 223] on span "Confirmed" at bounding box center [668, 223] width 18 height 6
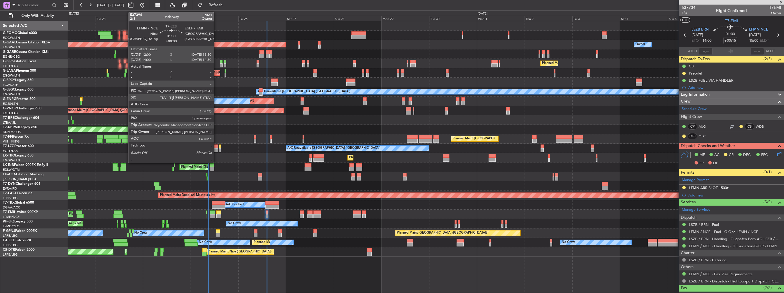
click at [216, 148] on div at bounding box center [216, 147] width 4 height 4
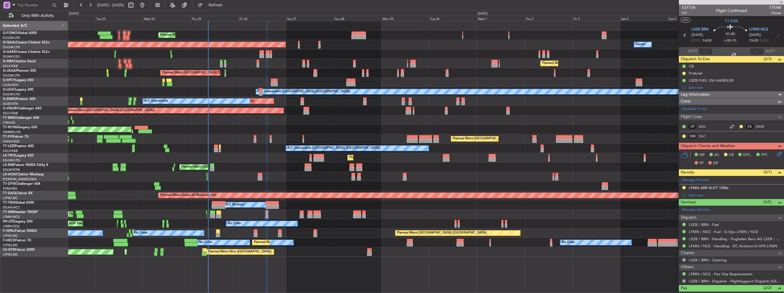
type input "3"
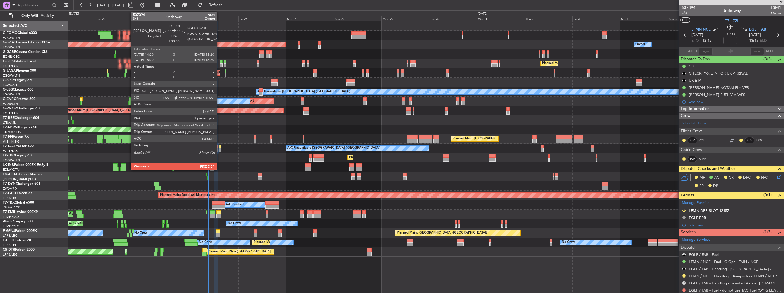
click at [219, 149] on div at bounding box center [220, 150] width 2 height 4
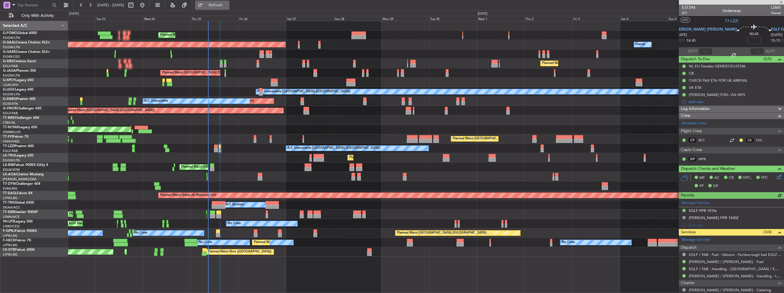
click at [228, 7] on span "Refresh" at bounding box center [216, 5] width 24 height 4
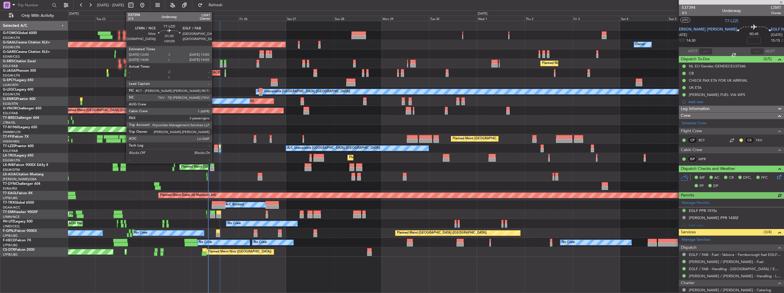
click at [214, 148] on div at bounding box center [216, 150] width 4 height 4
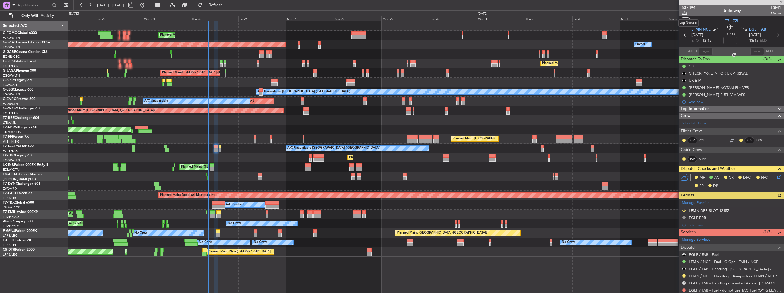
click at [682, 13] on span "2/3" at bounding box center [689, 13] width 14 height 5
click at [776, 175] on icon at bounding box center [778, 176] width 5 height 5
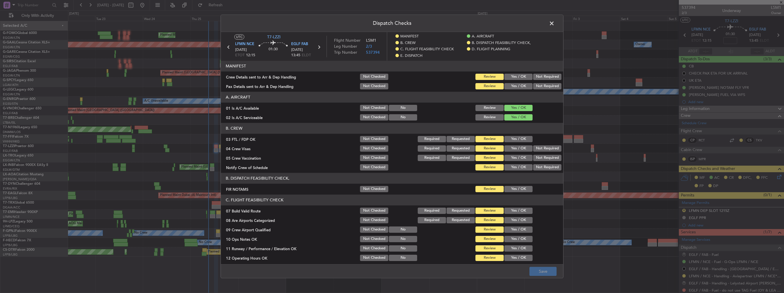
drag, startPoint x: 522, startPoint y: 78, endPoint x: 520, endPoint y: 86, distance: 8.8
click at [522, 78] on button "Yes / OK" at bounding box center [518, 77] width 28 height 6
click at [520, 86] on button "Yes / OK" at bounding box center [518, 86] width 28 height 6
click at [548, 271] on button "Save" at bounding box center [542, 271] width 27 height 9
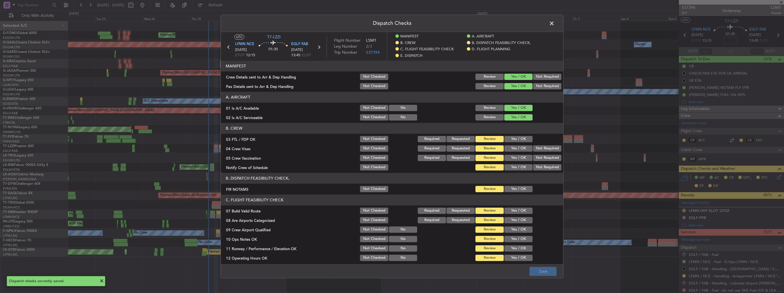
click at [555, 22] on span at bounding box center [555, 24] width 0 height 11
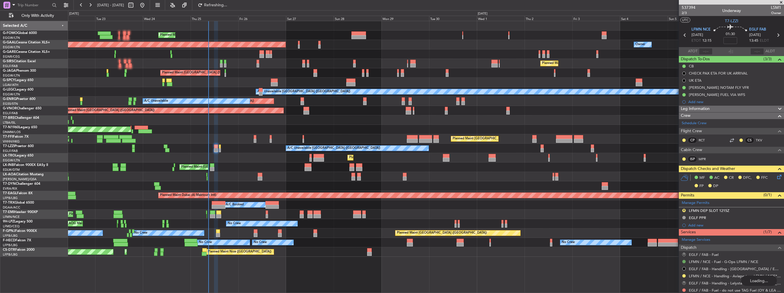
click at [683, 261] on button at bounding box center [683, 261] width 3 height 3
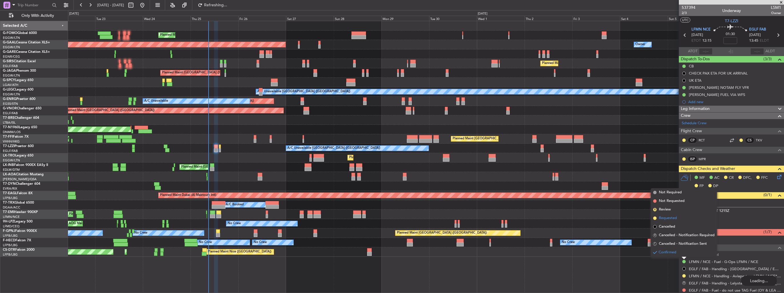
click at [669, 218] on span "Requested" at bounding box center [668, 218] width 18 height 6
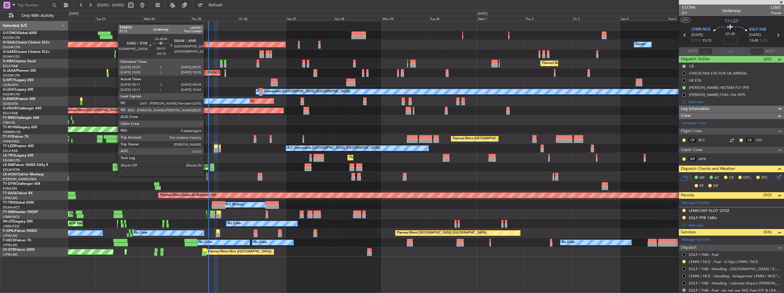
click at [206, 175] on div at bounding box center [206, 175] width 1 height 4
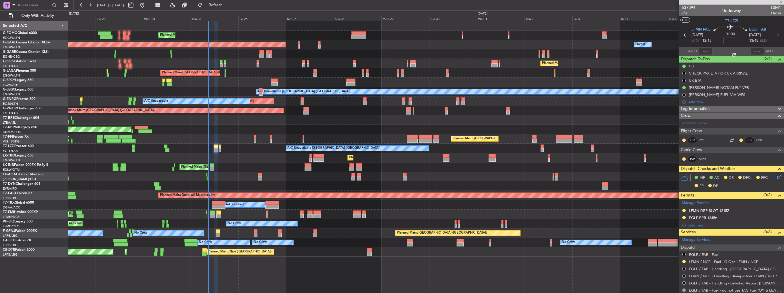
type input "-00:15"
type input "08:21"
type input "08:39"
type input "0"
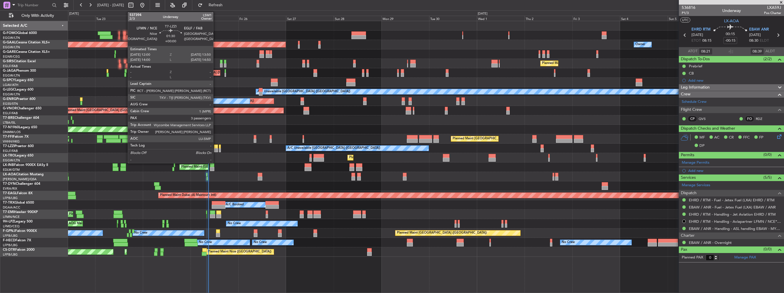
click at [216, 146] on div at bounding box center [216, 147] width 4 height 4
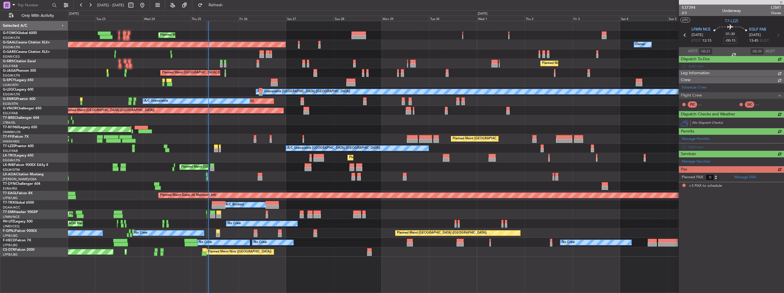
type input "3"
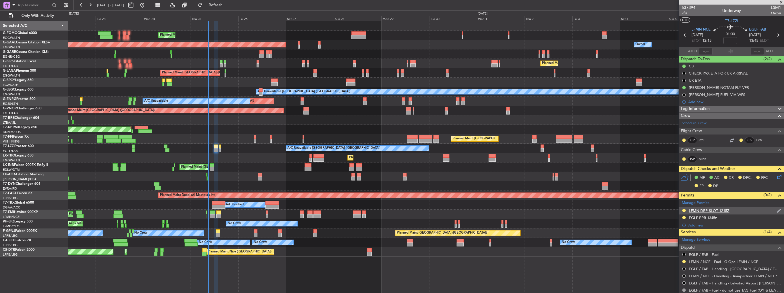
click at [771, 211] on div "LFMN DEP SLOT 1215Z" at bounding box center [731, 210] width 105 height 7
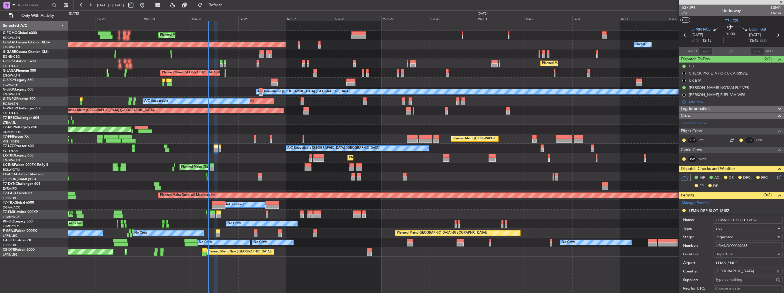
click at [760, 220] on input "LFMN DEP SLOT 1215Z" at bounding box center [747, 220] width 69 height 7
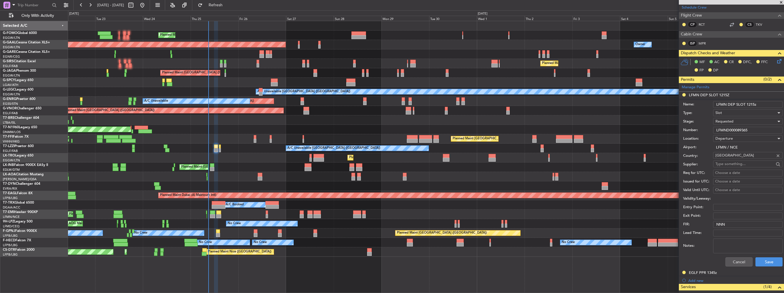
scroll to position [171, 0]
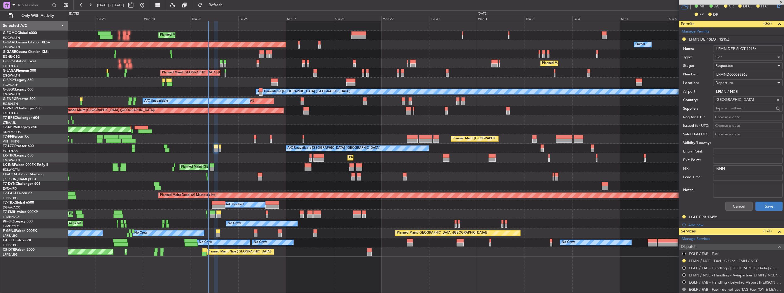
type input "LFMN DEP SLOT 1215z"
click at [761, 207] on button "Save" at bounding box center [768, 206] width 27 height 9
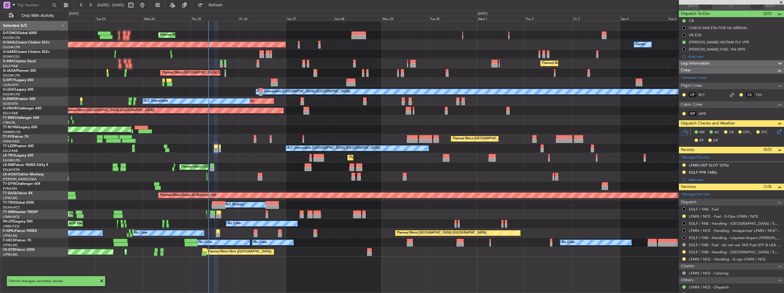
scroll to position [0, 0]
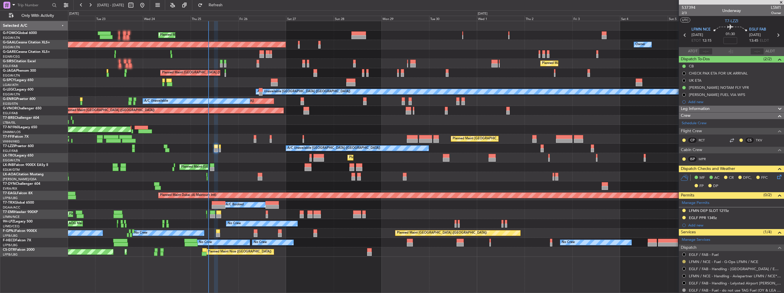
click at [685, 261] on button at bounding box center [683, 261] width 3 height 3
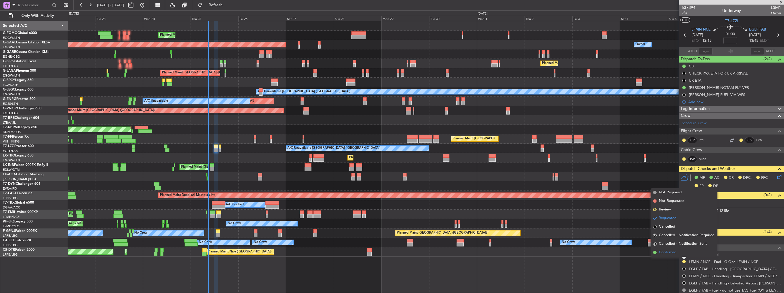
click at [671, 256] on li "Confirmed" at bounding box center [684, 252] width 66 height 9
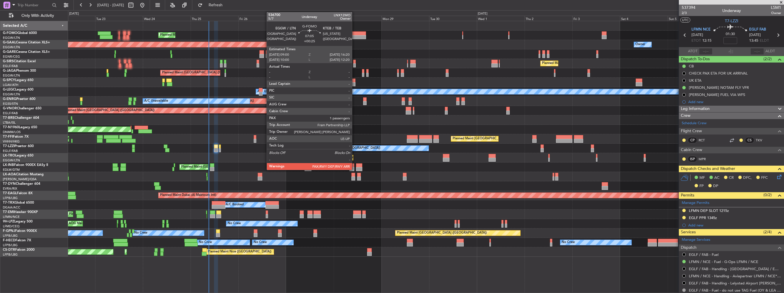
click at [355, 34] on div at bounding box center [358, 33] width 15 height 4
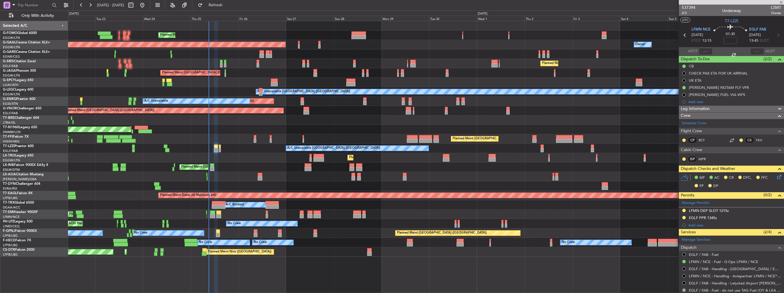
type input "+00:25"
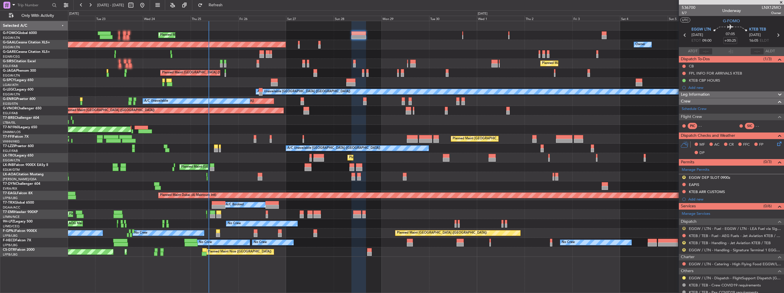
click at [684, 227] on button "R" at bounding box center [683, 228] width 3 height 3
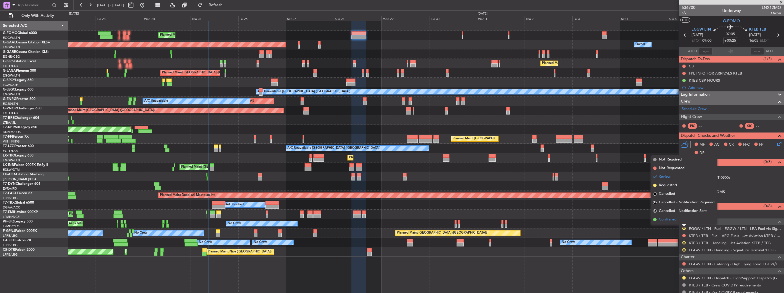
click at [673, 221] on span "Confirmed" at bounding box center [668, 220] width 18 height 6
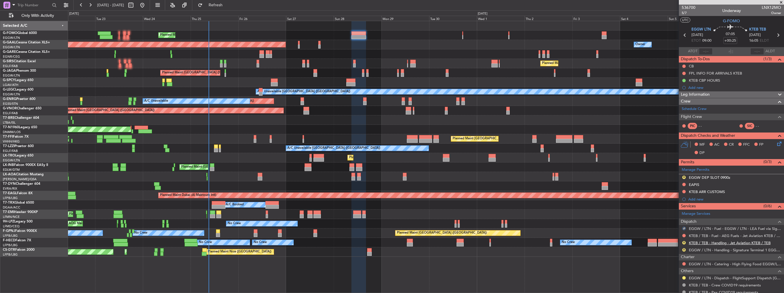
click at [704, 244] on link "KTEB / TEB - Handling - Jet Aviation KTEB / TEB" at bounding box center [730, 243] width 82 height 5
type input "1"
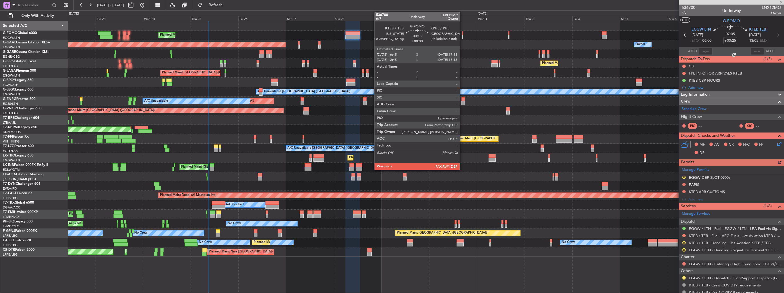
click at [462, 34] on div at bounding box center [462, 33] width 1 height 4
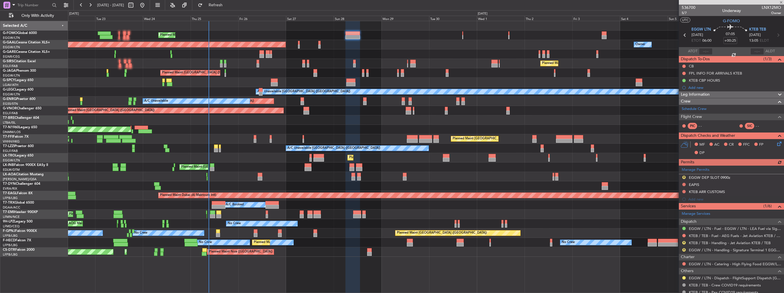
type input "2"
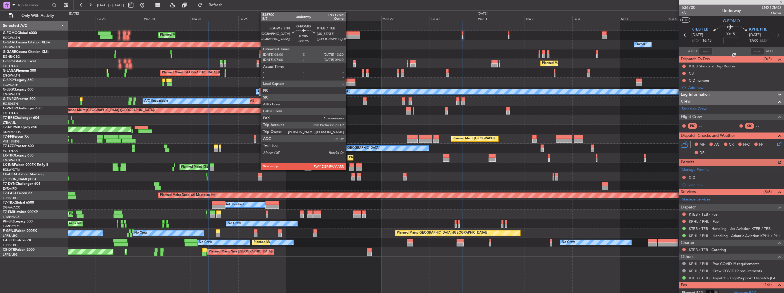
click at [349, 34] on div at bounding box center [352, 33] width 15 height 4
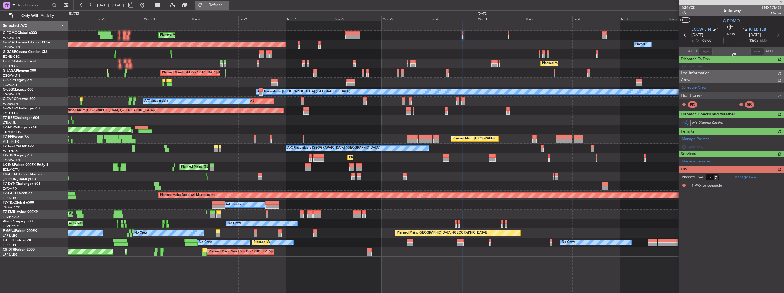
type input "+00:25"
type input "1"
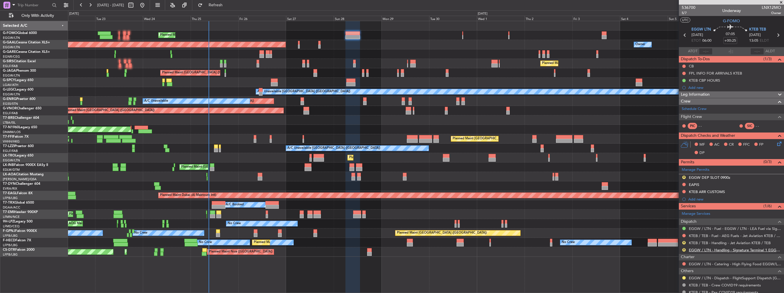
click at [716, 251] on link "EGGW / LTN - Handling - Signature Terminal 1 EGGW / LTN" at bounding box center [735, 250] width 92 height 5
click at [777, 175] on img at bounding box center [779, 177] width 4 height 5
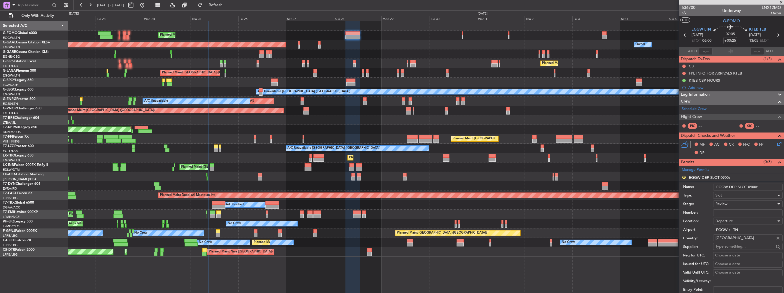
click at [752, 187] on input "EGGW DEP SLOT 0900z" at bounding box center [747, 187] width 69 height 7
type input "EGGW DEP SLOT 0600z"
click at [739, 203] on div "Review" at bounding box center [745, 204] width 61 height 9
click at [733, 241] on span "Requested" at bounding box center [746, 241] width 60 height 9
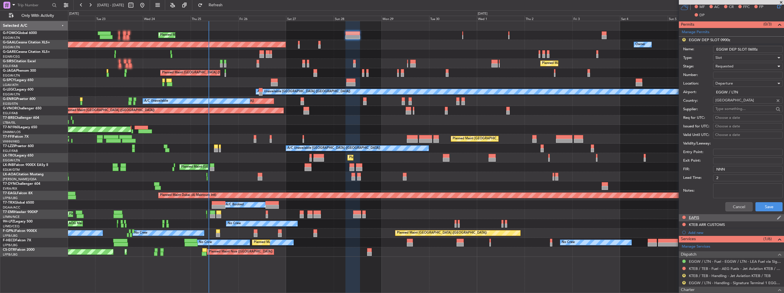
scroll to position [143, 0]
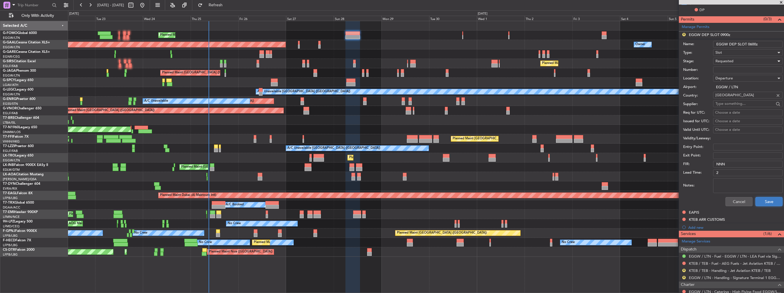
click at [762, 198] on button "Save" at bounding box center [768, 201] width 27 height 9
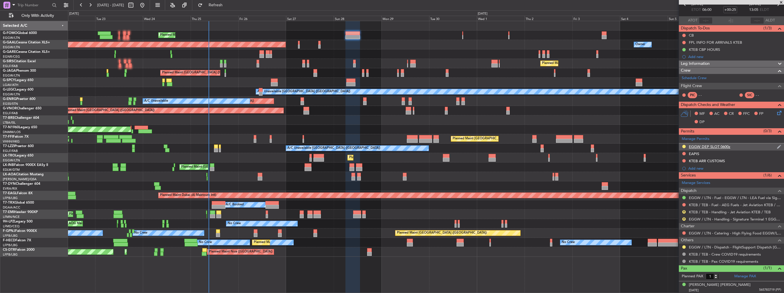
scroll to position [0, 0]
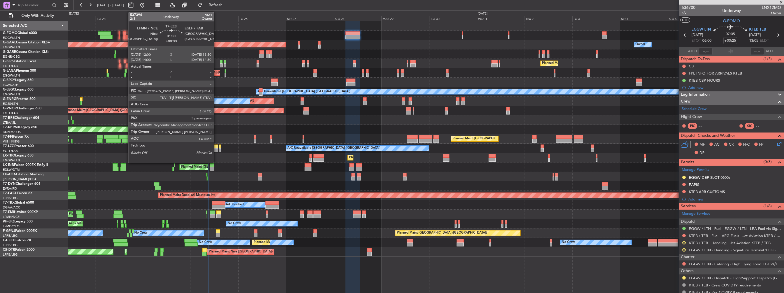
click at [216, 148] on div at bounding box center [216, 150] width 4 height 4
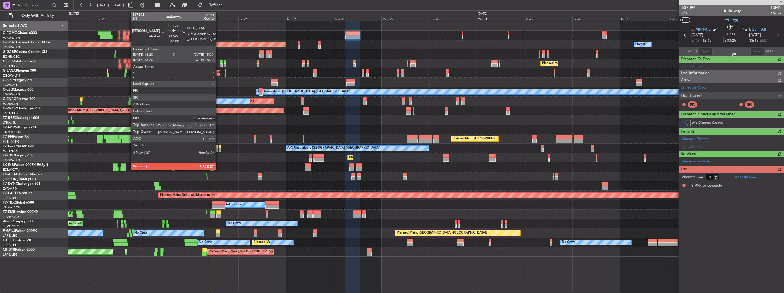
type input "3"
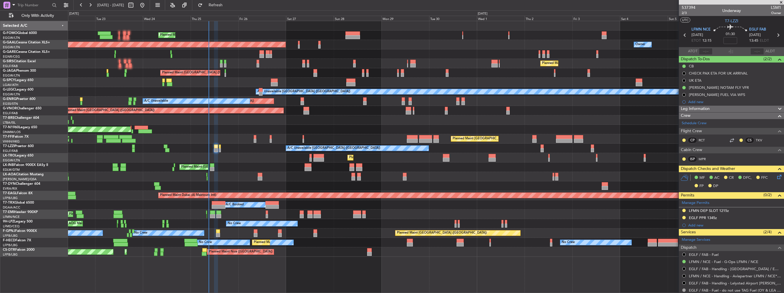
click at [573, 160] on div "Planned Maint [GEOGRAPHIC_DATA] ([GEOGRAPHIC_DATA]) A/C Unavailable" at bounding box center [426, 157] width 716 height 9
click at [777, 218] on img at bounding box center [779, 217] width 4 height 5
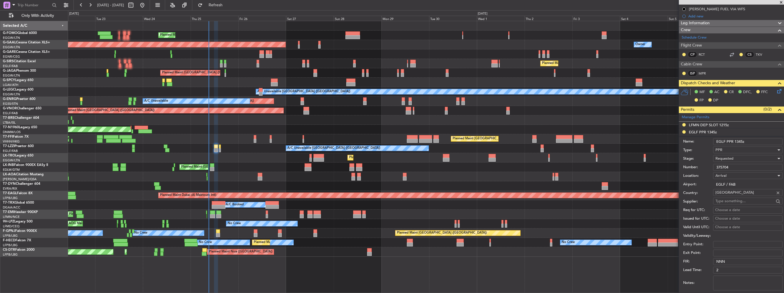
scroll to position [114, 0]
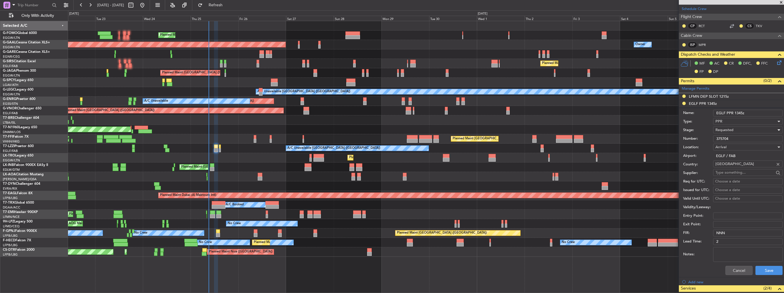
click at [729, 129] on span "Requested" at bounding box center [724, 129] width 18 height 5
click at [737, 170] on span "Received OK" at bounding box center [746, 173] width 60 height 9
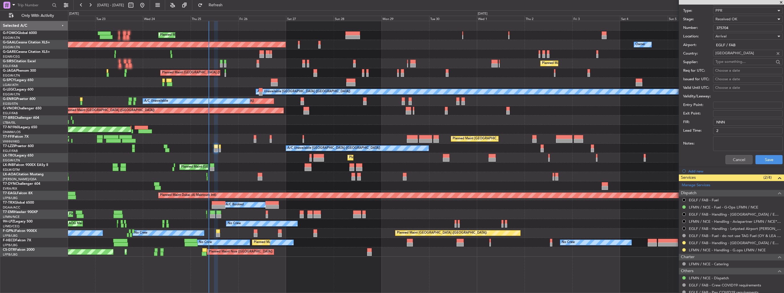
scroll to position [229, 0]
click at [683, 239] on button at bounding box center [683, 239] width 3 height 3
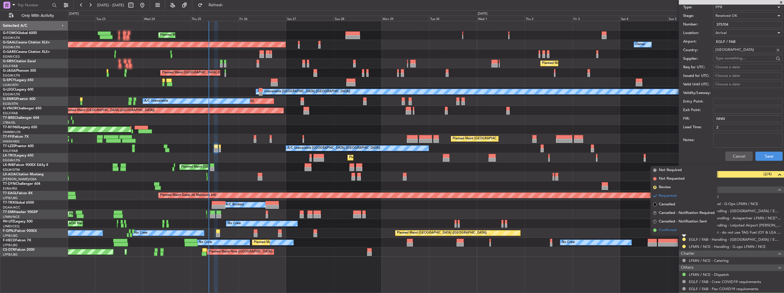
click at [673, 233] on span "Confirmed" at bounding box center [668, 230] width 18 height 6
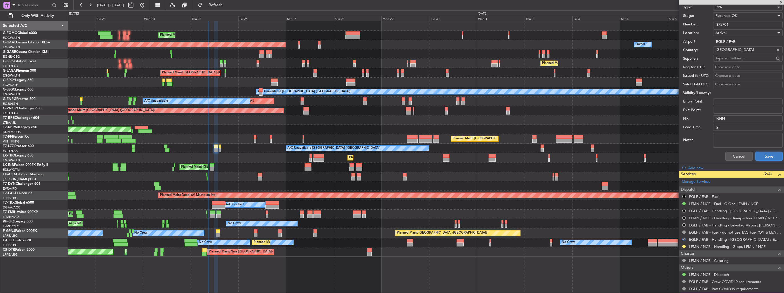
click at [764, 153] on button "Save" at bounding box center [768, 156] width 27 height 9
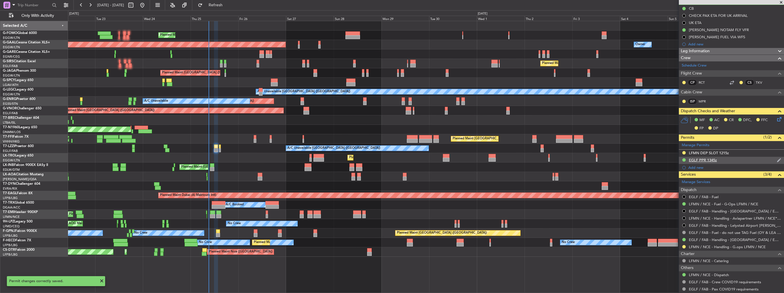
scroll to position [0, 0]
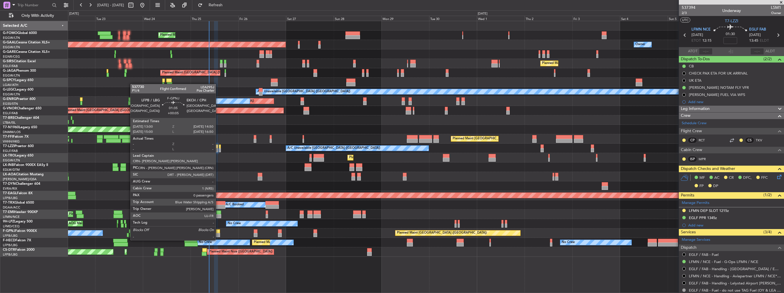
click at [218, 235] on div at bounding box center [218, 235] width 4 height 4
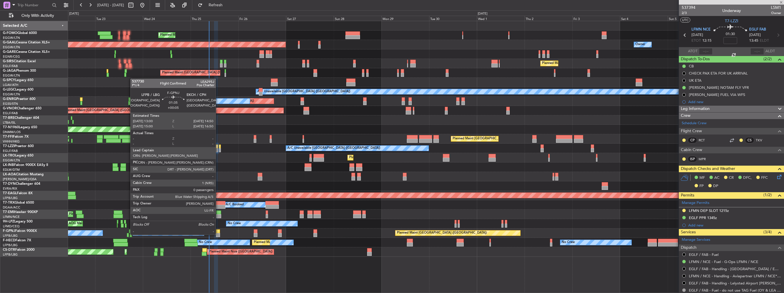
type input "+00:05"
type input "0"
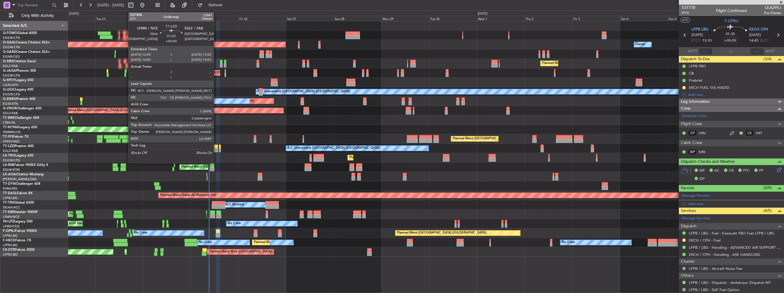
click at [216, 147] on div at bounding box center [216, 147] width 4 height 4
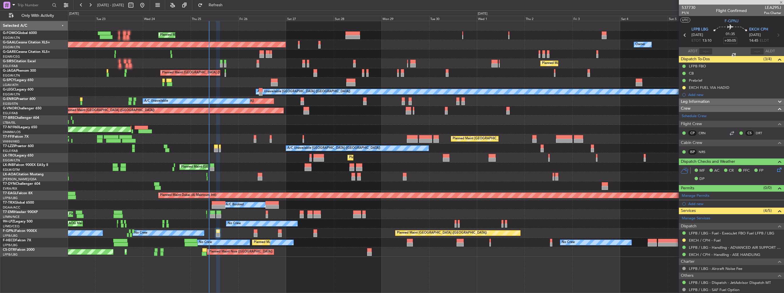
type input "3"
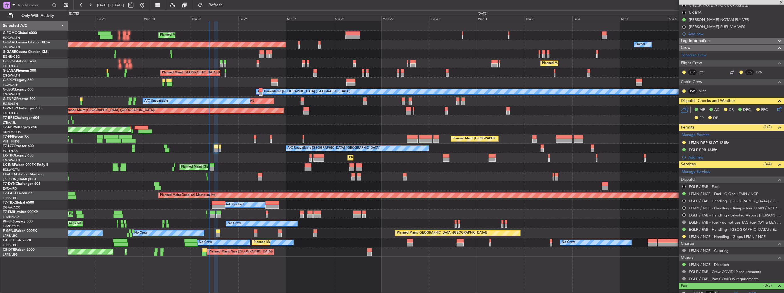
scroll to position [111, 0]
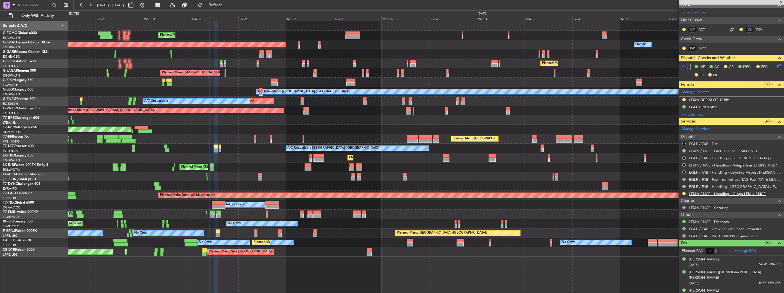
click at [733, 193] on link "LFMN / NCE - Handling - G.ops LFMN / NCE" at bounding box center [727, 193] width 77 height 5
click at [711, 165] on link "LFMN / NCE - Handling - Aviapartner LFMN / NCE*****MY HANDLING****" at bounding box center [735, 165] width 92 height 5
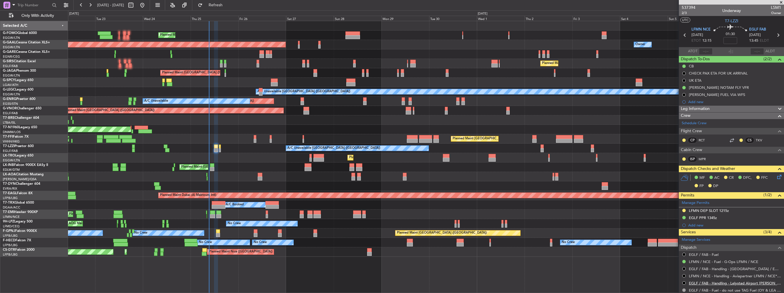
scroll to position [86, 0]
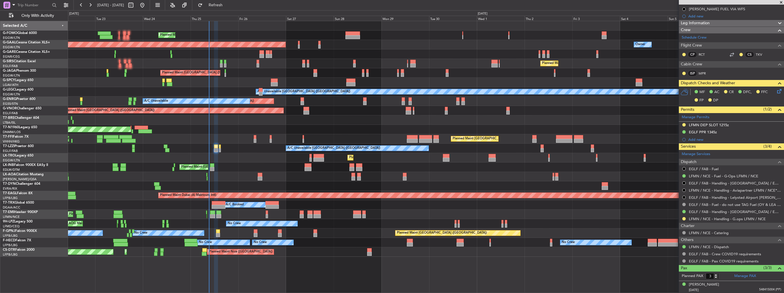
click at [683, 220] on div at bounding box center [684, 219] width 5 height 5
click at [683, 219] on button at bounding box center [683, 218] width 3 height 3
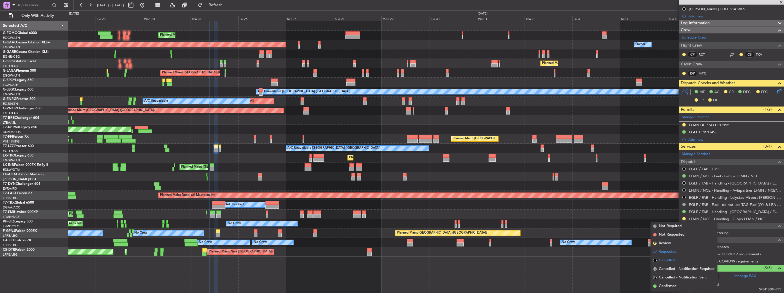
click at [669, 261] on span "Cancelled" at bounding box center [667, 261] width 16 height 6
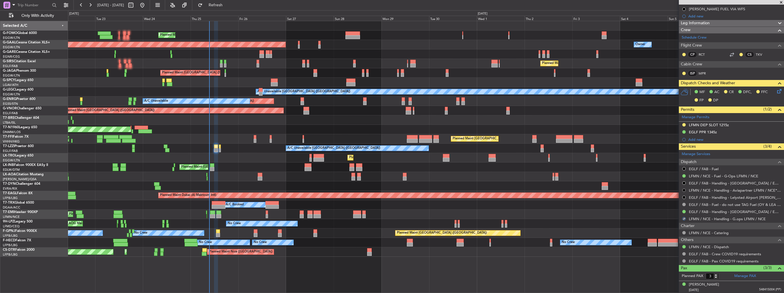
click at [683, 190] on button at bounding box center [683, 190] width 3 height 3
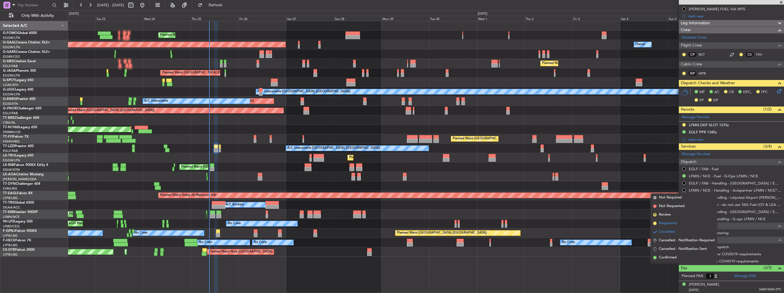
click at [671, 221] on span "Requested" at bounding box center [668, 224] width 18 height 6
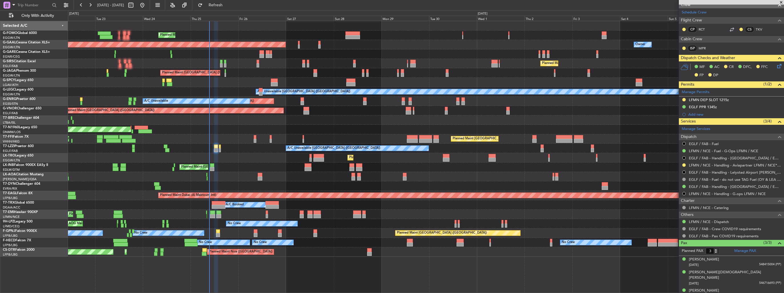
scroll to position [0, 0]
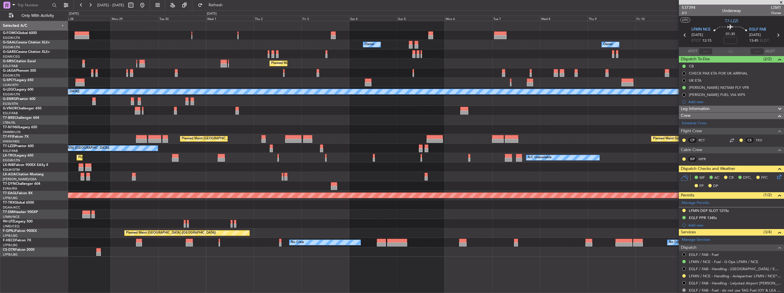
click at [284, 63] on div "Planned Maint [GEOGRAPHIC_DATA] ([GEOGRAPHIC_DATA]) Owner Owner Owner Owner Own…" at bounding box center [426, 139] width 716 height 236
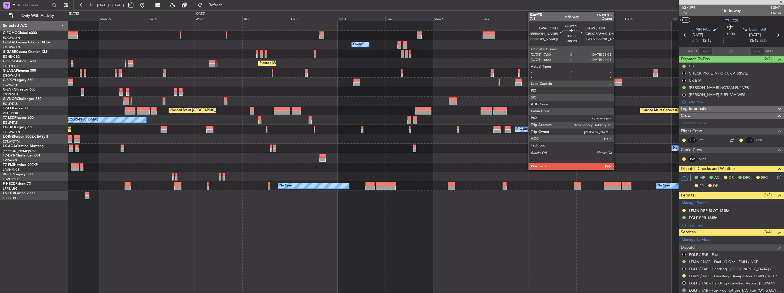
click at [616, 83] on div at bounding box center [616, 84] width 12 height 4
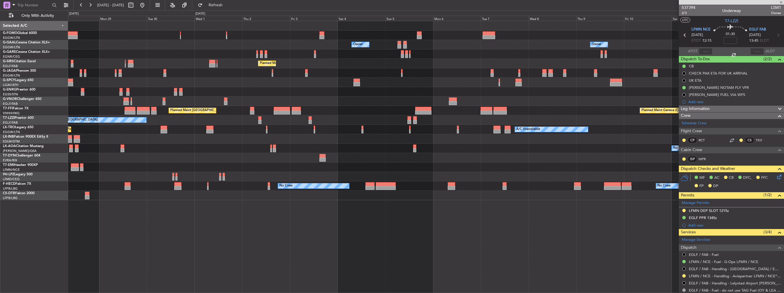
type input "+00:20"
type input "2"
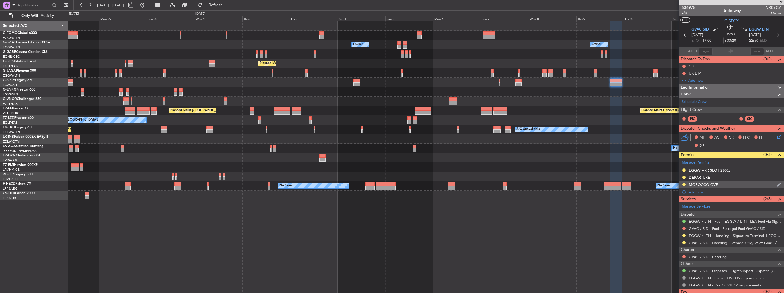
click at [777, 184] on img at bounding box center [779, 184] width 4 height 5
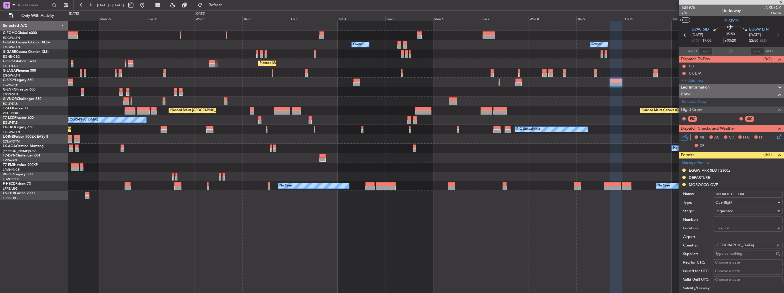
click at [748, 217] on input "Number:" at bounding box center [747, 220] width 69 height 7
paste input "S/9692/09/2025"
type input "S/9692/09/2025"
click at [747, 211] on div "Requested" at bounding box center [745, 211] width 61 height 9
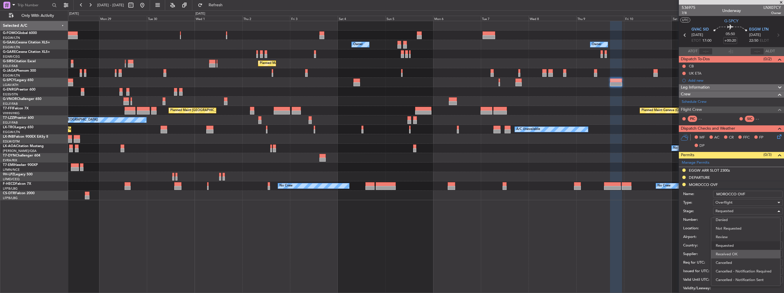
click at [745, 255] on span "Received OK" at bounding box center [746, 254] width 60 height 9
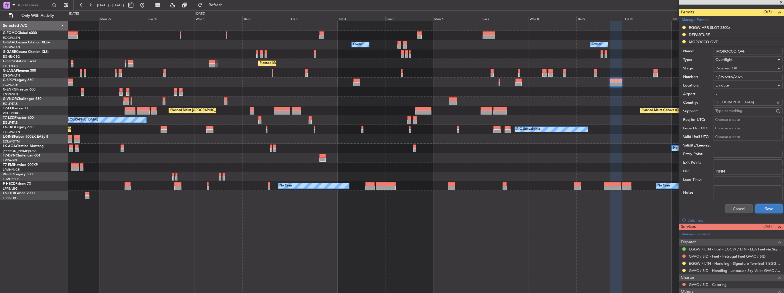
click at [759, 206] on button "Save" at bounding box center [768, 208] width 27 height 9
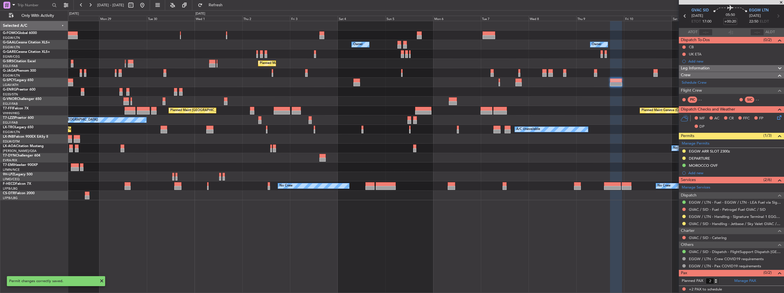
scroll to position [18, 0]
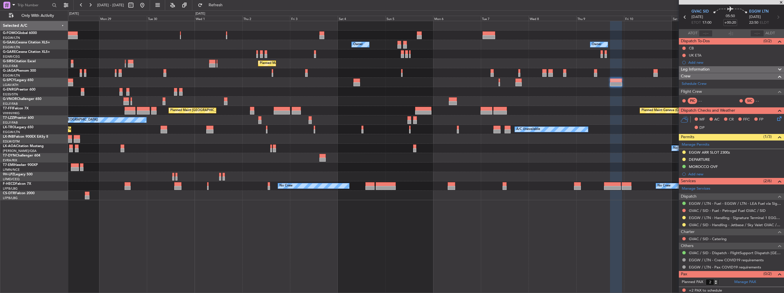
click at [399, 68] on div "Planned Maint [GEOGRAPHIC_DATA] ([GEOGRAPHIC_DATA])" at bounding box center [426, 63] width 716 height 9
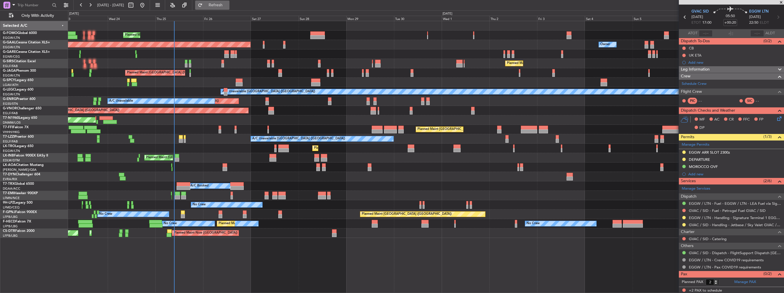
click at [228, 4] on span "Refresh" at bounding box center [216, 5] width 24 height 4
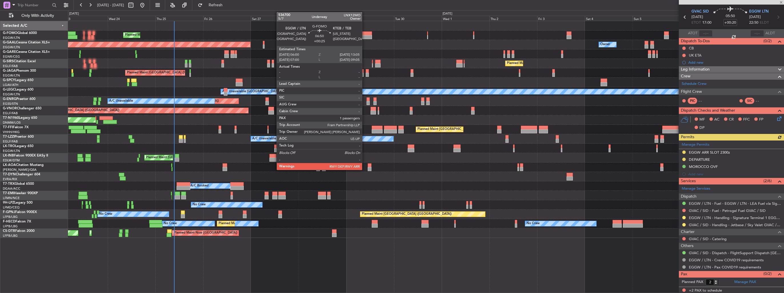
click at [365, 35] on div at bounding box center [365, 37] width 14 height 4
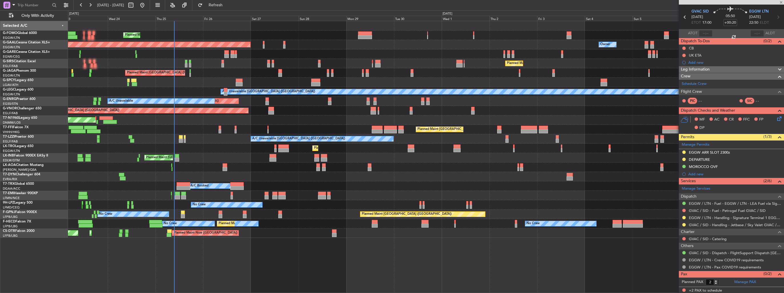
type input "+00:25"
type input "1"
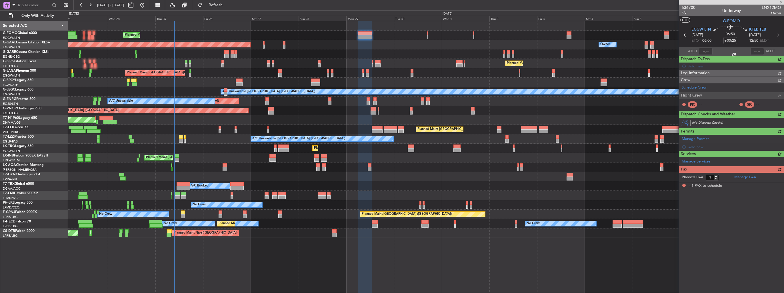
scroll to position [0, 0]
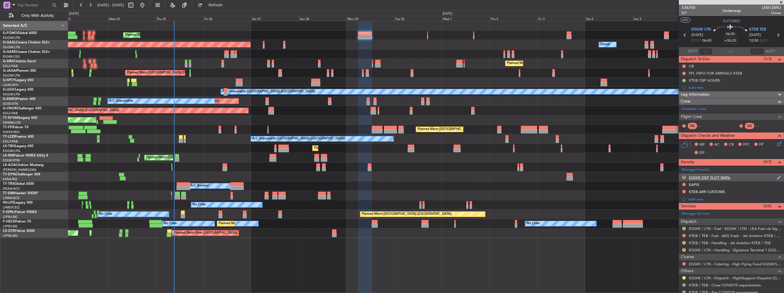
click at [684, 176] on button "R" at bounding box center [683, 177] width 3 height 3
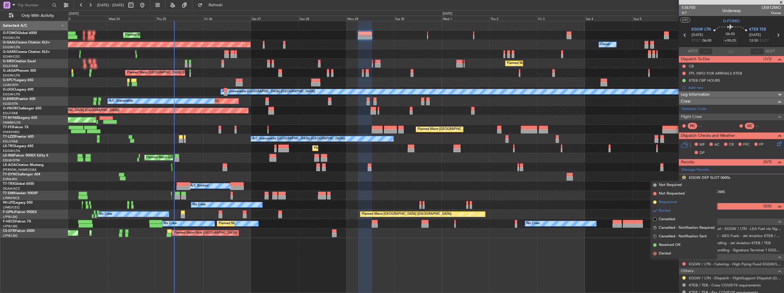
click at [672, 204] on span "Requested" at bounding box center [668, 202] width 18 height 6
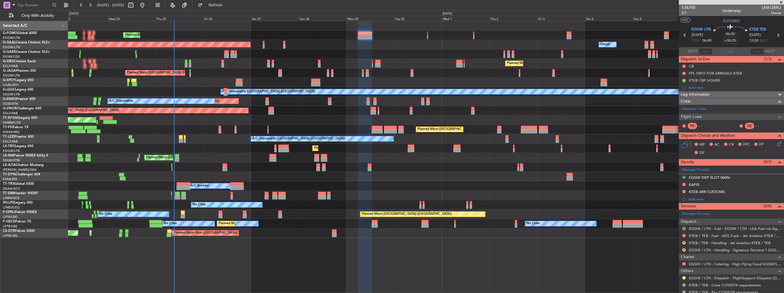
click at [684, 227] on button "R" at bounding box center [683, 228] width 3 height 3
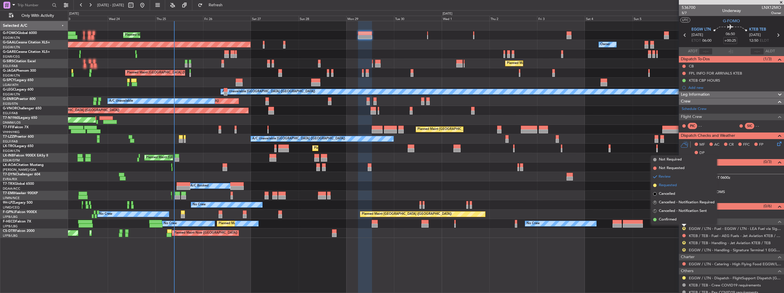
click at [669, 187] on span "Requested" at bounding box center [668, 186] width 18 height 6
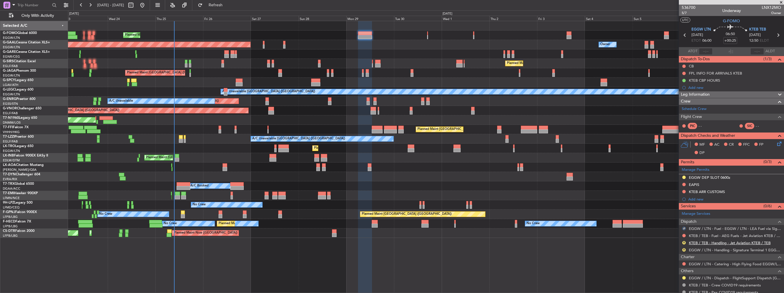
click at [700, 242] on link "KTEB / TEB - Handling - Jet Aviation KTEB / TEB" at bounding box center [730, 243] width 82 height 5
click at [683, 229] on button at bounding box center [683, 228] width 3 height 3
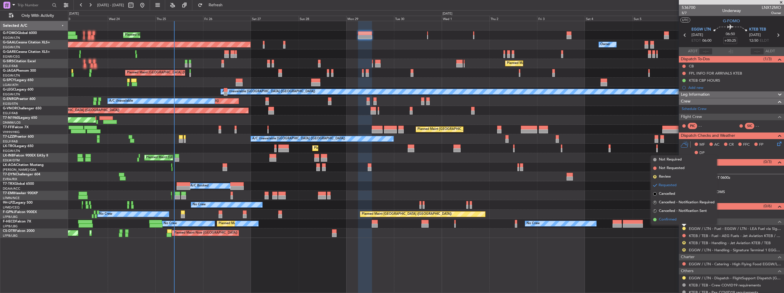
click at [664, 219] on span "Confirmed" at bounding box center [668, 220] width 18 height 6
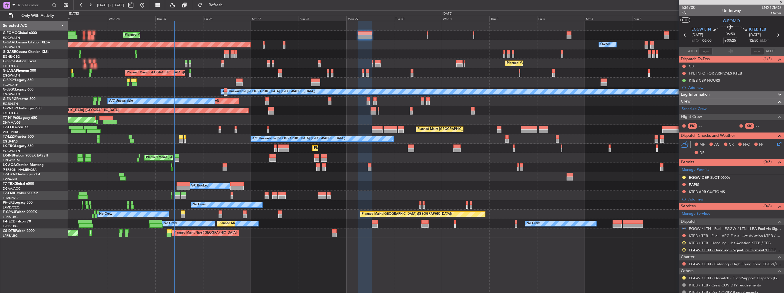
click at [702, 250] on link "EGGW / LTN - Handling - Signature Terminal 1 EGGW / LTN" at bounding box center [735, 250] width 92 height 5
drag, startPoint x: 229, startPoint y: 3, endPoint x: 232, endPoint y: 4, distance: 3.0
click at [228, 3] on span "Refresh" at bounding box center [216, 5] width 24 height 4
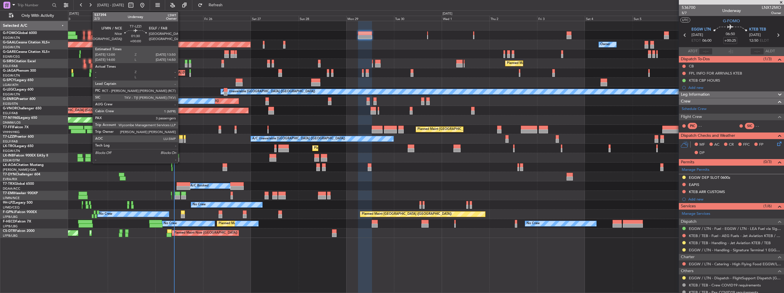
click at [181, 139] on div at bounding box center [181, 141] width 4 height 4
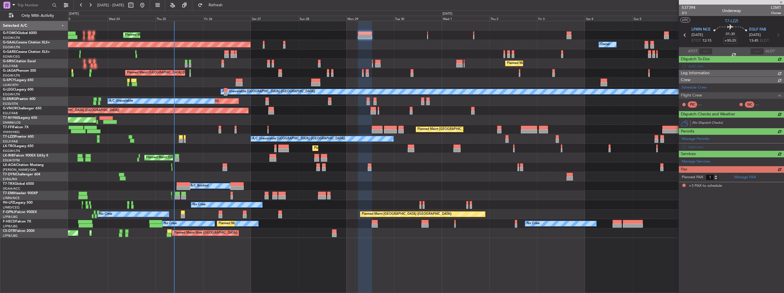
type input "3"
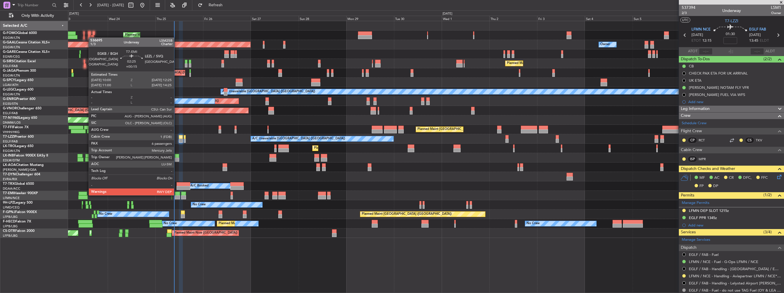
click at [177, 195] on div at bounding box center [177, 194] width 5 height 4
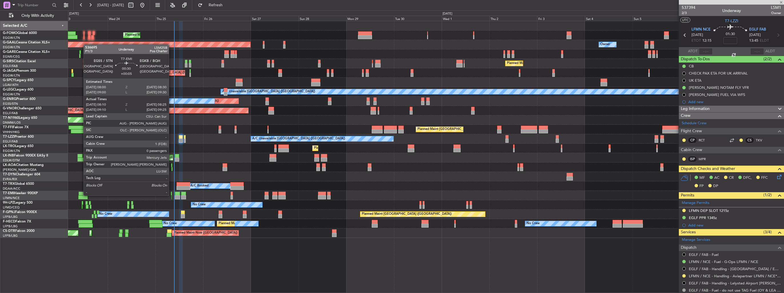
type input "+00:15"
type input "6"
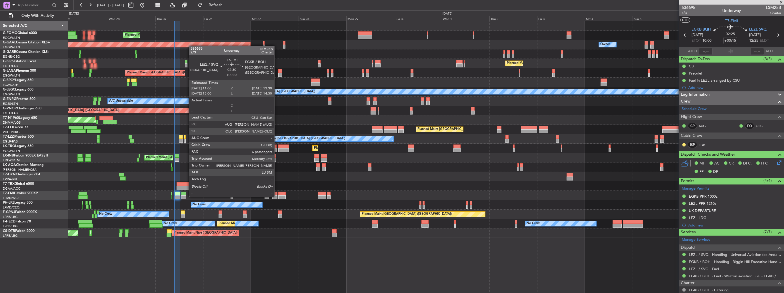
click at [277, 196] on div at bounding box center [274, 197] width 5 height 4
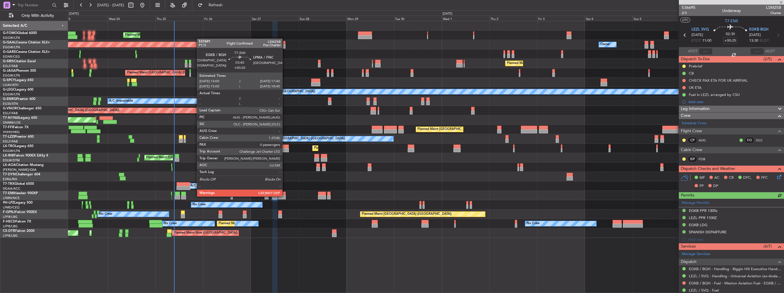
click at [285, 196] on div at bounding box center [281, 197] width 7 height 4
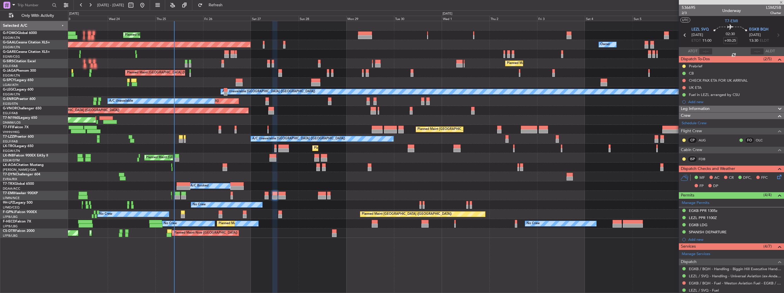
type input "+00:20"
type input "0"
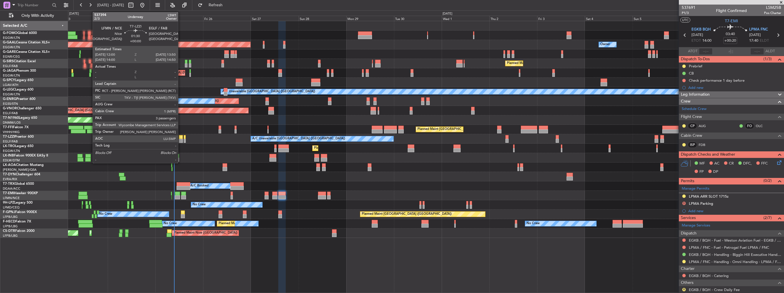
click at [181, 140] on div at bounding box center [181, 141] width 4 height 4
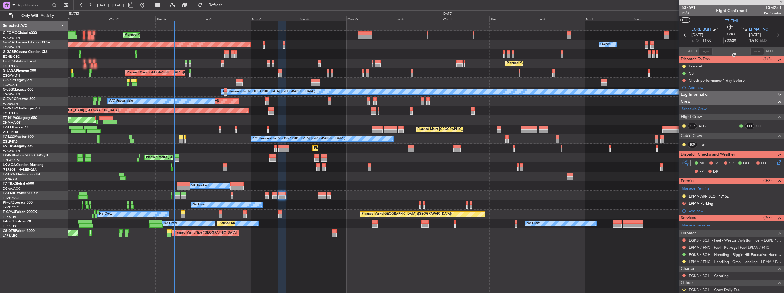
type input "3"
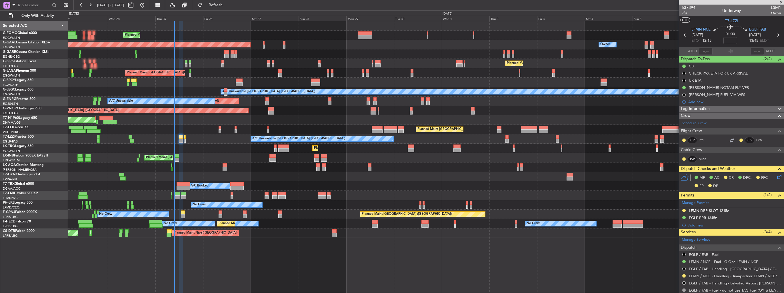
scroll to position [111, 0]
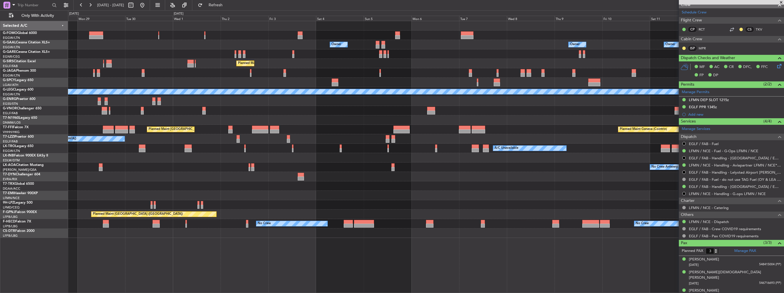
click at [271, 148] on div "Owner Owner Owner Owner Owner No Crew Planned [GEOGRAPHIC_DATA] Planned Maint […" at bounding box center [426, 129] width 716 height 217
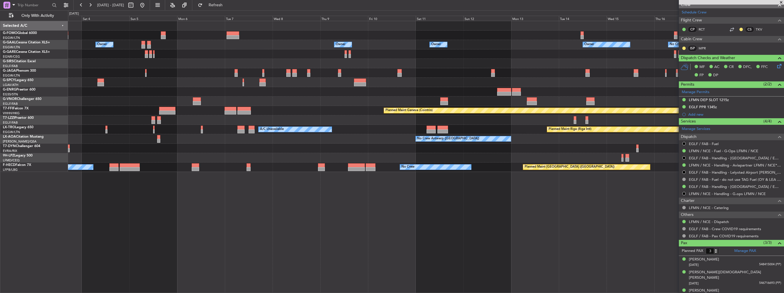
click at [208, 158] on div "Owner Owner Owner Owner Owner No Crew Owner Planned Maint [GEOGRAPHIC_DATA] ([G…" at bounding box center [426, 96] width 716 height 151
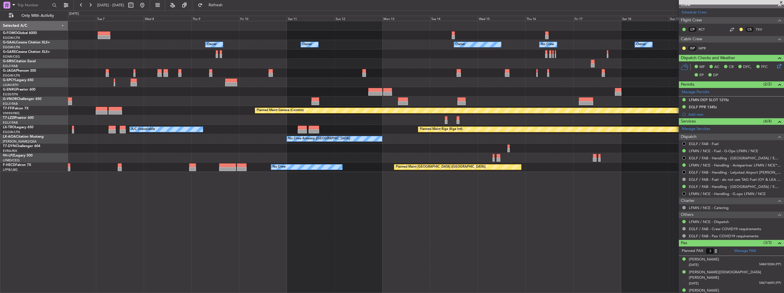
click at [84, 133] on div "Owner Owner Owner Owner No Crew Owner Owner Planned Maint [GEOGRAPHIC_DATA] ([G…" at bounding box center [426, 96] width 716 height 151
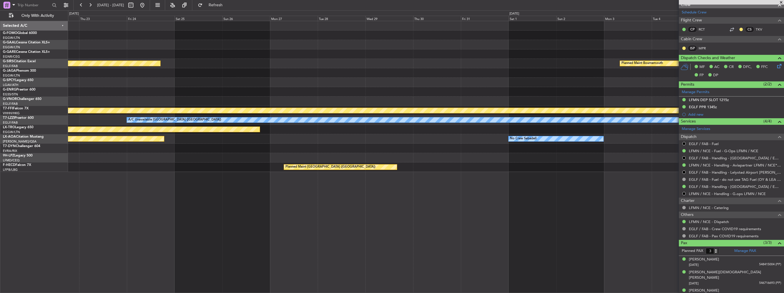
click at [101, 159] on div "Planned Maint Oxford ([GEOGRAPHIC_DATA]) Planned Maint [GEOGRAPHIC_DATA] Planne…" at bounding box center [426, 96] width 716 height 151
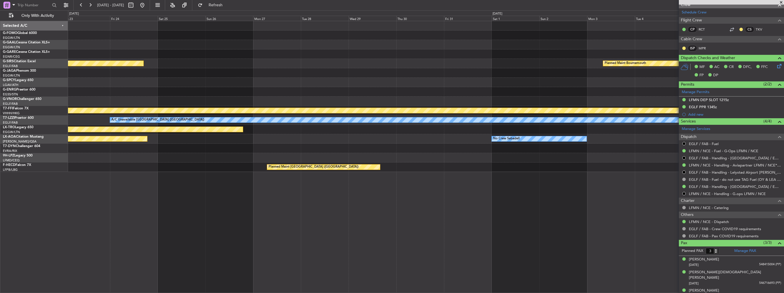
click at [99, 153] on div "Planned Maint Oxford ([GEOGRAPHIC_DATA]) Planned Maint [GEOGRAPHIC_DATA] Planne…" at bounding box center [426, 96] width 716 height 151
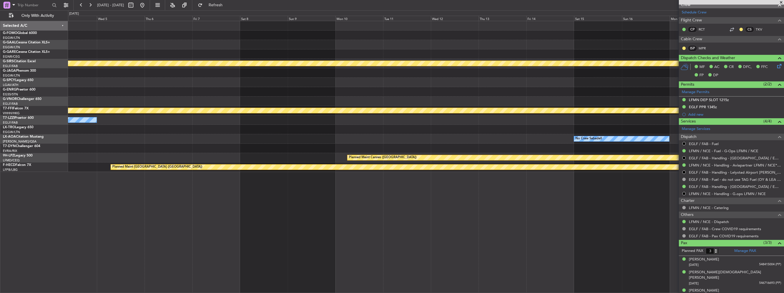
click at [32, 133] on div "Planned Maint Bournemouth Planned Maint [GEOGRAPHIC_DATA] Planned Maint Geneva …" at bounding box center [392, 151] width 784 height 283
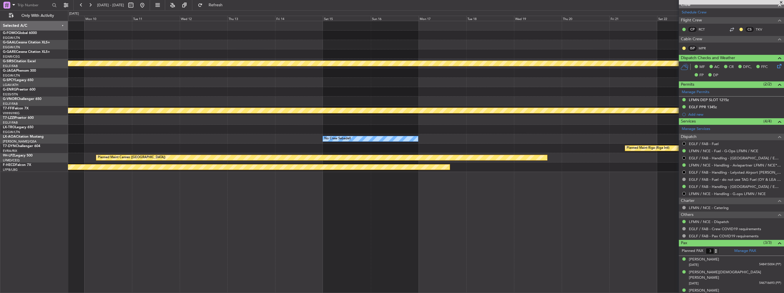
click at [69, 136] on div "Planned Maint Bournemouth Planned Maint [GEOGRAPHIC_DATA] Planned Maint Geneva …" at bounding box center [426, 96] width 716 height 151
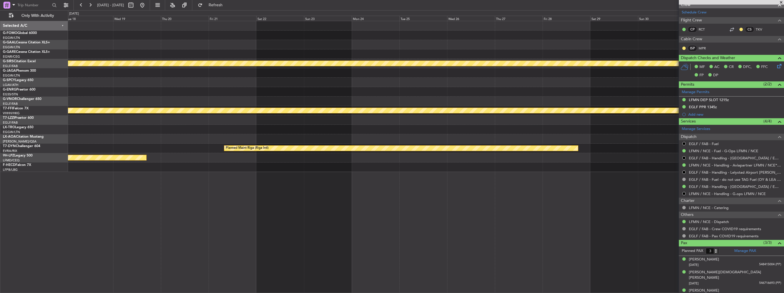
click at [102, 124] on div "Planned Maint Bournemouth Planned Maint Geneva ([GEOGRAPHIC_DATA]) No Crew Saba…" at bounding box center [426, 96] width 716 height 151
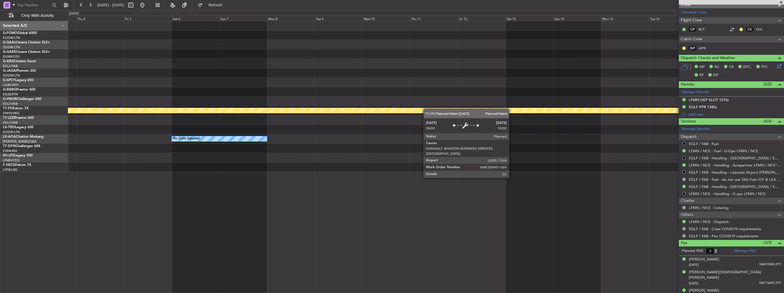
click at [148, 111] on div "Planned Maint Bournemouth [GEOGRAPHIC_DATA] ([GEOGRAPHIC_DATA]) Planned Maint G…" at bounding box center [426, 96] width 716 height 151
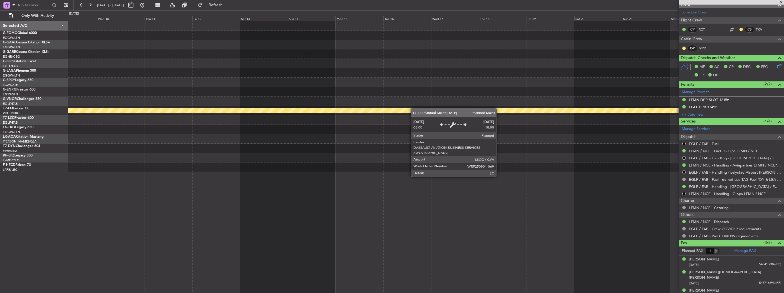
click at [247, 108] on div "Planned [GEOGRAPHIC_DATA] ([GEOGRAPHIC_DATA]) Planned Maint Geneva ([GEOGRAPHIC…" at bounding box center [426, 96] width 716 height 151
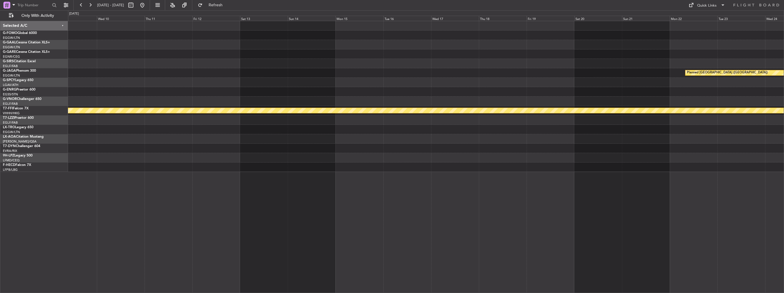
scroll to position [0, 0]
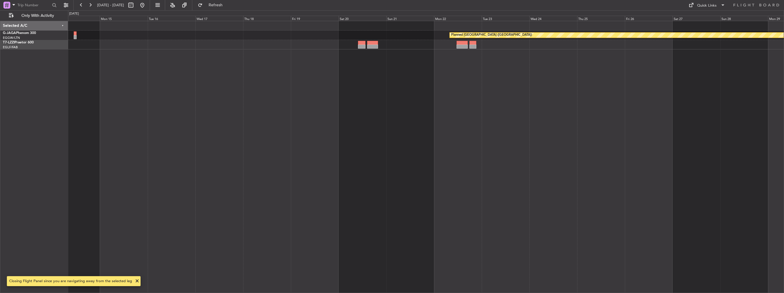
click at [209, 113] on div "Planned [GEOGRAPHIC_DATA] ([GEOGRAPHIC_DATA])" at bounding box center [426, 157] width 716 height 272
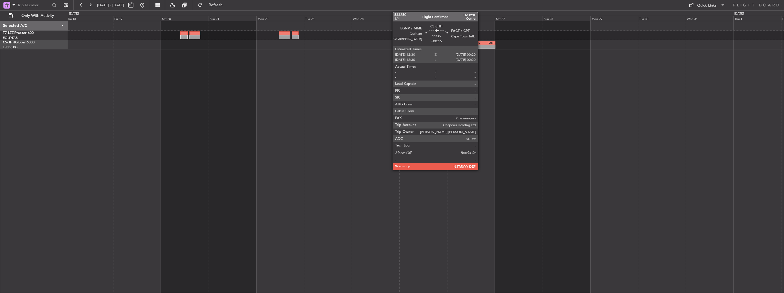
click at [481, 44] on div "EGNV" at bounding box center [477, 42] width 11 height 3
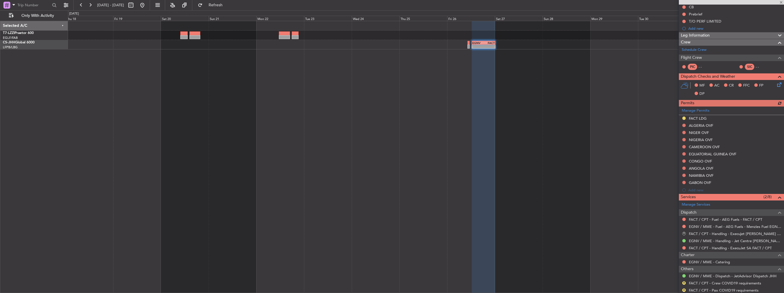
scroll to position [108, 0]
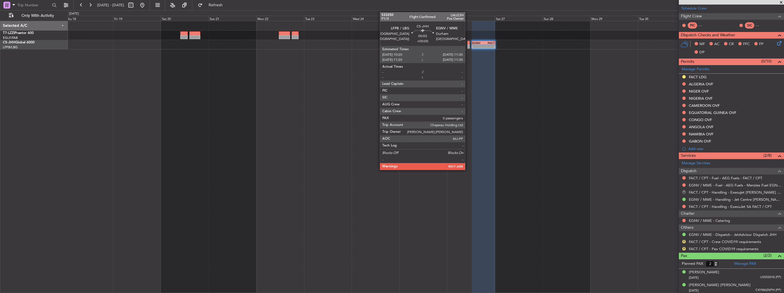
click at [468, 47] on div at bounding box center [468, 47] width 3 height 4
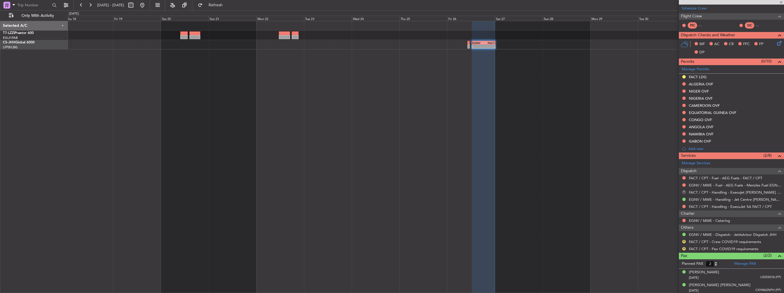
type input "0"
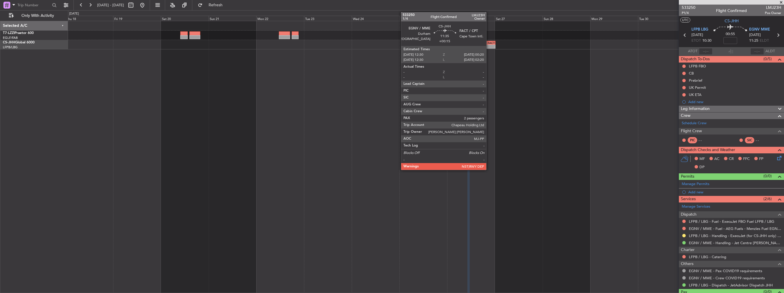
click at [489, 44] on div "EGNV 12:30 Z FACT 00:20 Z" at bounding box center [484, 43] width 24 height 4
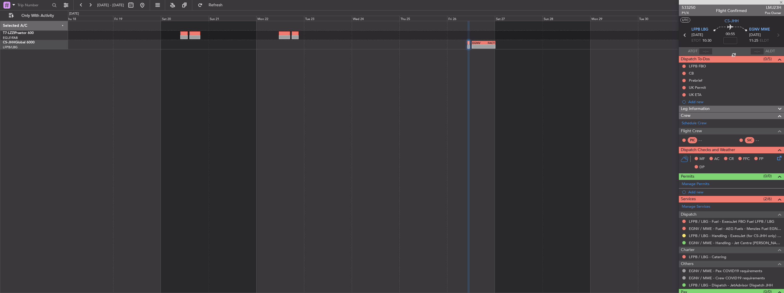
type input "+00:15"
type input "2"
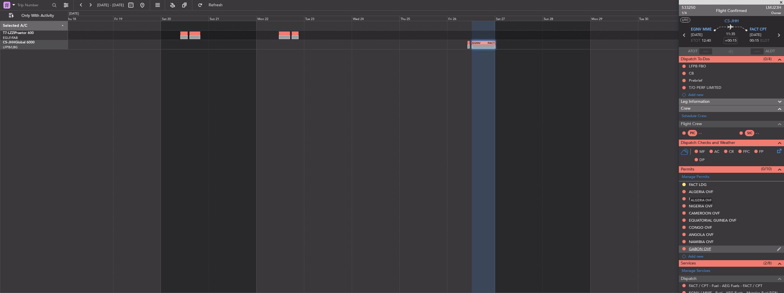
scroll to position [108, 0]
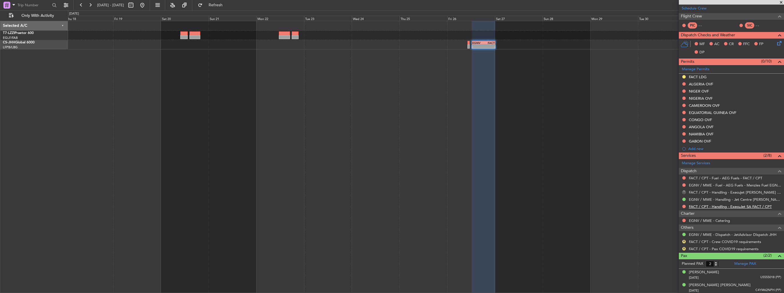
click at [721, 206] on link "FACT / CPT - Handling - ExecuJet SA FACT / CPT" at bounding box center [730, 206] width 83 height 5
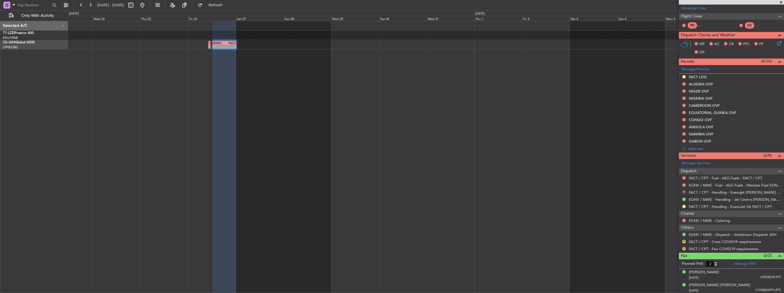
click at [315, 91] on div "- - EGNV 12:30 Z FACT 00:20 Z" at bounding box center [426, 157] width 716 height 272
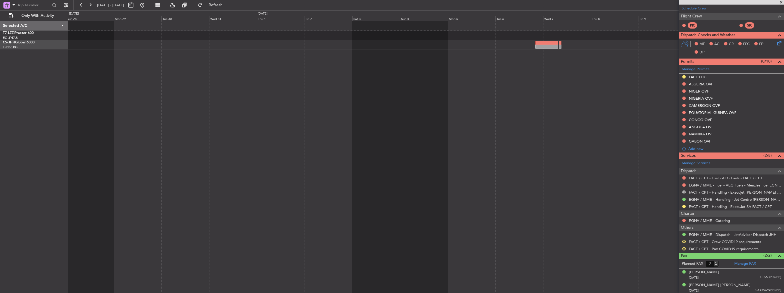
click at [306, 82] on div "- - EGNV 12:30 Z FACT 00:20 Z" at bounding box center [426, 157] width 716 height 272
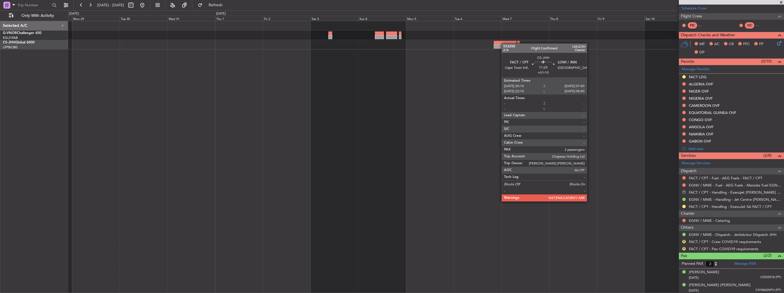
click at [504, 43] on div at bounding box center [505, 43] width 23 height 4
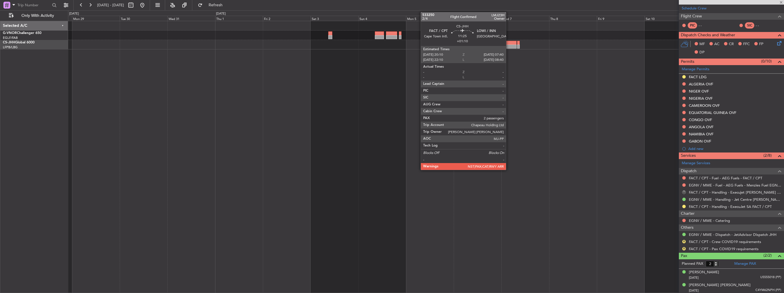
type input "+01:10"
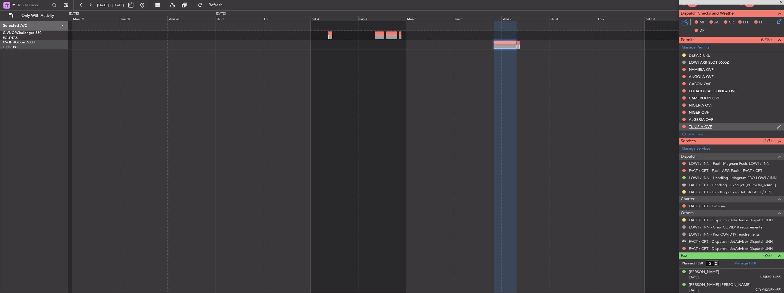
scroll to position [8, 0]
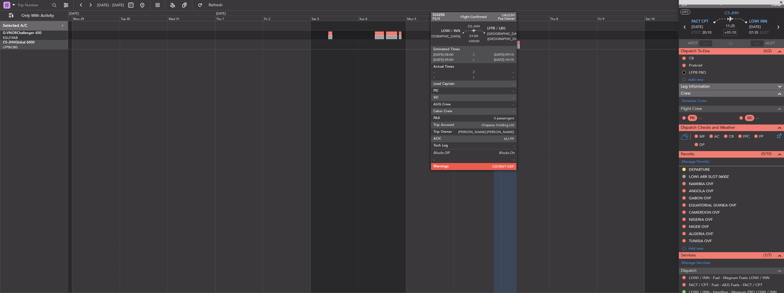
click at [519, 45] on div at bounding box center [518, 47] width 3 height 4
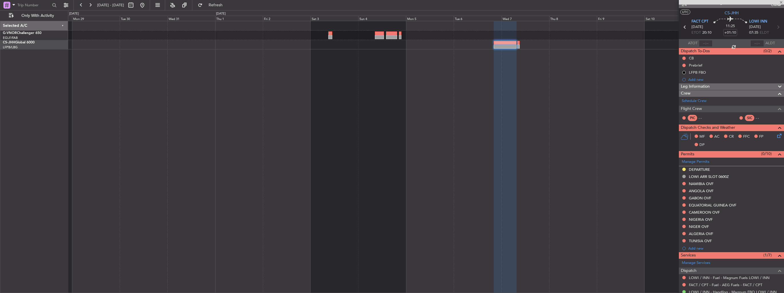
type input "0"
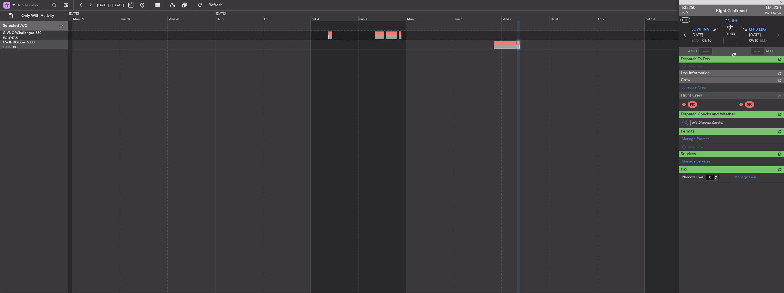
scroll to position [0, 0]
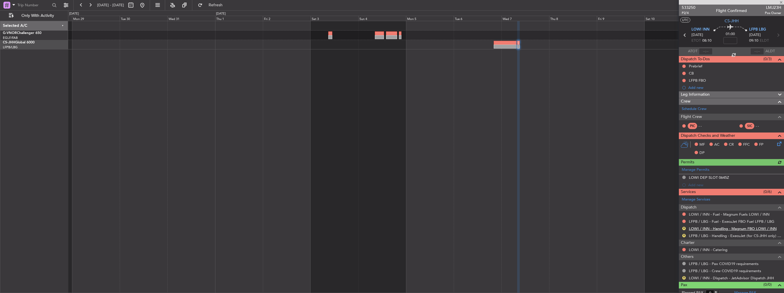
click at [699, 228] on link "LOWI / INN - Handling - Magnum FBO LOWI / INN" at bounding box center [733, 228] width 88 height 5
click at [708, 234] on link "LFPB / LBG - Handling - ExecuJet (for CS-JHH only) LFPB / LBG" at bounding box center [735, 235] width 92 height 5
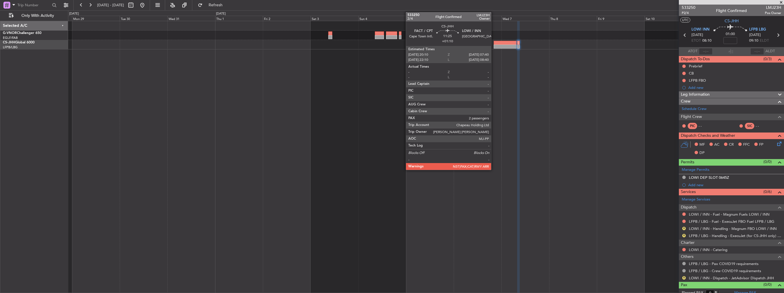
click at [500, 44] on div at bounding box center [505, 43] width 23 height 4
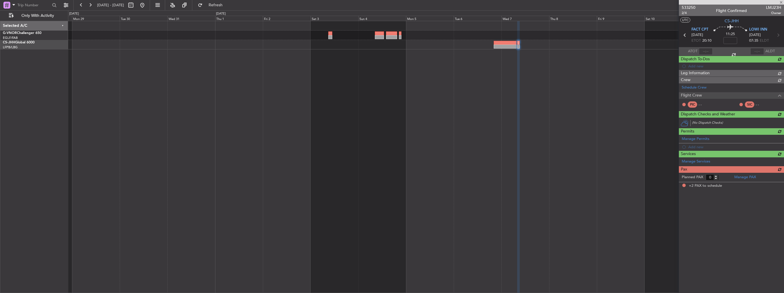
type input "+01:10"
type input "2"
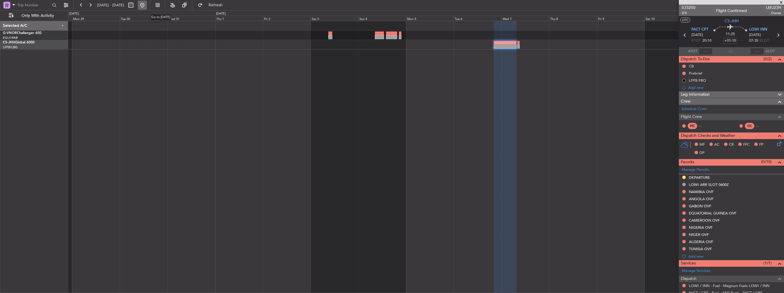
click at [147, 9] on button at bounding box center [142, 5] width 9 height 9
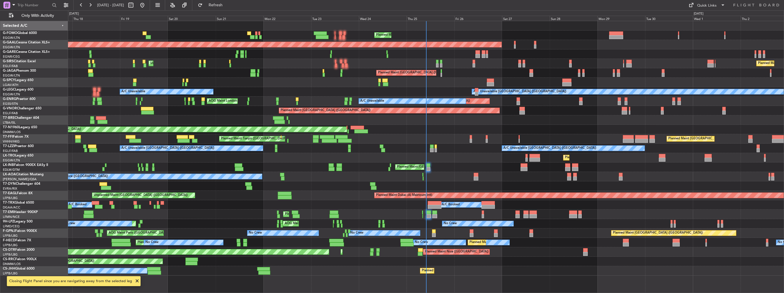
click at [455, 136] on div "Planned Maint Tianjin (Binhai) Planned Maint Beijing (Beijing Capital)" at bounding box center [426, 138] width 716 height 9
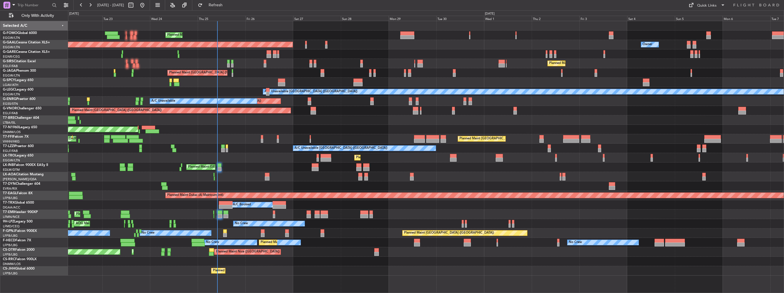
click at [343, 144] on div "Planned Maint [GEOGRAPHIC_DATA] ([GEOGRAPHIC_DATA]) Planned [GEOGRAPHIC_DATA] O…" at bounding box center [426, 148] width 716 height 255
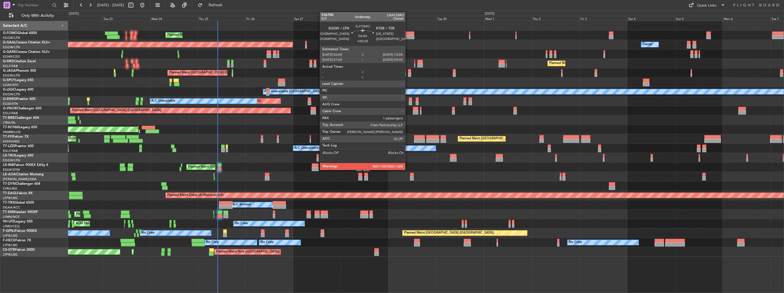
click at [408, 33] on div at bounding box center [407, 33] width 14 height 4
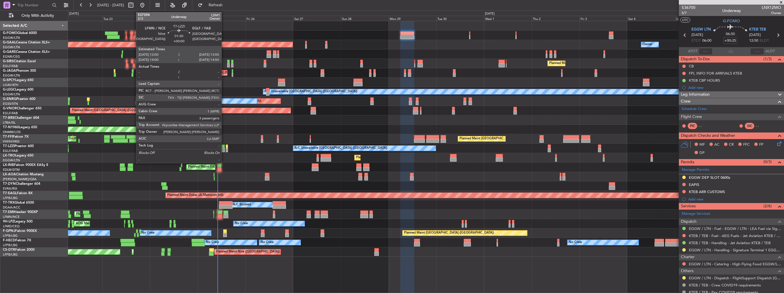
click at [224, 151] on div at bounding box center [223, 150] width 4 height 4
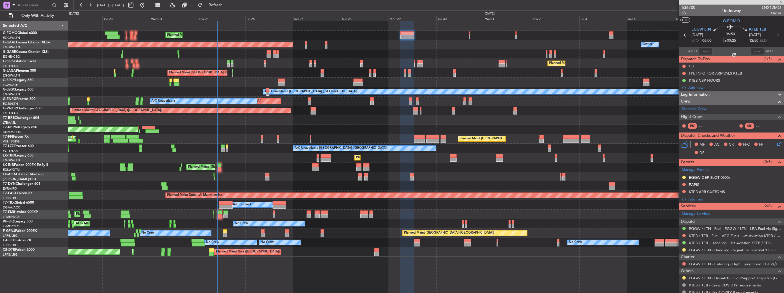
type input "3"
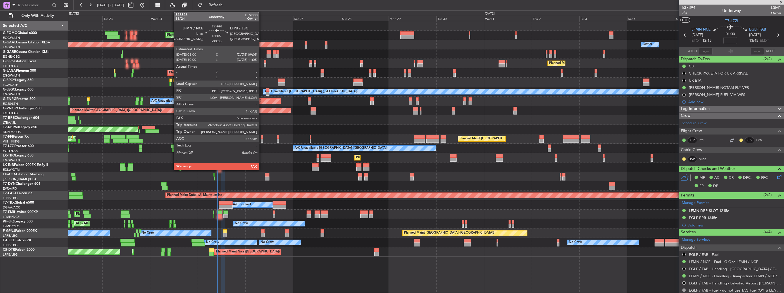
click at [262, 141] on div at bounding box center [262, 141] width 2 height 4
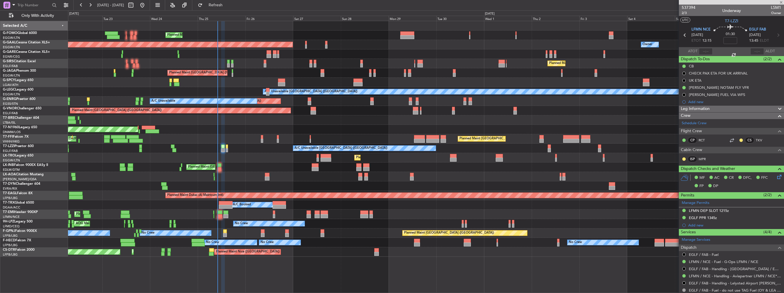
type input "-00:05"
type input "5"
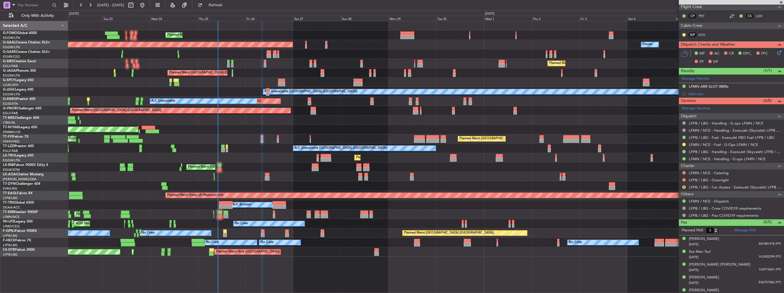
scroll to position [115, 0]
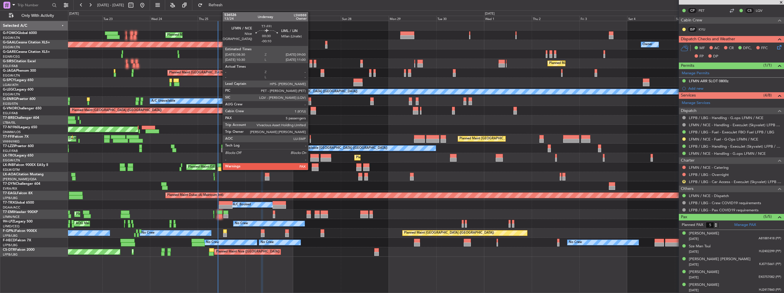
click at [311, 141] on div at bounding box center [310, 141] width 1 height 4
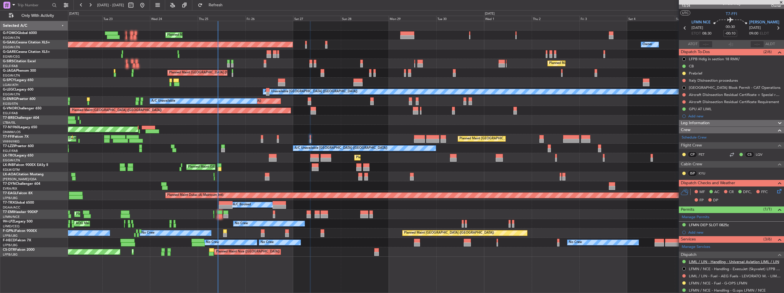
scroll to position [0, 0]
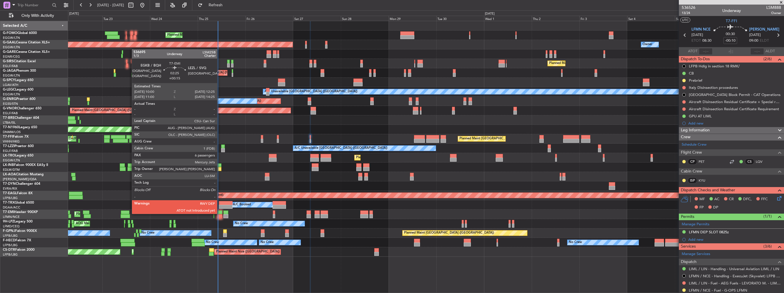
click at [220, 213] on div at bounding box center [219, 213] width 5 height 4
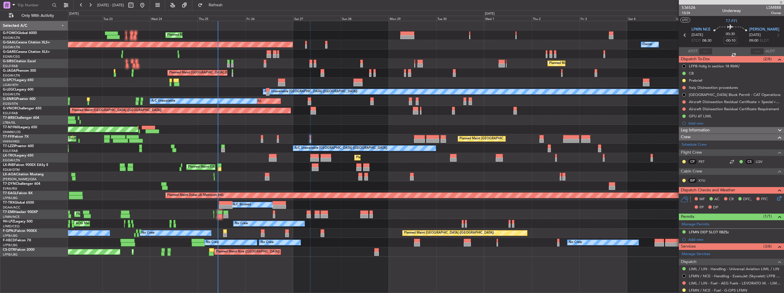
type input "+00:15"
type input "6"
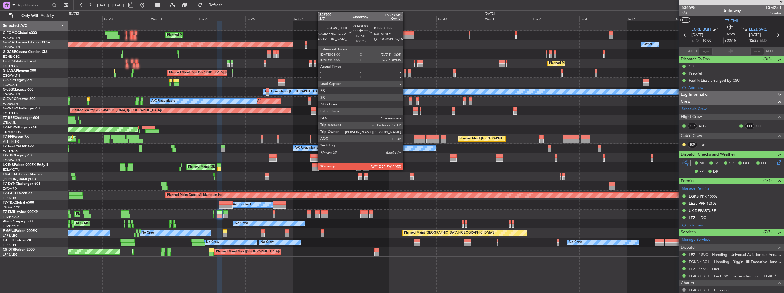
click at [406, 36] on div at bounding box center [407, 37] width 14 height 4
type input "+00:25"
type input "1"
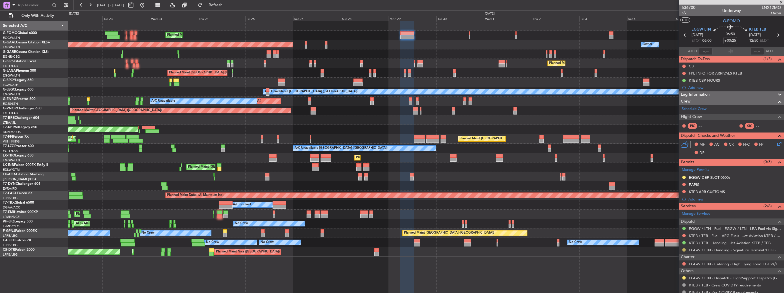
click at [683, 249] on button at bounding box center [683, 249] width 3 height 3
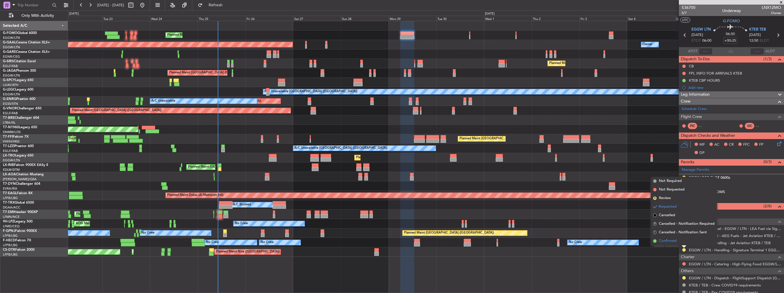
click at [668, 242] on span "Confirmed" at bounding box center [668, 241] width 18 height 6
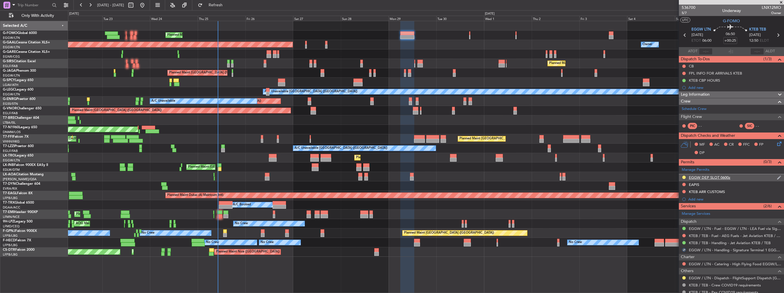
click at [776, 174] on div "EGGW DEP SLOT 0600z" at bounding box center [731, 177] width 105 height 7
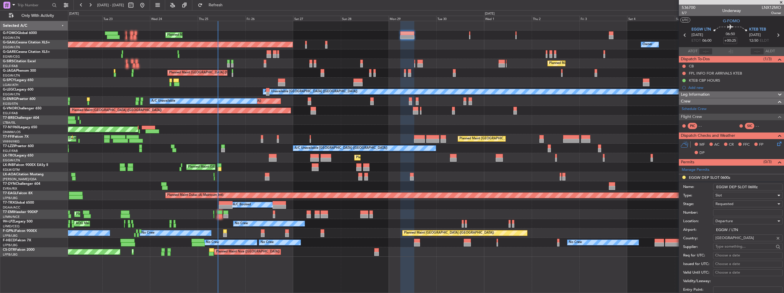
click at [761, 191] on div "Slot" at bounding box center [745, 195] width 61 height 9
click at [762, 187] on div at bounding box center [392, 146] width 784 height 293
drag, startPoint x: 761, startPoint y: 187, endPoint x: 750, endPoint y: 188, distance: 11.7
click at [750, 188] on input "EGGW DEP SLOT 0600z" at bounding box center [747, 187] width 69 height 7
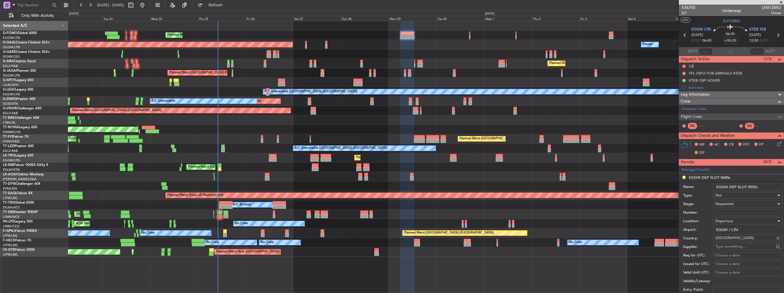
type input "EGGW DEP SLOT 0555z"
click at [745, 202] on div "Requested" at bounding box center [745, 204] width 61 height 9
click at [754, 244] on span "Received OK" at bounding box center [746, 247] width 60 height 9
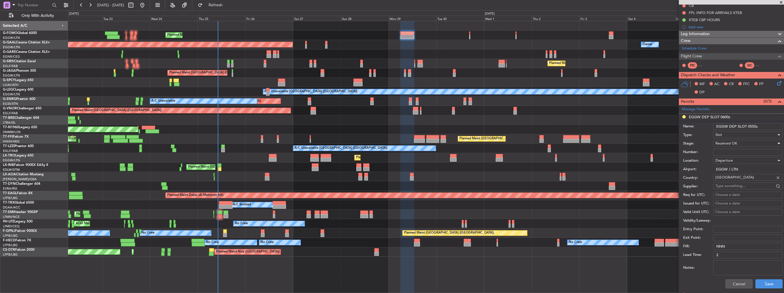
scroll to position [86, 0]
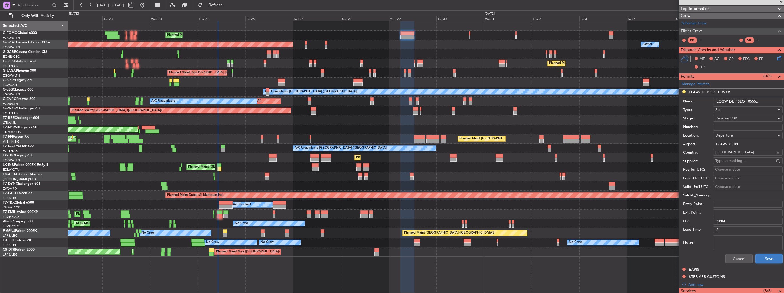
click at [768, 260] on button "Save" at bounding box center [768, 258] width 27 height 9
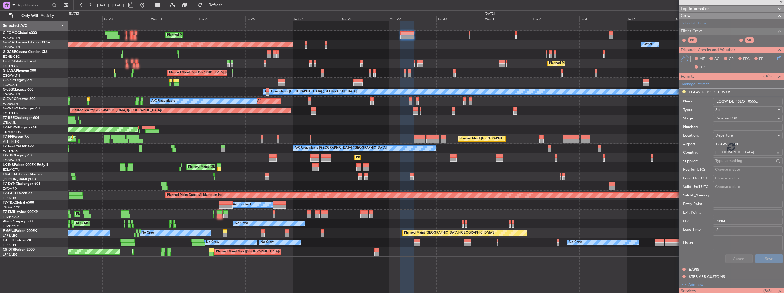
scroll to position [31, 0]
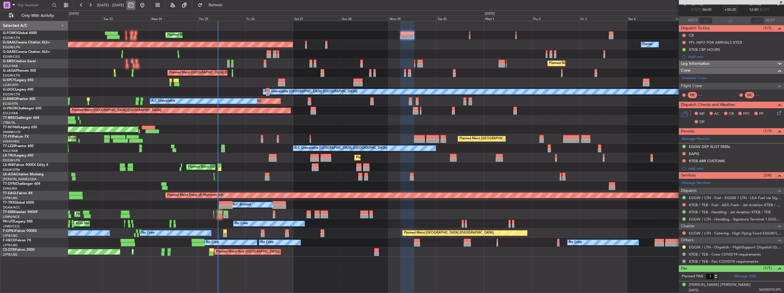
click at [135, 5] on button at bounding box center [130, 5] width 9 height 9
select select "9"
select select "2025"
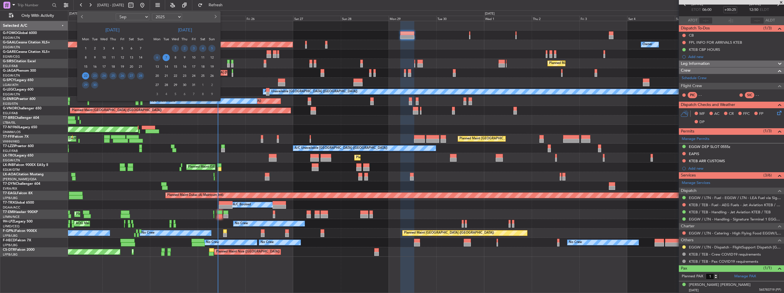
click at [215, 18] on button "Next month" at bounding box center [215, 16] width 6 height 9
select select "12"
click at [193, 46] on span "2" at bounding box center [193, 48] width 7 height 7
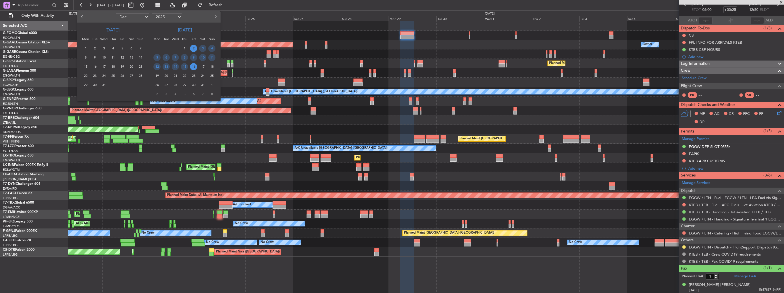
click at [194, 65] on span "16" at bounding box center [193, 66] width 7 height 7
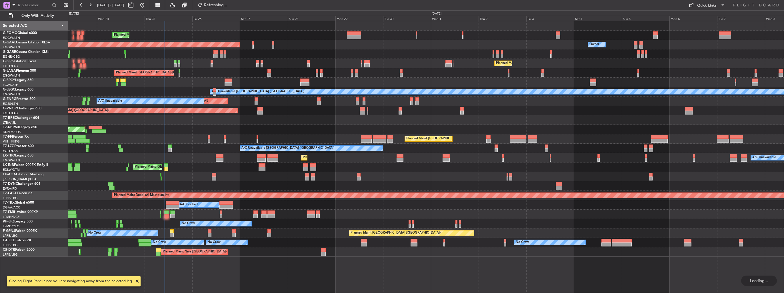
scroll to position [0, 0]
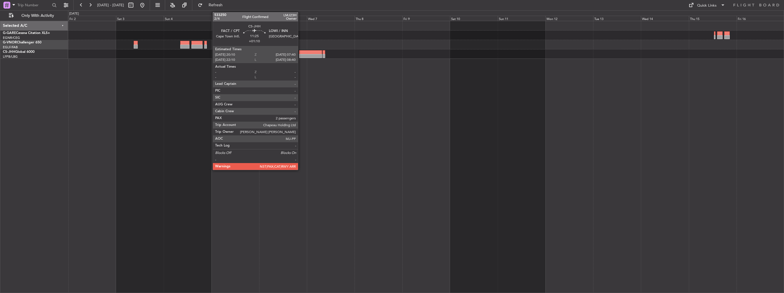
click at [301, 55] on div at bounding box center [310, 56] width 23 height 4
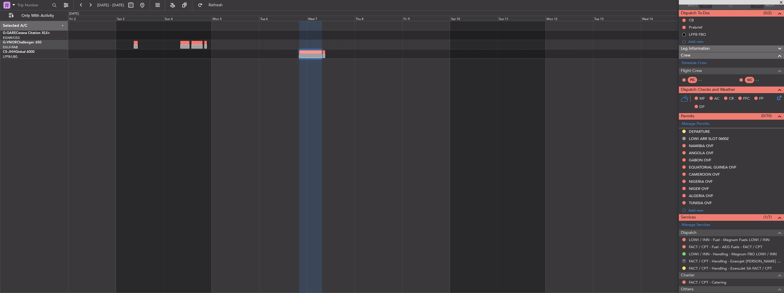
scroll to position [8, 0]
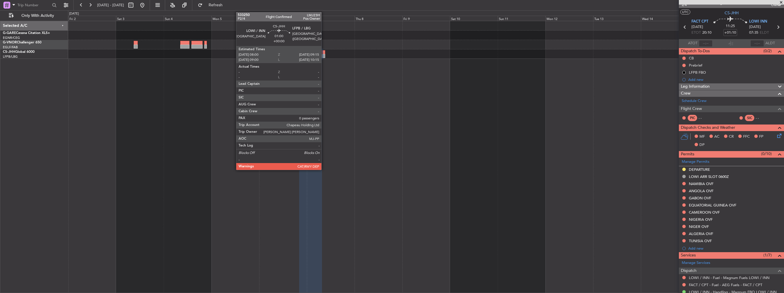
click at [324, 55] on div at bounding box center [324, 56] width 3 height 4
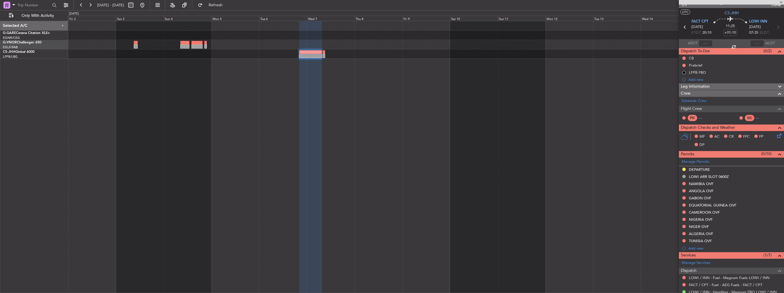
type input "0"
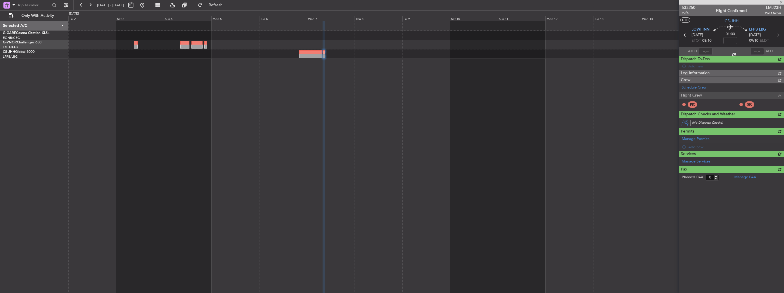
scroll to position [0, 0]
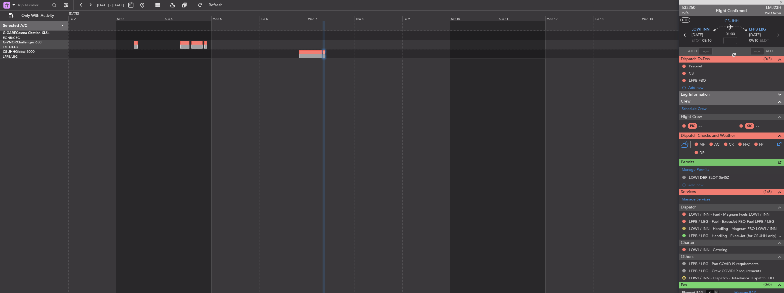
click at [683, 228] on button at bounding box center [683, 228] width 3 height 3
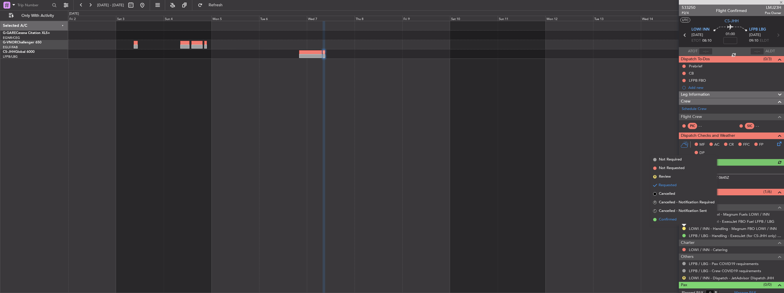
click at [675, 220] on span "Confirmed" at bounding box center [668, 220] width 18 height 6
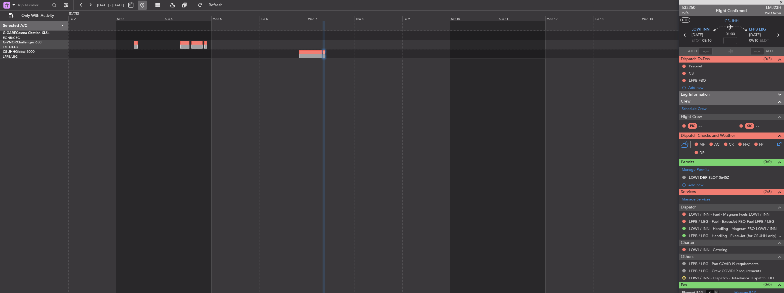
click at [147, 5] on button at bounding box center [142, 5] width 9 height 9
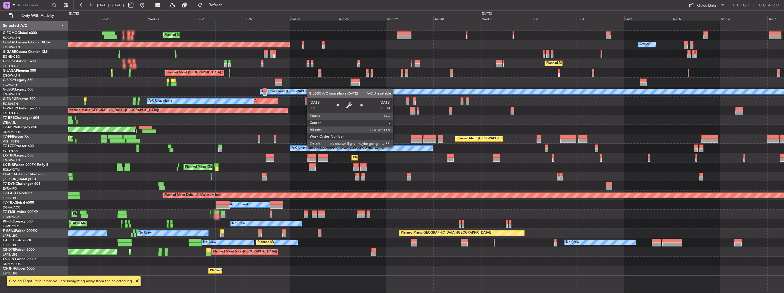
click at [275, 91] on div "Planned Maint [GEOGRAPHIC_DATA] ([GEOGRAPHIC_DATA]) Planned [GEOGRAPHIC_DATA] O…" at bounding box center [426, 148] width 716 height 255
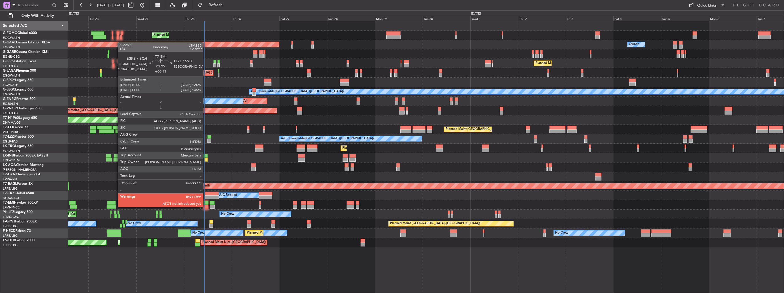
click at [206, 207] on div at bounding box center [205, 207] width 5 height 4
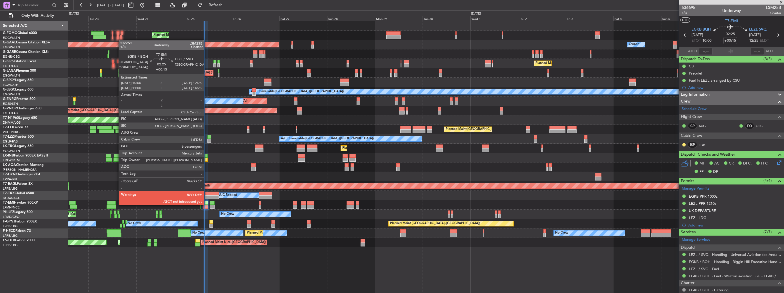
click at [207, 205] on div at bounding box center [205, 203] width 5 height 4
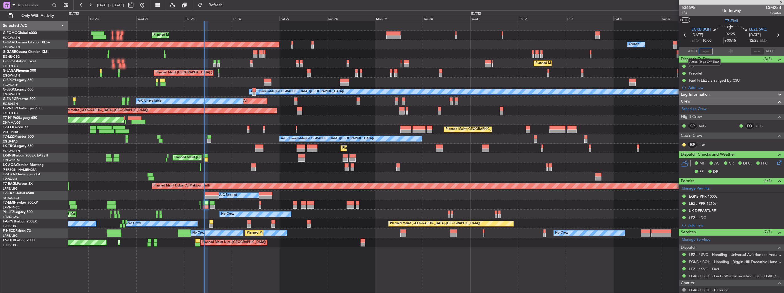
click at [702, 53] on input "text" at bounding box center [706, 51] width 14 height 7
type input "10:12"
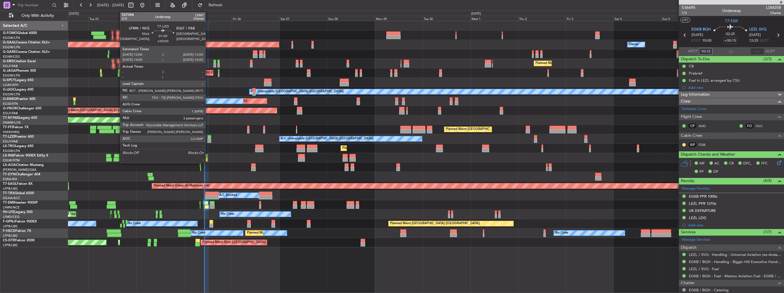
click at [208, 138] on div at bounding box center [209, 137] width 4 height 4
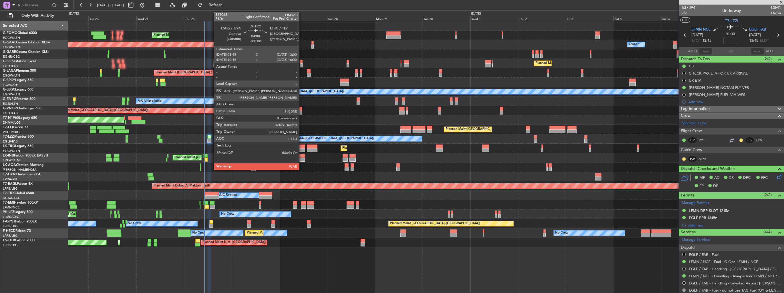
click at [302, 147] on div at bounding box center [301, 147] width 9 height 4
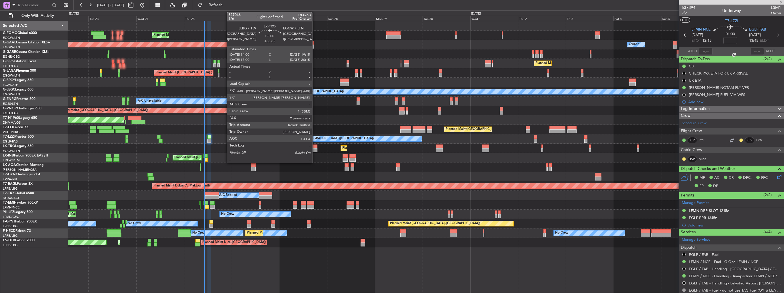
type input "0"
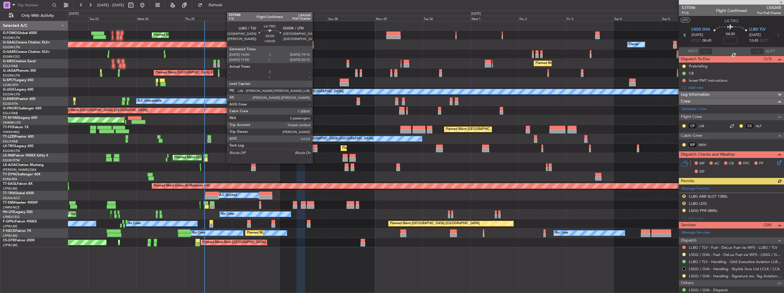
click at [315, 147] on div at bounding box center [312, 147] width 11 height 4
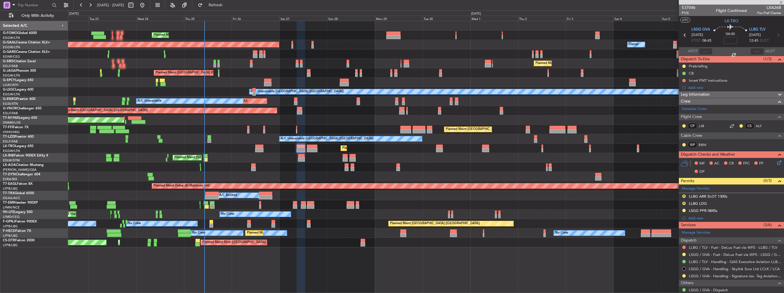
type input "+00:05"
type input "2"
